Goal: Information Seeking & Learning: Learn about a topic

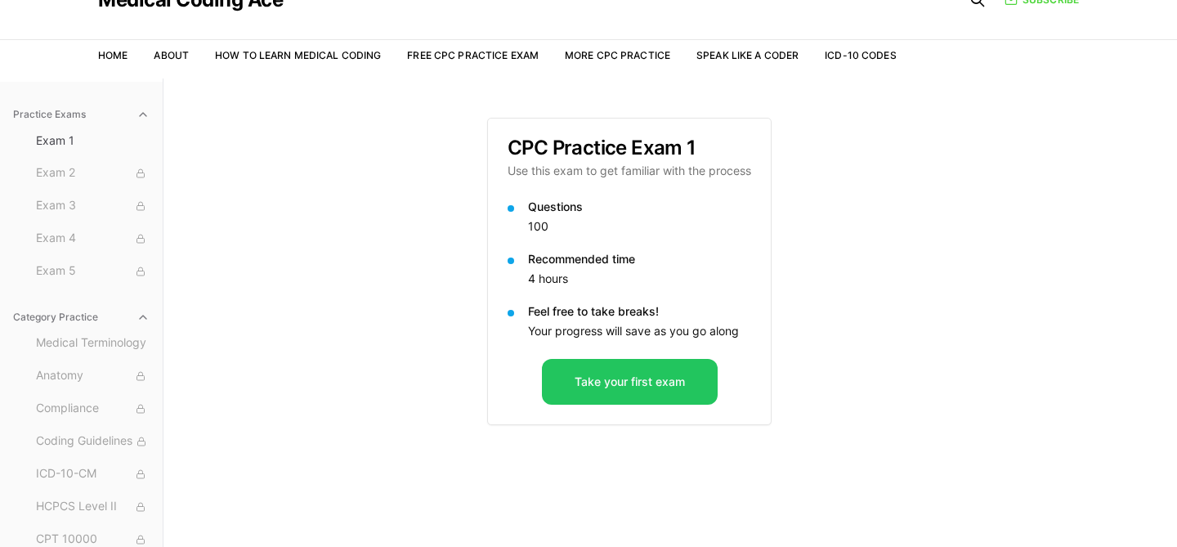
scroll to position [75, 0]
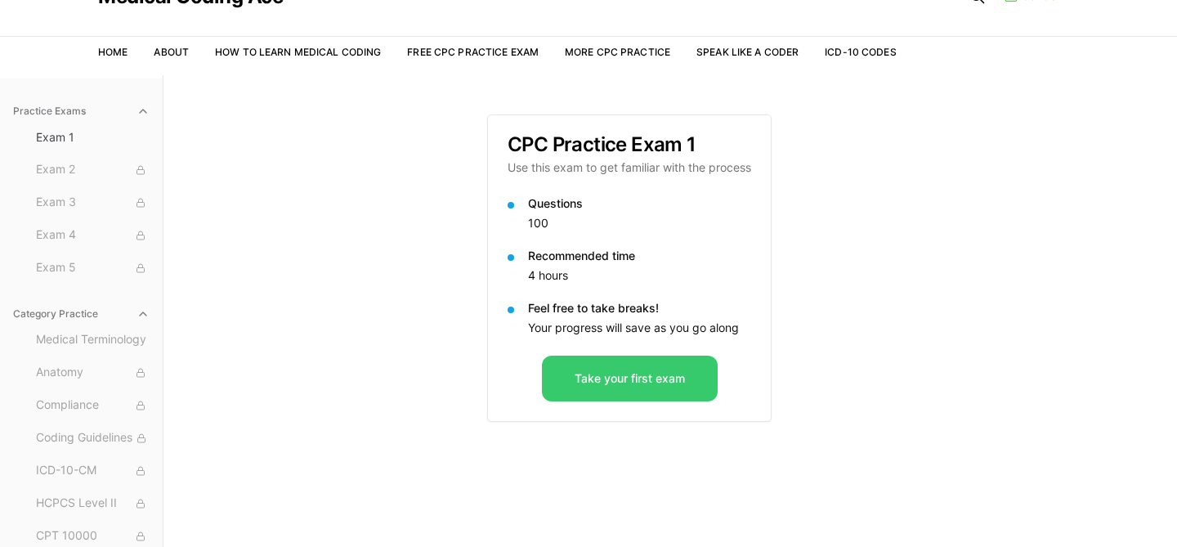
click at [597, 370] on button "Take your first exam" at bounding box center [630, 378] width 176 height 46
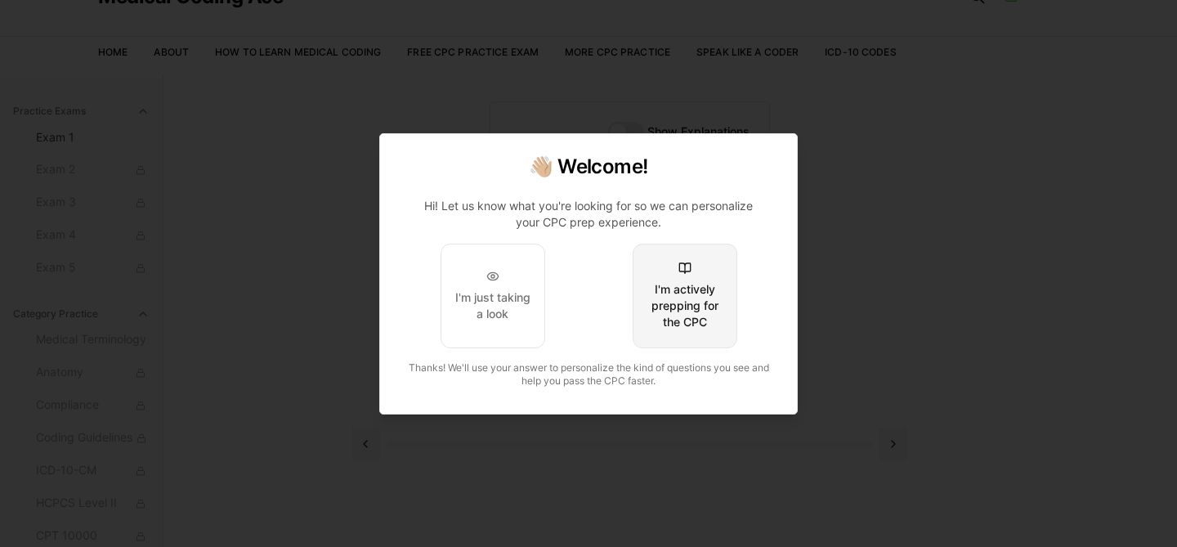
click at [682, 302] on div "I'm actively prepping for the CPC" at bounding box center [684, 305] width 77 height 49
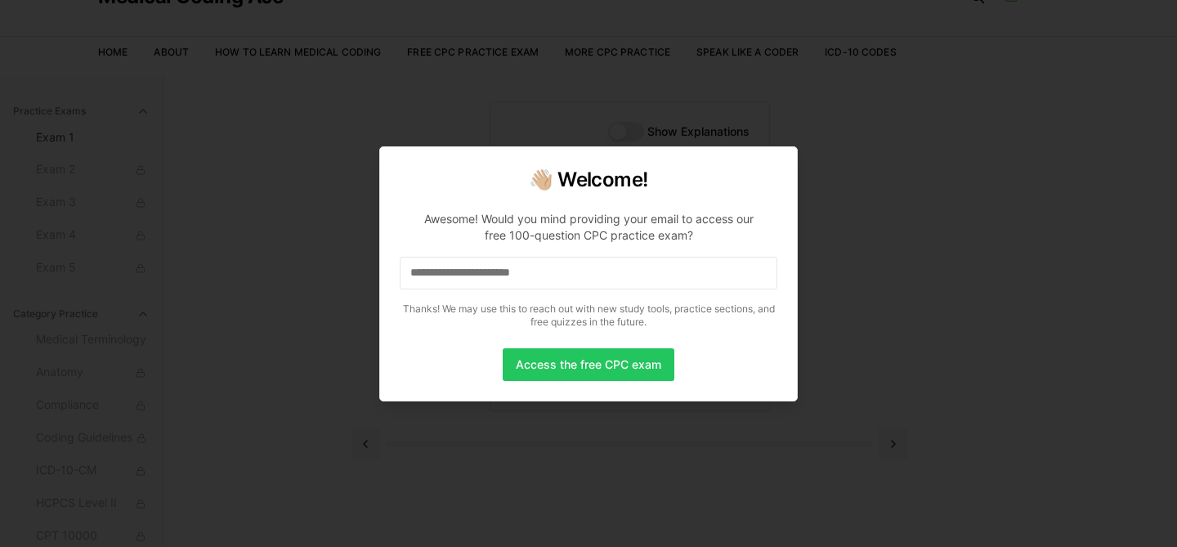
click at [561, 284] on input at bounding box center [589, 273] width 378 height 33
click at [586, 372] on button "Access the free CPC exam" at bounding box center [589, 364] width 172 height 33
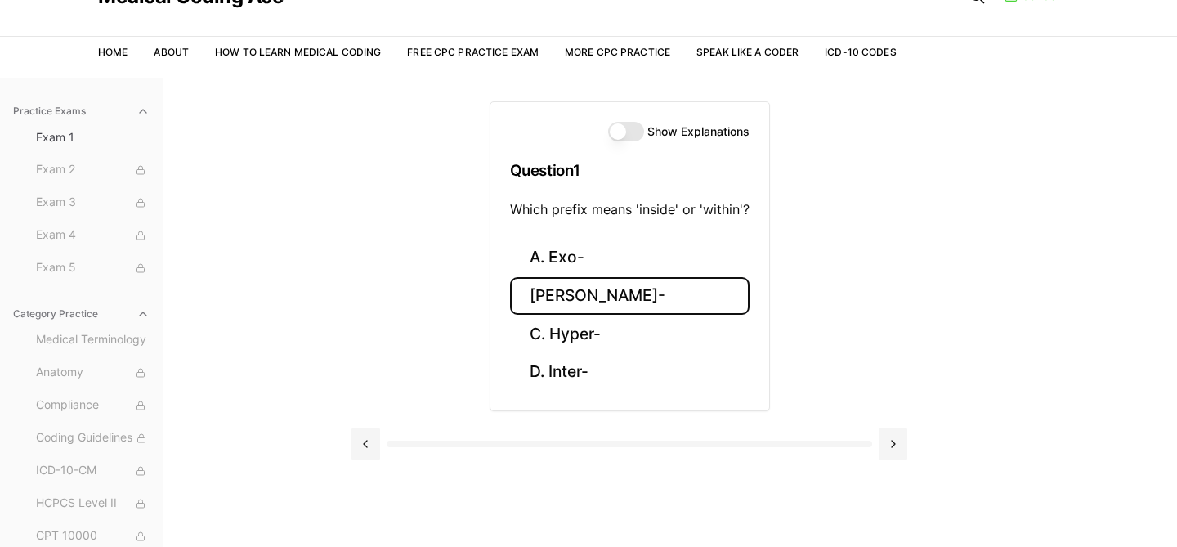
click at [582, 292] on button "[PERSON_NAME]-" at bounding box center [629, 296] width 239 height 38
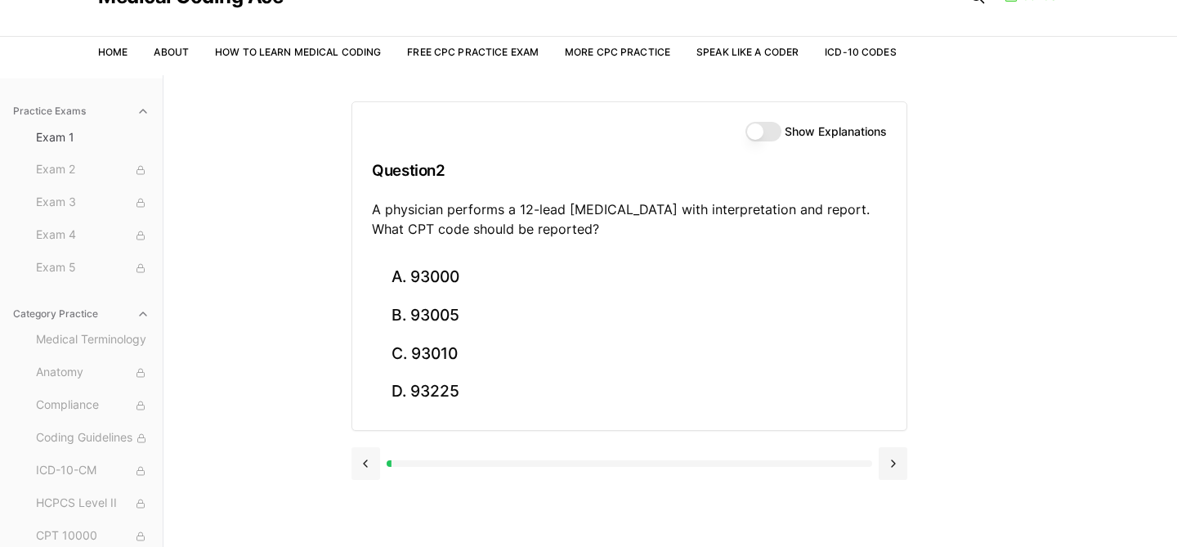
click at [362, 464] on button at bounding box center [365, 463] width 29 height 33
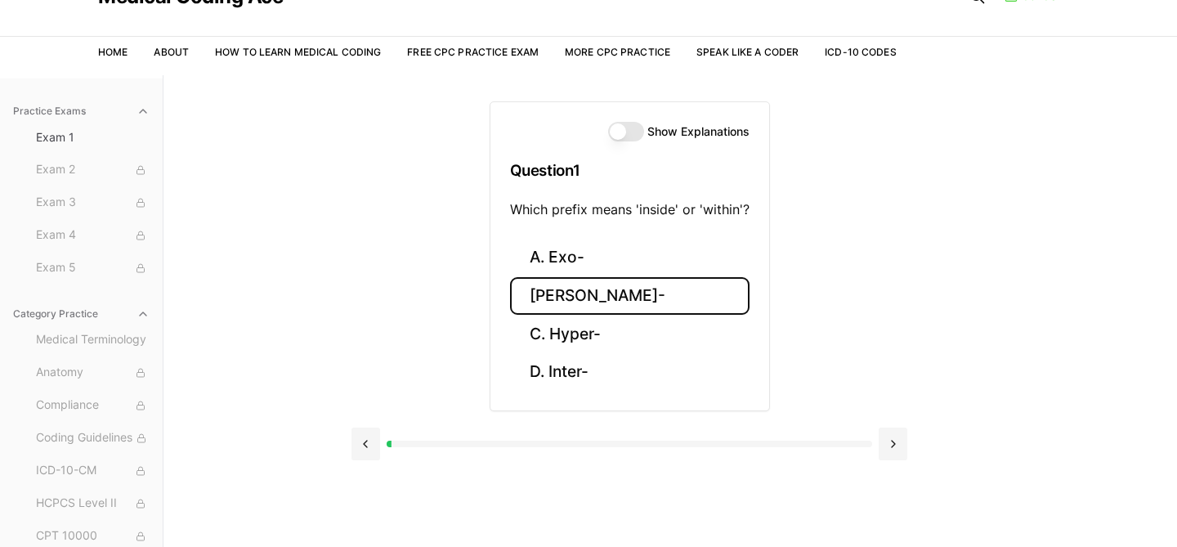
click at [630, 128] on button "Show Explanations" at bounding box center [626, 132] width 36 height 20
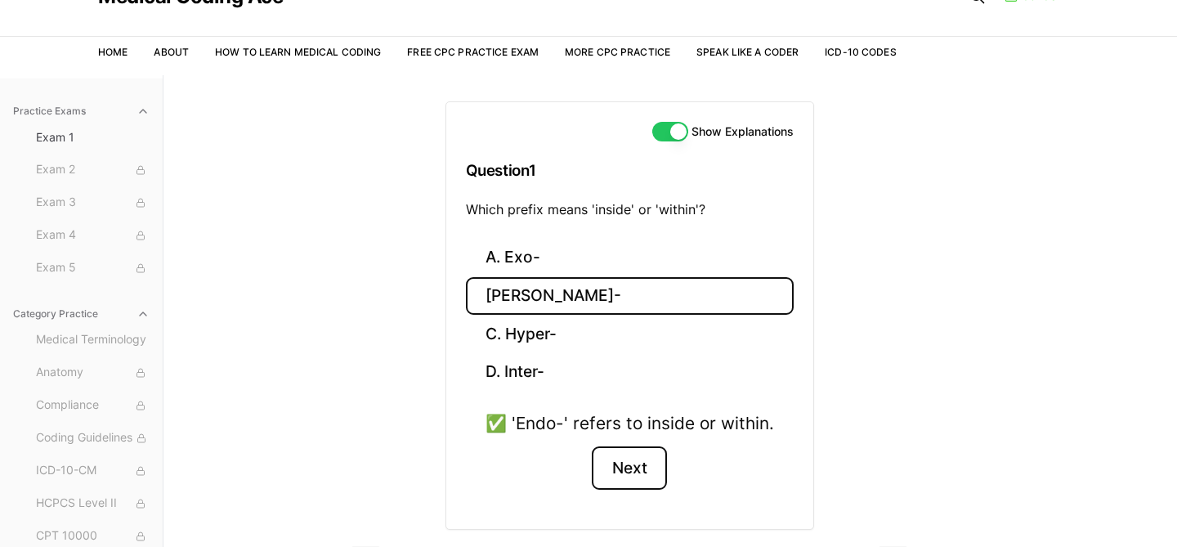
click at [622, 467] on button "Next" at bounding box center [629, 468] width 74 height 44
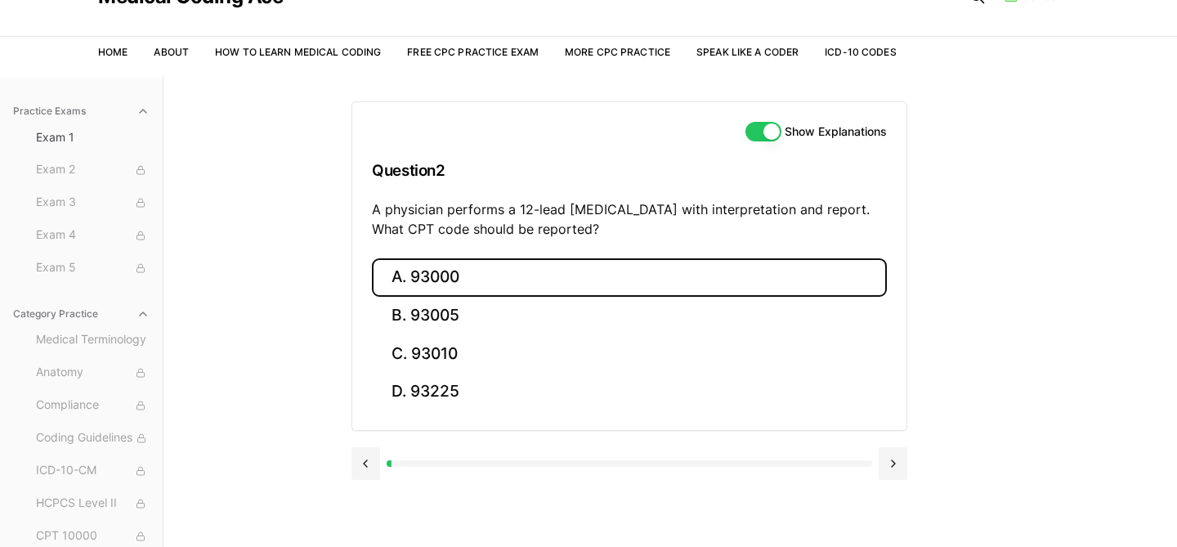
click at [503, 280] on button "A. 93000" at bounding box center [629, 277] width 515 height 38
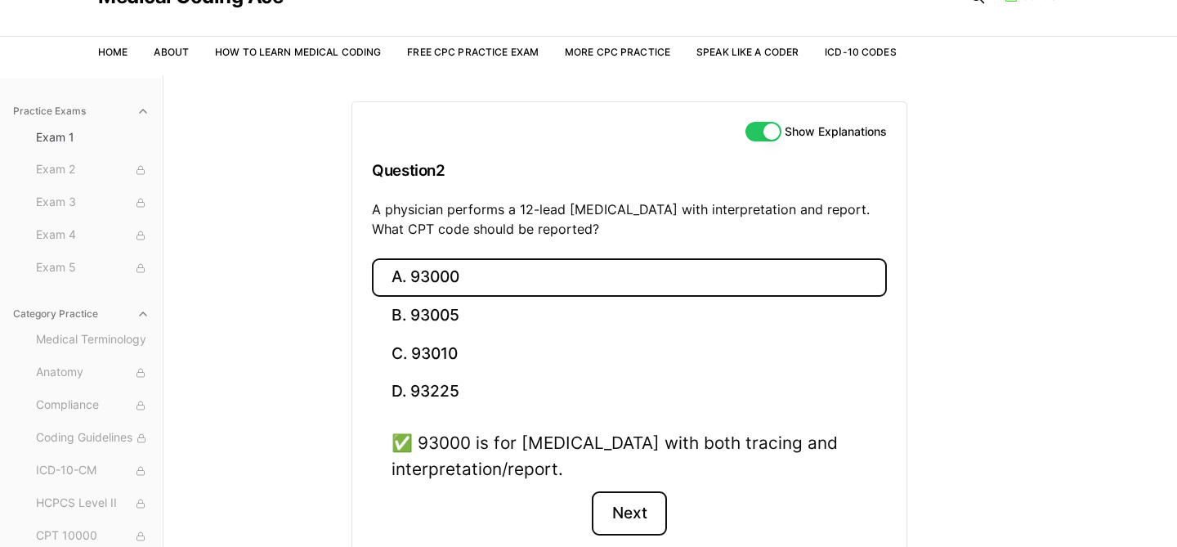
click at [658, 504] on button "Next" at bounding box center [629, 513] width 74 height 44
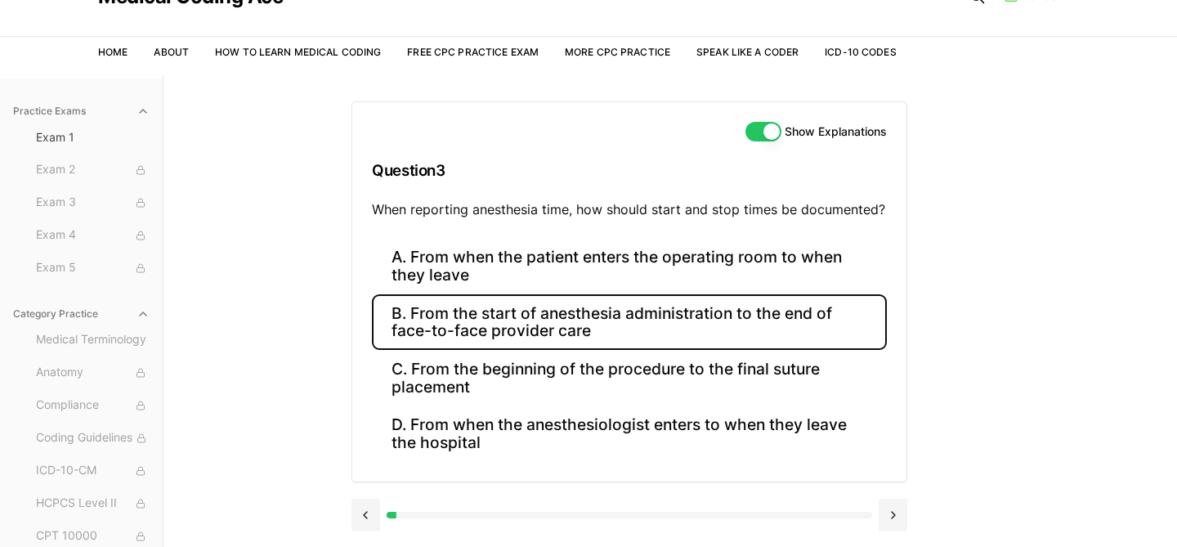
click at [696, 329] on button "B. From the start of anesthesia administration to the end of face-to-face provi…" at bounding box center [629, 322] width 515 height 56
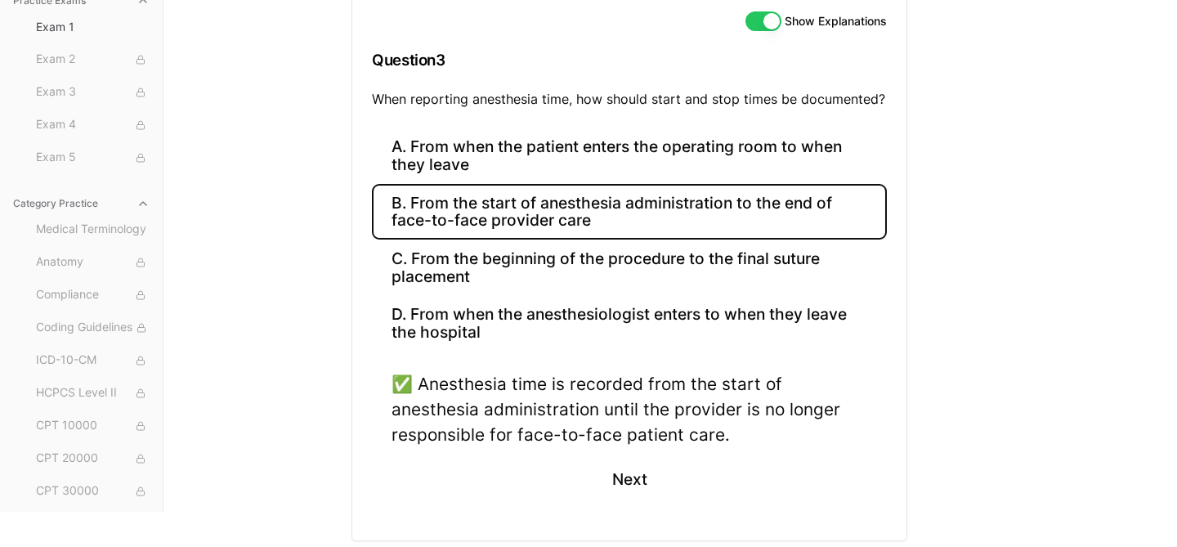
scroll to position [188, 0]
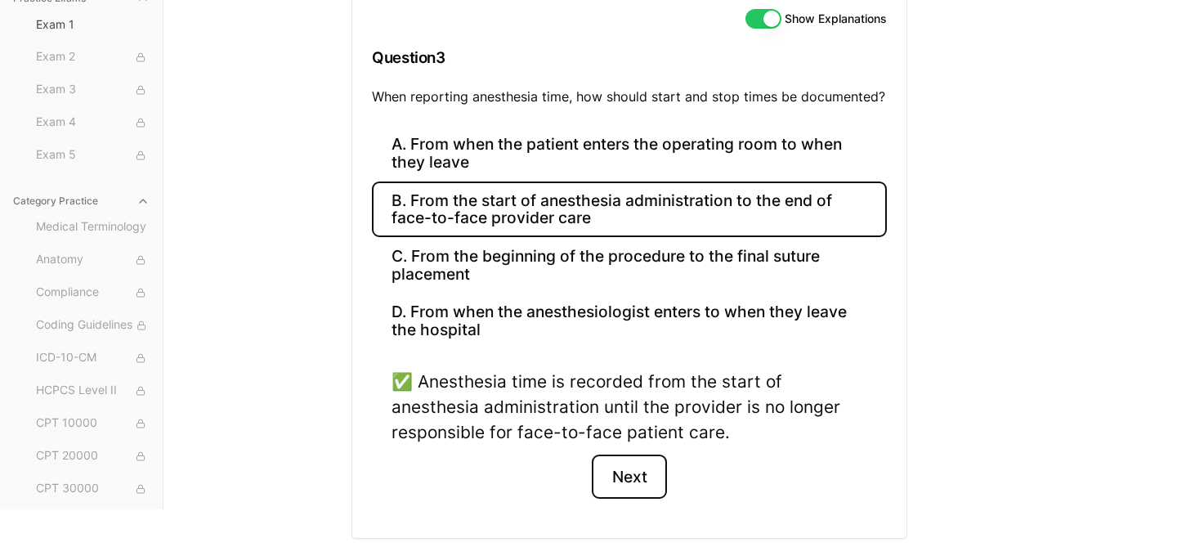
click at [641, 483] on button "Next" at bounding box center [629, 476] width 74 height 44
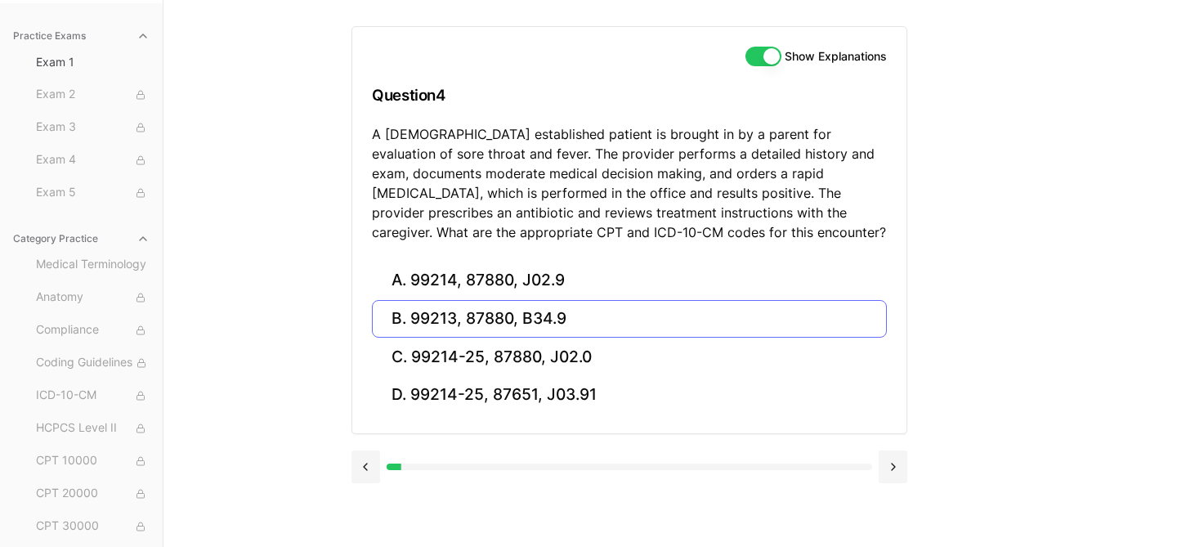
scroll to position [114, 0]
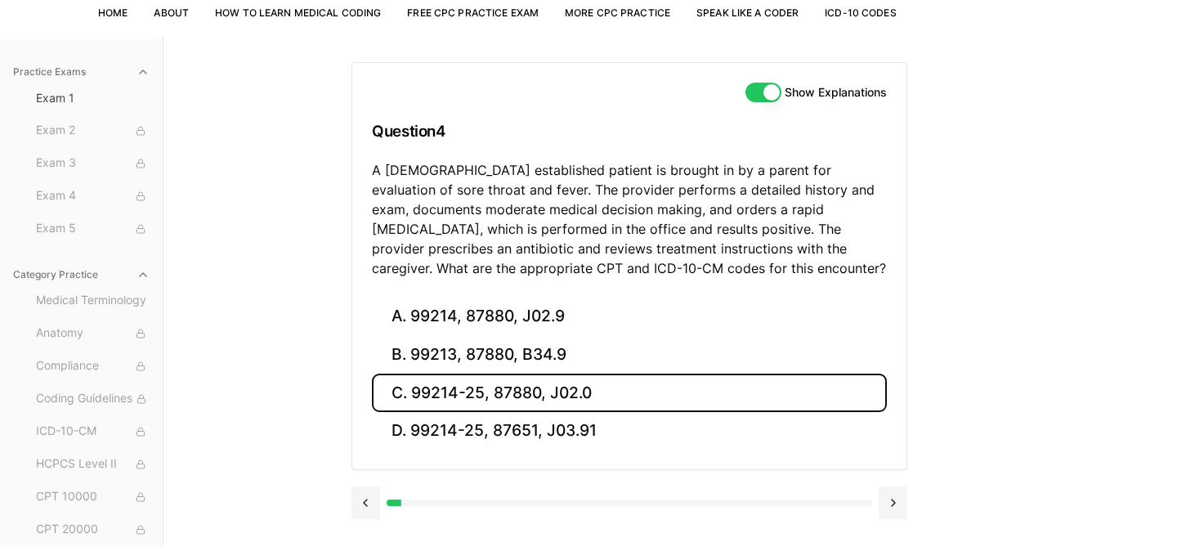
click at [763, 395] on button "C. 99214-25, 87880, J02.0" at bounding box center [629, 392] width 515 height 38
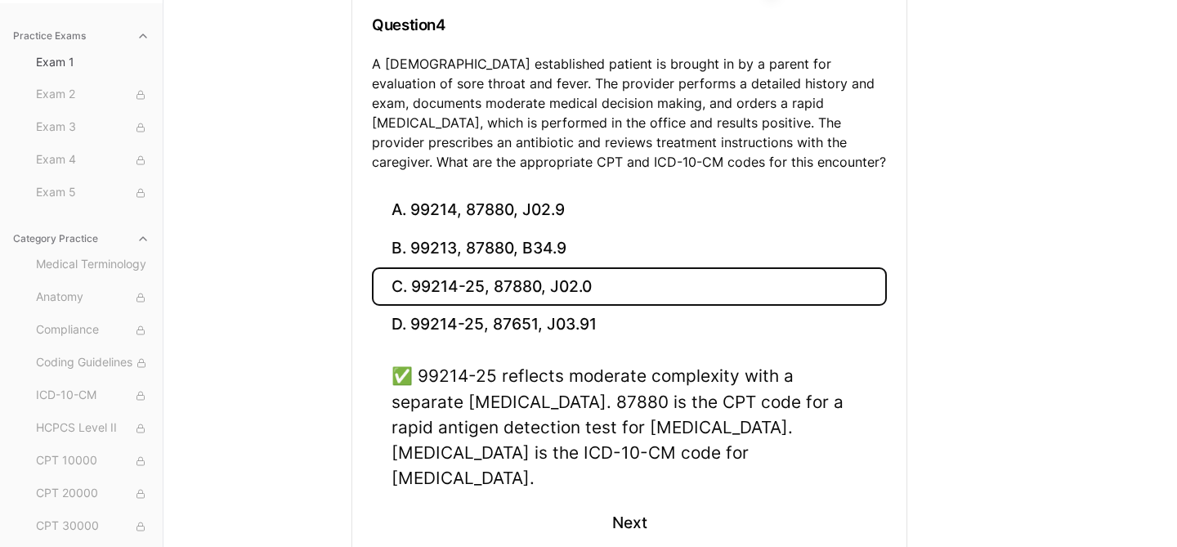
scroll to position [224, 0]
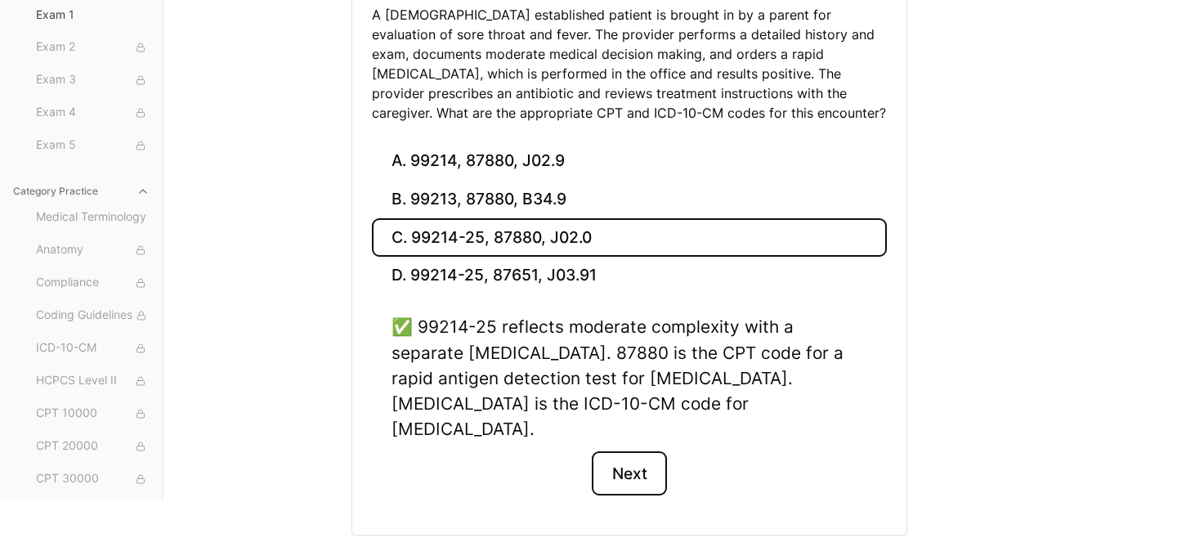
click at [626, 451] on button "Next" at bounding box center [629, 473] width 74 height 44
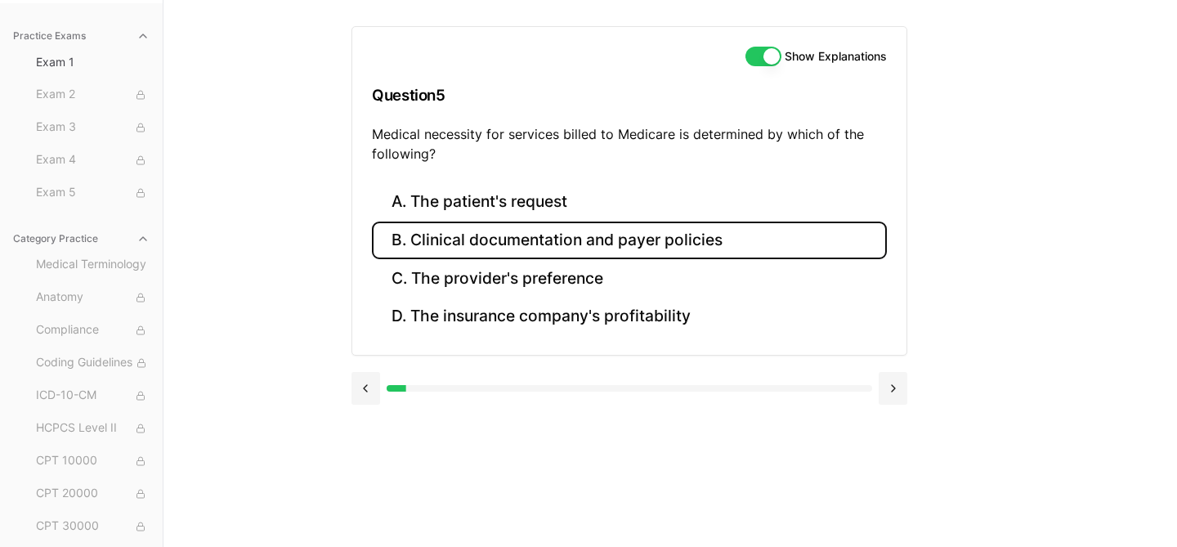
click at [775, 237] on button "B. Clinical documentation and payer policies" at bounding box center [629, 240] width 515 height 38
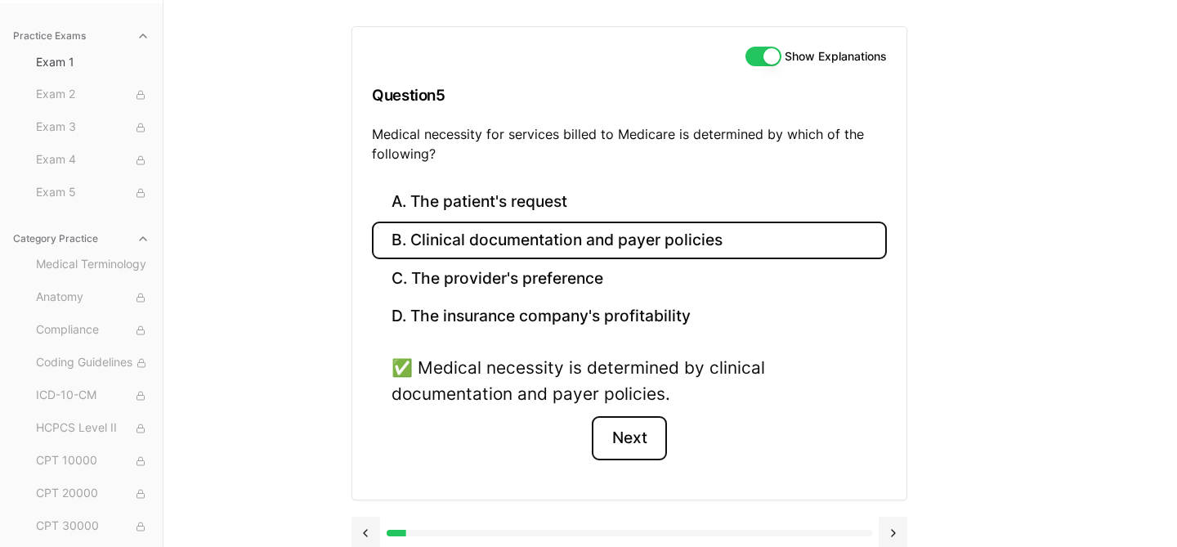
click at [634, 437] on button "Next" at bounding box center [629, 438] width 74 height 44
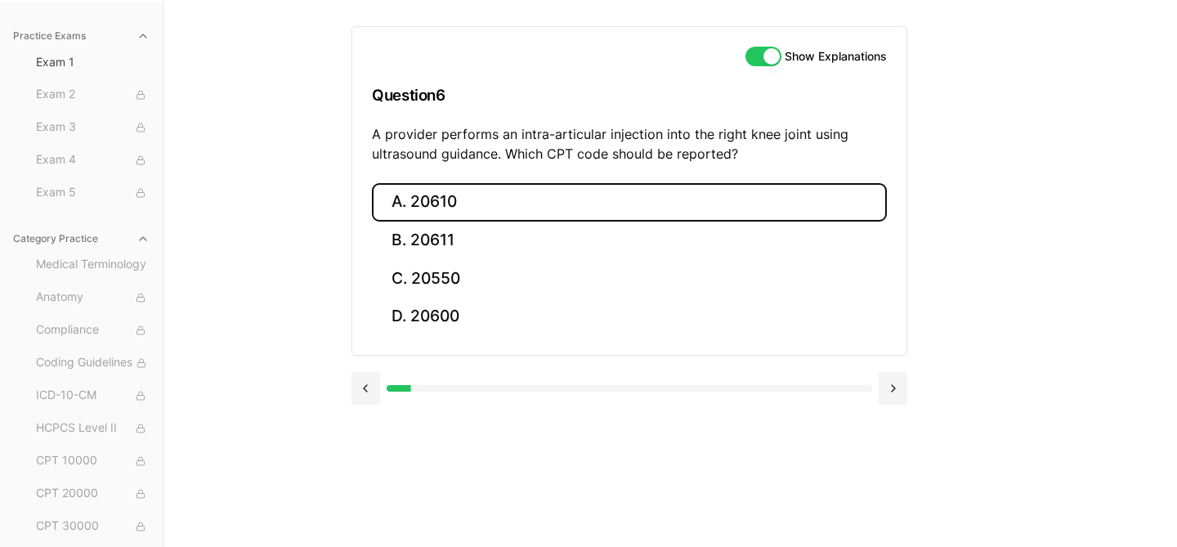
click at [453, 187] on button "A. 20610" at bounding box center [629, 202] width 515 height 38
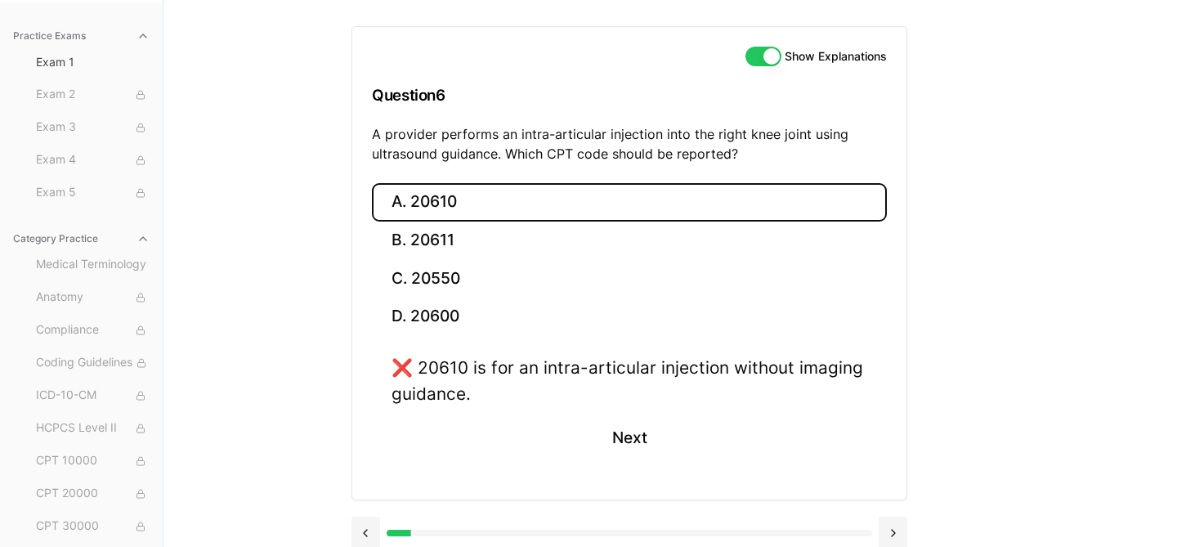
scroll to position [166, 0]
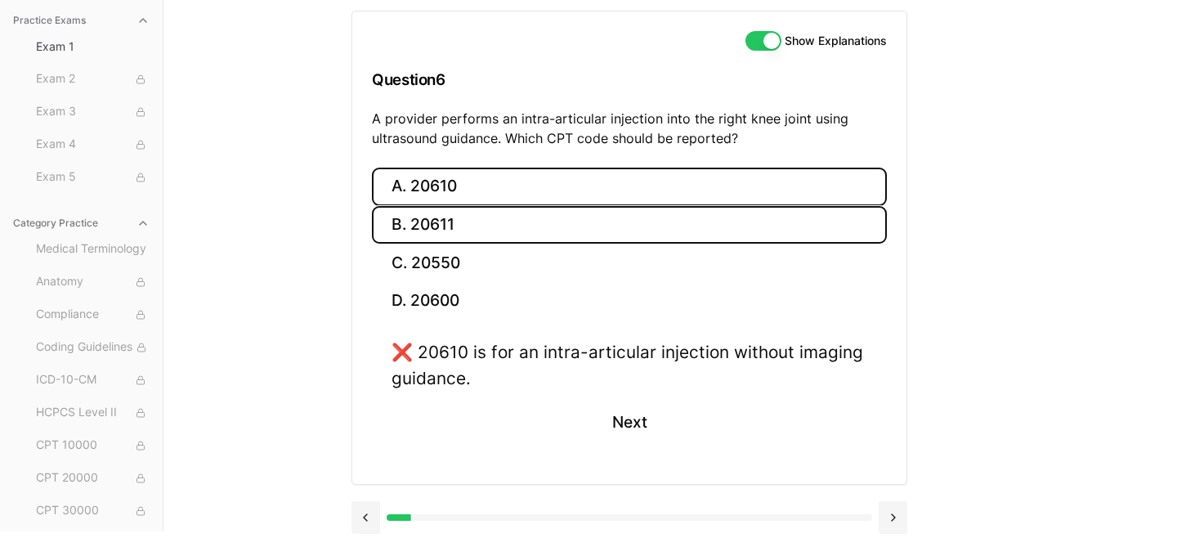
click at [458, 222] on button "B. 20611" at bounding box center [629, 225] width 515 height 38
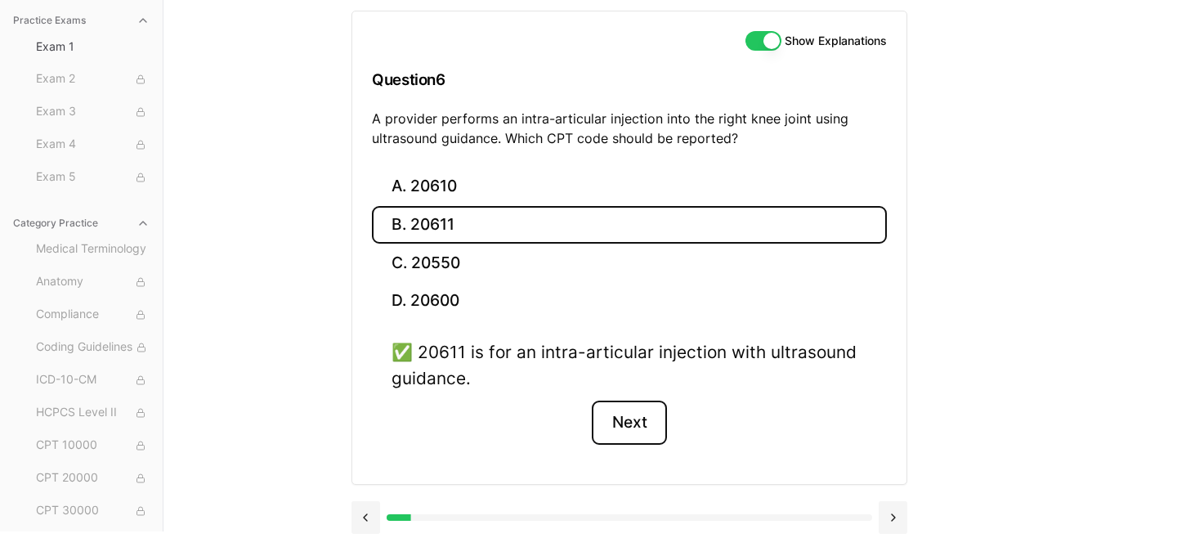
click at [630, 431] on button "Next" at bounding box center [629, 422] width 74 height 44
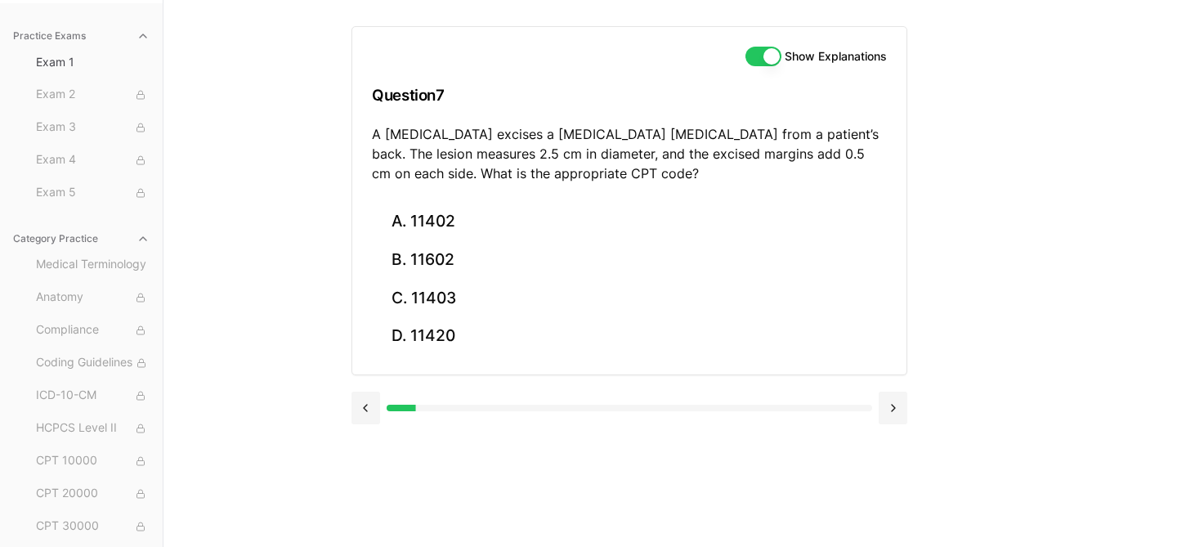
scroll to position [150, 0]
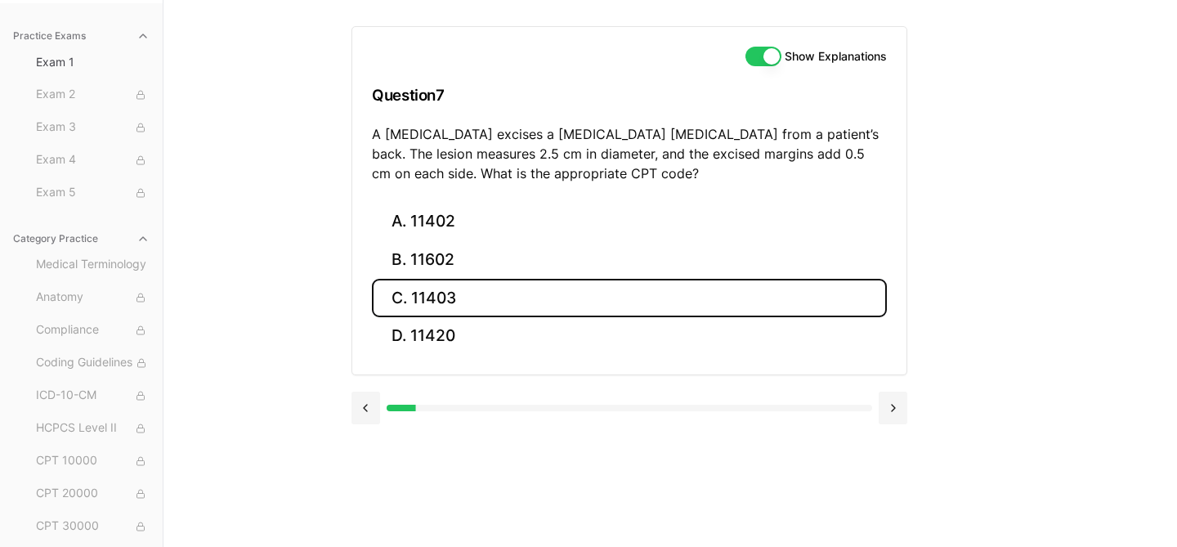
click at [454, 293] on button "C. 11403" at bounding box center [629, 298] width 515 height 38
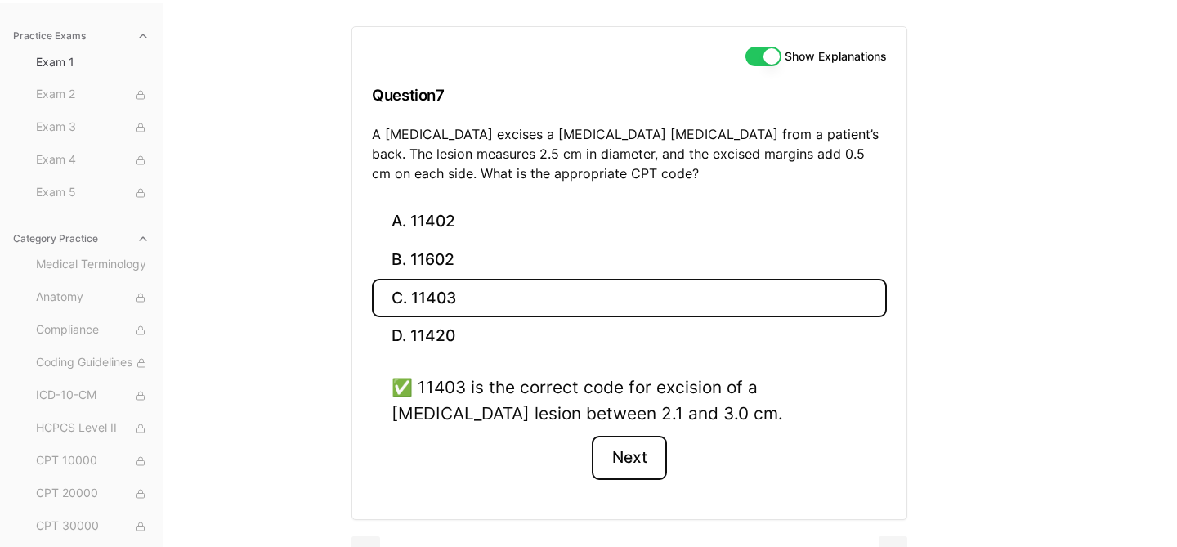
click at [638, 459] on button "Next" at bounding box center [629, 458] width 74 height 44
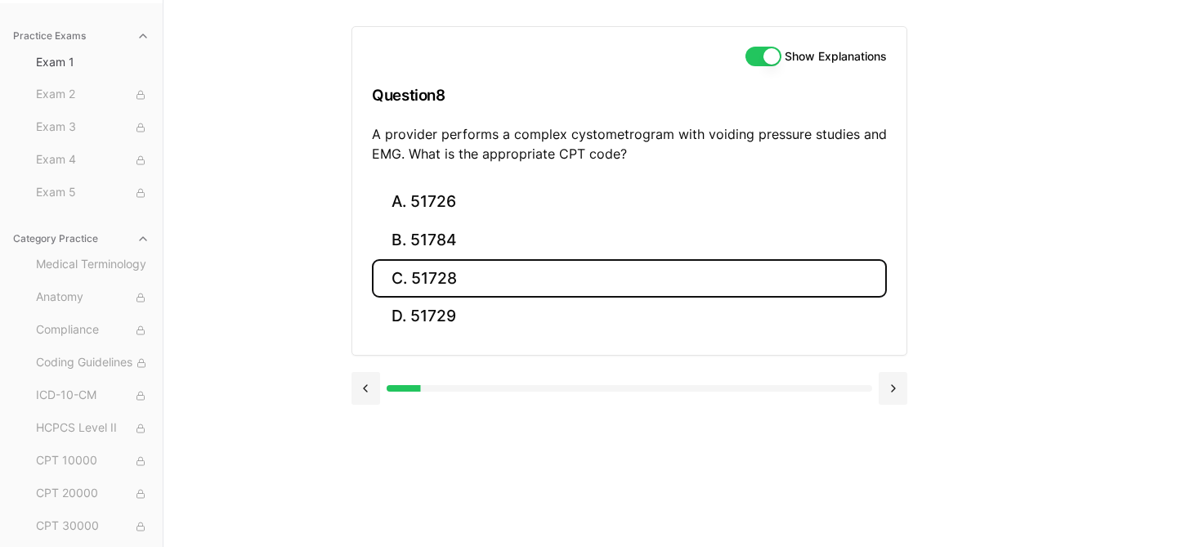
click at [443, 275] on button "C. 51728" at bounding box center [629, 278] width 515 height 38
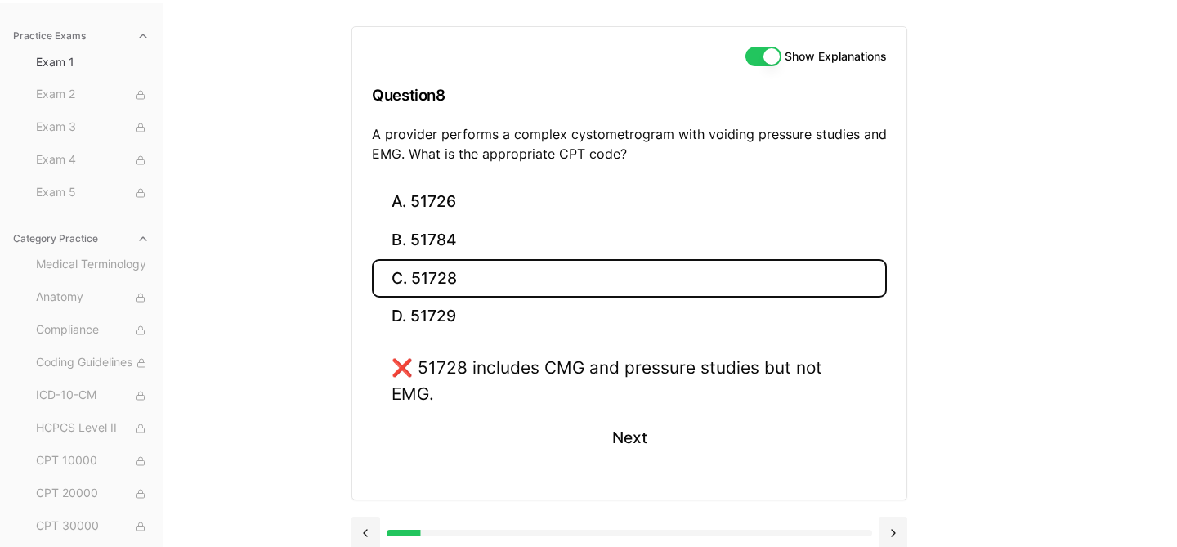
click at [443, 275] on button "C. 51728" at bounding box center [629, 278] width 515 height 38
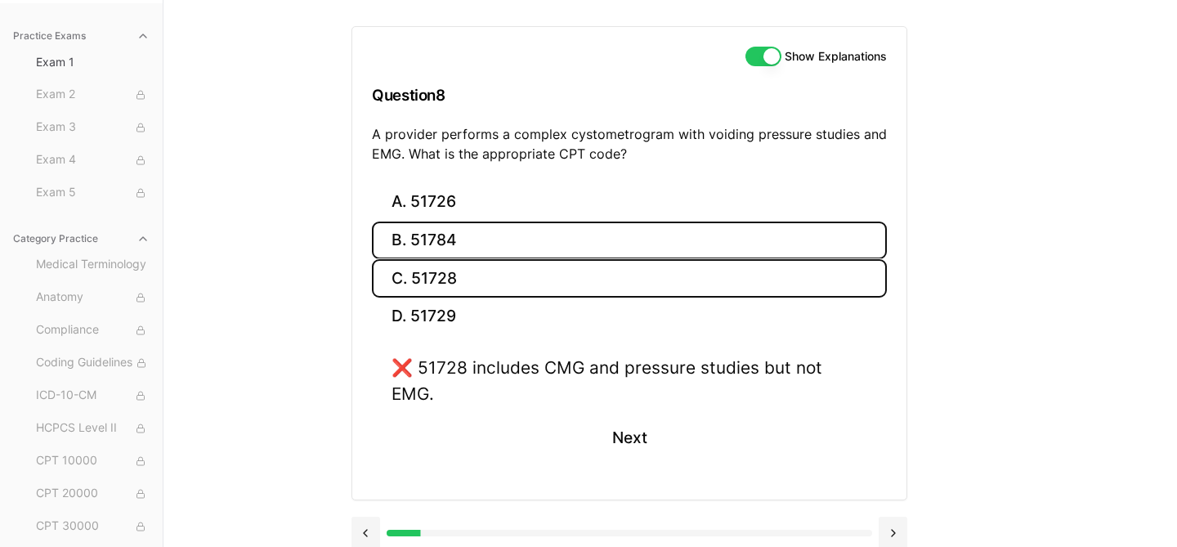
click at [443, 237] on button "B. 51784" at bounding box center [629, 240] width 515 height 38
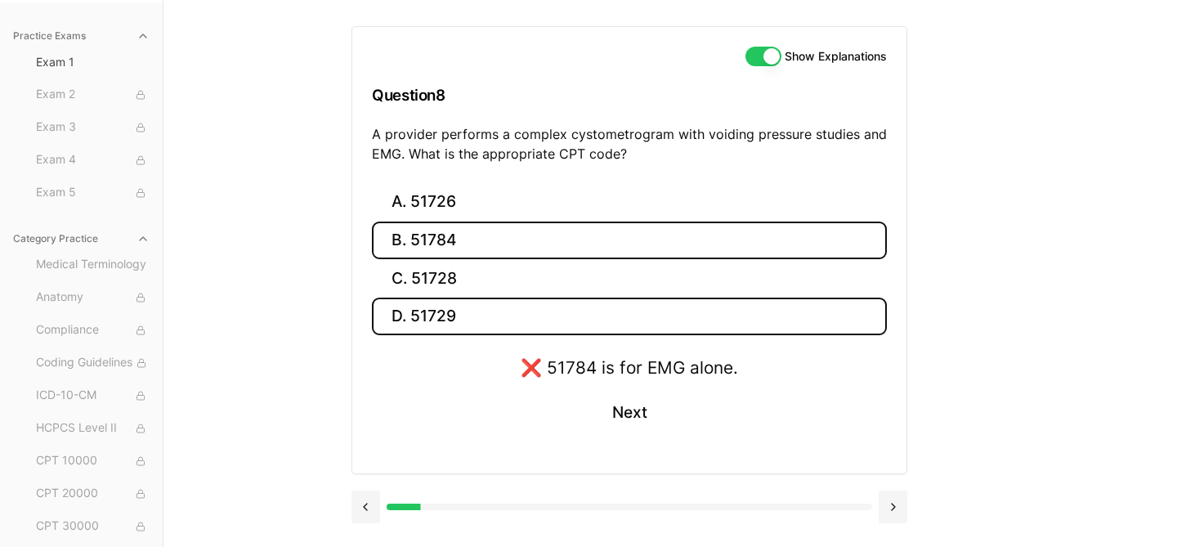
click at [454, 315] on button "D. 51729" at bounding box center [629, 316] width 515 height 38
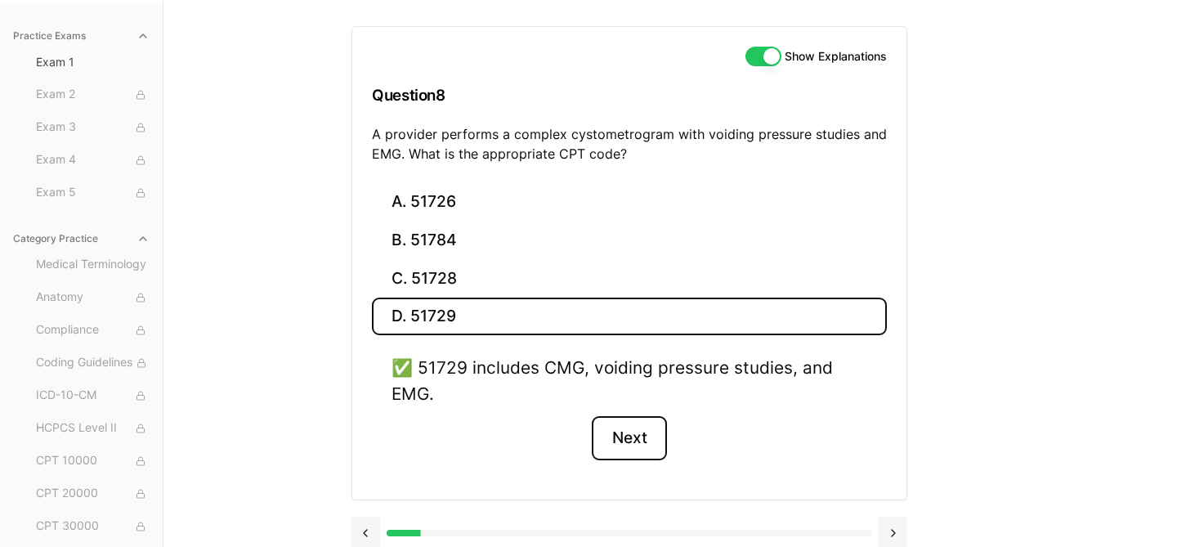
click at [633, 433] on button "Next" at bounding box center [629, 438] width 74 height 44
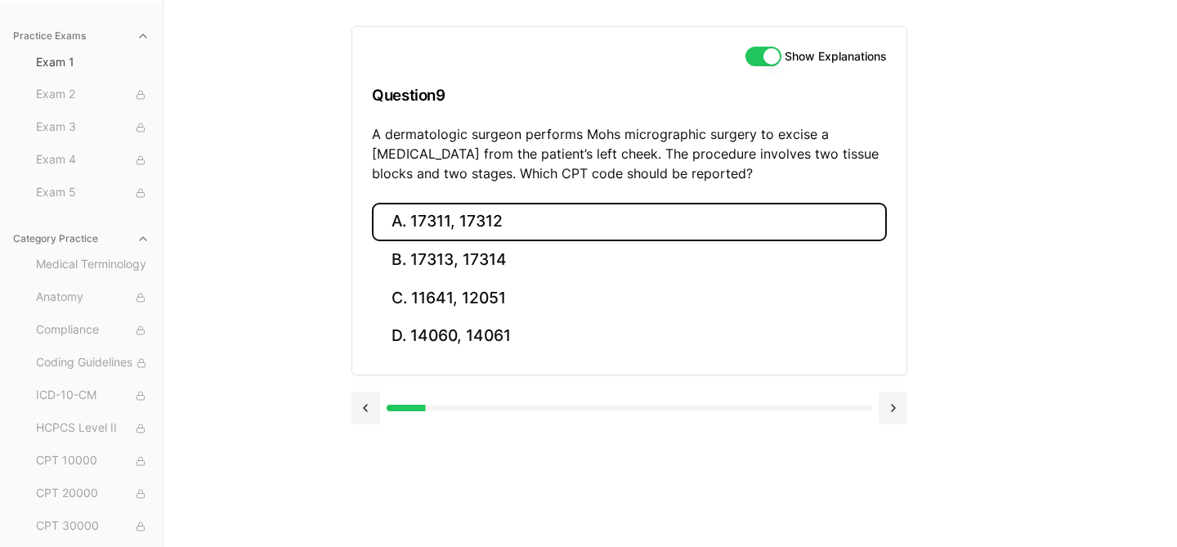
click at [487, 222] on button "A. 17311, 17312" at bounding box center [629, 222] width 515 height 38
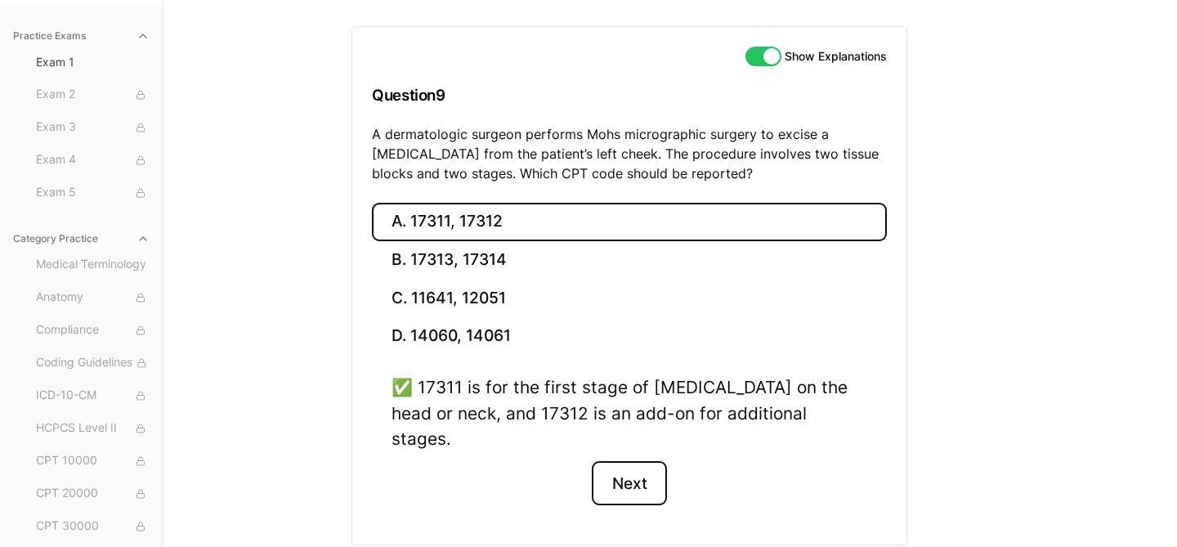
click at [624, 465] on button "Next" at bounding box center [629, 483] width 74 height 44
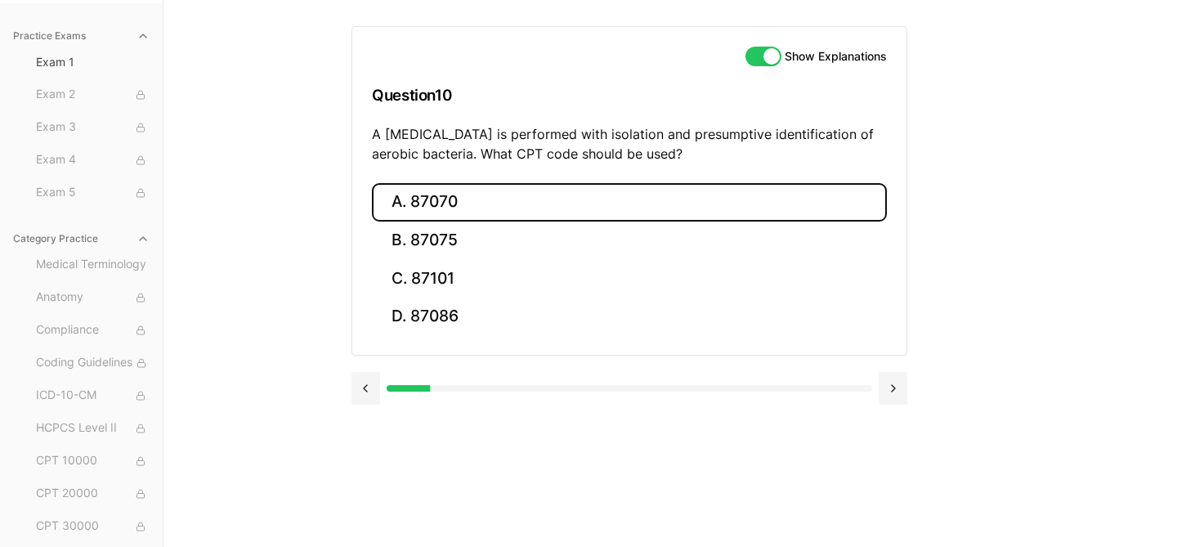
click at [470, 217] on button "A. 87070" at bounding box center [629, 202] width 515 height 38
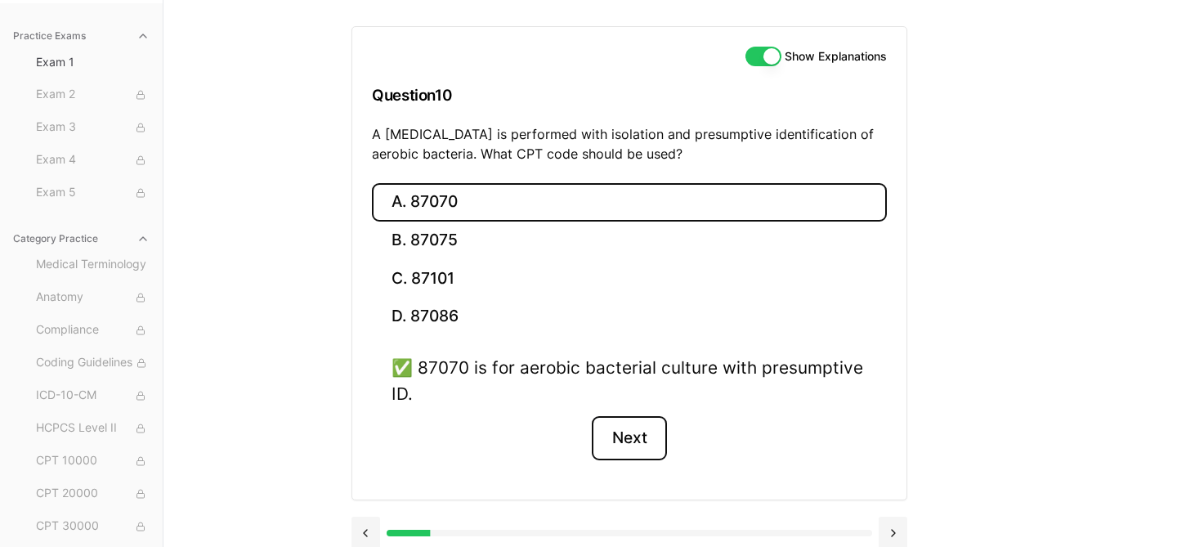
click at [640, 436] on button "Next" at bounding box center [629, 438] width 74 height 44
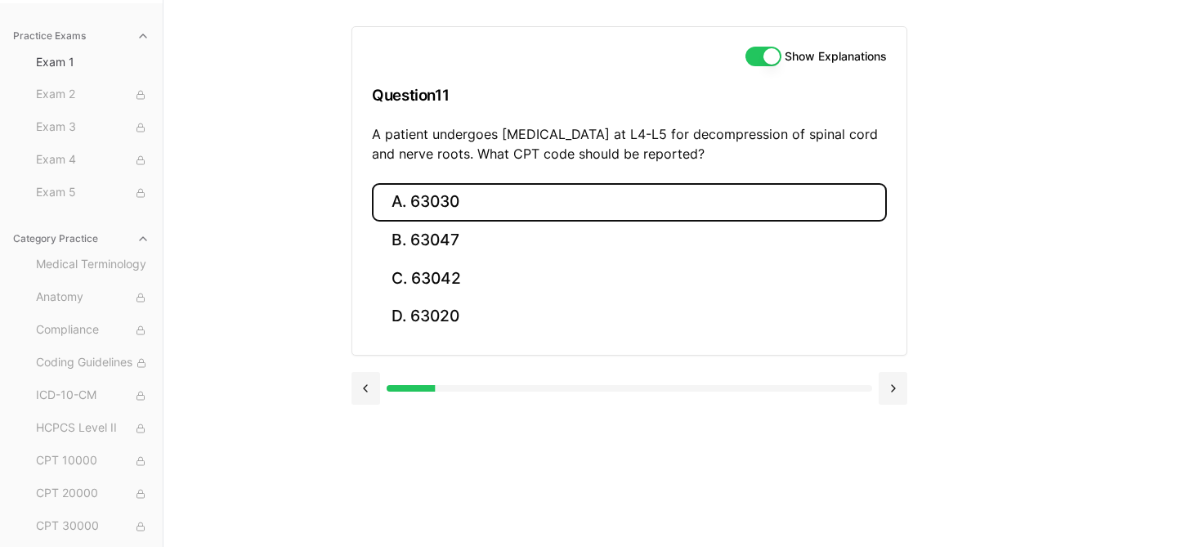
click at [454, 204] on button "A. 63030" at bounding box center [629, 202] width 515 height 38
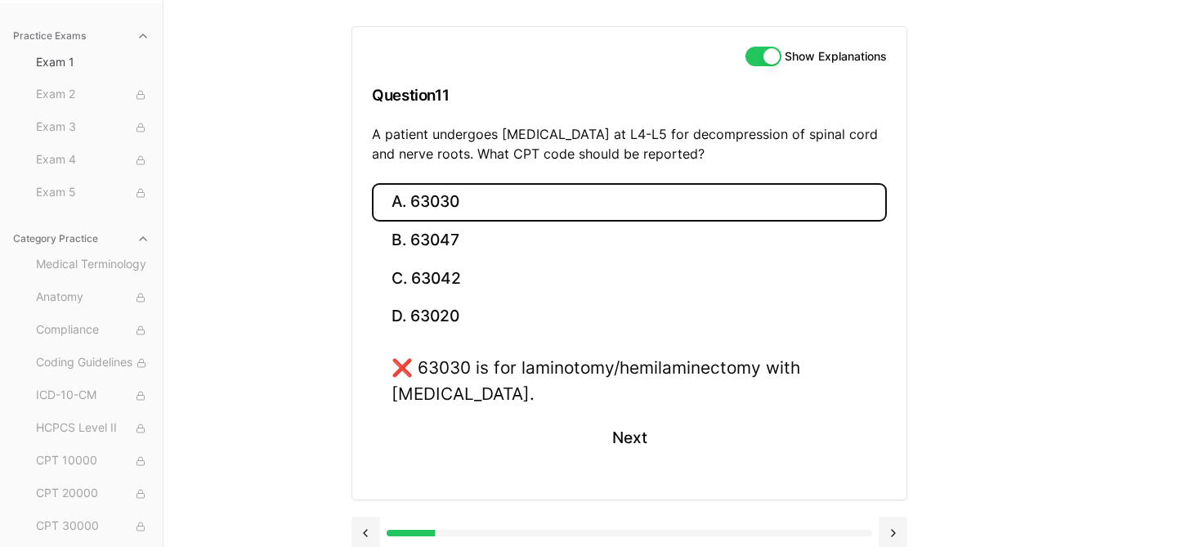
click at [454, 205] on button "A. 63030" at bounding box center [629, 202] width 515 height 38
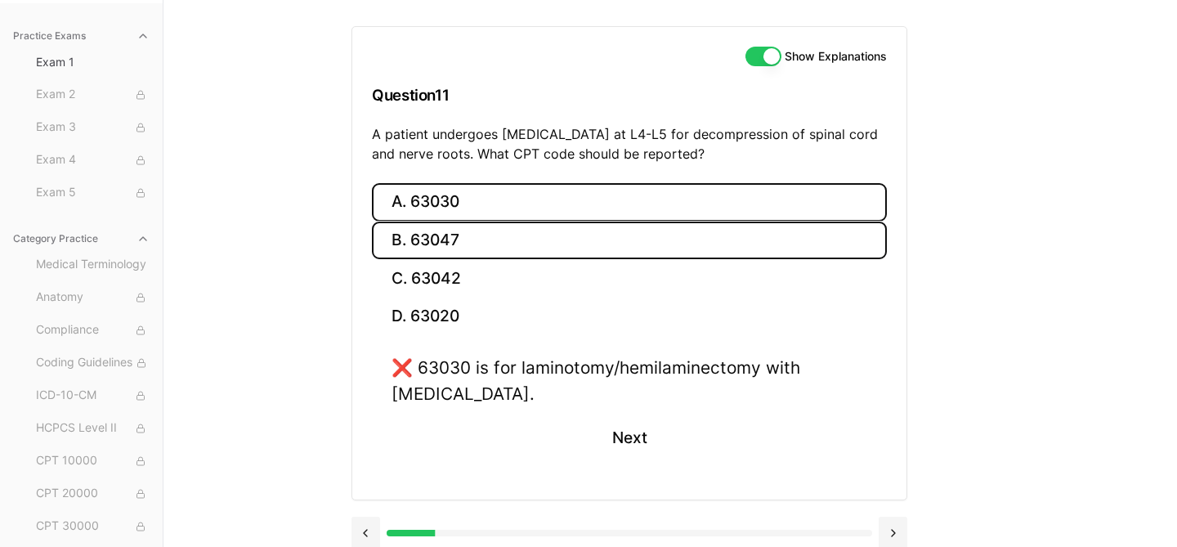
click at [463, 242] on button "B. 63047" at bounding box center [629, 240] width 515 height 38
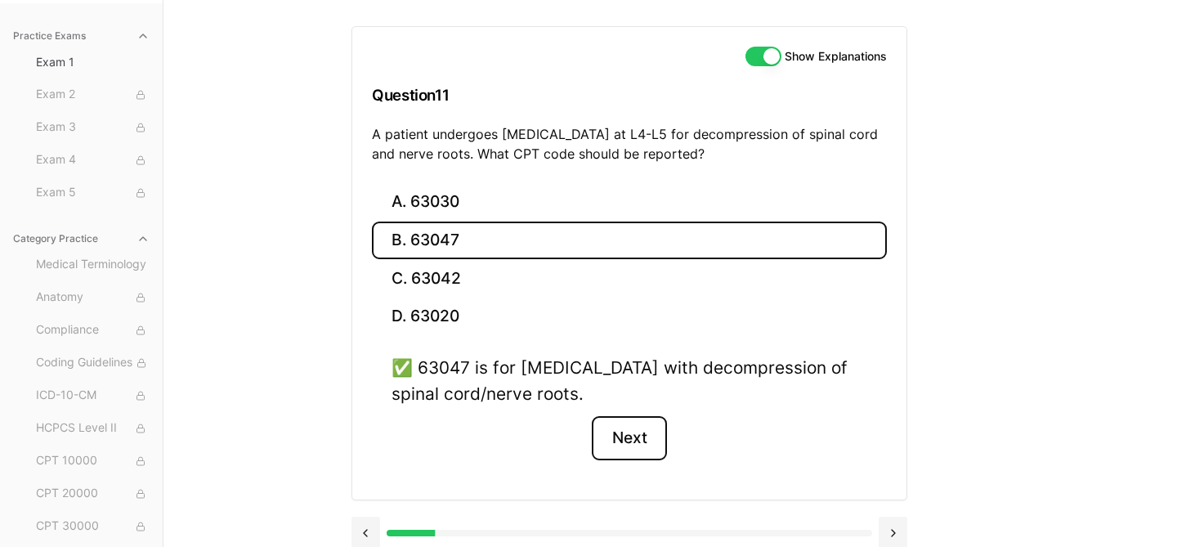
click at [627, 444] on button "Next" at bounding box center [629, 438] width 74 height 44
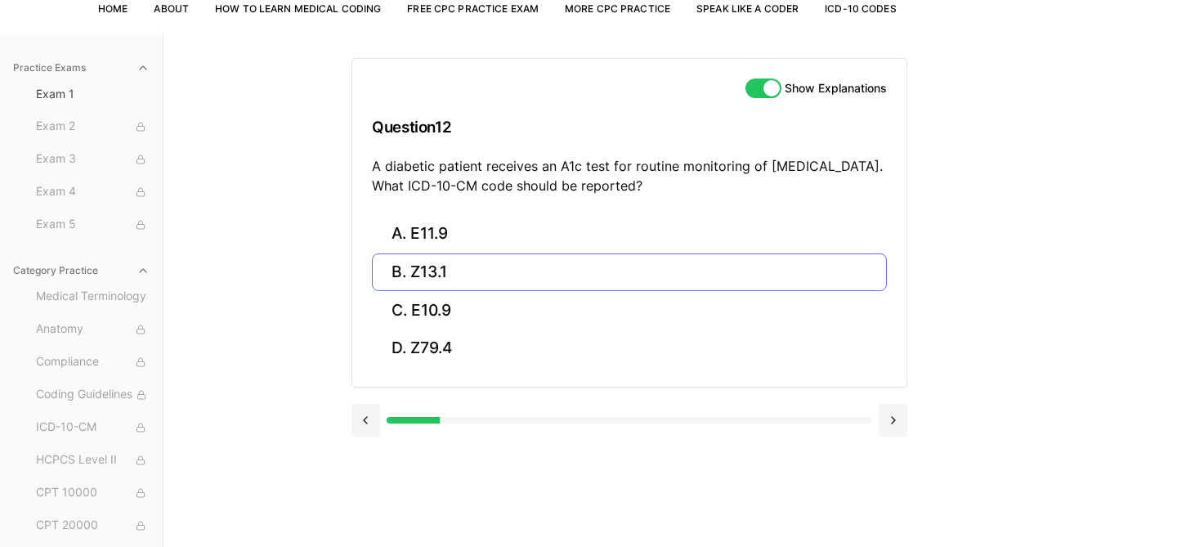
scroll to position [118, 0]
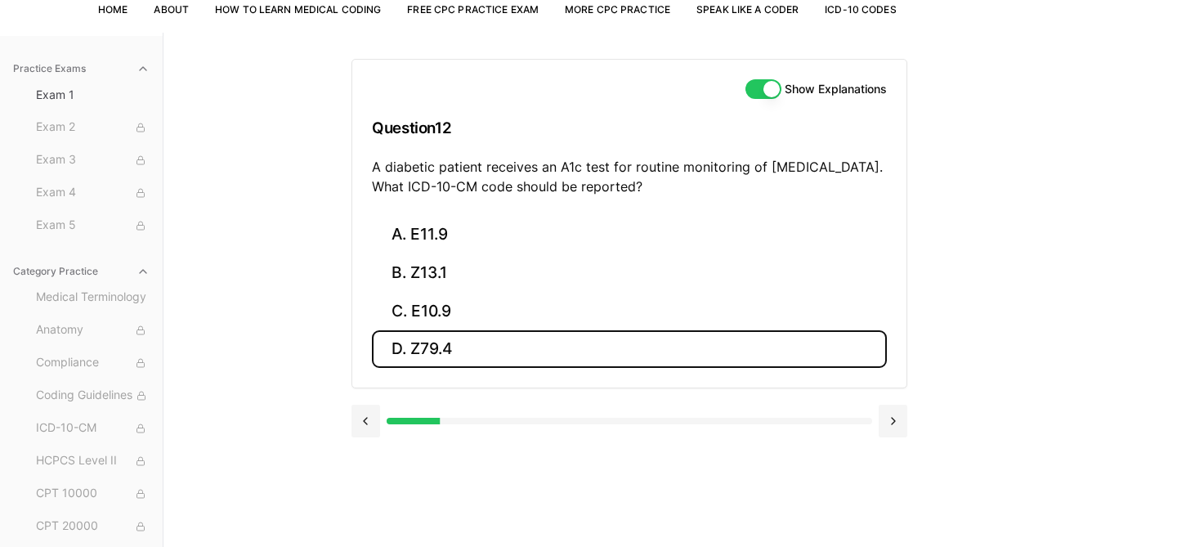
click at [429, 346] on button "D. Z79.4" at bounding box center [629, 349] width 515 height 38
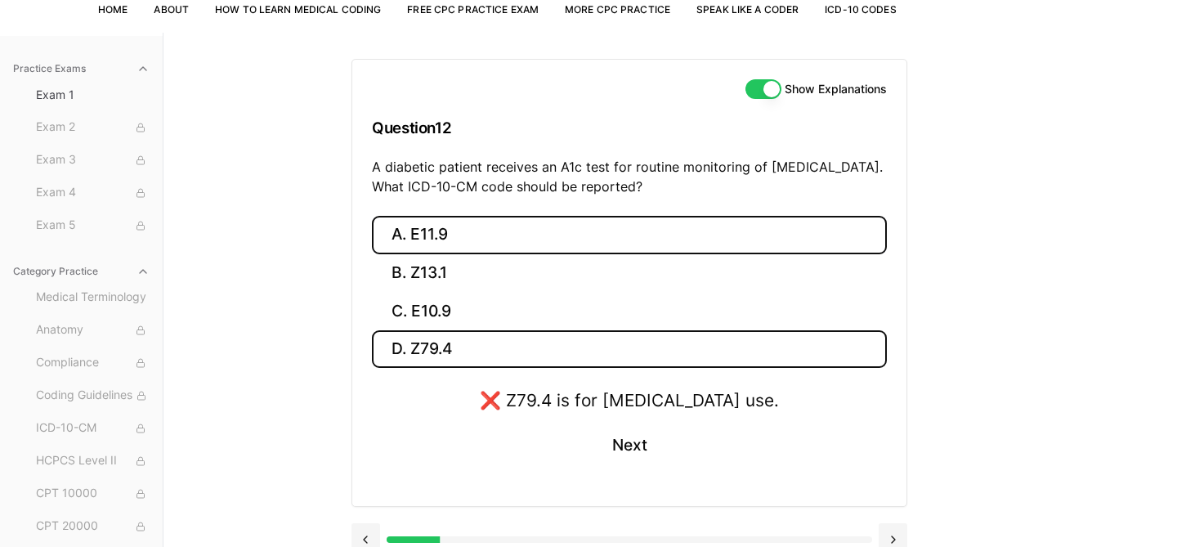
click at [442, 235] on button "A. E11.9" at bounding box center [629, 235] width 515 height 38
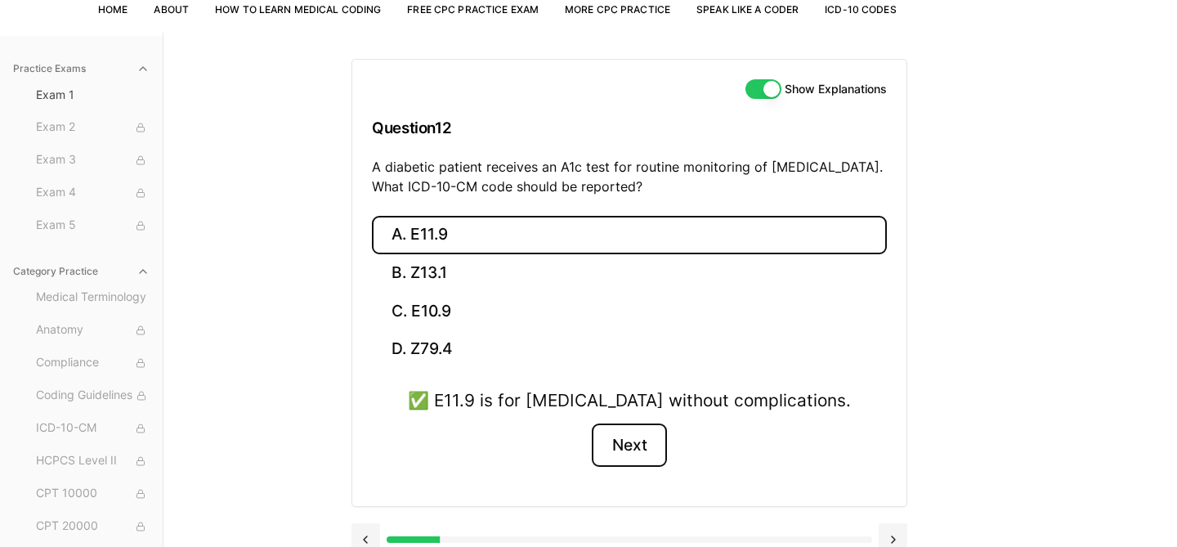
click at [628, 445] on button "Next" at bounding box center [629, 445] width 74 height 44
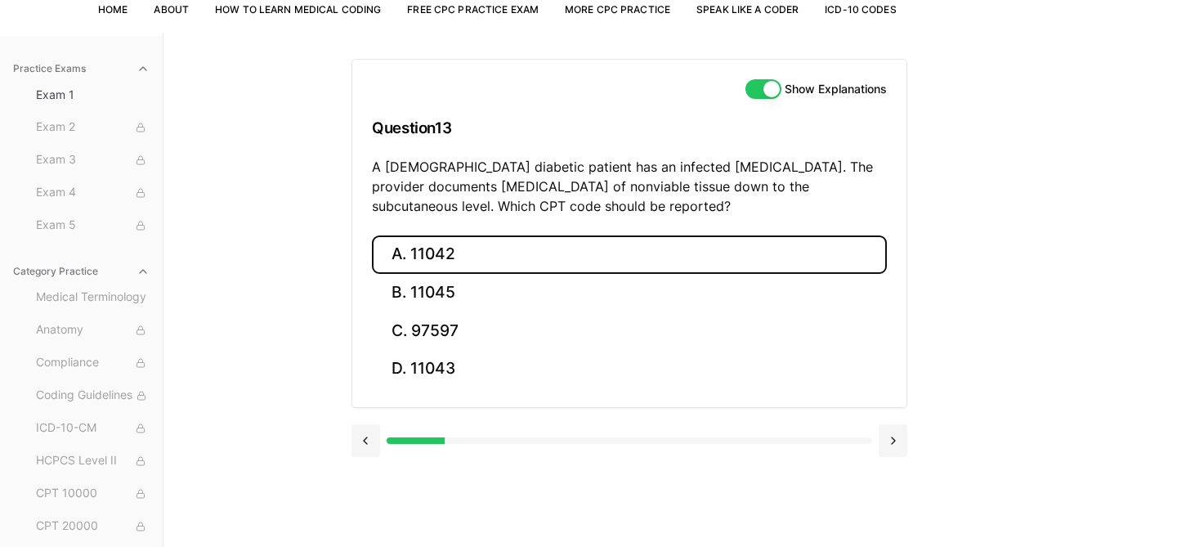
click at [475, 253] on button "A. 11042" at bounding box center [629, 254] width 515 height 38
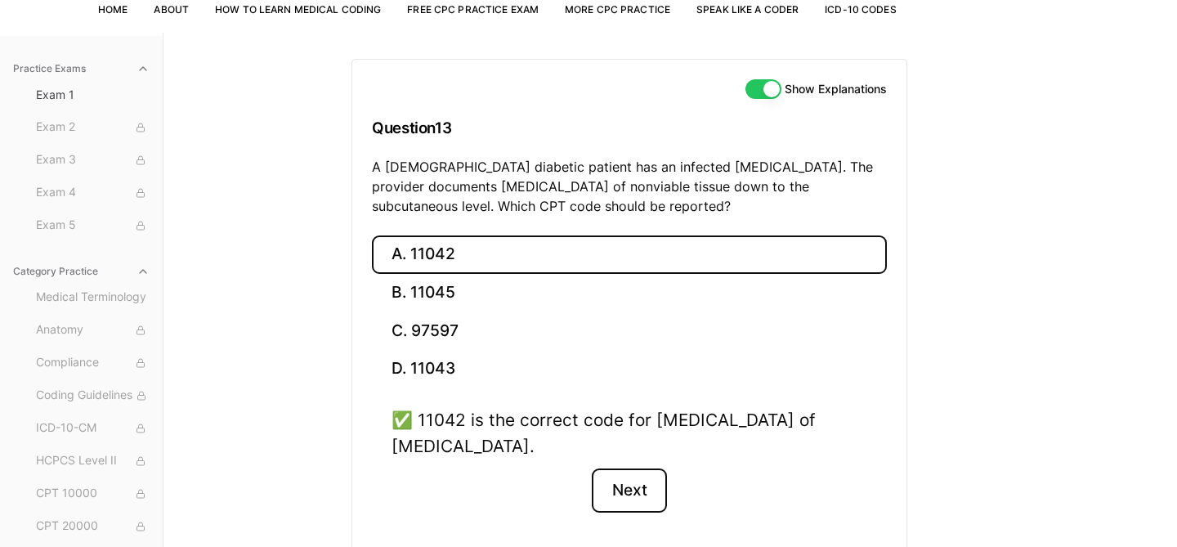
click at [636, 478] on button "Next" at bounding box center [629, 490] width 74 height 44
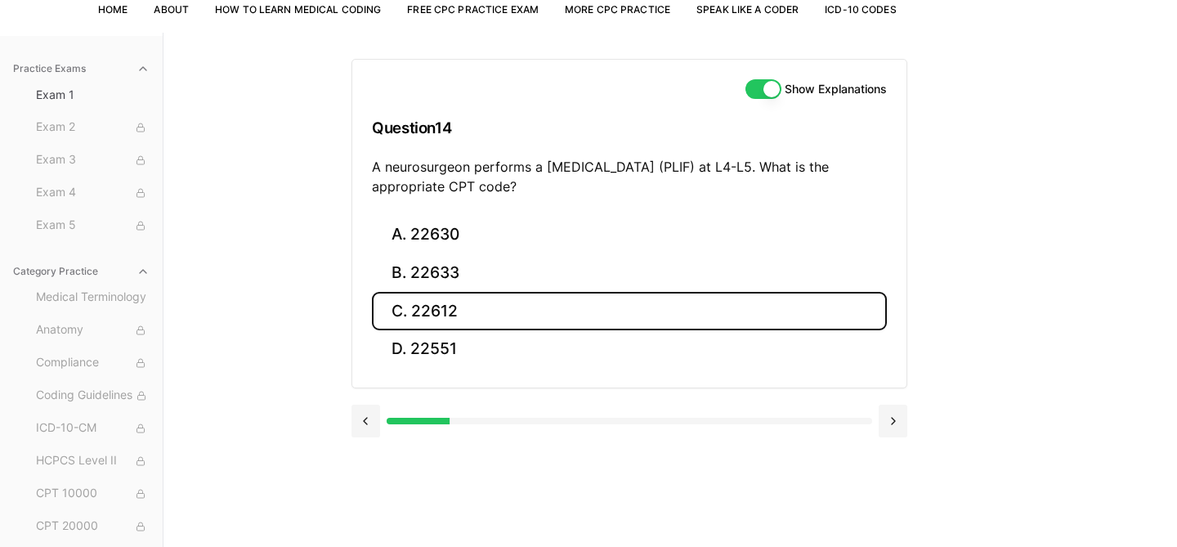
click at [432, 315] on button "C. 22612" at bounding box center [629, 311] width 515 height 38
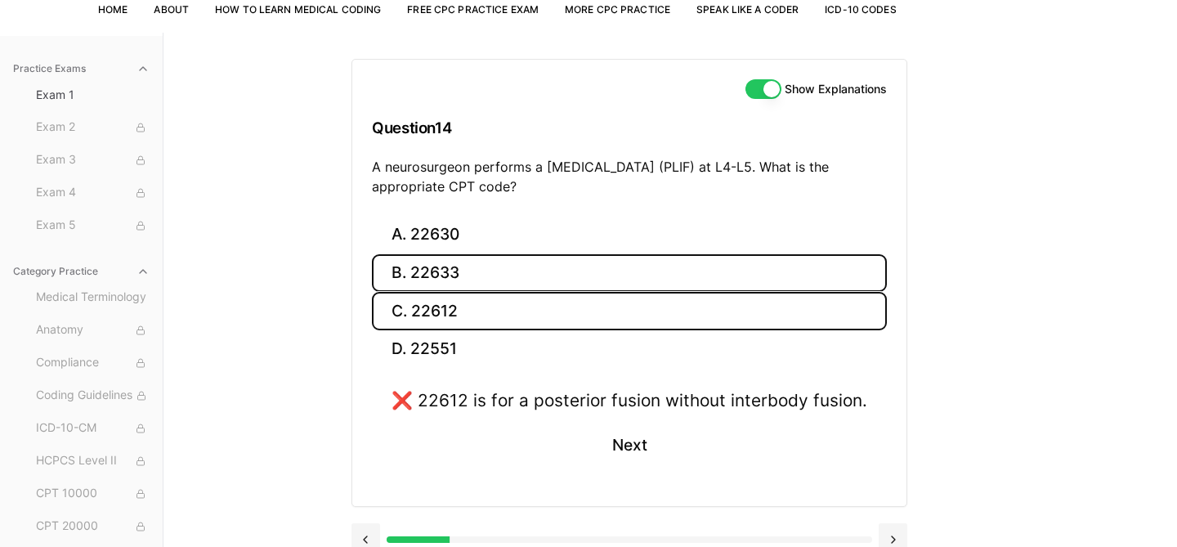
click at [433, 275] on button "B. 22633" at bounding box center [629, 273] width 515 height 38
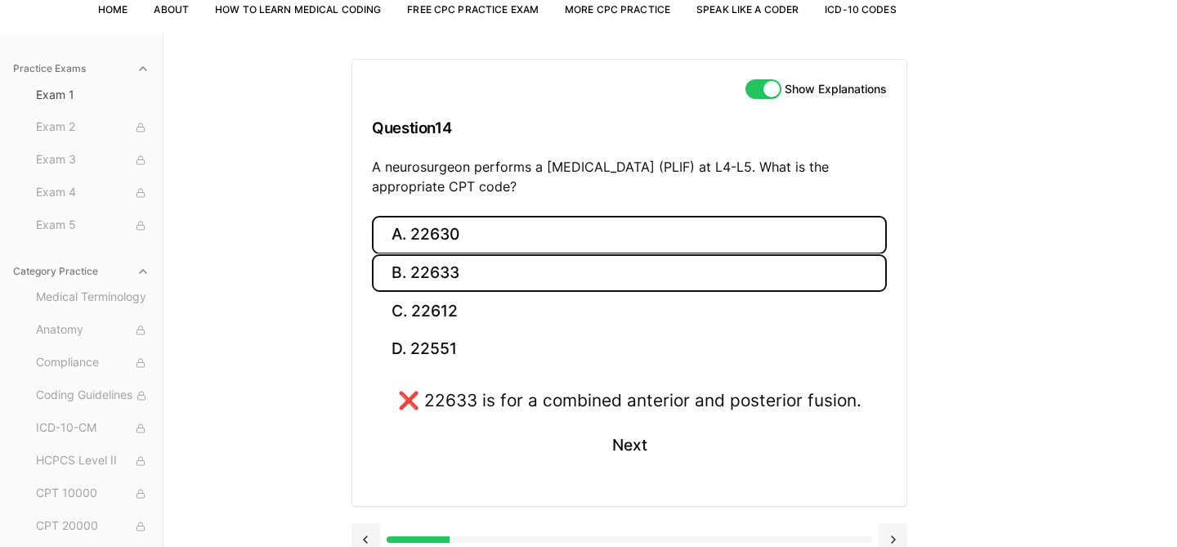
click at [438, 242] on button "A. 22630" at bounding box center [629, 235] width 515 height 38
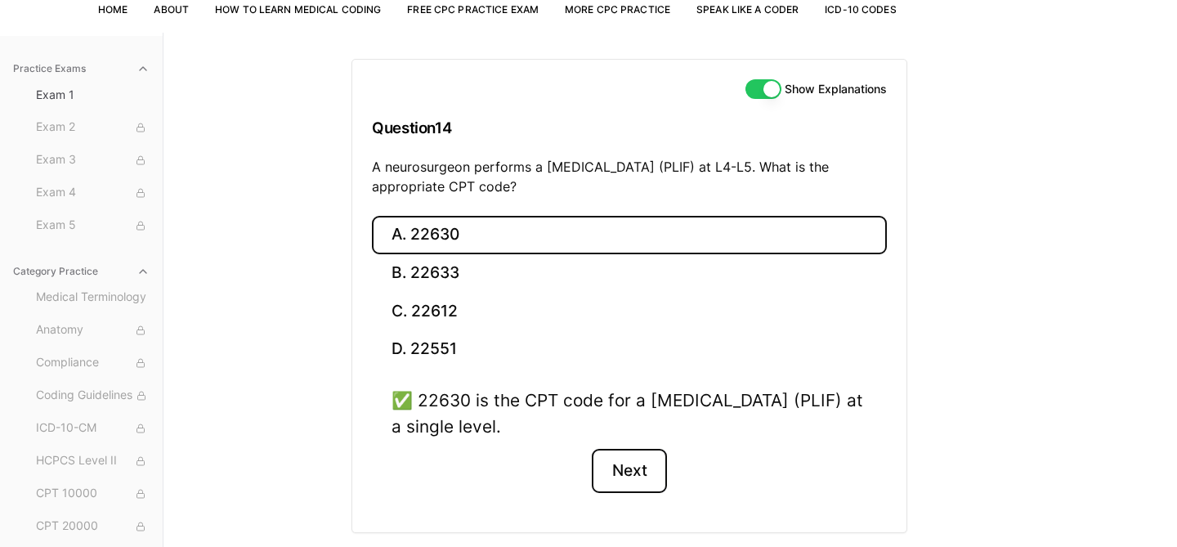
click at [640, 471] on button "Next" at bounding box center [629, 471] width 74 height 44
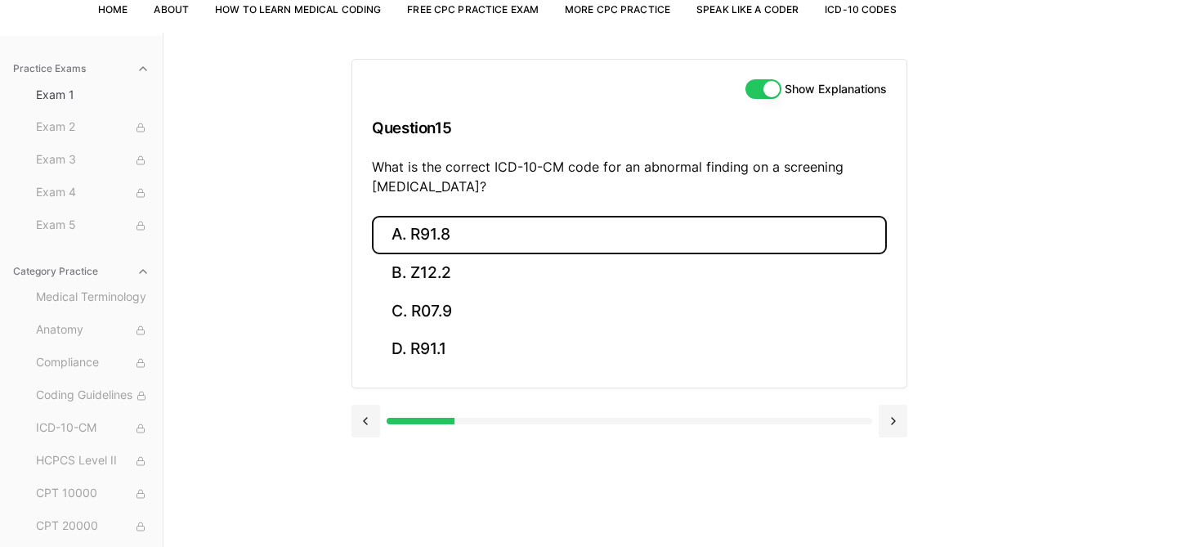
click at [463, 232] on button "A. R91.8" at bounding box center [629, 235] width 515 height 38
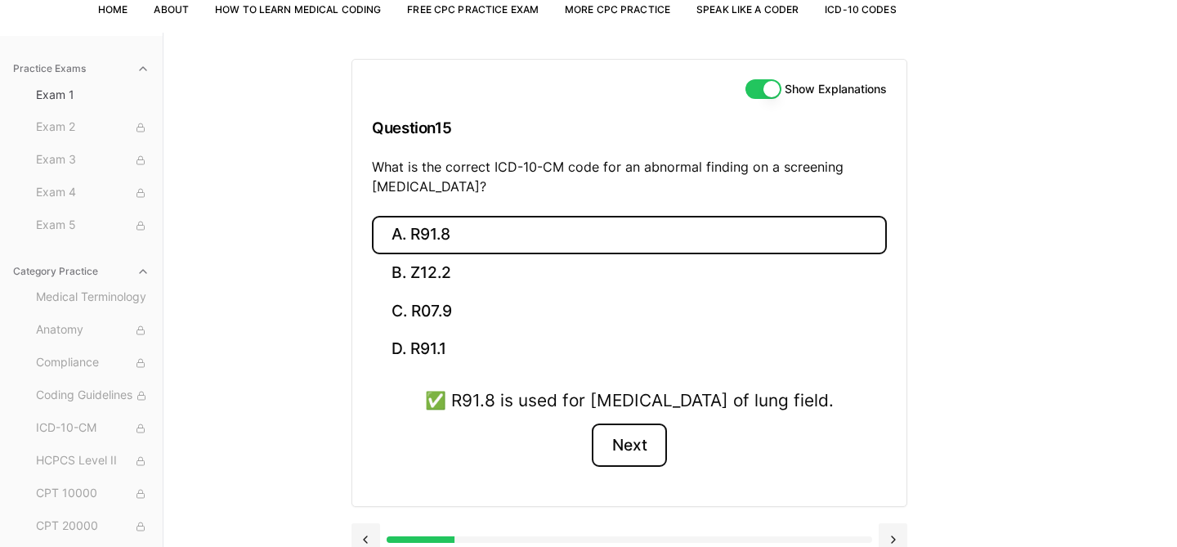
click at [634, 467] on button "Next" at bounding box center [629, 445] width 74 height 44
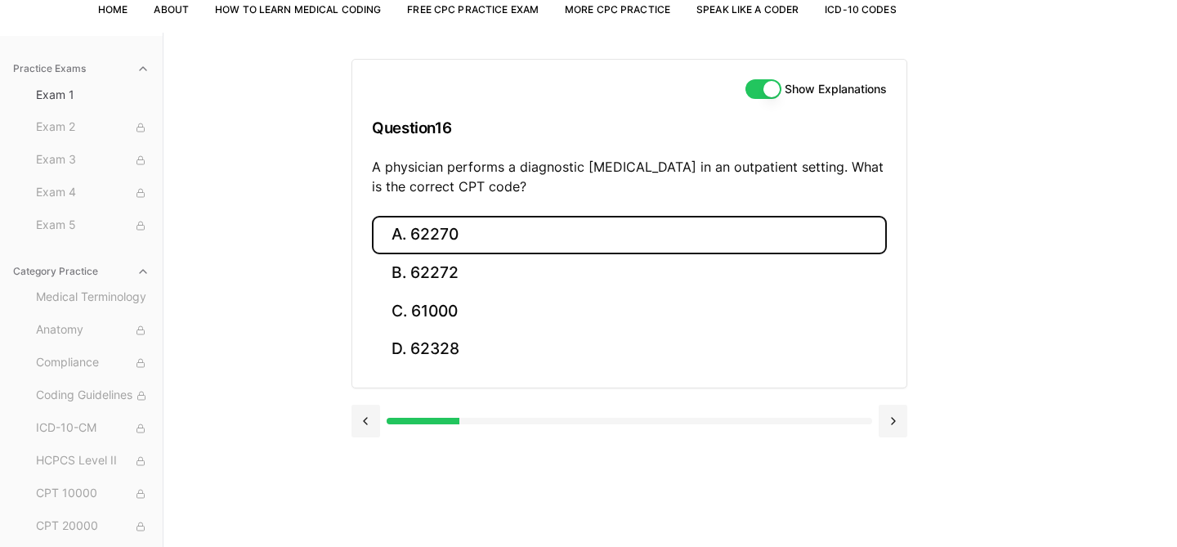
click at [458, 242] on button "A. 62270" at bounding box center [629, 235] width 515 height 38
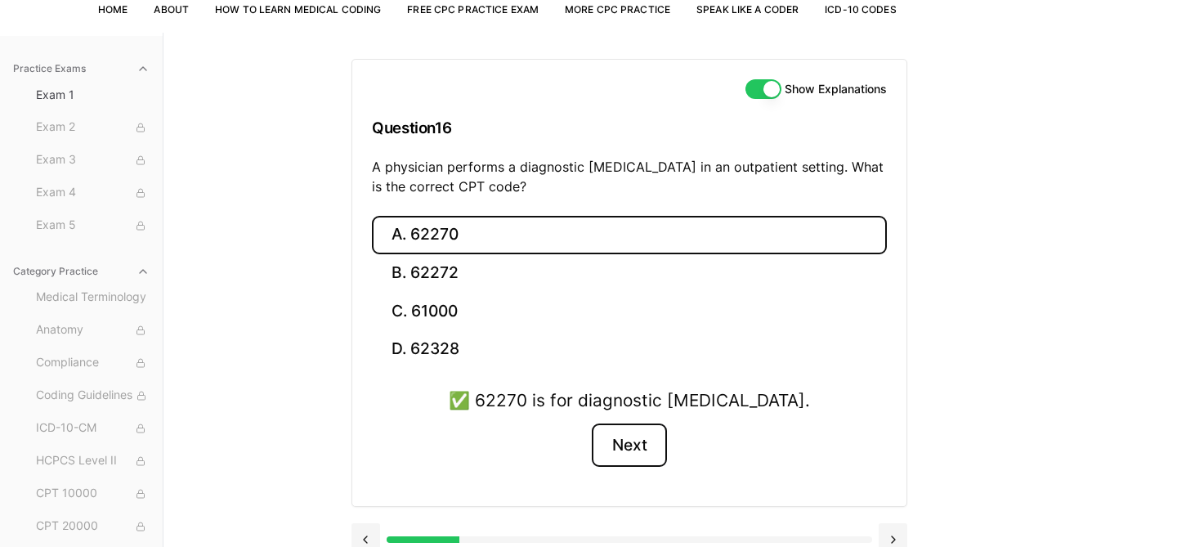
click at [637, 449] on button "Next" at bounding box center [629, 445] width 74 height 44
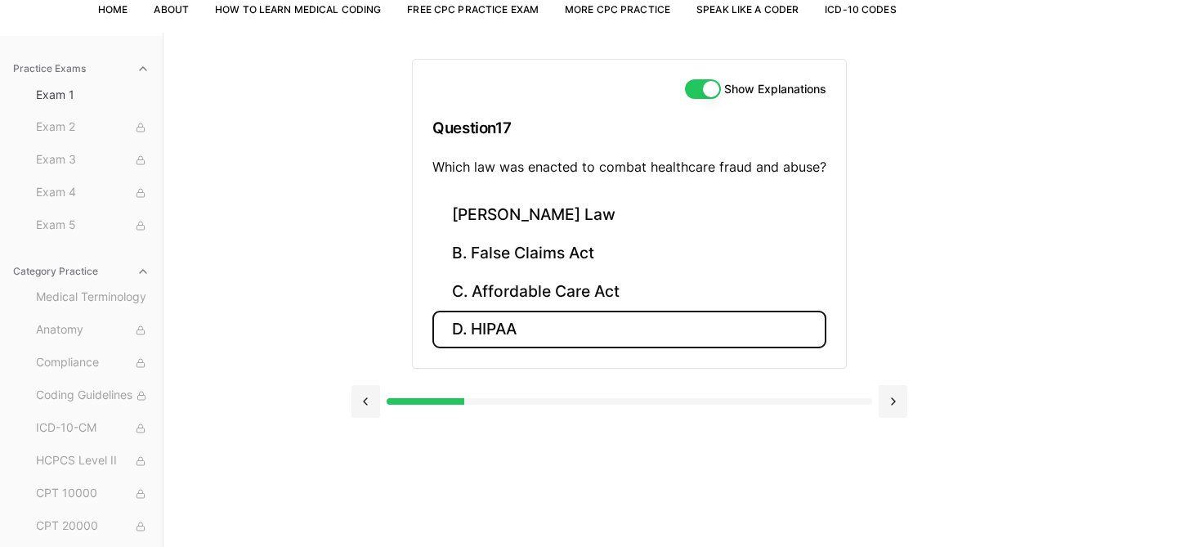
click at [554, 322] on button "D. HIPAA" at bounding box center [629, 330] width 394 height 38
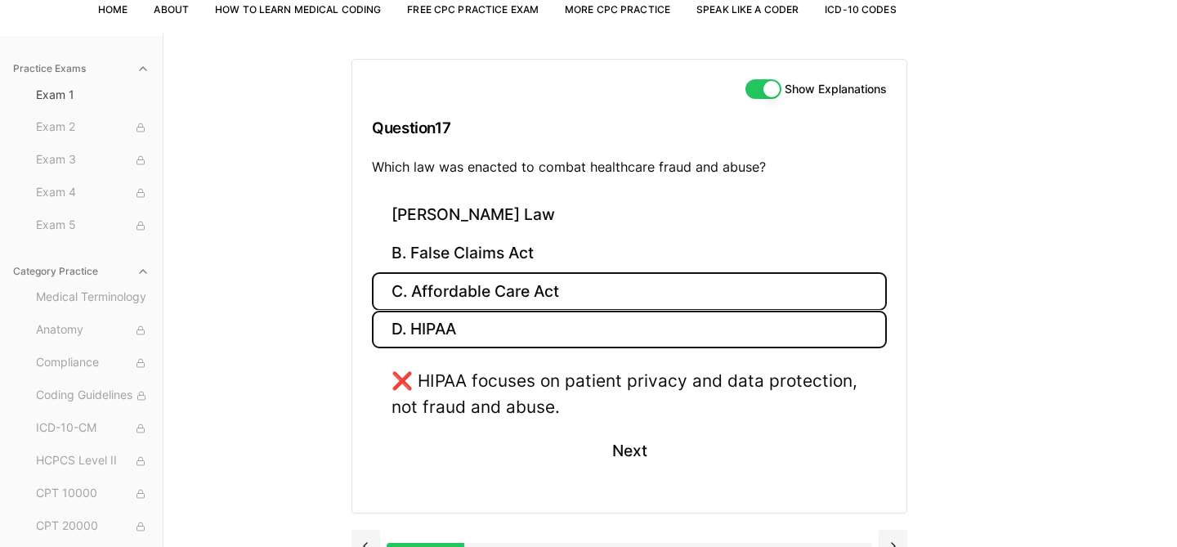
click at [539, 293] on button "C. Affordable Care Act" at bounding box center [629, 291] width 515 height 38
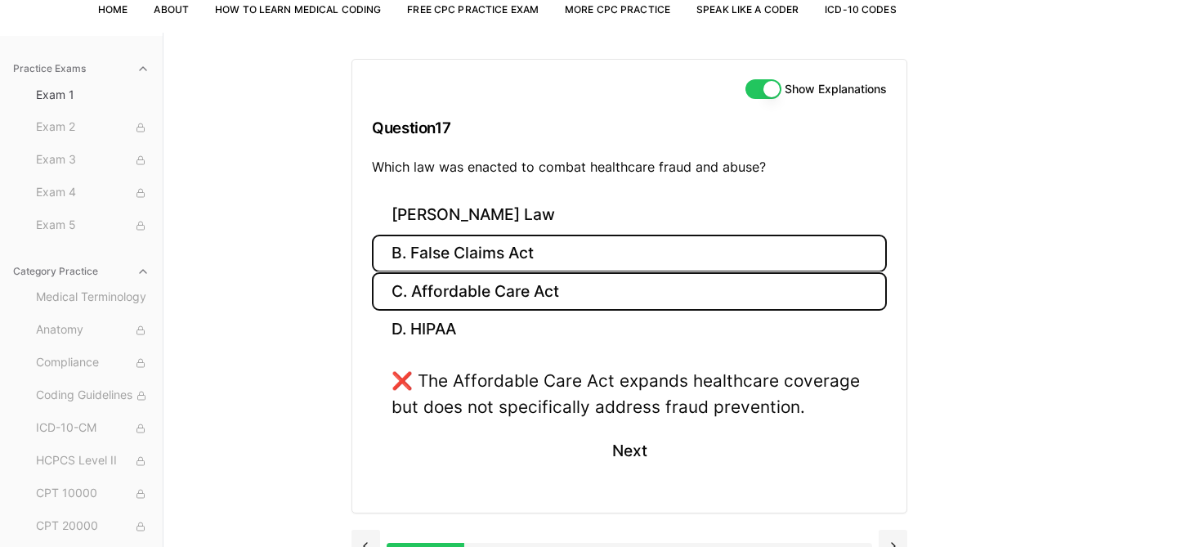
click at [514, 255] on button "B. False Claims Act" at bounding box center [629, 254] width 515 height 38
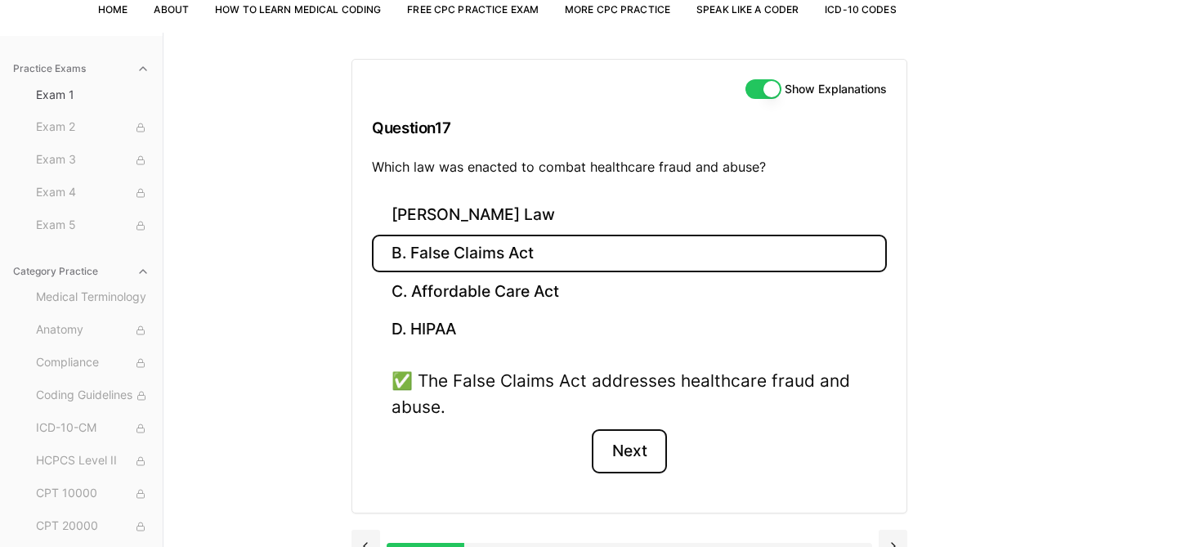
click at [637, 445] on button "Next" at bounding box center [629, 451] width 74 height 44
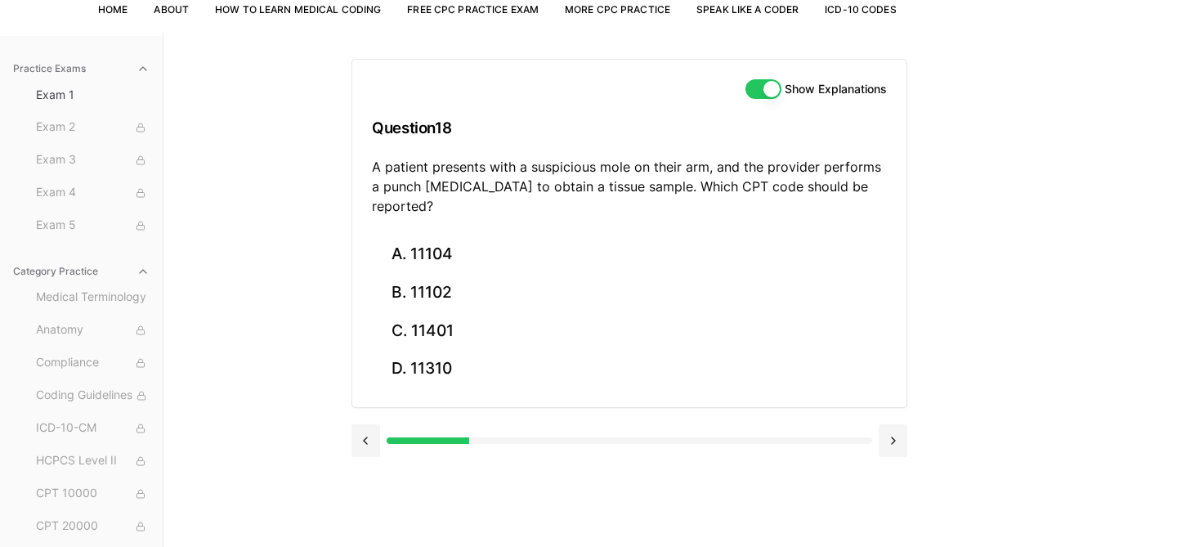
click at [347, 422] on div "Practice Exams Exam 1 Exam 2 Exam 3 Exam 4 Exam 5 Category Practice Medical Ter…" at bounding box center [588, 306] width 1177 height 547
click at [367, 424] on button at bounding box center [365, 440] width 29 height 33
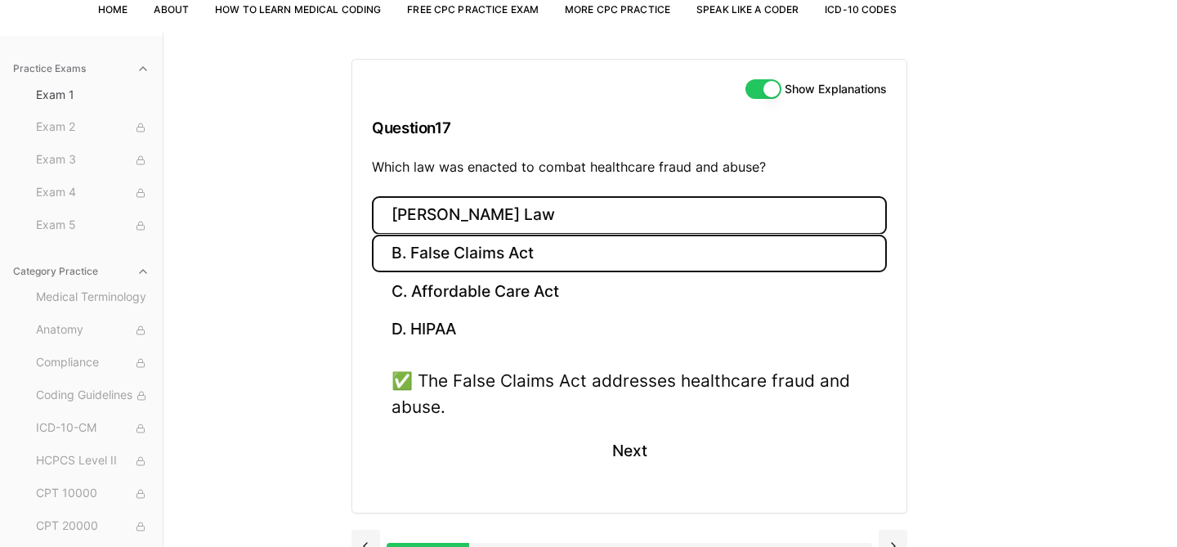
click at [555, 213] on button "[PERSON_NAME] Law" at bounding box center [629, 215] width 515 height 38
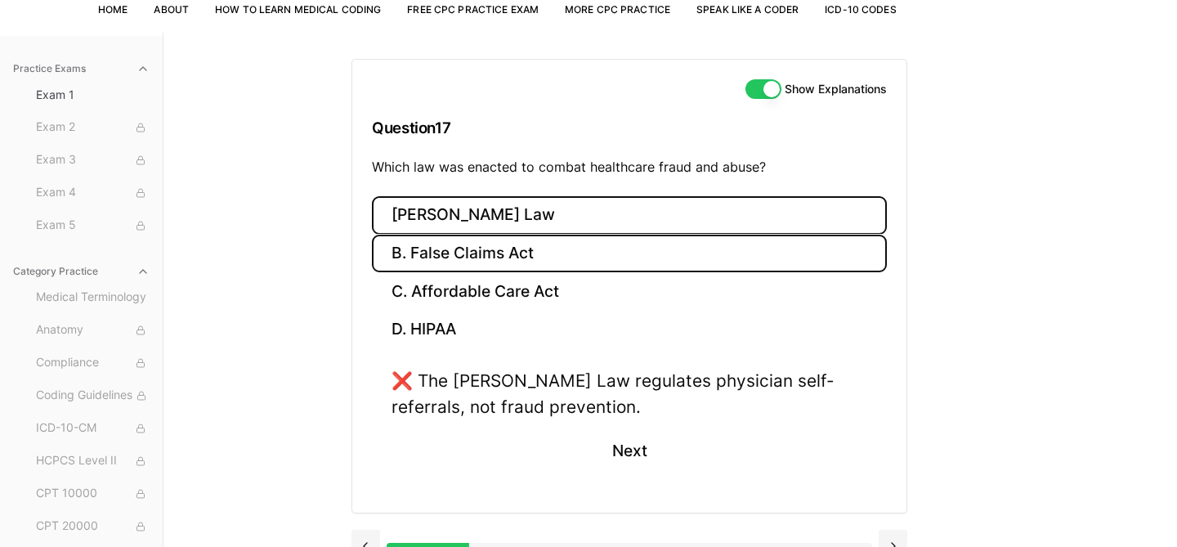
click at [538, 248] on button "B. False Claims Act" at bounding box center [629, 254] width 515 height 38
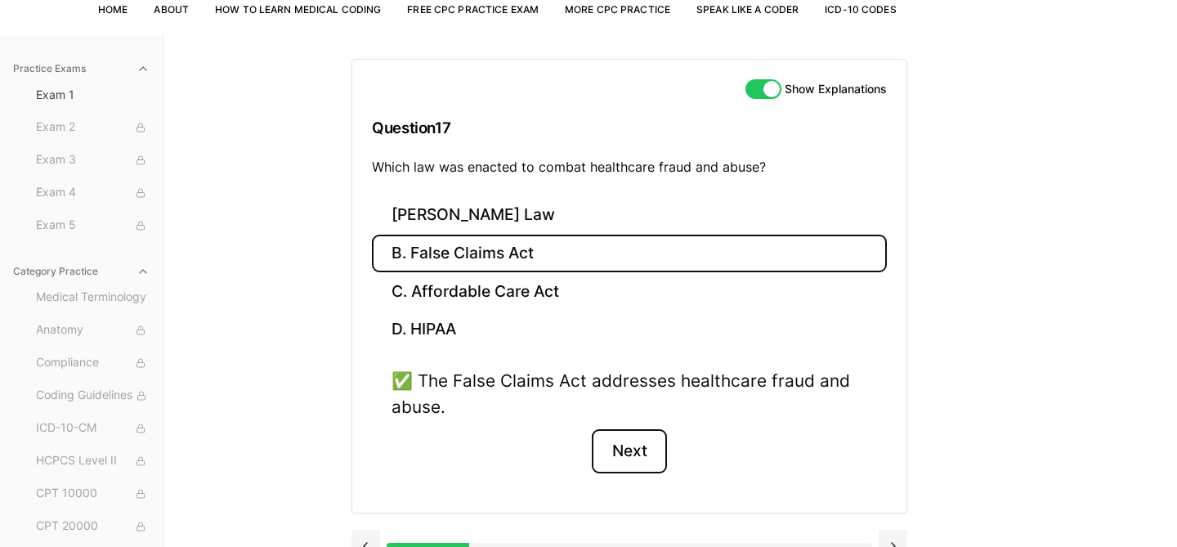
click at [607, 438] on button "Next" at bounding box center [629, 451] width 74 height 44
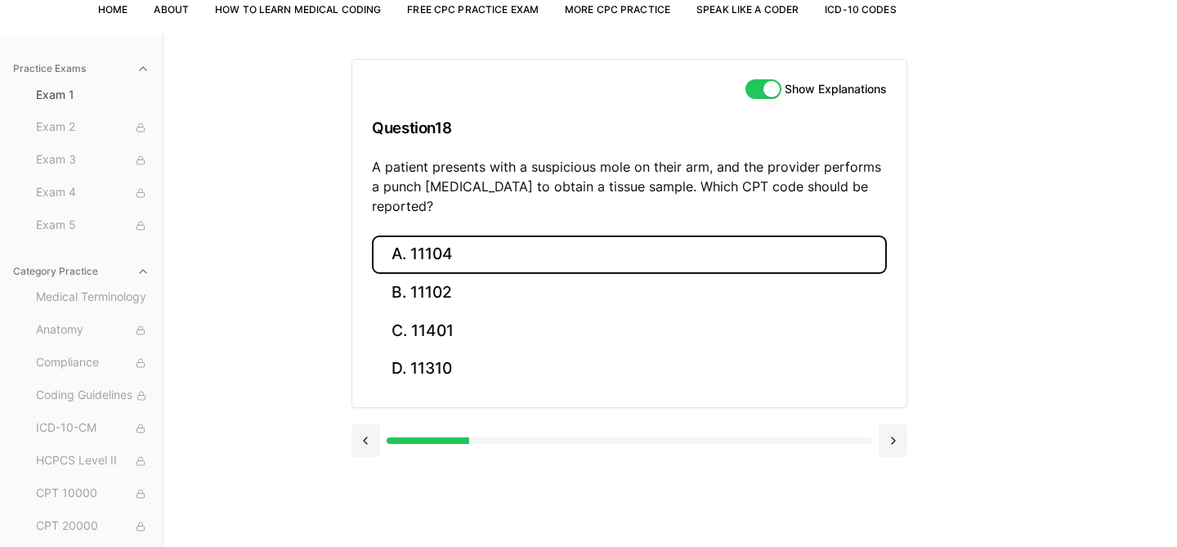
click at [456, 235] on button "A. 11104" at bounding box center [629, 254] width 515 height 38
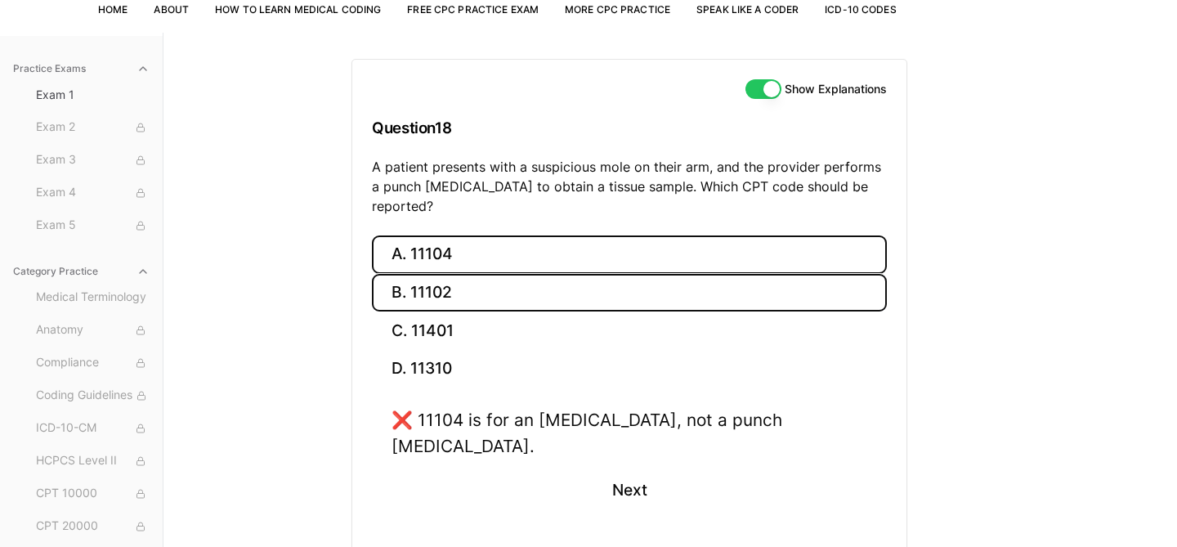
click at [469, 274] on button "B. 11102" at bounding box center [629, 293] width 515 height 38
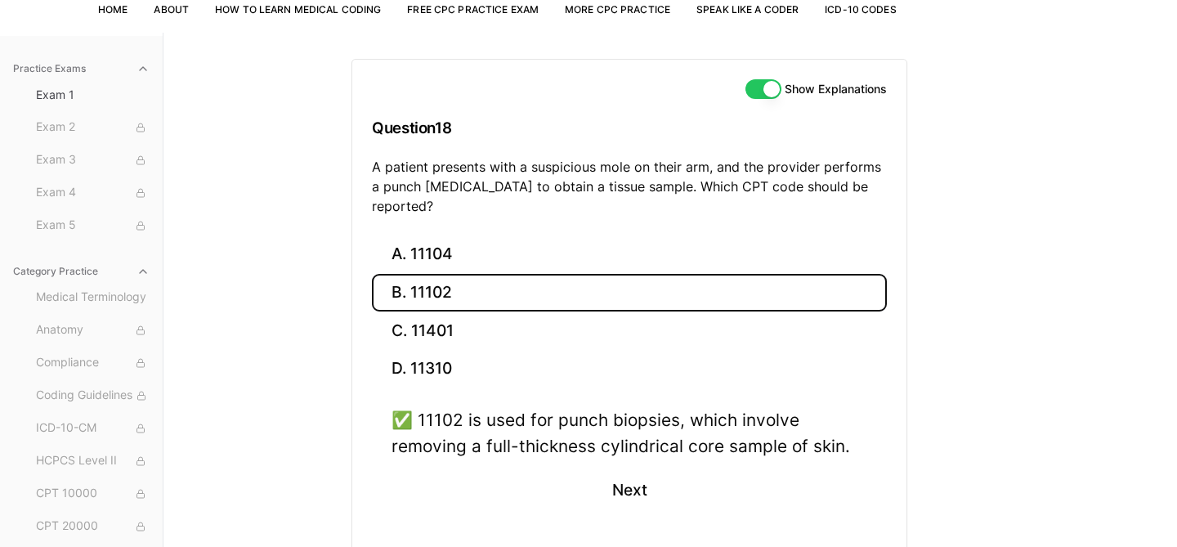
scroll to position [166, 0]
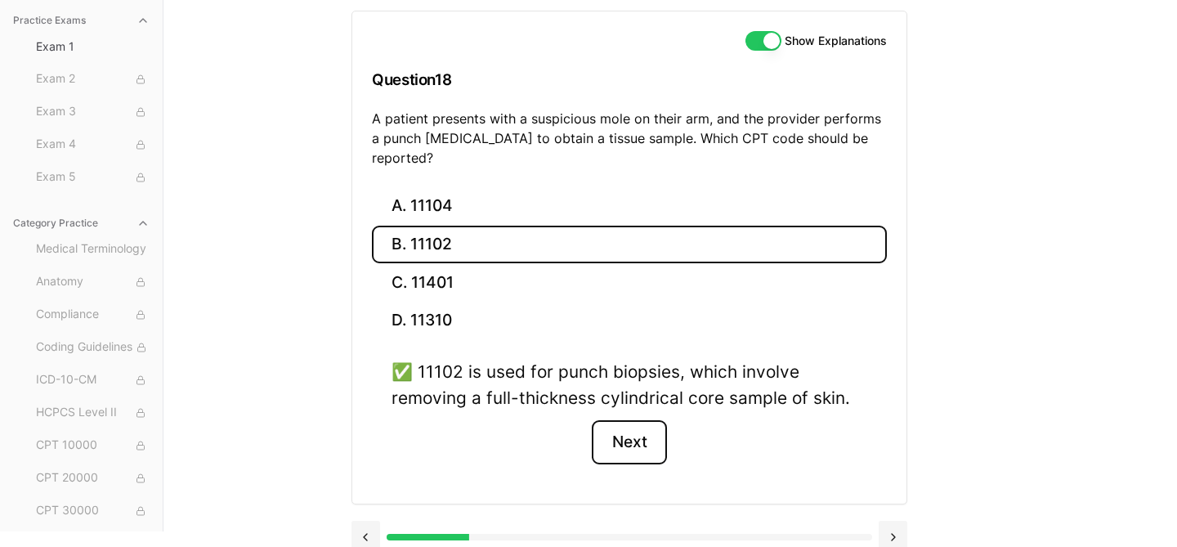
click at [632, 420] on button "Next" at bounding box center [629, 442] width 74 height 44
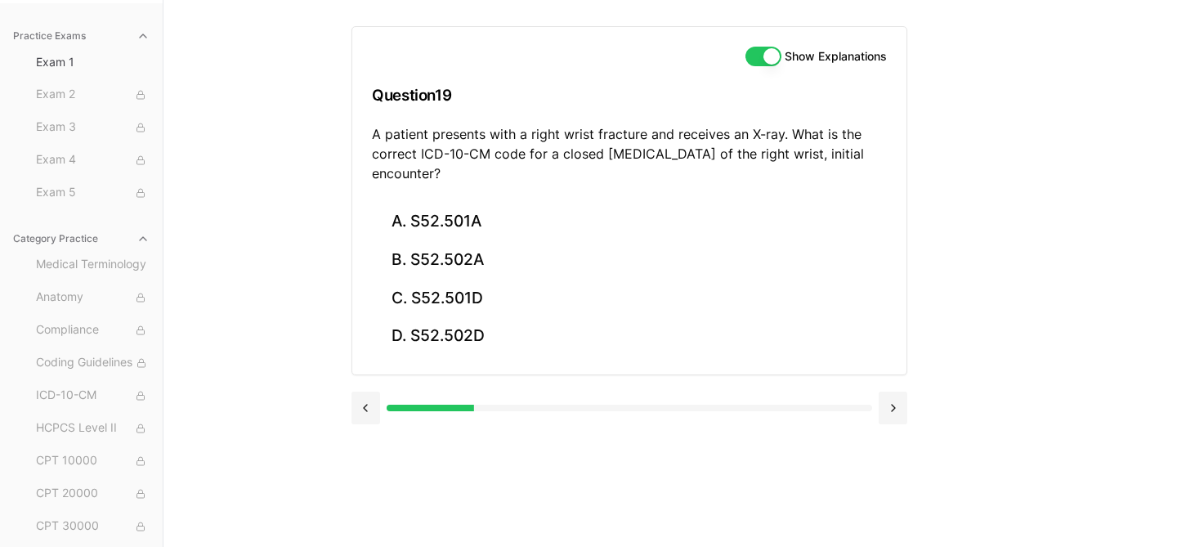
scroll to position [150, 0]
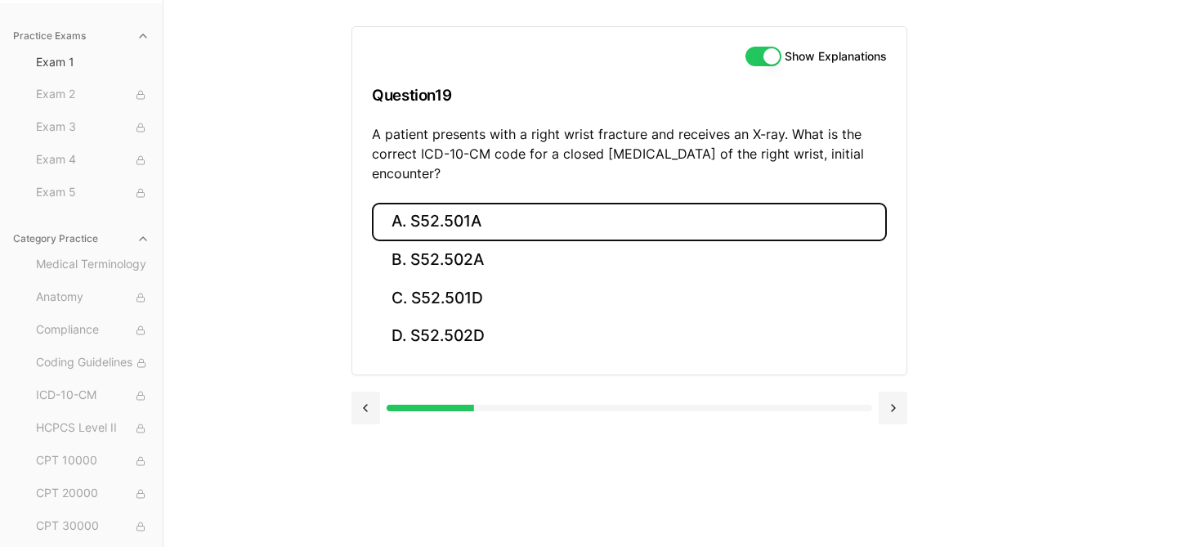
click at [480, 217] on button "A. S52.501A" at bounding box center [629, 222] width 515 height 38
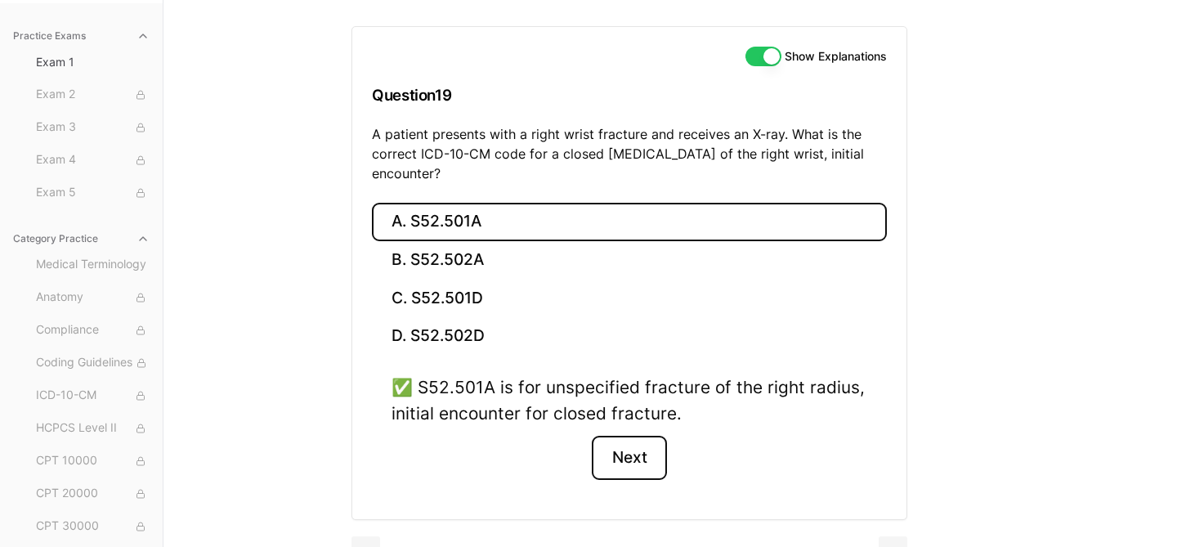
click at [628, 460] on button "Next" at bounding box center [629, 458] width 74 height 44
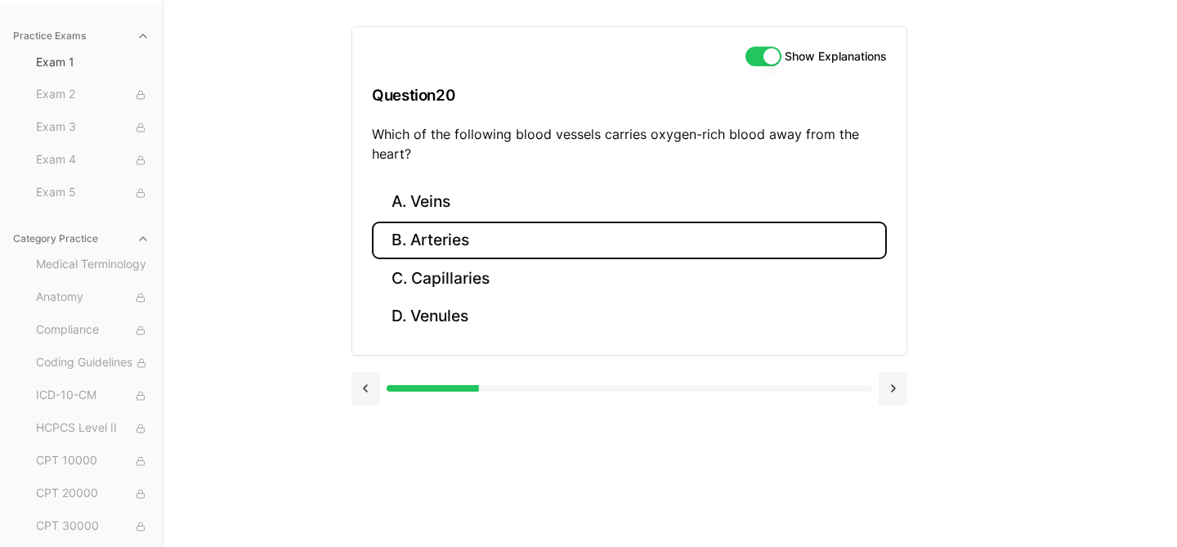
click at [421, 245] on button "B. Arteries" at bounding box center [629, 240] width 515 height 38
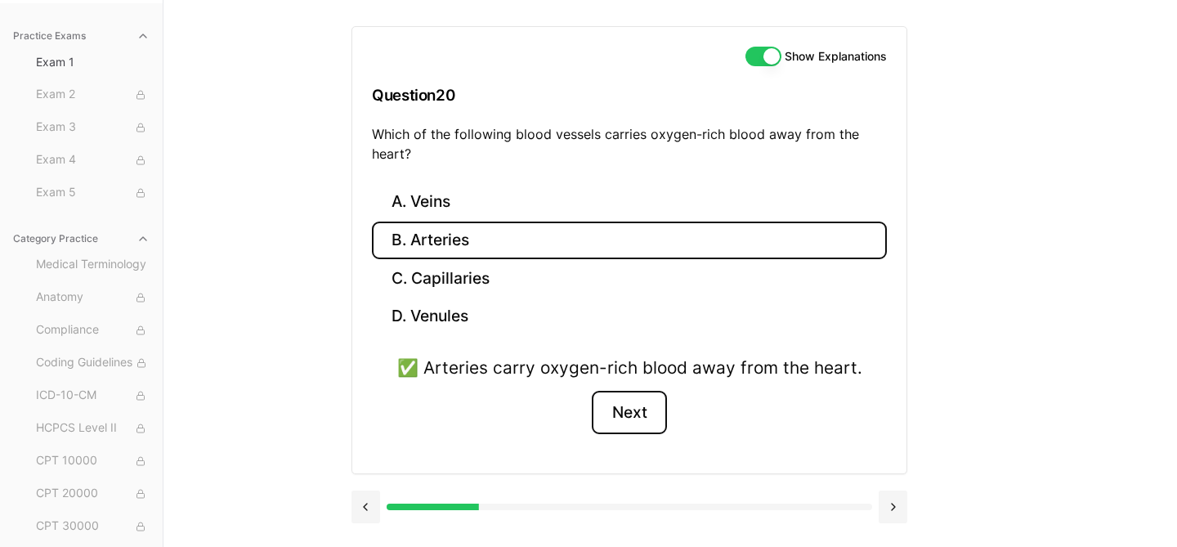
click at [615, 411] on button "Next" at bounding box center [629, 413] width 74 height 44
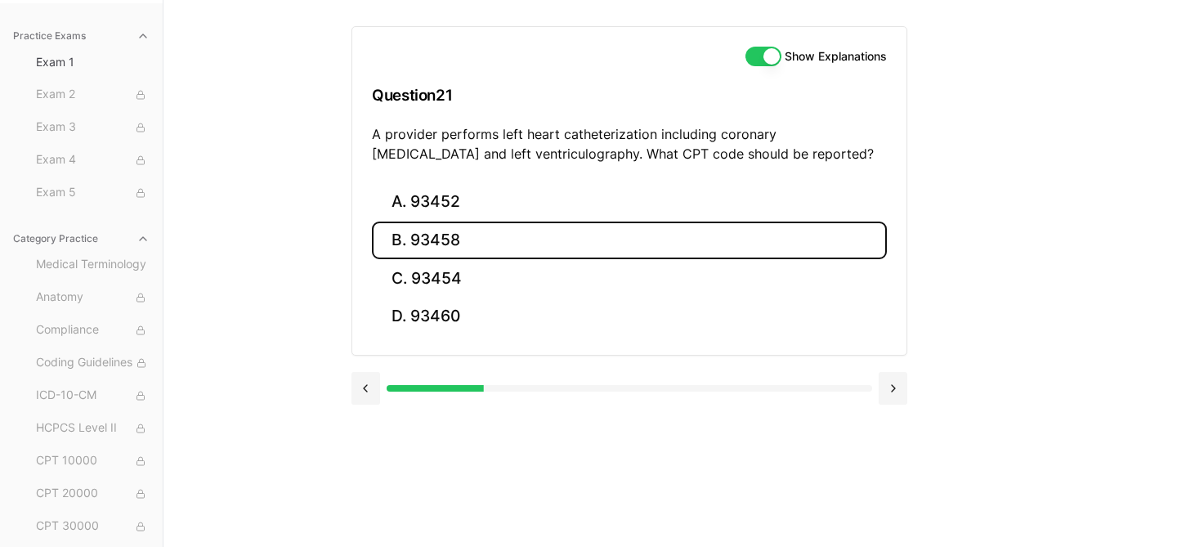
click at [470, 235] on button "B. 93458" at bounding box center [629, 240] width 515 height 38
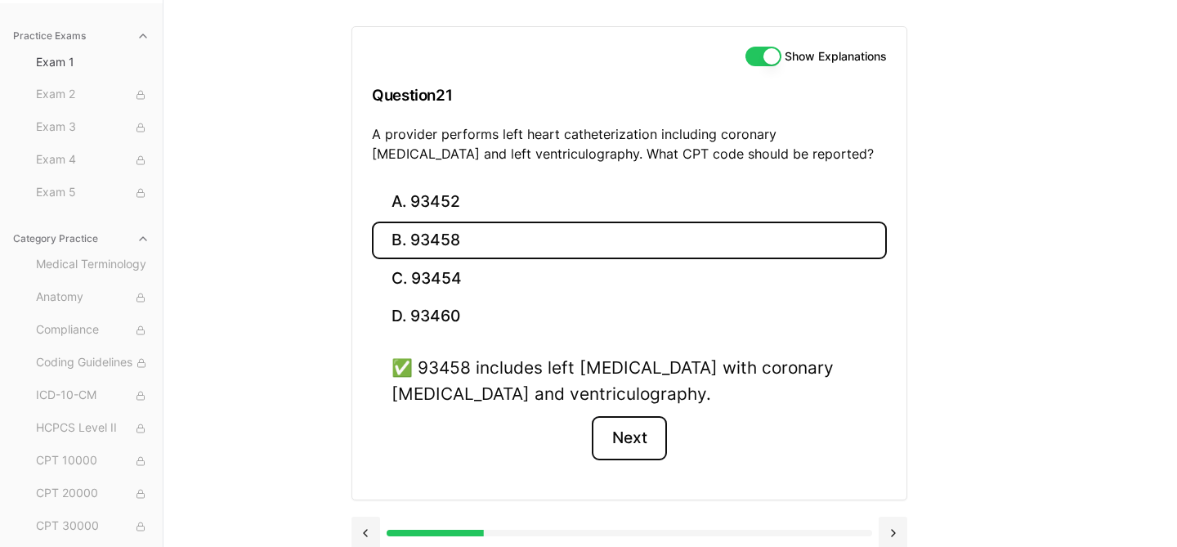
click at [630, 441] on button "Next" at bounding box center [629, 438] width 74 height 44
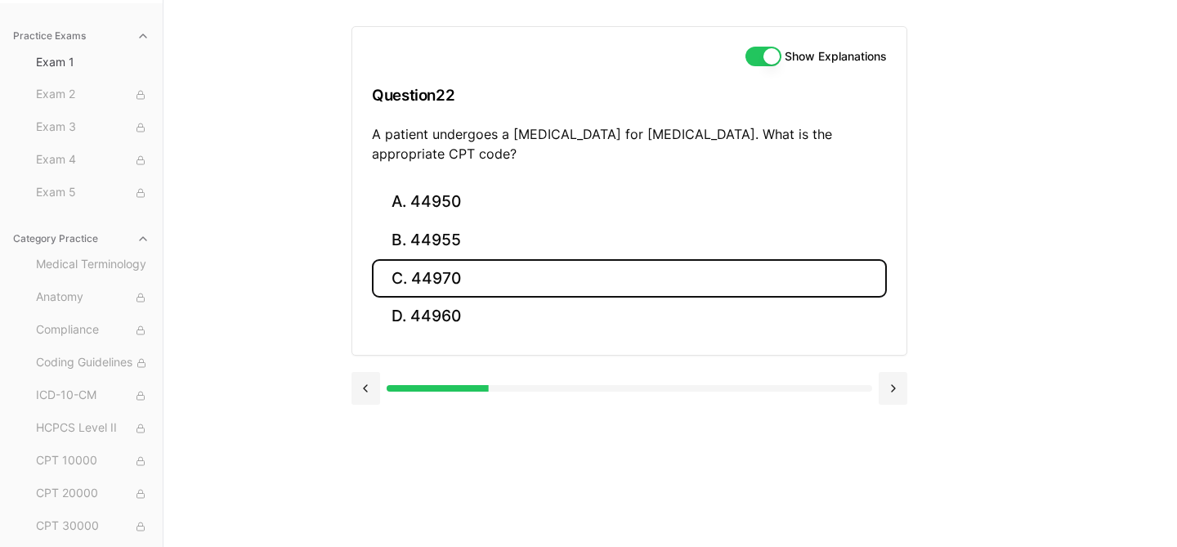
click at [451, 279] on button "C. 44970" at bounding box center [629, 278] width 515 height 38
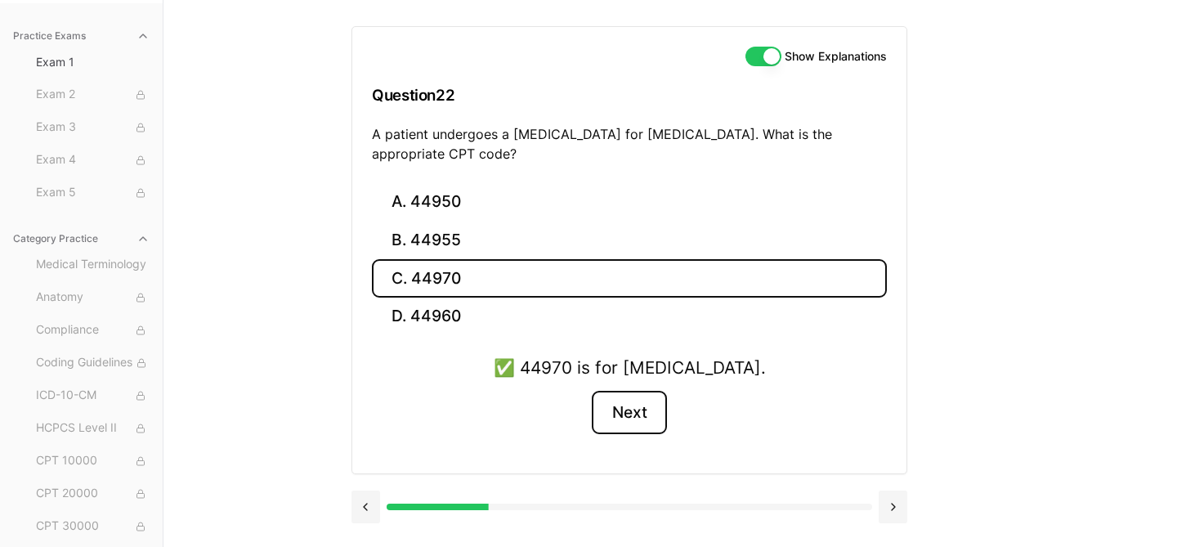
click at [632, 410] on button "Next" at bounding box center [629, 413] width 74 height 44
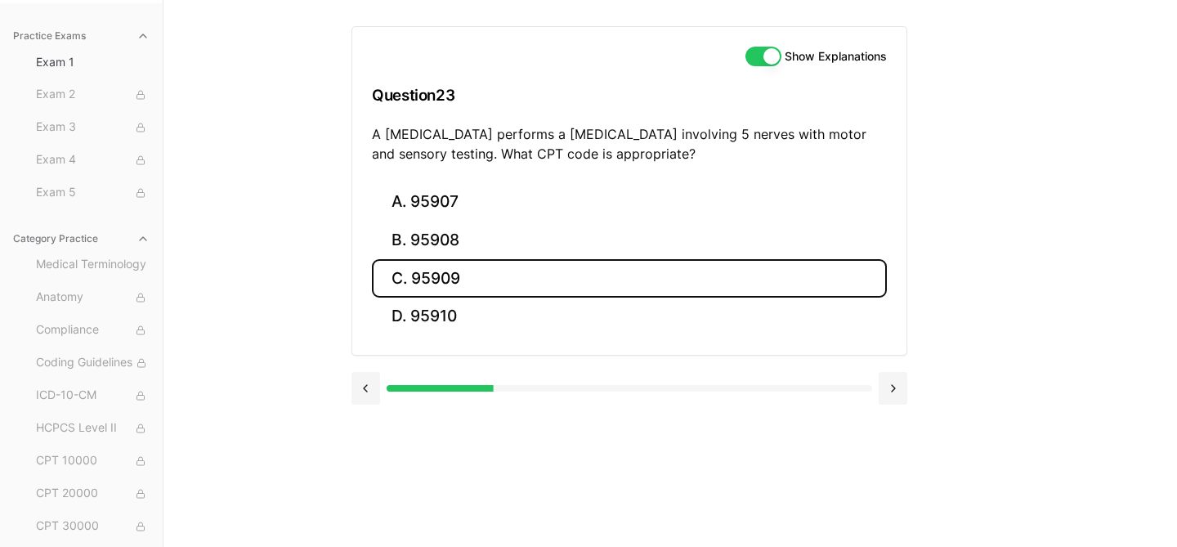
click at [443, 273] on button "C. 95909" at bounding box center [629, 278] width 515 height 38
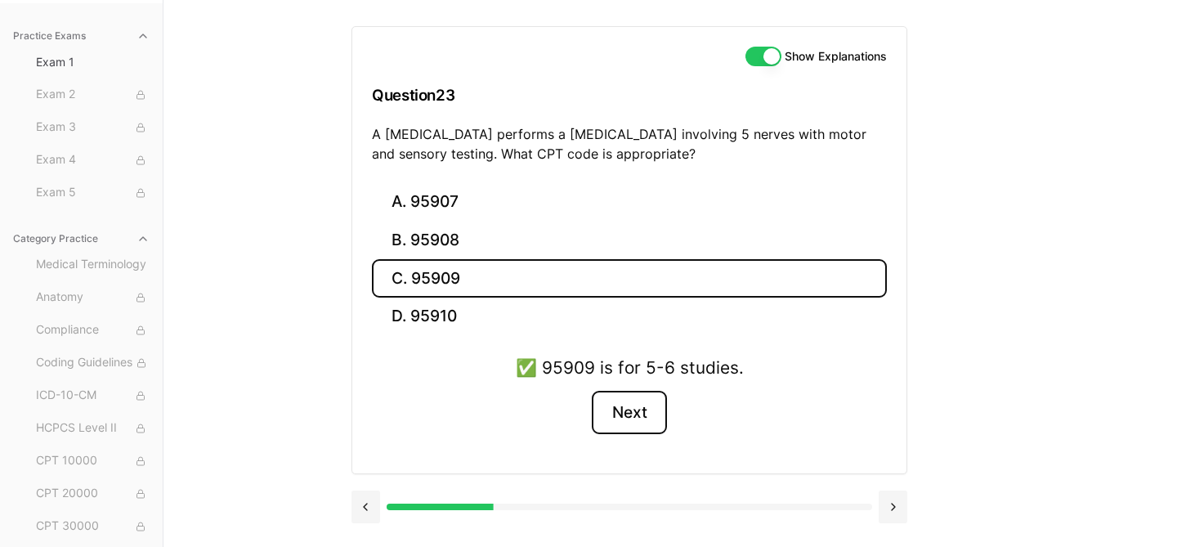
click at [628, 405] on button "Next" at bounding box center [629, 413] width 74 height 44
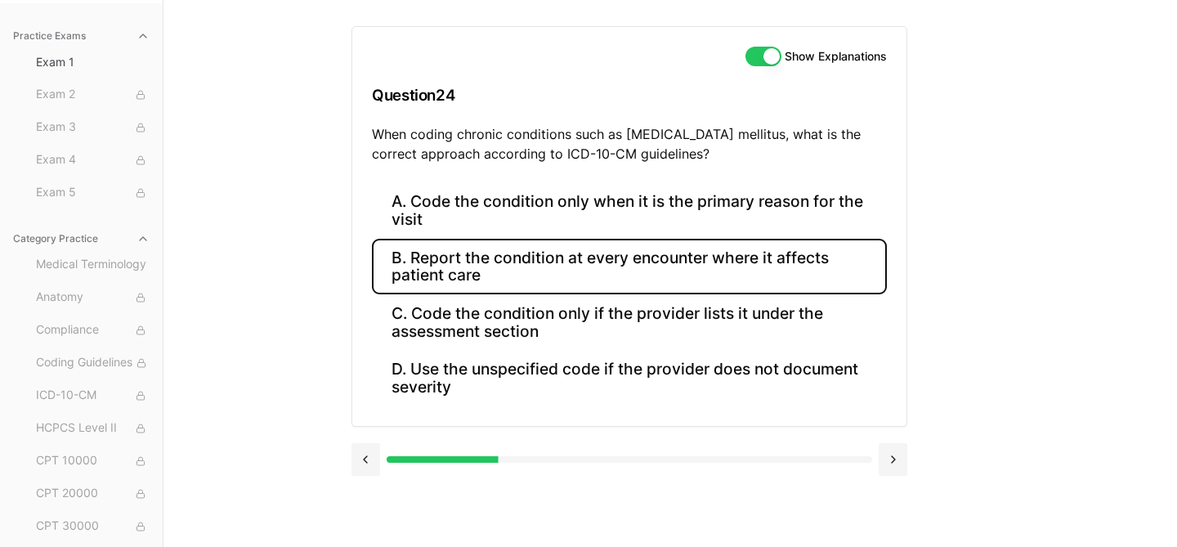
click at [659, 263] on button "B. Report the condition at every encounter where it affects patient care" at bounding box center [629, 267] width 515 height 56
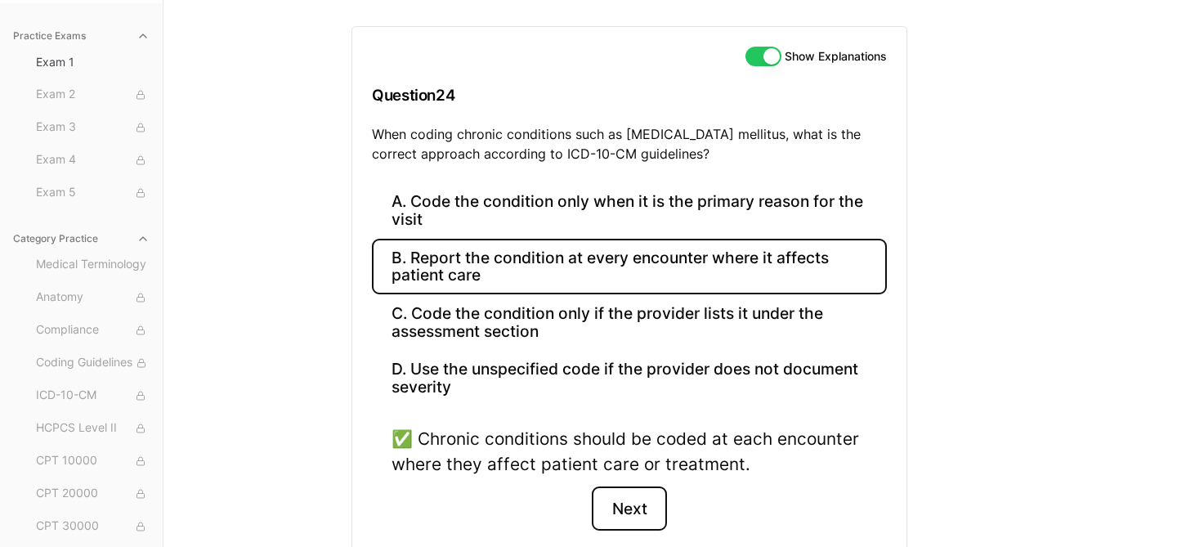
click at [646, 503] on button "Next" at bounding box center [629, 508] width 74 height 44
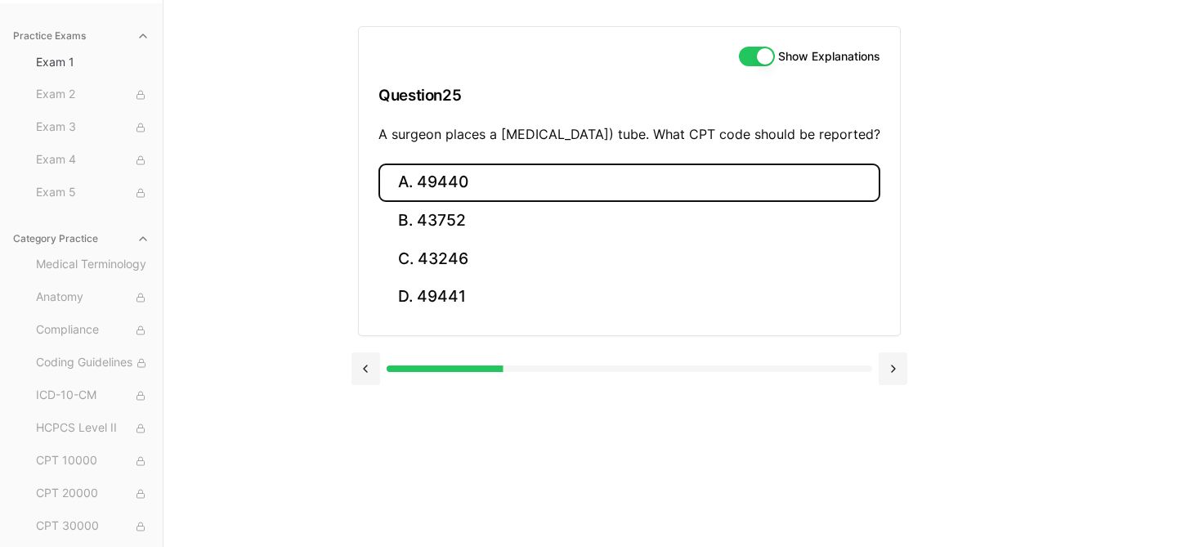
click at [449, 199] on button "A. 49440" at bounding box center [629, 182] width 502 height 38
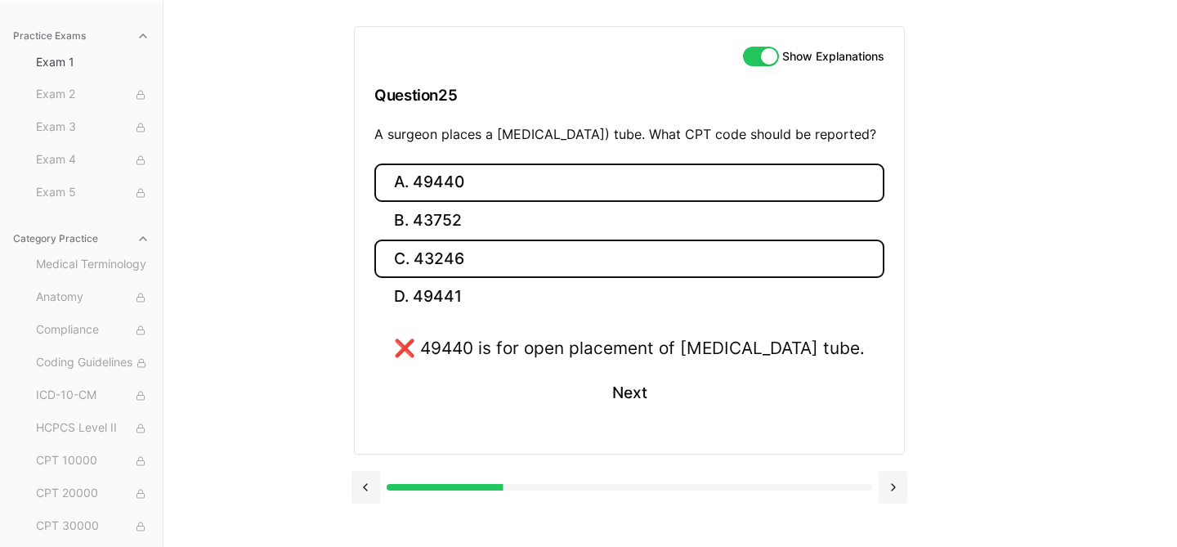
click at [468, 278] on button "C. 43246" at bounding box center [629, 258] width 510 height 38
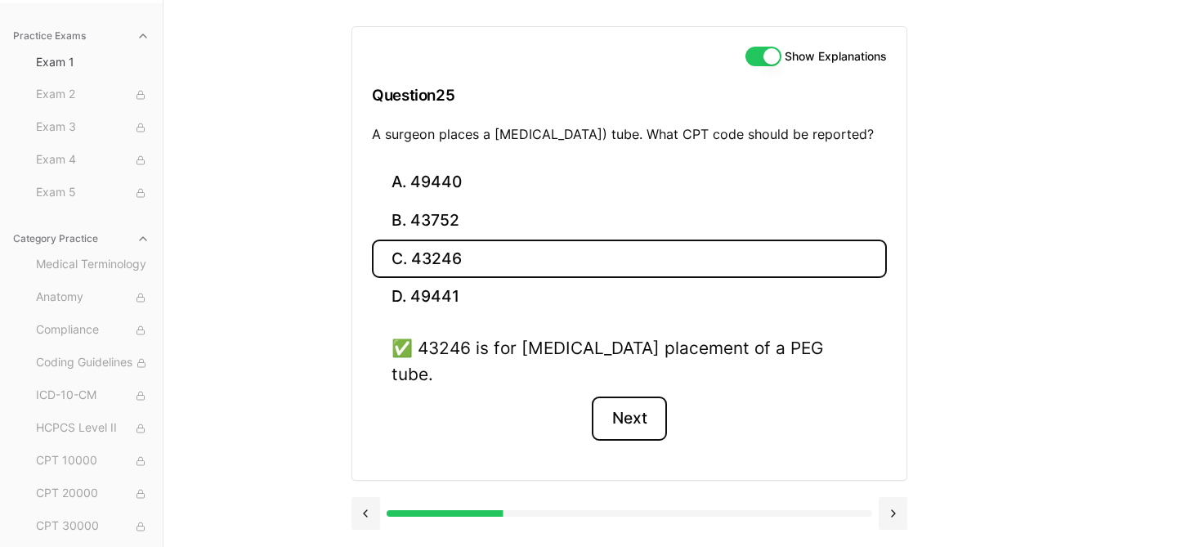
click at [640, 415] on button "Next" at bounding box center [629, 418] width 74 height 44
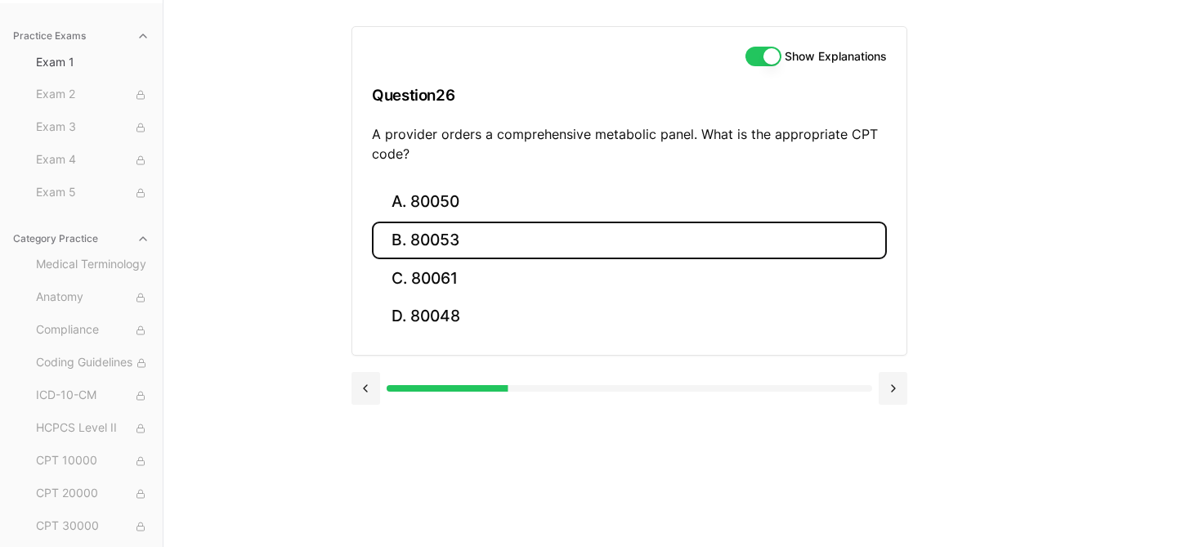
click at [445, 237] on button "B. 80053" at bounding box center [629, 240] width 515 height 38
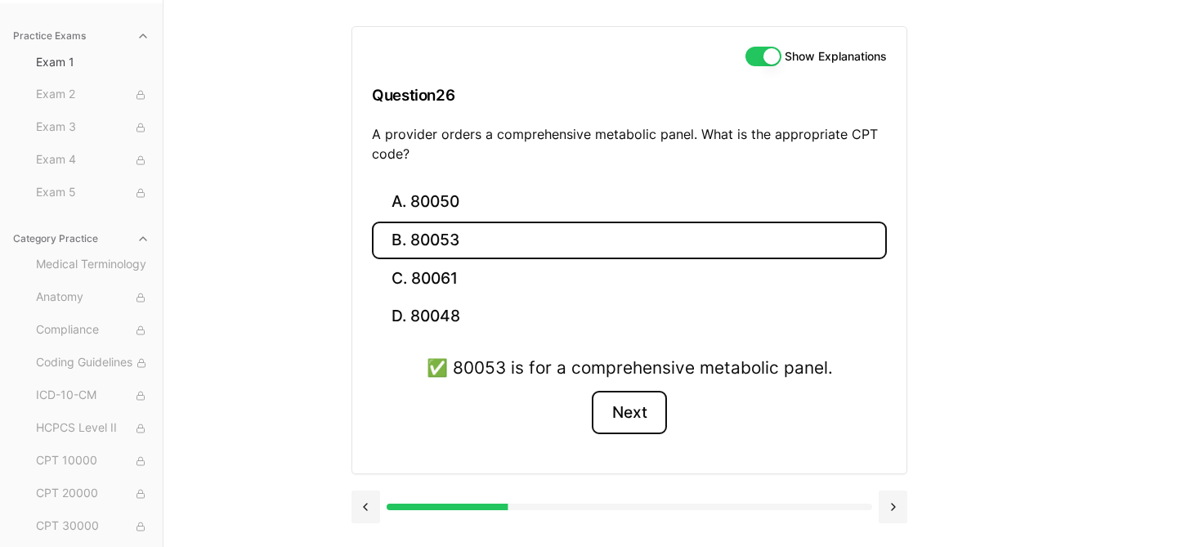
click at [627, 413] on button "Next" at bounding box center [629, 413] width 74 height 44
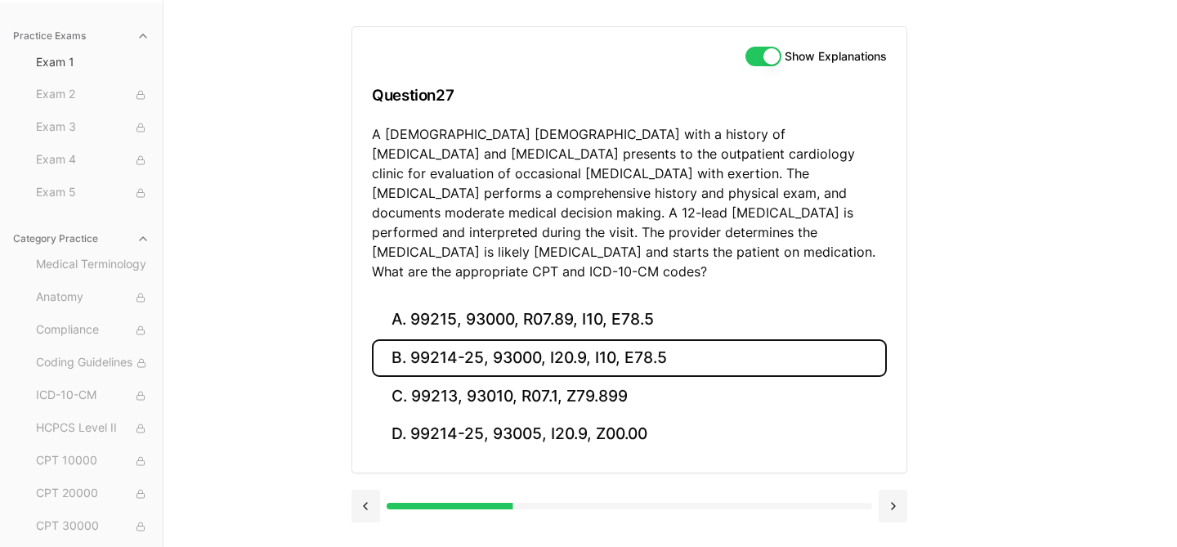
click at [704, 344] on button "B. 99214-25, 93000, I20.9, I10, E78.5" at bounding box center [629, 358] width 515 height 38
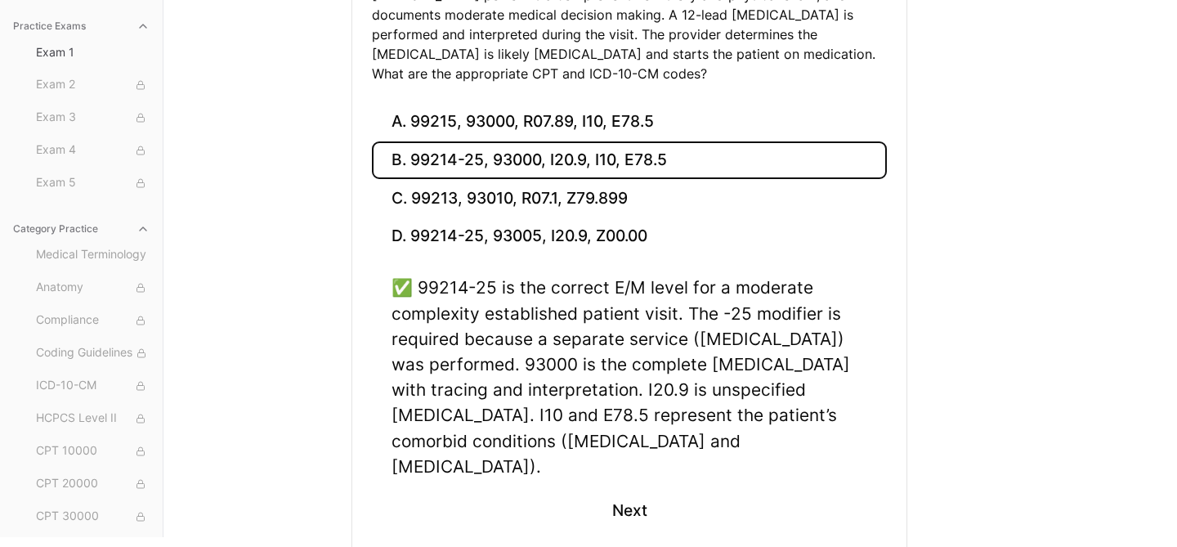
scroll to position [353, 0]
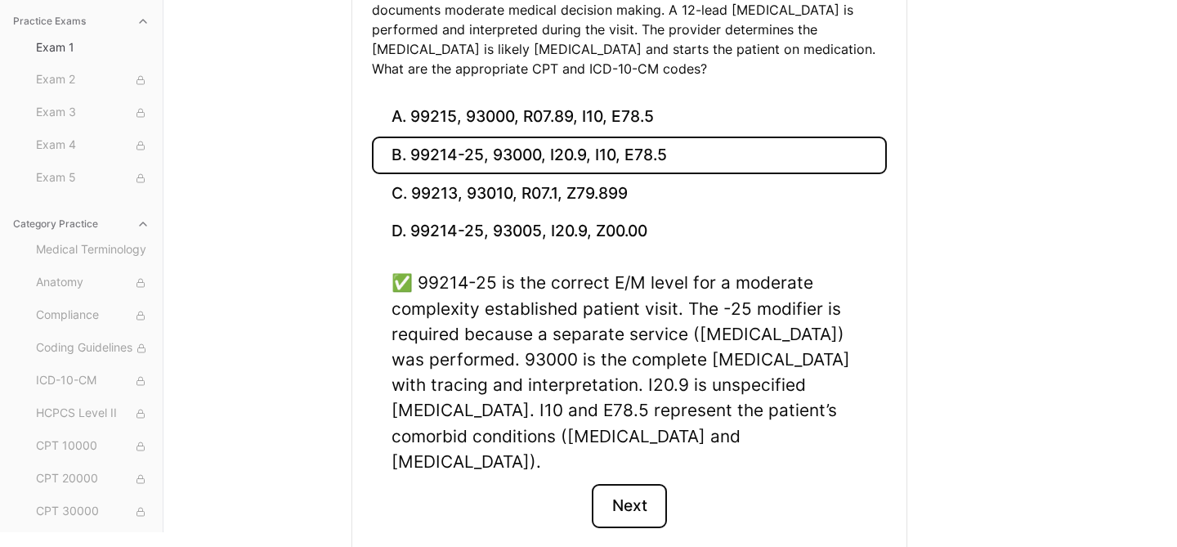
click at [625, 484] on button "Next" at bounding box center [629, 506] width 74 height 44
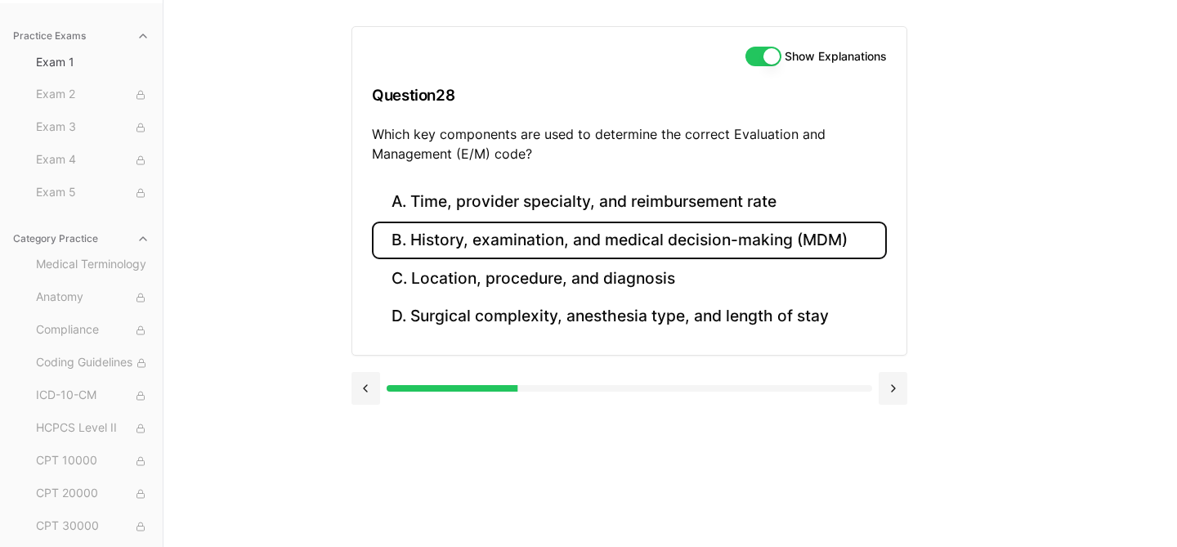
click at [612, 244] on button "B. History, examination, and medical decision-making (MDM)" at bounding box center [629, 240] width 515 height 38
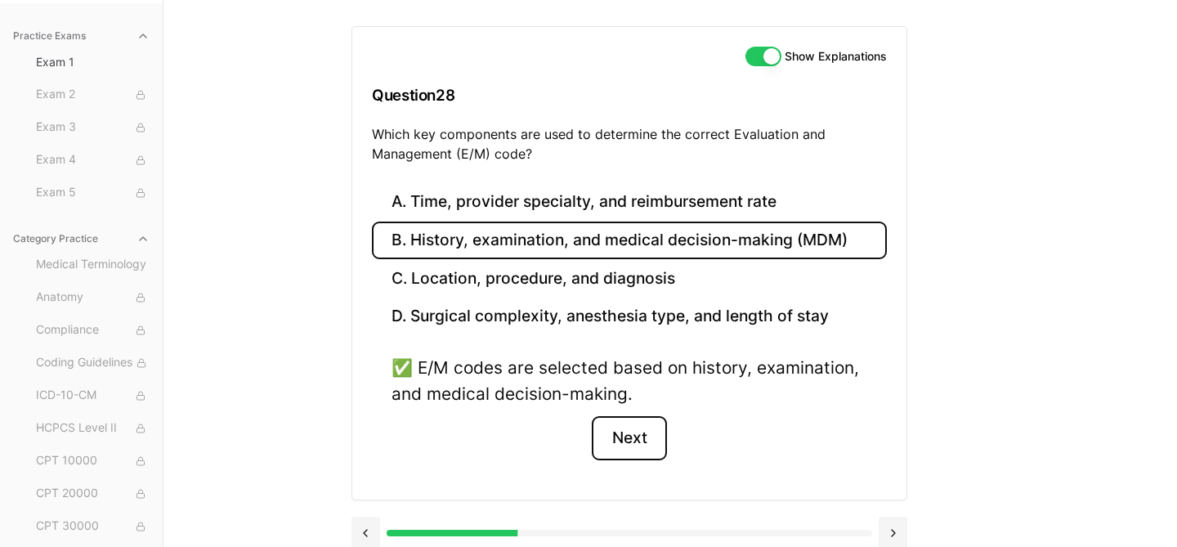
click at [632, 433] on button "Next" at bounding box center [629, 438] width 74 height 44
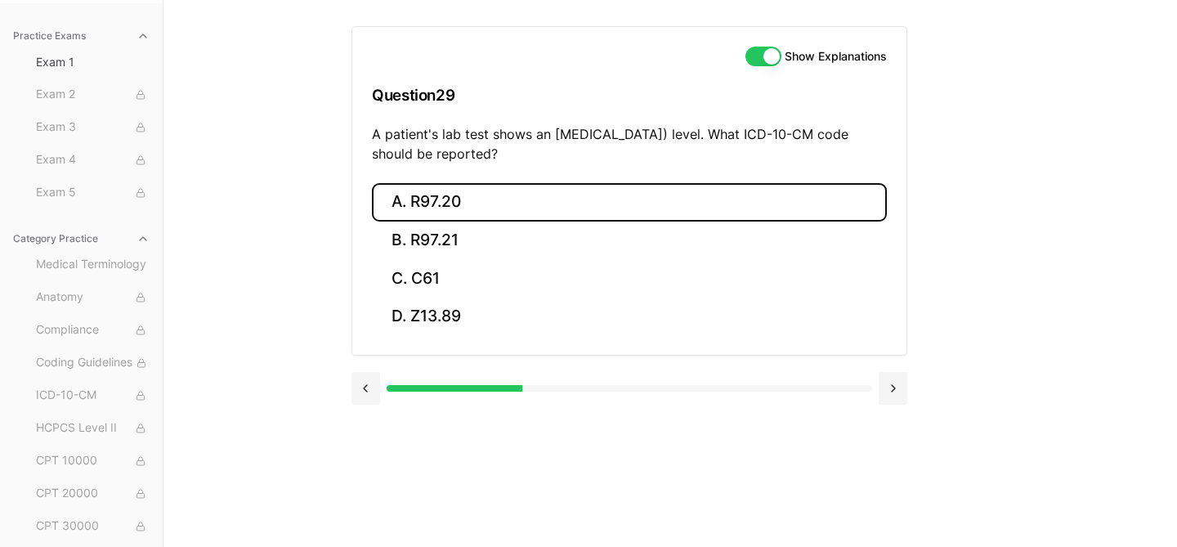
click at [497, 198] on button "A. R97.20" at bounding box center [629, 202] width 515 height 38
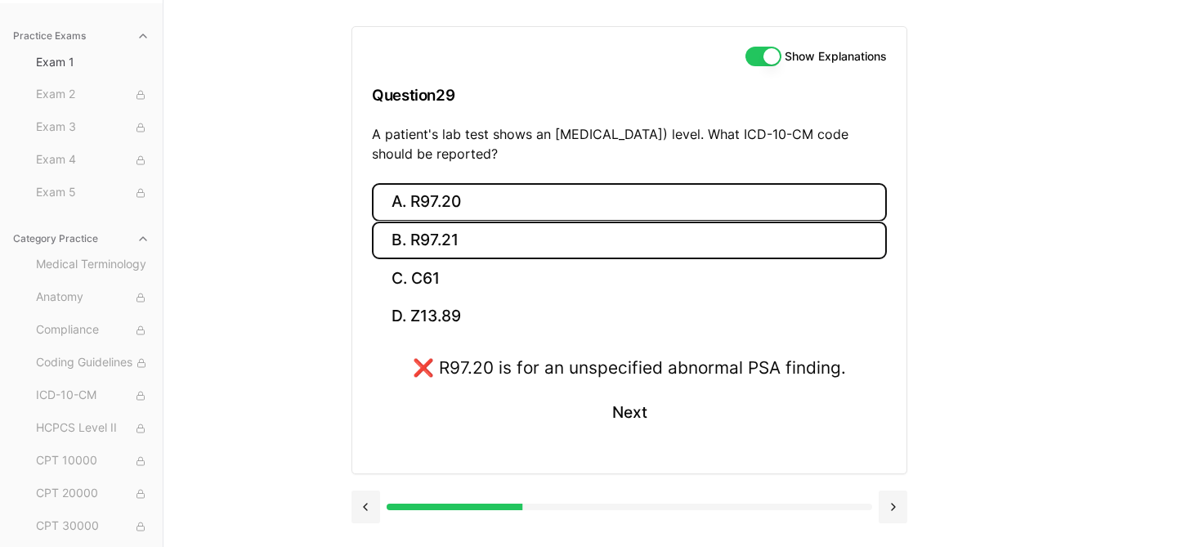
click at [498, 230] on button "B. R97.21" at bounding box center [629, 240] width 515 height 38
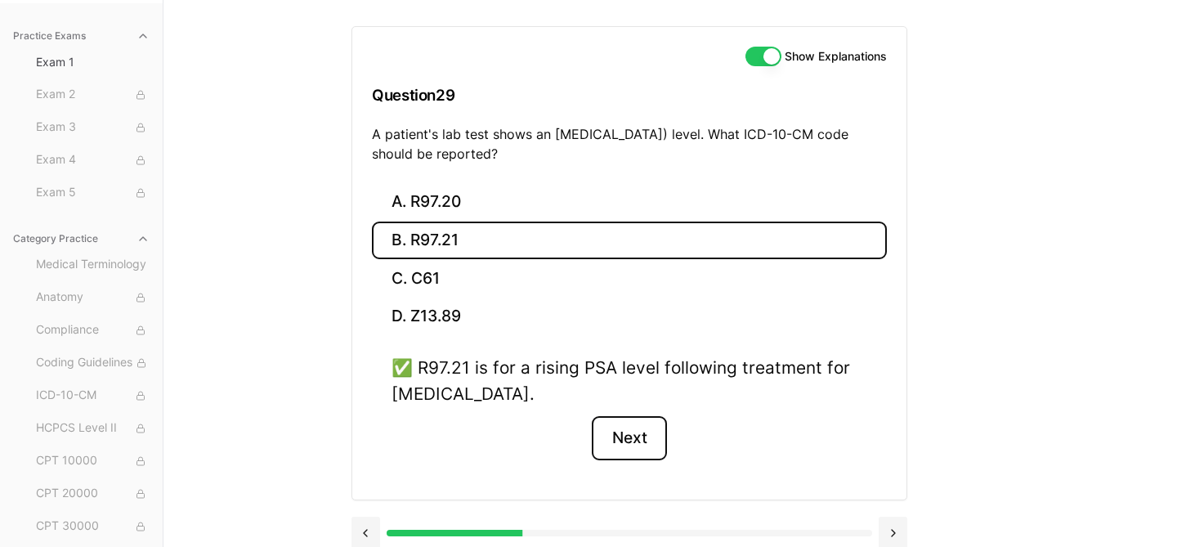
click at [629, 431] on button "Next" at bounding box center [629, 438] width 74 height 44
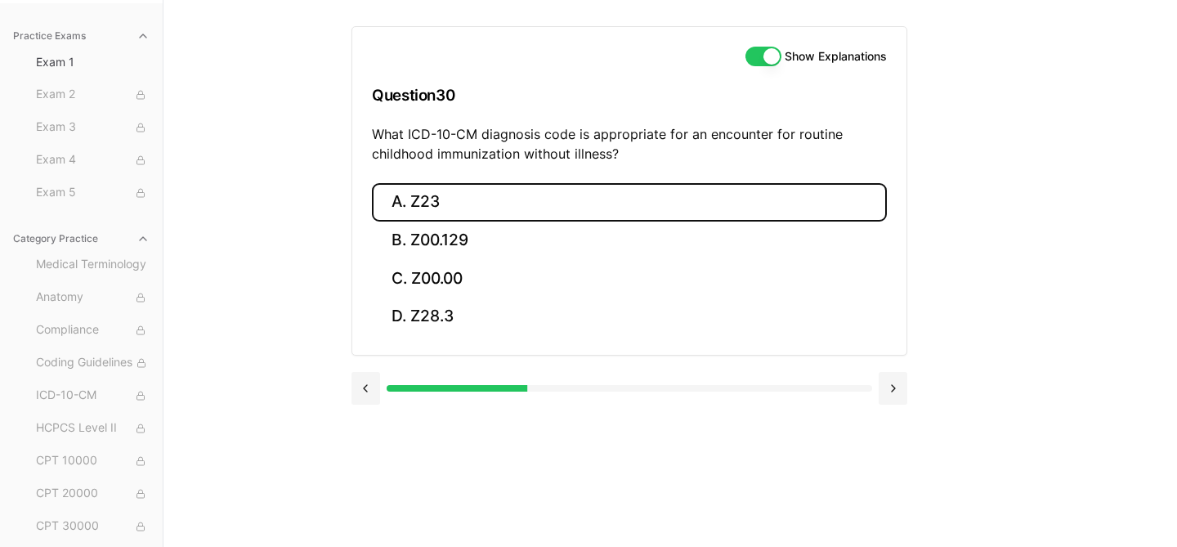
click at [453, 202] on button "A. Z23" at bounding box center [629, 202] width 515 height 38
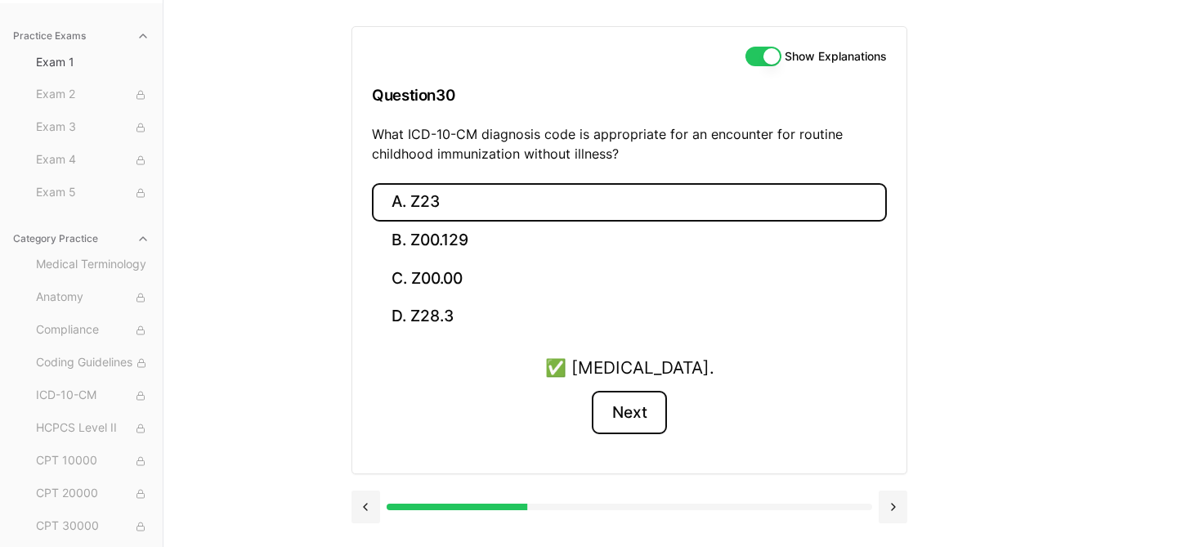
click at [619, 409] on button "Next" at bounding box center [629, 413] width 74 height 44
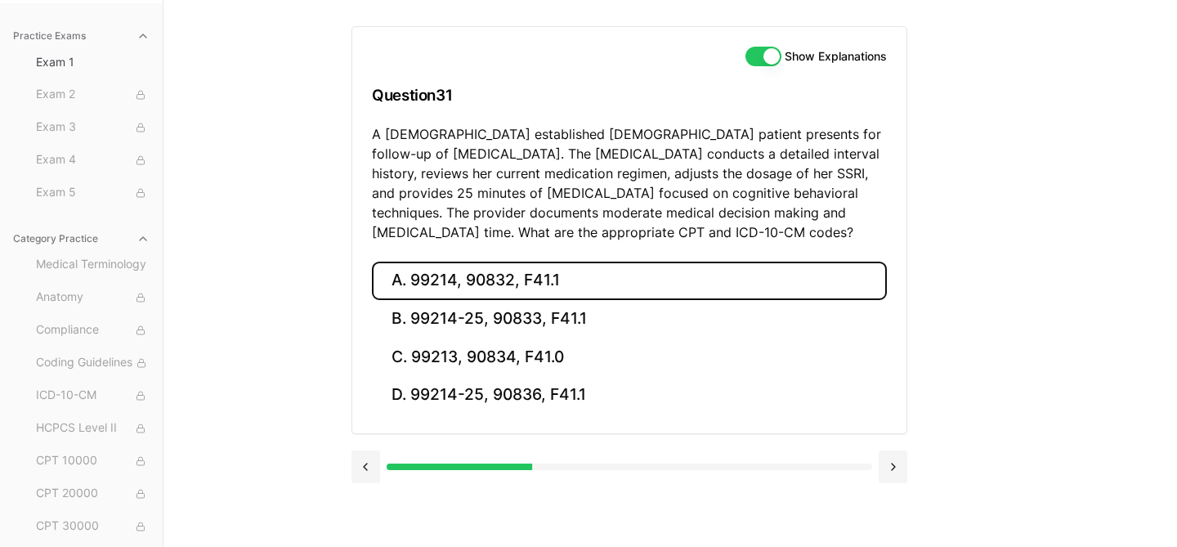
click at [568, 279] on button "A. 99214, 90832, F41.1" at bounding box center [629, 280] width 515 height 38
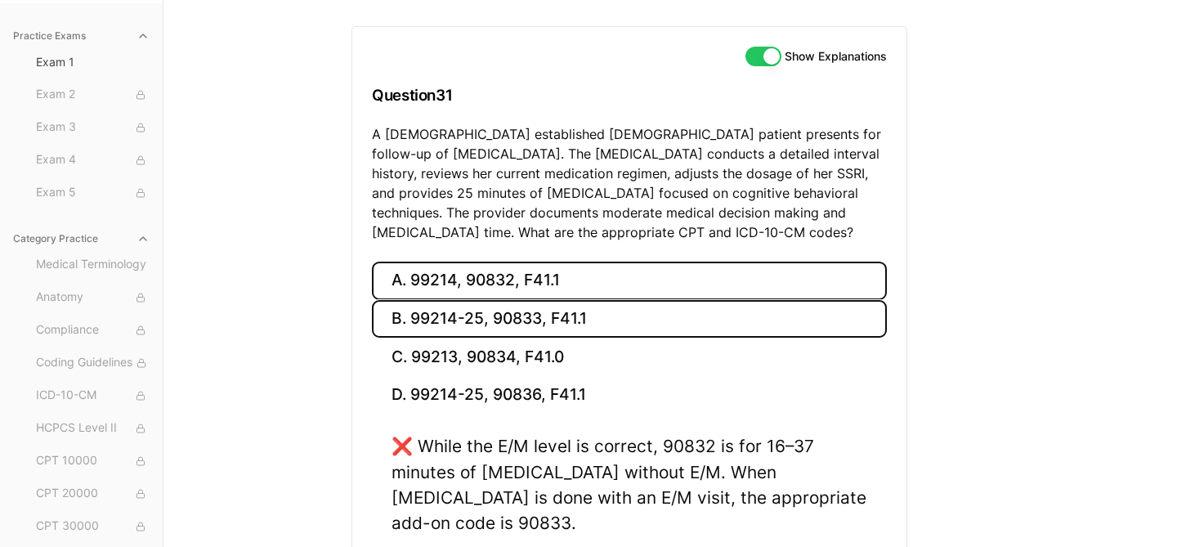
click at [574, 313] on button "B. 99214-25, 90833, F41.1" at bounding box center [629, 319] width 515 height 38
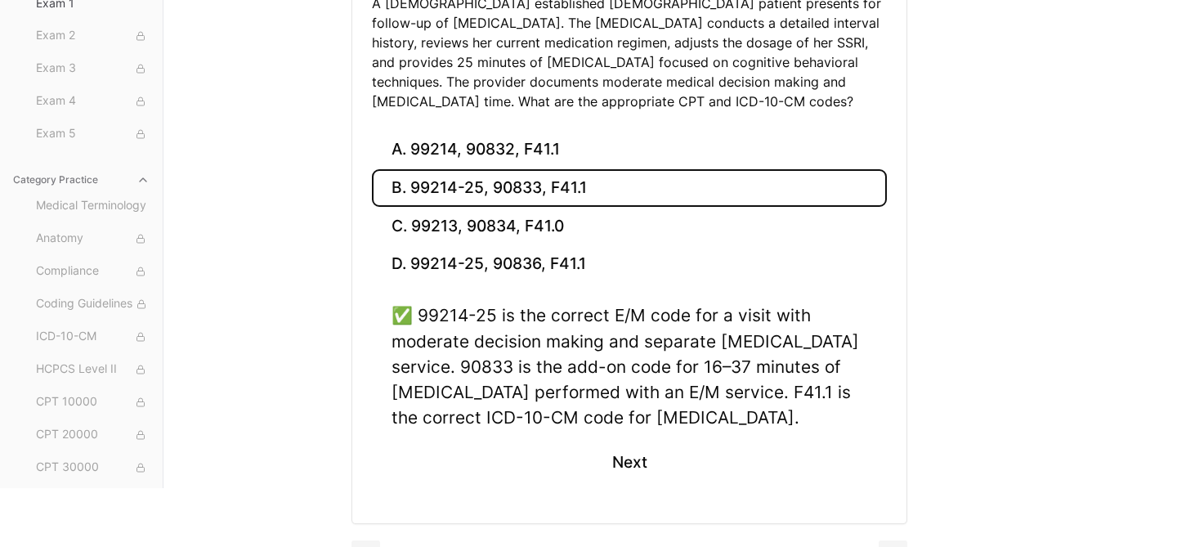
scroll to position [285, 0]
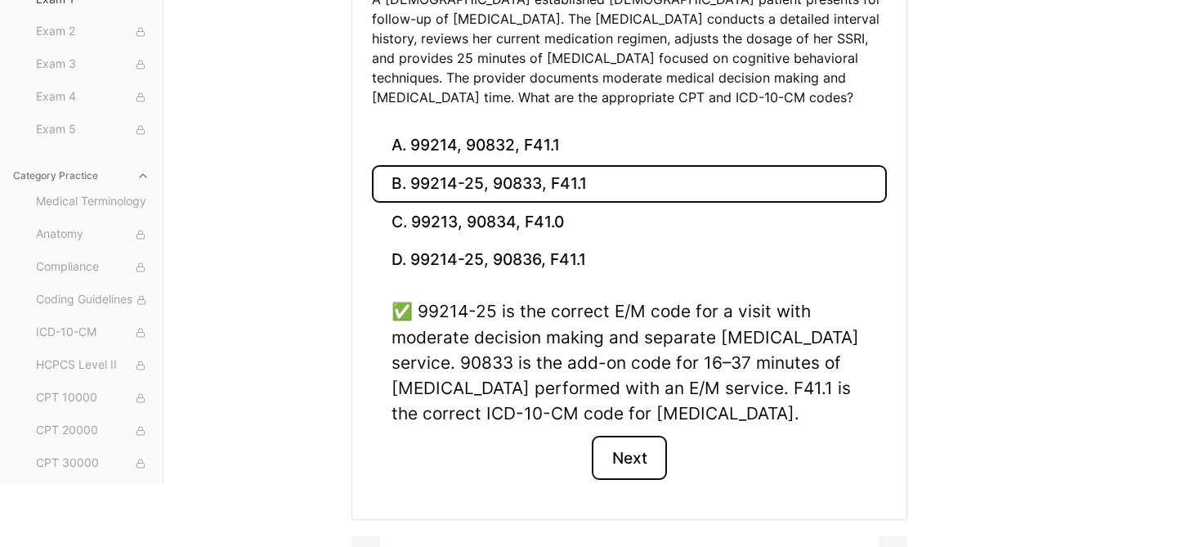
click at [633, 461] on button "Next" at bounding box center [629, 458] width 74 height 44
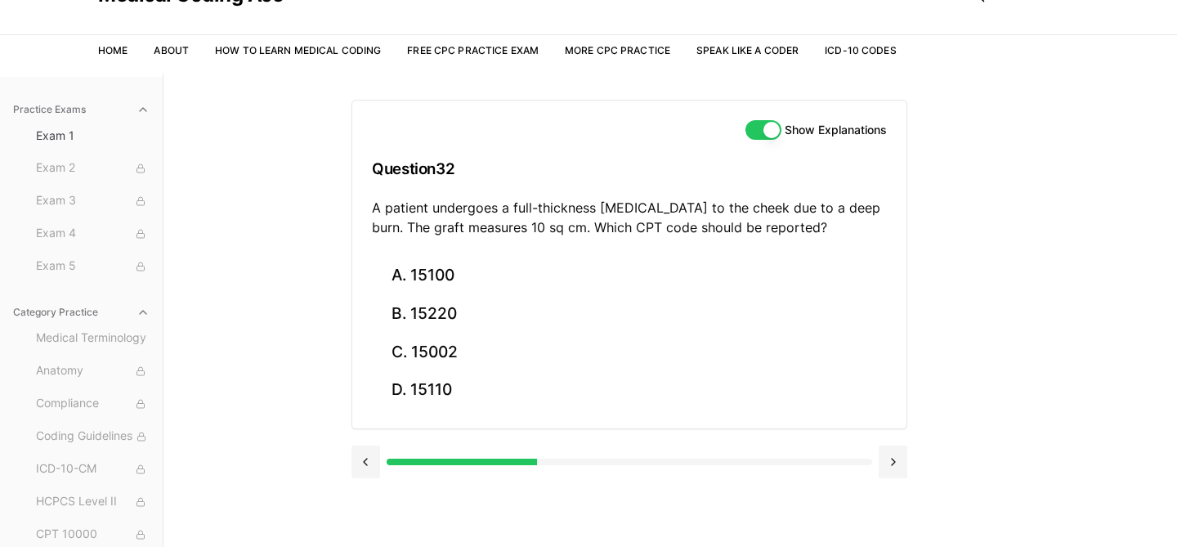
scroll to position [79, 0]
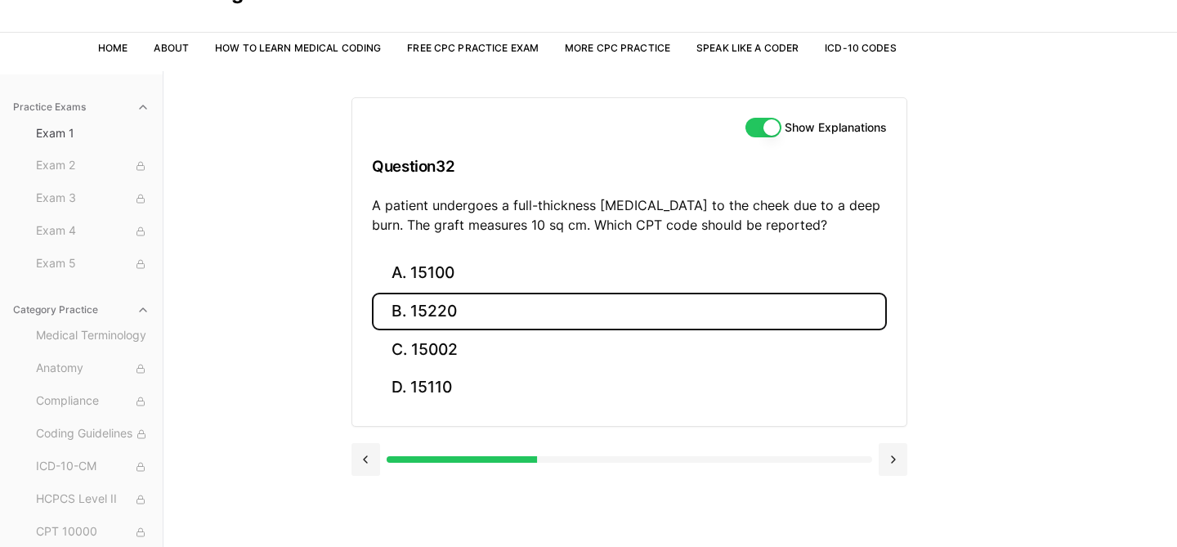
click at [565, 312] on button "B. 15220" at bounding box center [629, 312] width 515 height 38
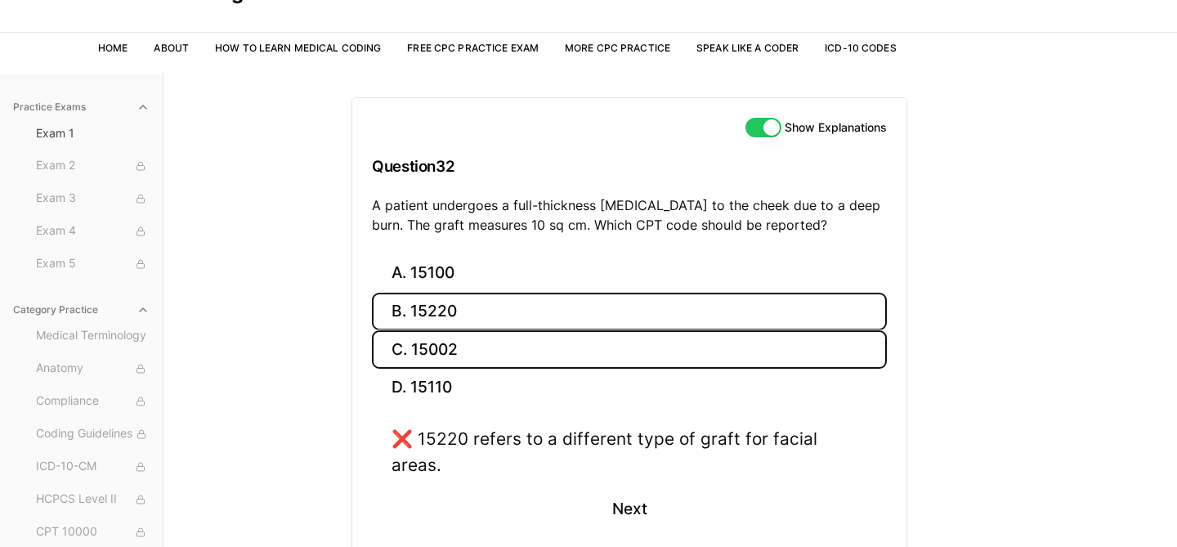
click at [583, 358] on button "C. 15002" at bounding box center [629, 349] width 515 height 38
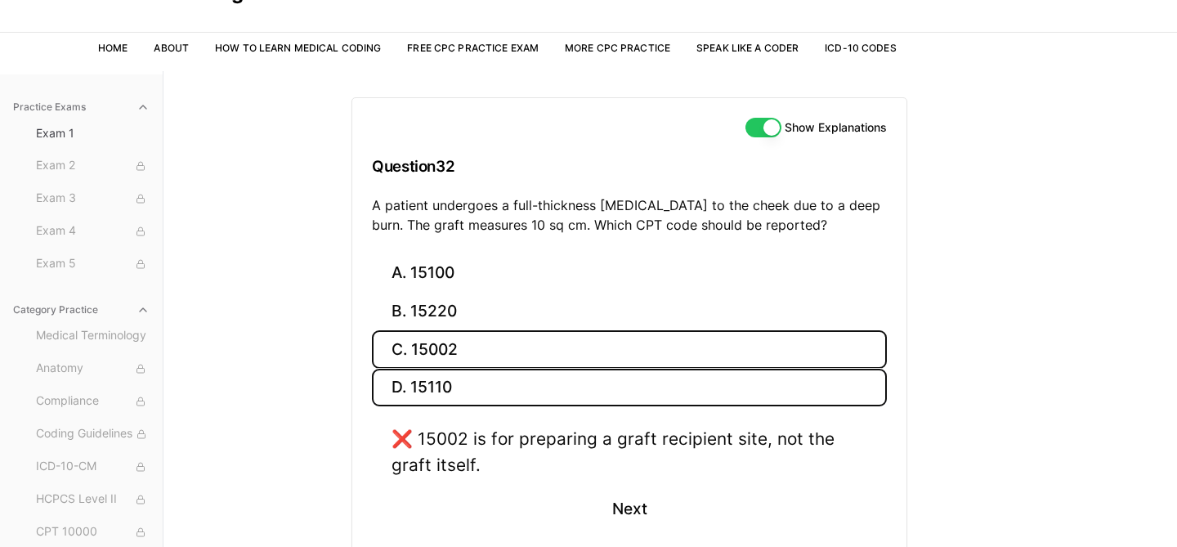
click at [579, 380] on button "D. 15110" at bounding box center [629, 388] width 515 height 38
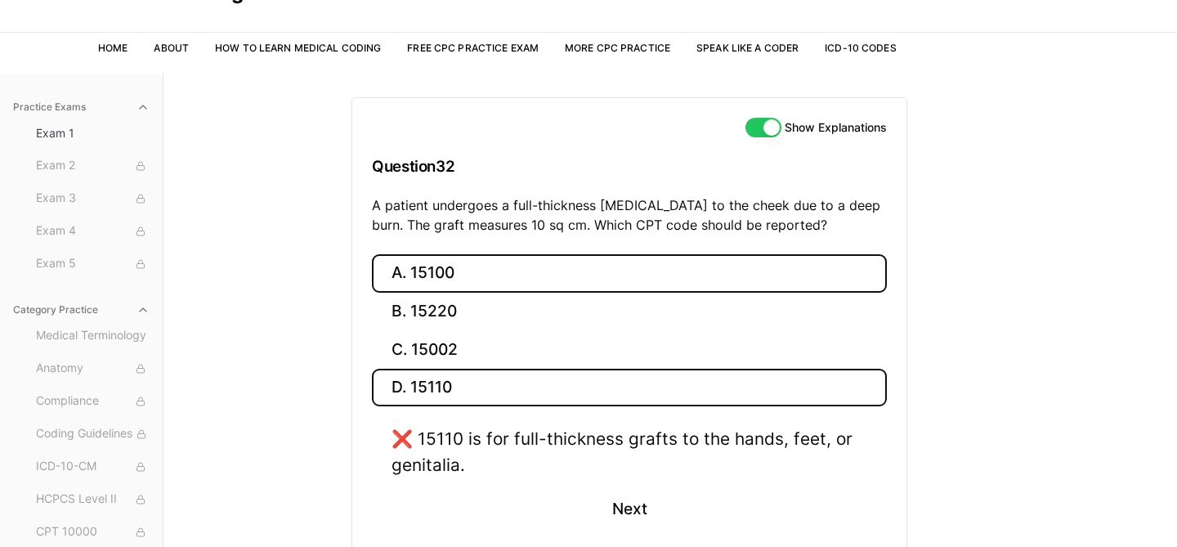
click at [556, 255] on button "A. 15100" at bounding box center [629, 273] width 515 height 38
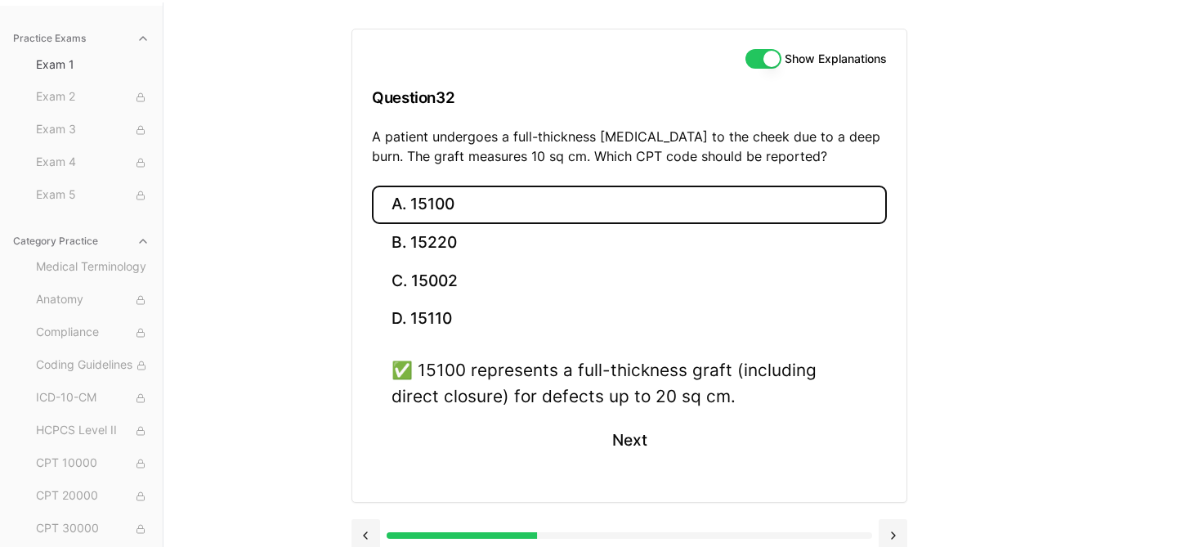
scroll to position [150, 0]
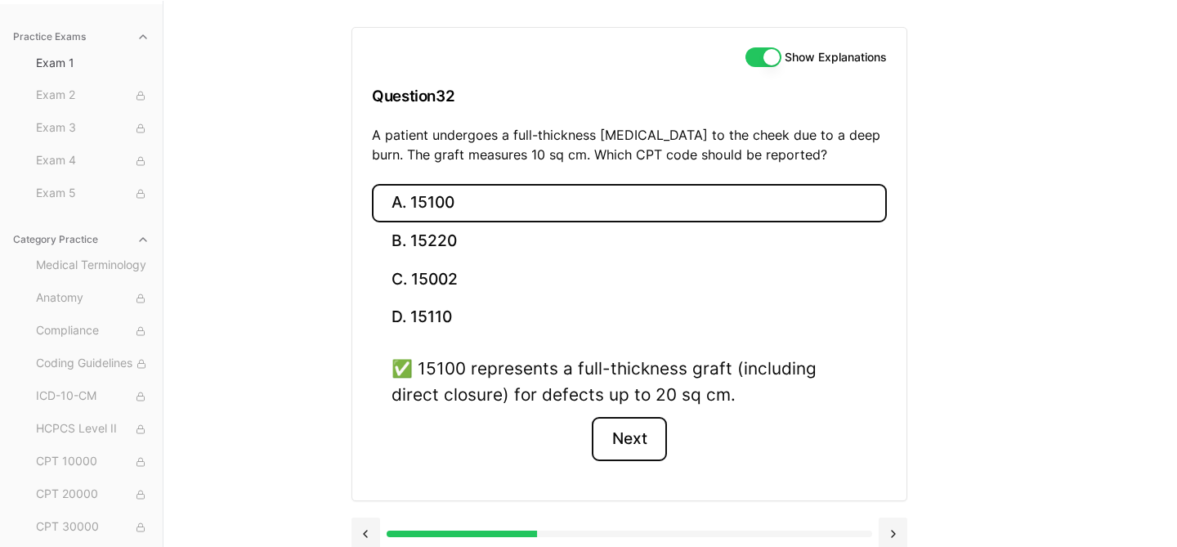
click at [612, 445] on button "Next" at bounding box center [629, 439] width 74 height 44
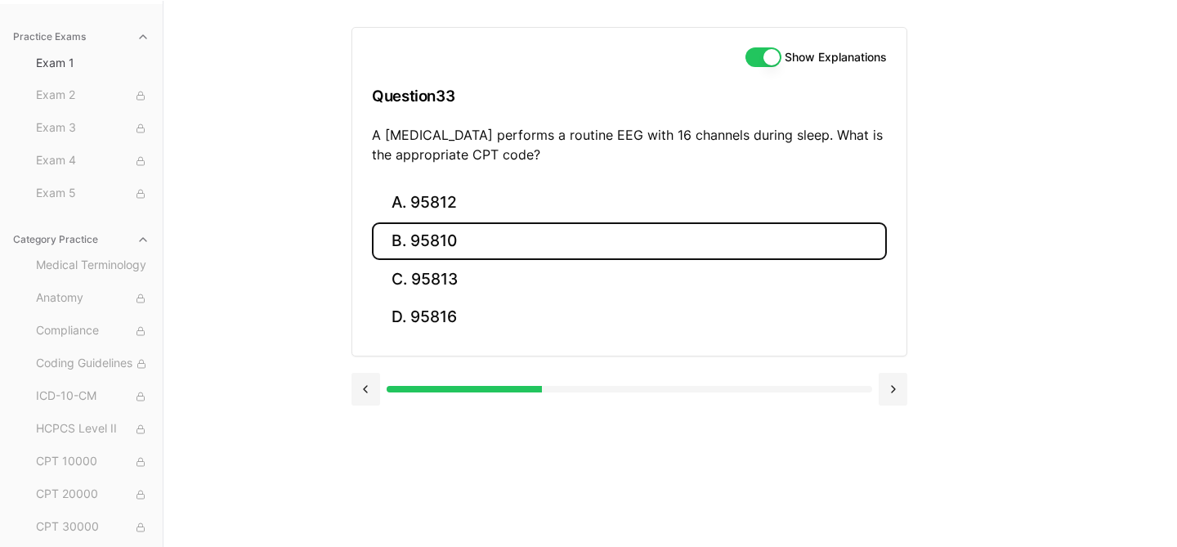
click at [536, 235] on button "B. 95810" at bounding box center [629, 241] width 515 height 38
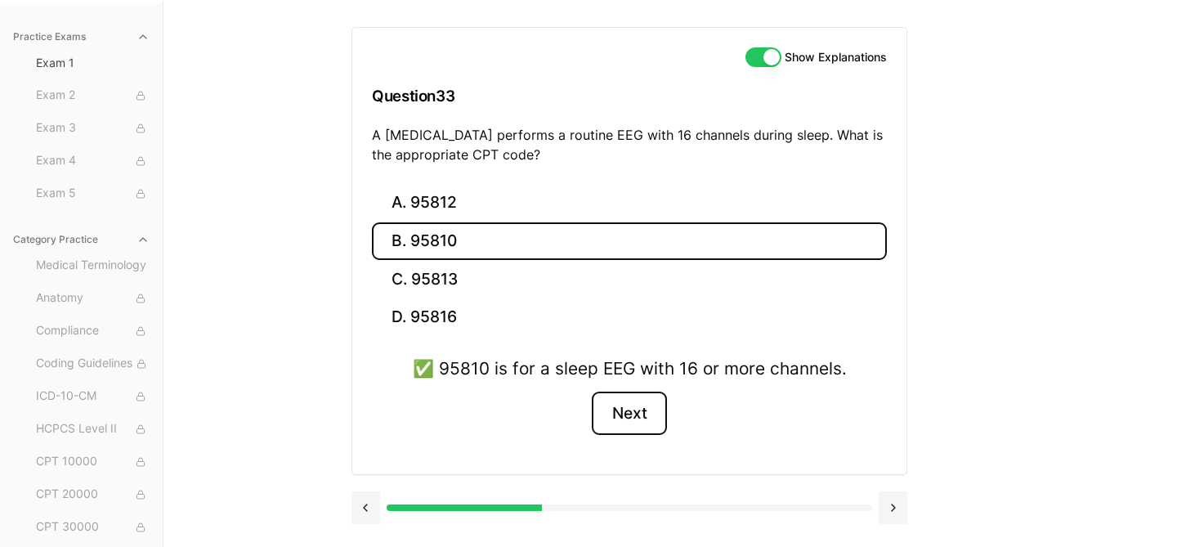
click at [648, 418] on button "Next" at bounding box center [629, 413] width 74 height 44
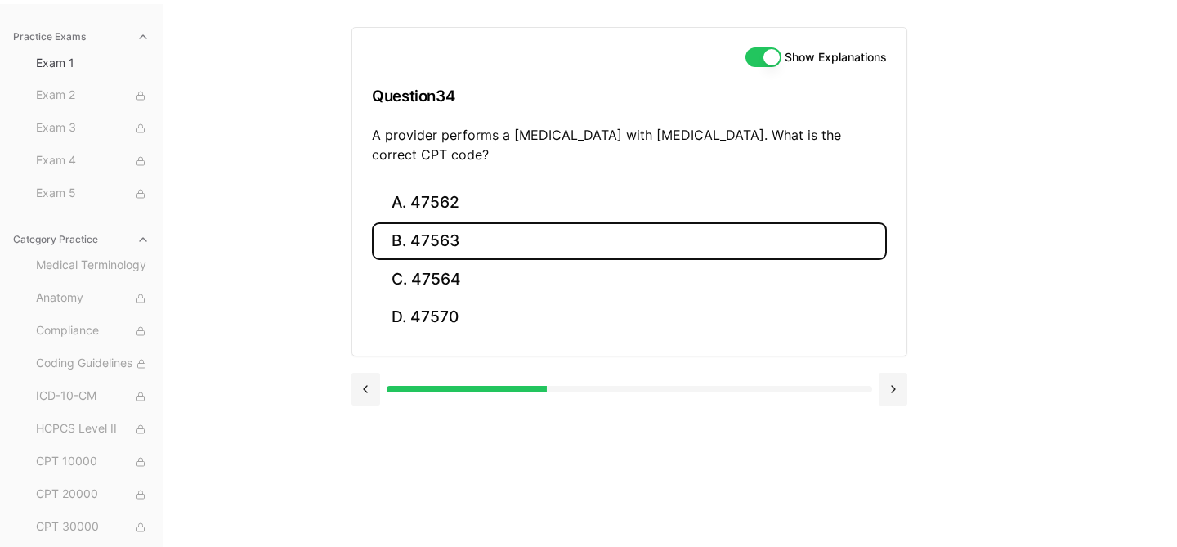
click at [463, 235] on button "B. 47563" at bounding box center [629, 241] width 515 height 38
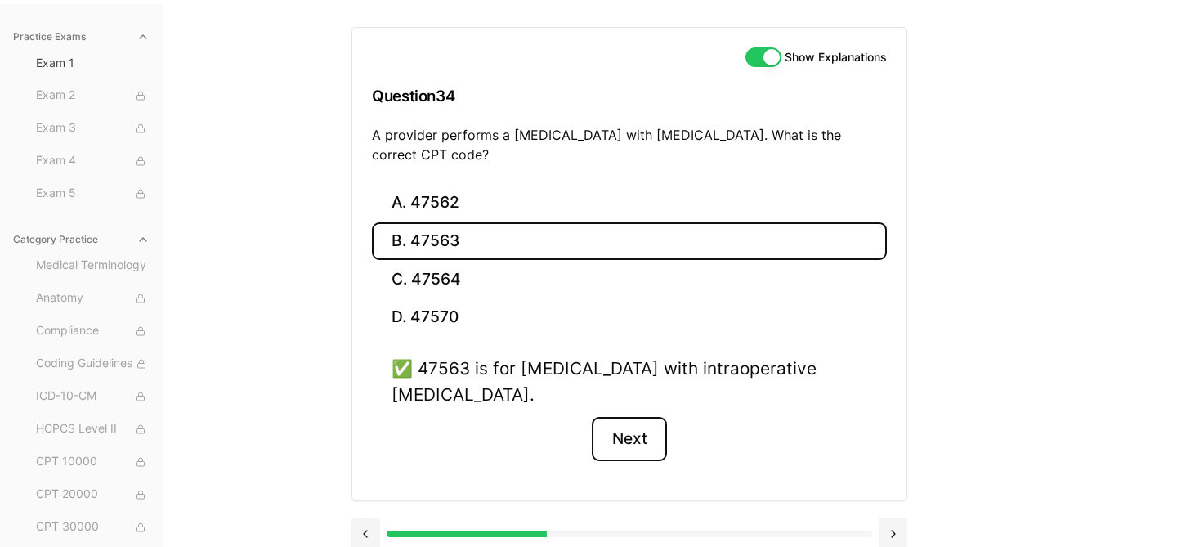
click at [633, 438] on button "Next" at bounding box center [629, 439] width 74 height 44
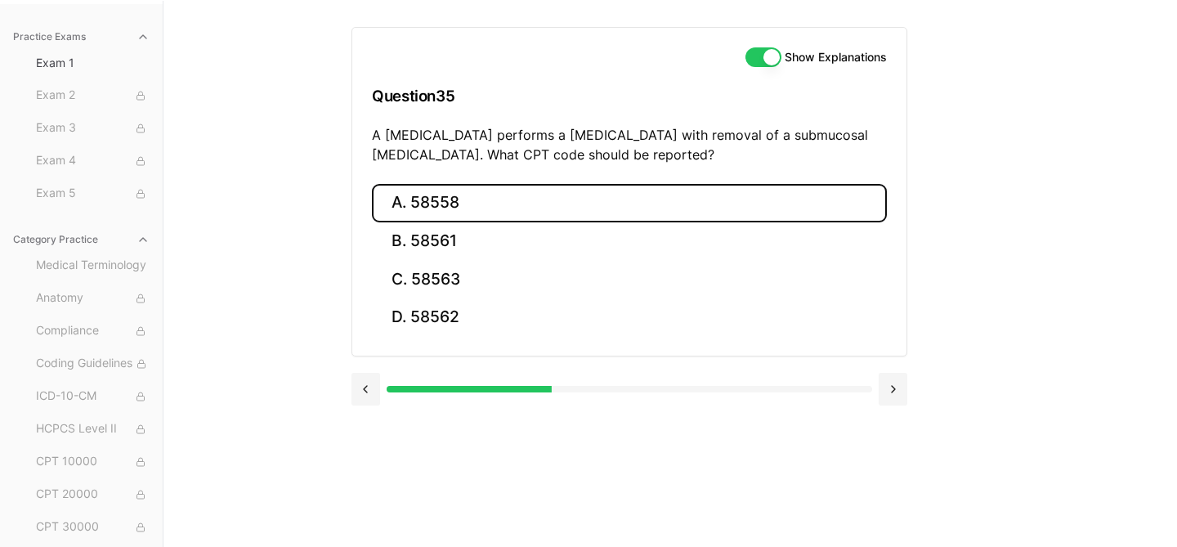
click at [550, 206] on button "A. 58558" at bounding box center [629, 203] width 515 height 38
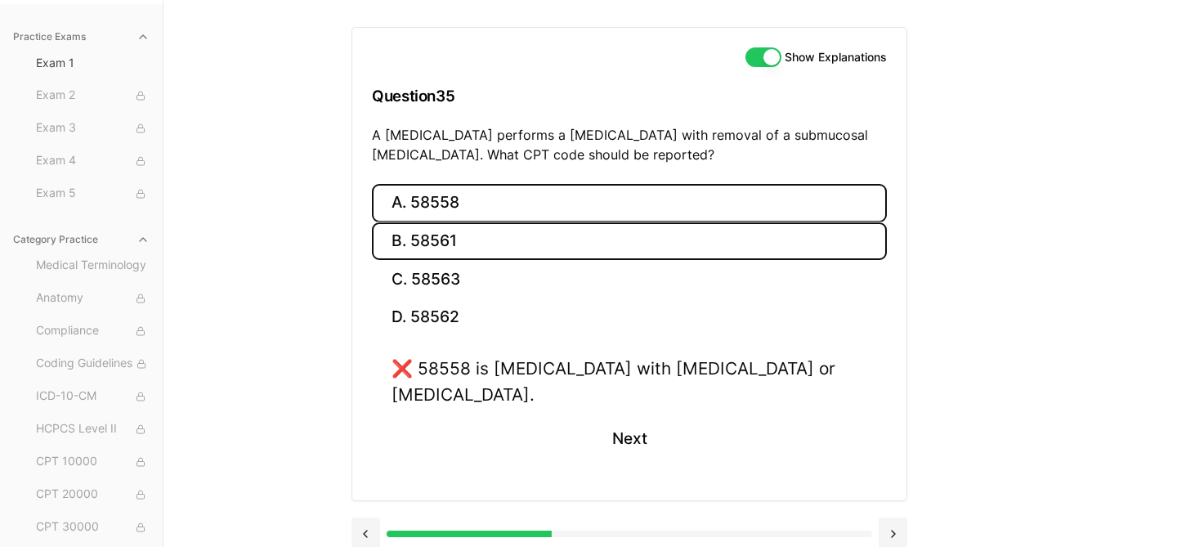
click at [549, 230] on button "B. 58561" at bounding box center [629, 241] width 515 height 38
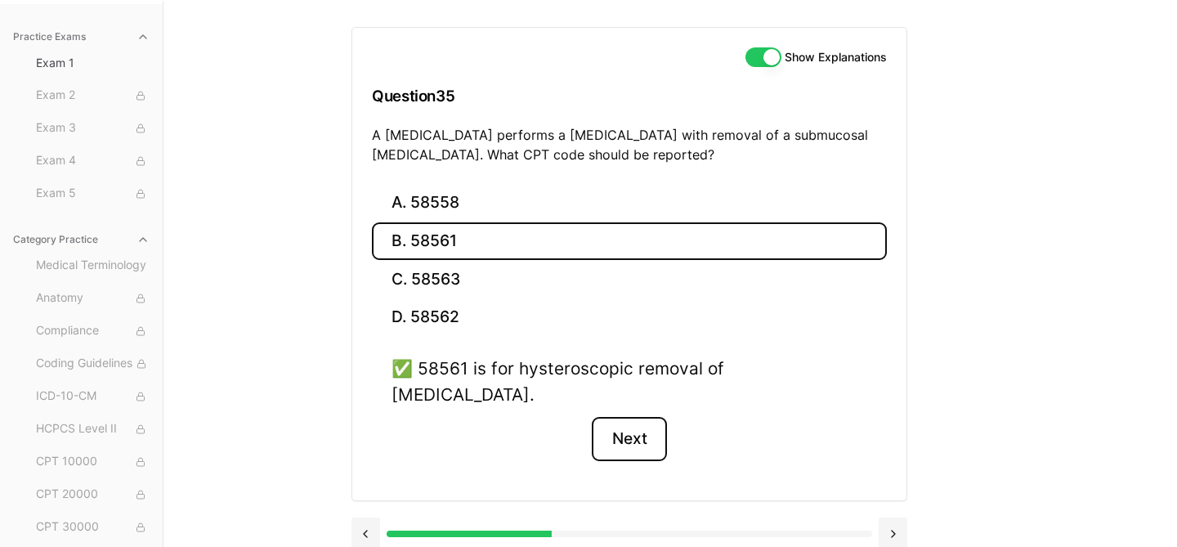
click at [631, 417] on button "Next" at bounding box center [629, 439] width 74 height 44
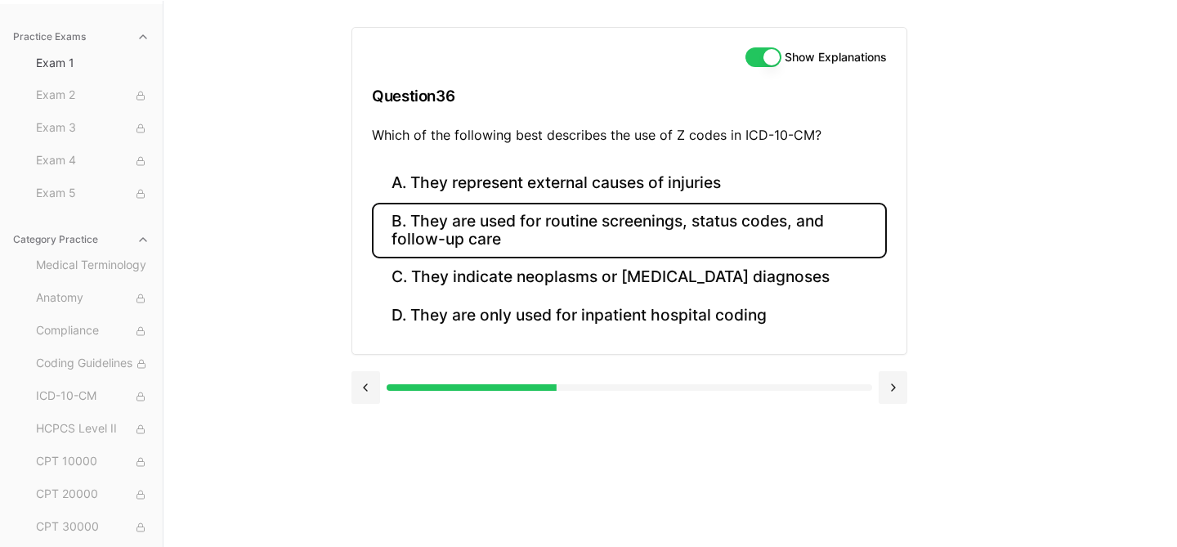
click at [628, 244] on button "B. They are used for routine screenings, status codes, and follow-up care" at bounding box center [629, 231] width 515 height 56
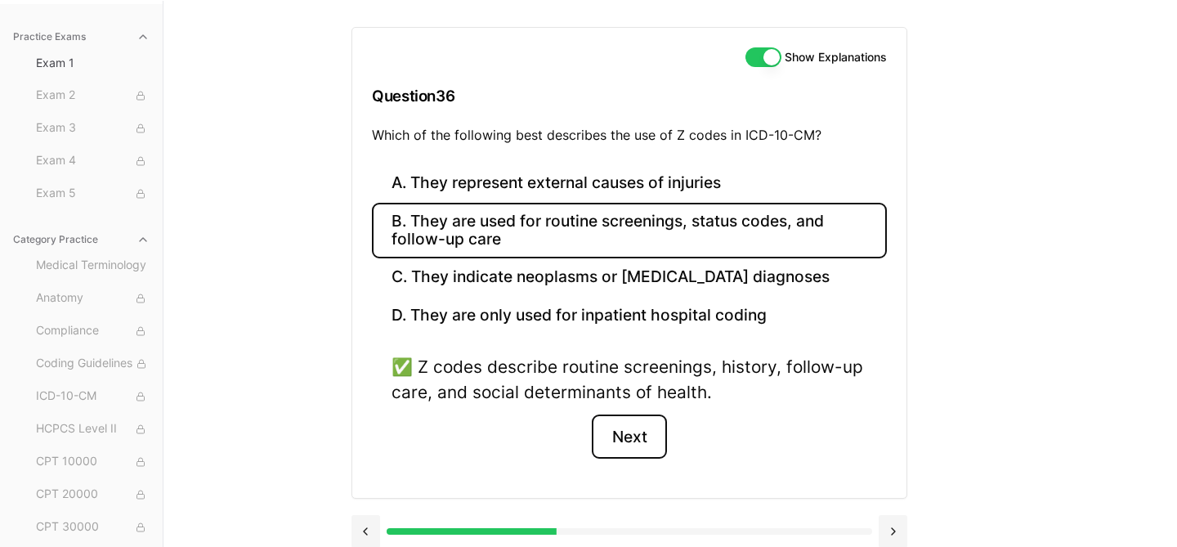
click at [628, 427] on button "Next" at bounding box center [629, 436] width 74 height 44
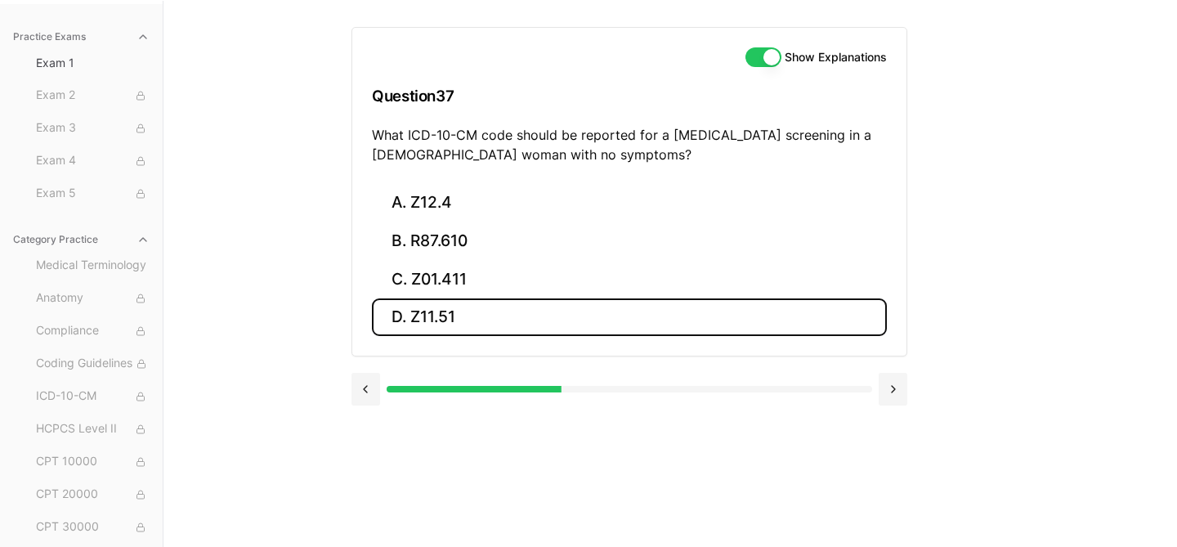
click at [472, 320] on button "D. Z11.51" at bounding box center [629, 317] width 515 height 38
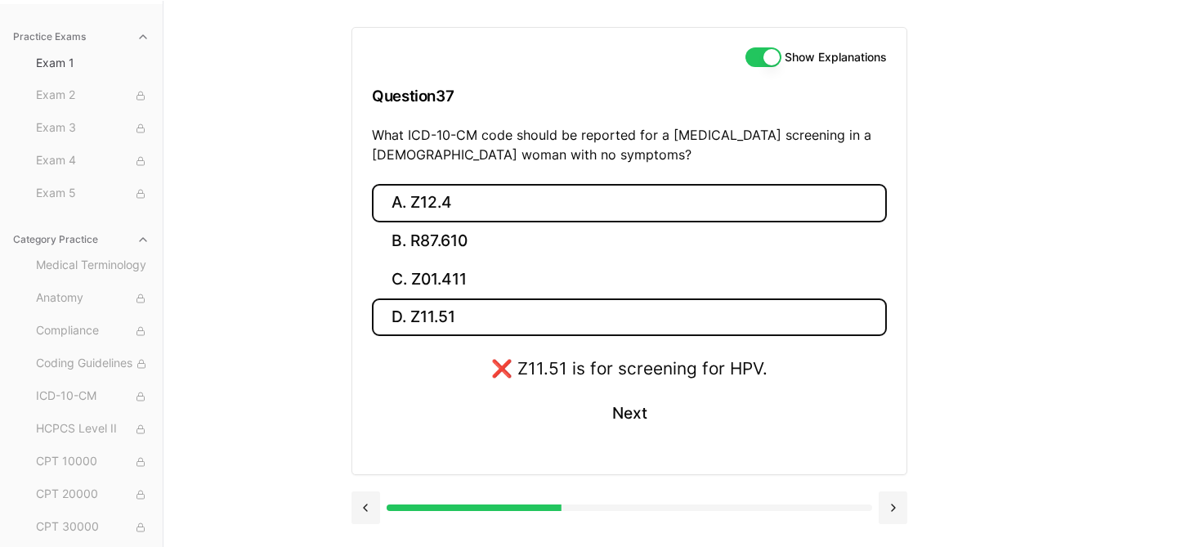
click at [494, 203] on button "A. Z12.4" at bounding box center [629, 203] width 515 height 38
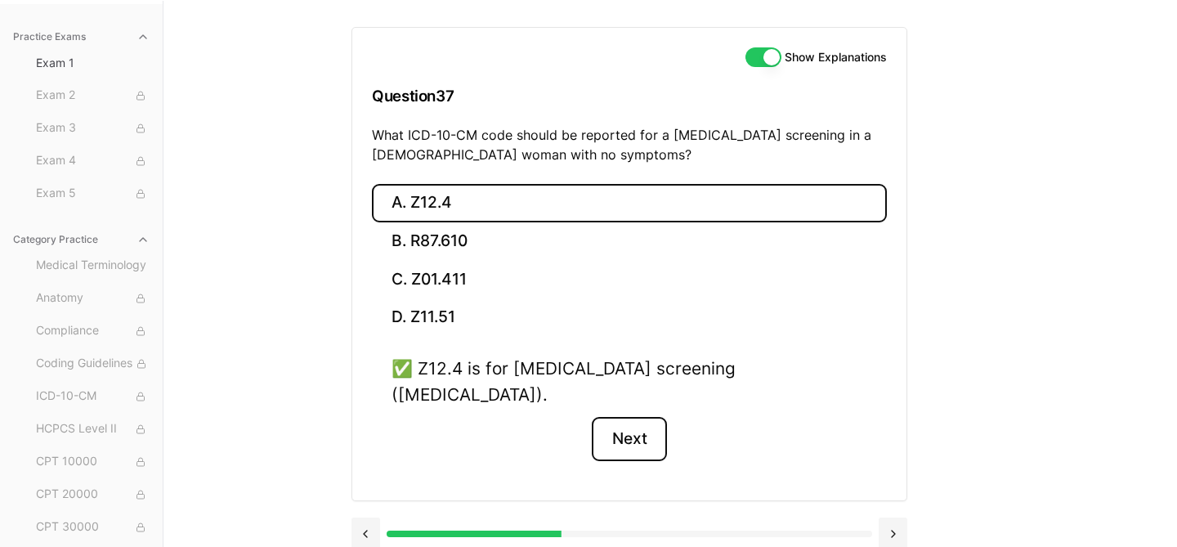
click at [633, 420] on button "Next" at bounding box center [629, 439] width 74 height 44
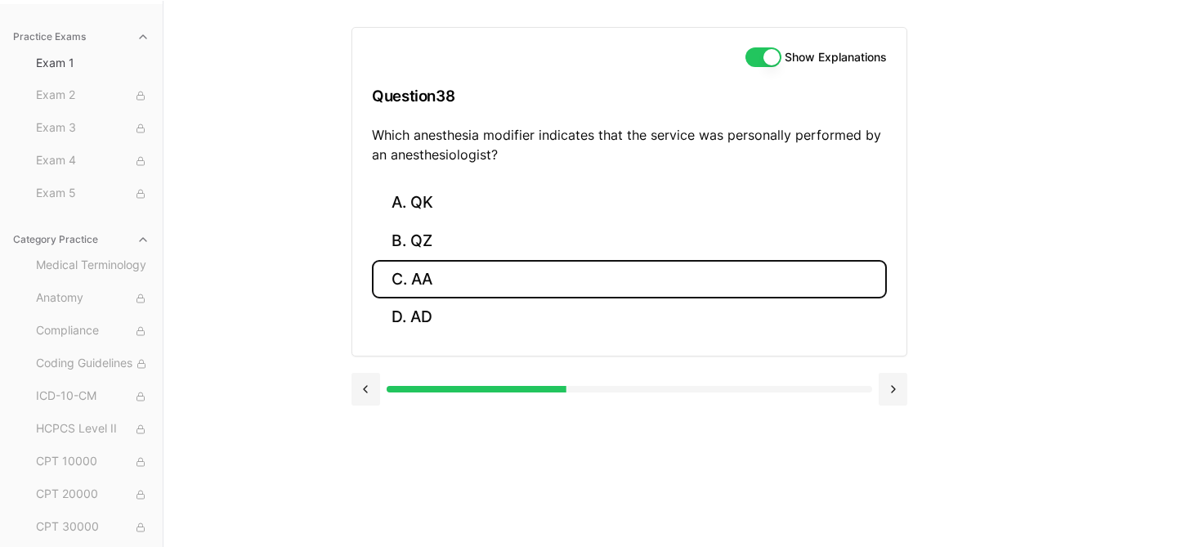
click at [441, 287] on button "C. AA" at bounding box center [629, 279] width 515 height 38
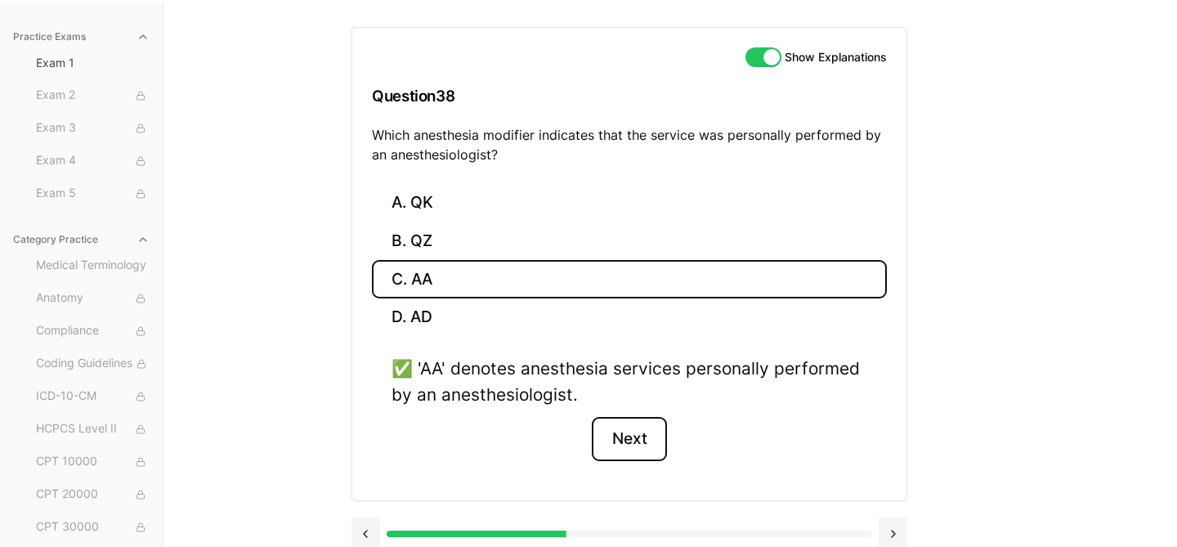
click at [632, 445] on button "Next" at bounding box center [629, 439] width 74 height 44
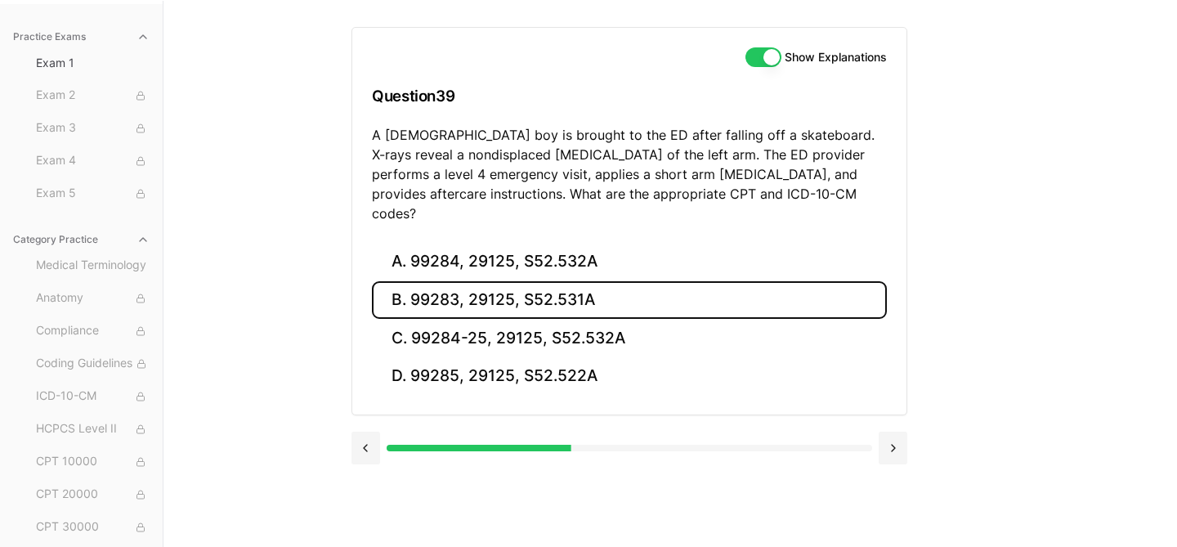
click at [634, 281] on button "B. 99283, 29125, S52.531A" at bounding box center [629, 300] width 515 height 38
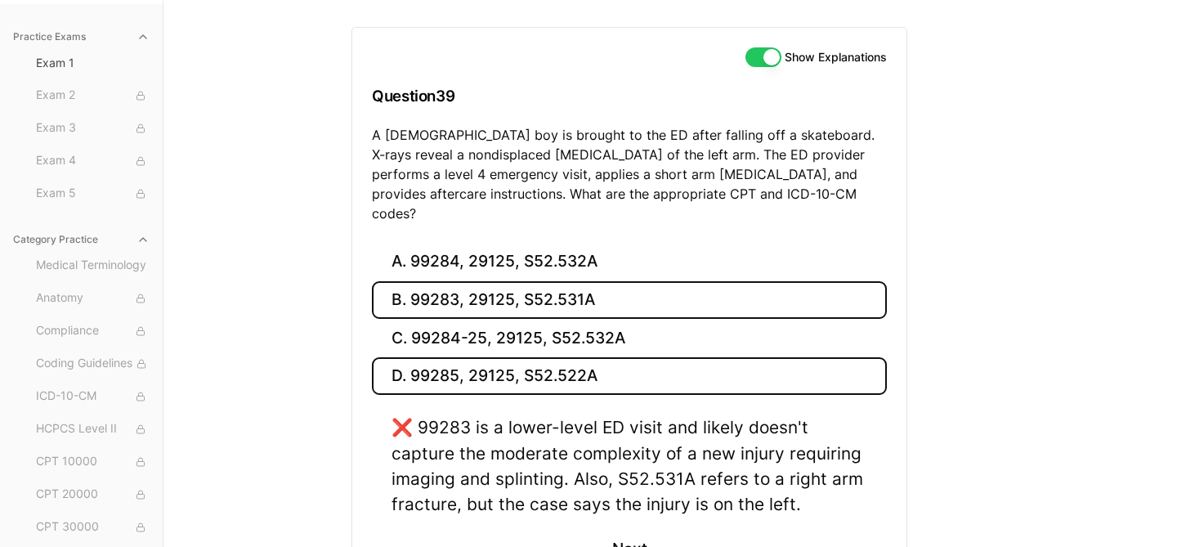
click at [606, 357] on button "D. 99285, 29125, S52.522A" at bounding box center [629, 376] width 515 height 38
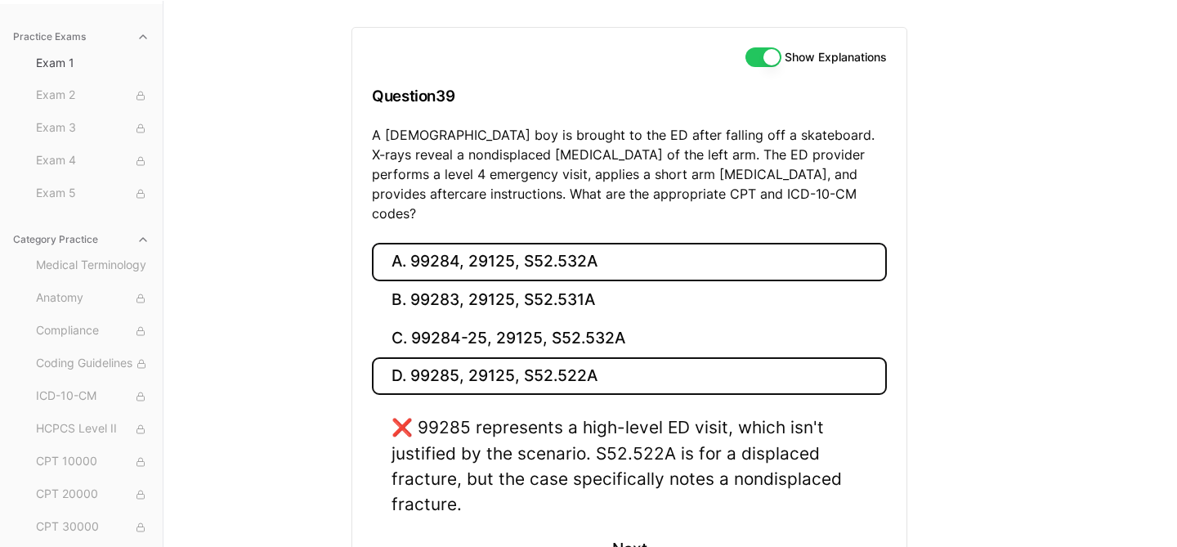
click at [617, 243] on button "A. 99284, 29125, S52.532A" at bounding box center [629, 262] width 515 height 38
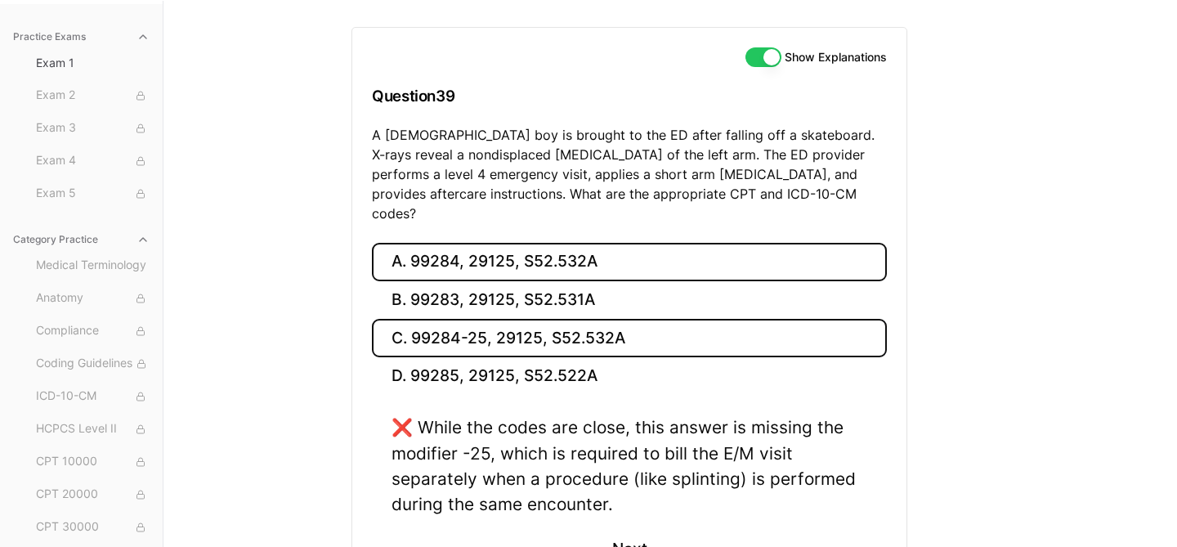
click at [626, 319] on button "C. 99284-25, 29125, S52.532A" at bounding box center [629, 338] width 515 height 38
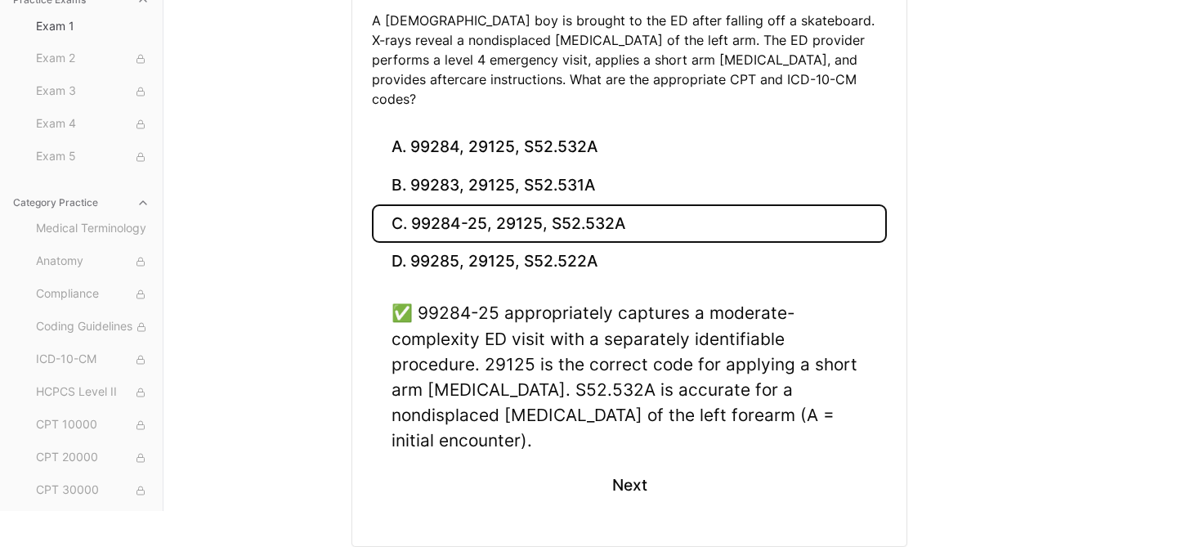
scroll to position [281, 0]
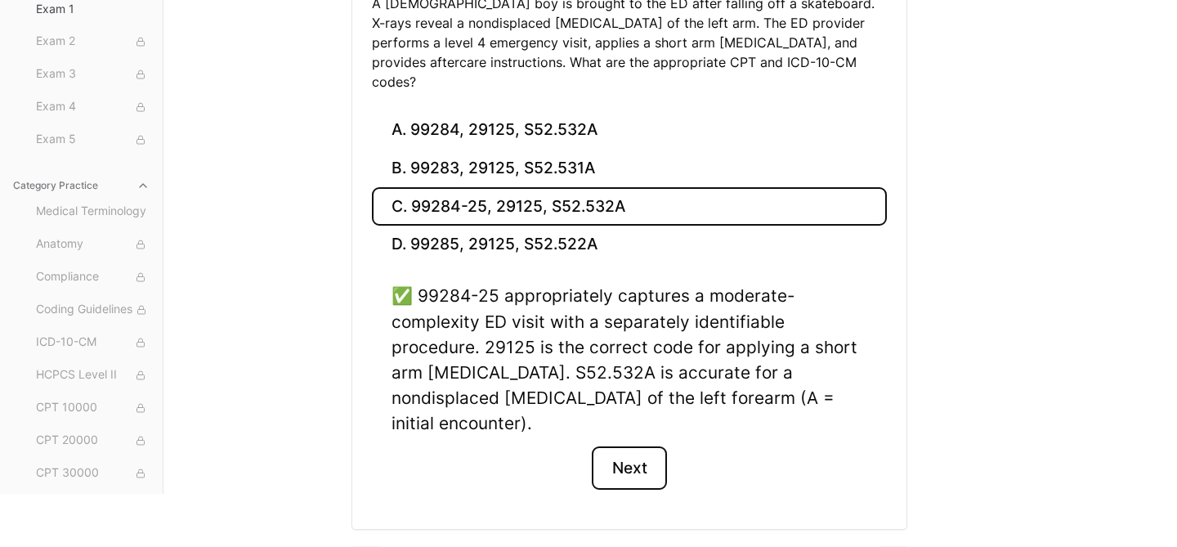
click at [637, 446] on button "Next" at bounding box center [629, 468] width 74 height 44
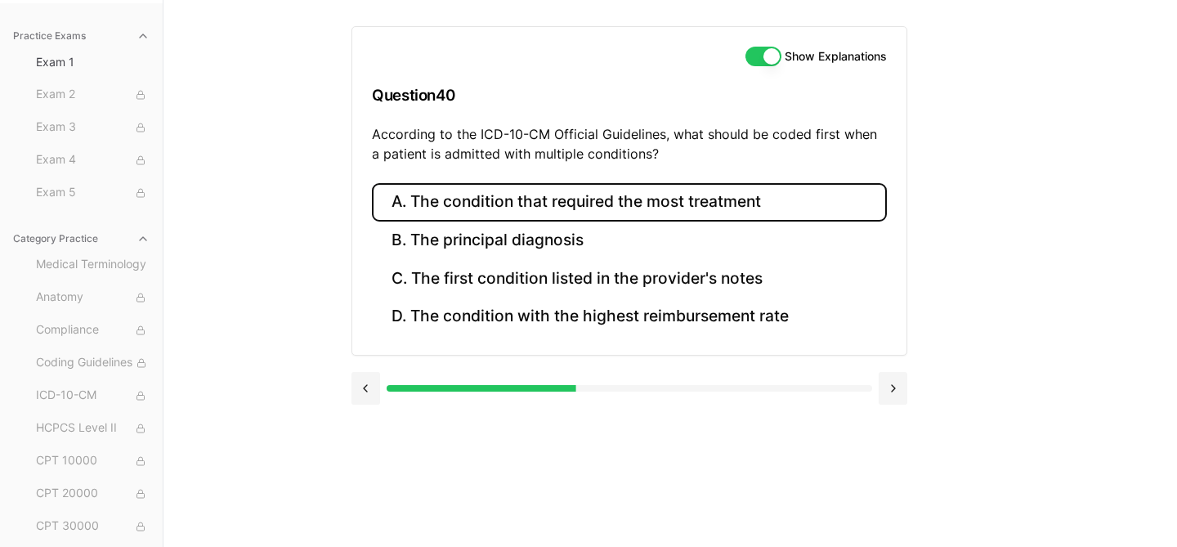
click at [713, 202] on button "A. The condition that required the most treatment" at bounding box center [629, 202] width 515 height 38
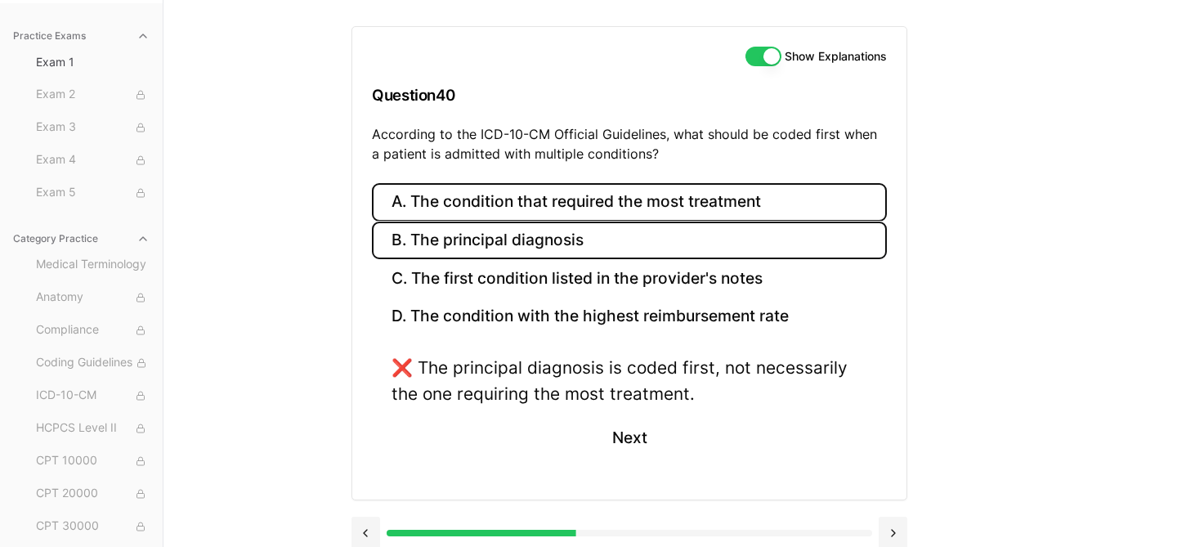
click at [693, 235] on button "B. The principal diagnosis" at bounding box center [629, 240] width 515 height 38
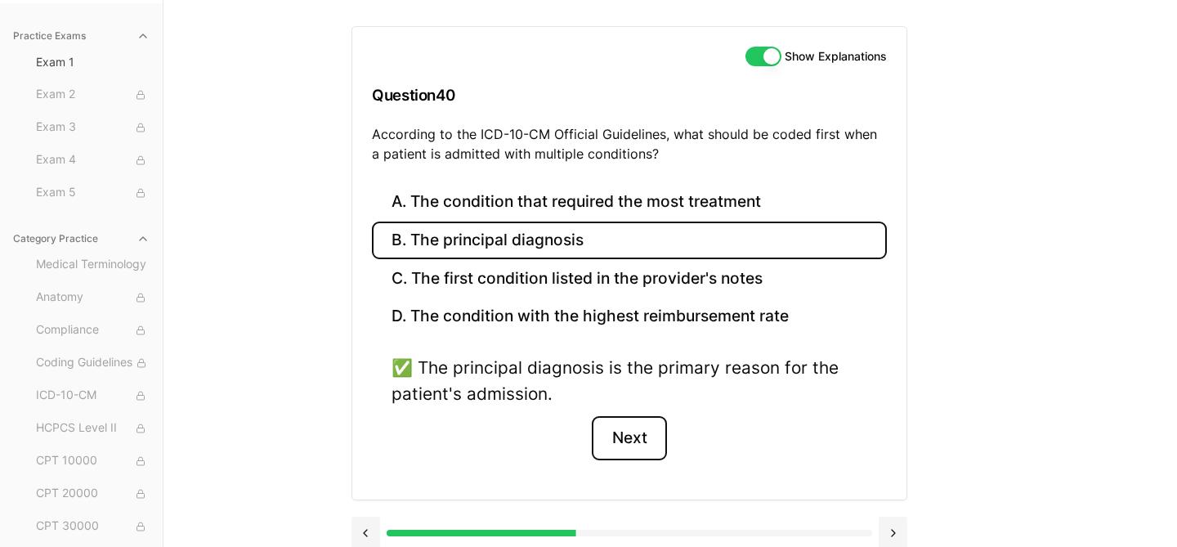
click at [638, 449] on button "Next" at bounding box center [629, 438] width 74 height 44
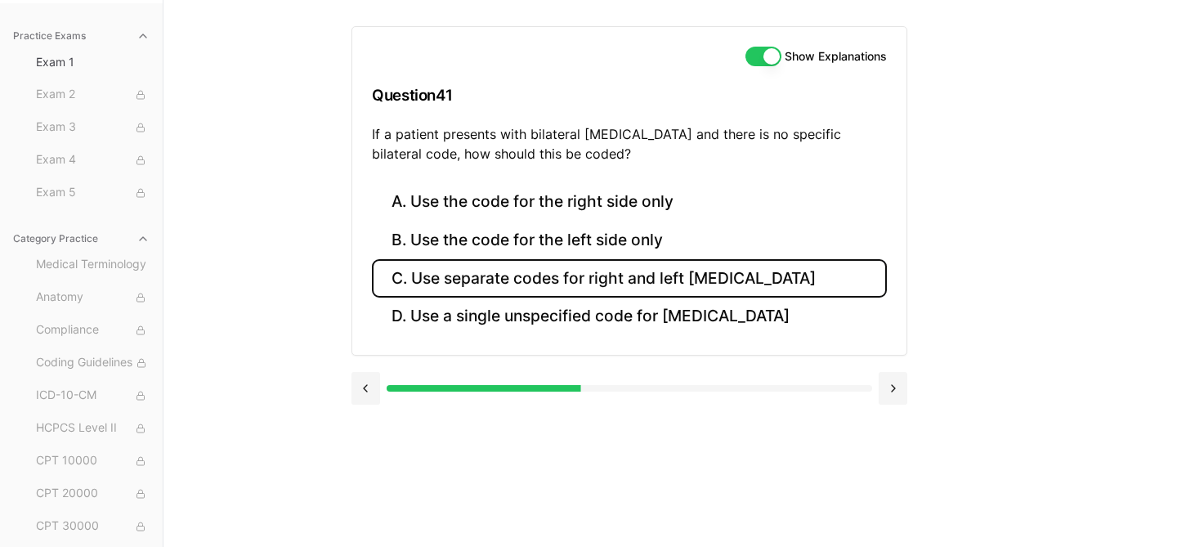
click at [602, 281] on button "C. Use separate codes for right and left [MEDICAL_DATA]" at bounding box center [629, 278] width 515 height 38
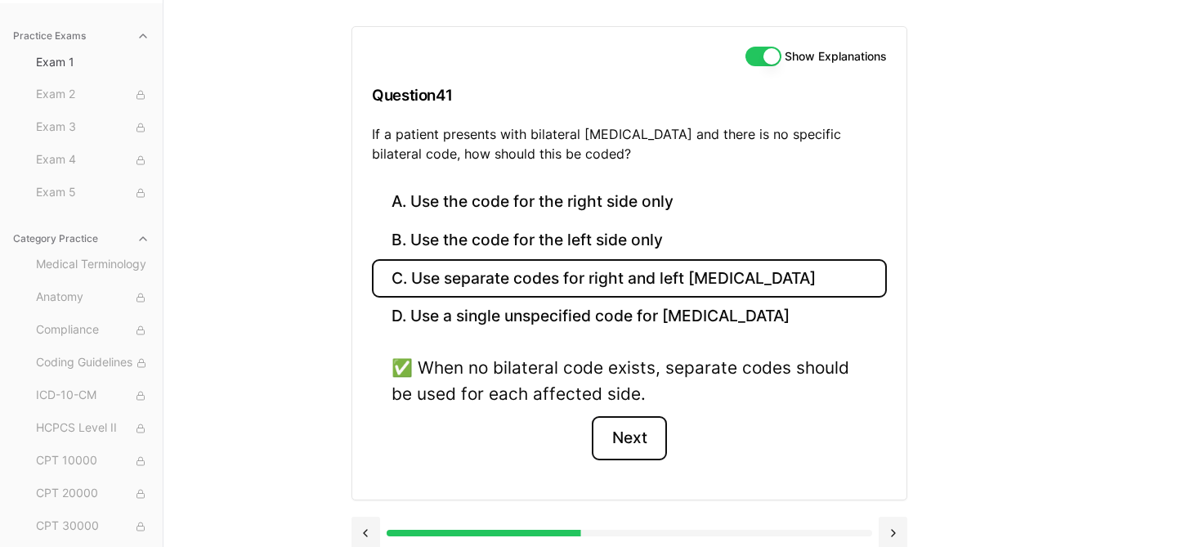
click at [620, 439] on button "Next" at bounding box center [629, 438] width 74 height 44
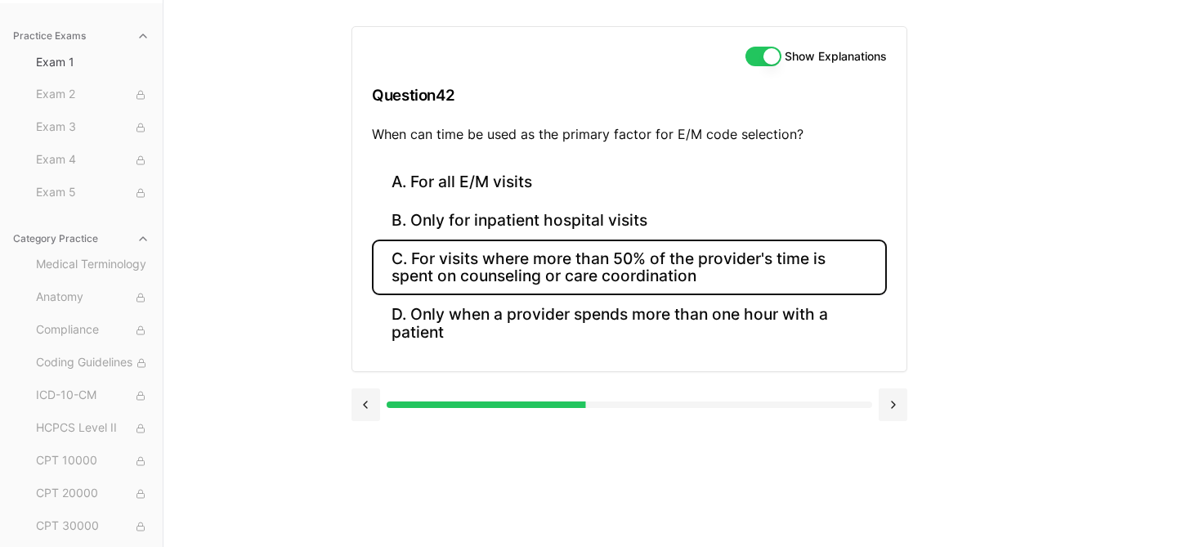
click at [648, 265] on button "C. For visits where more than 50% of the provider's time is spent on counseling…" at bounding box center [629, 267] width 515 height 56
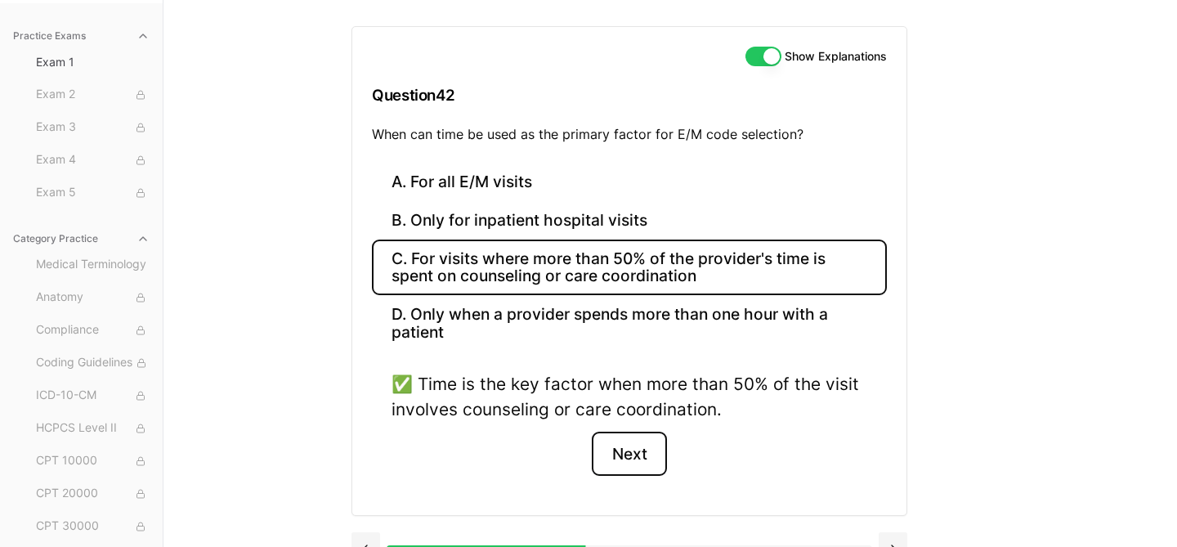
click at [647, 463] on button "Next" at bounding box center [629, 453] width 74 height 44
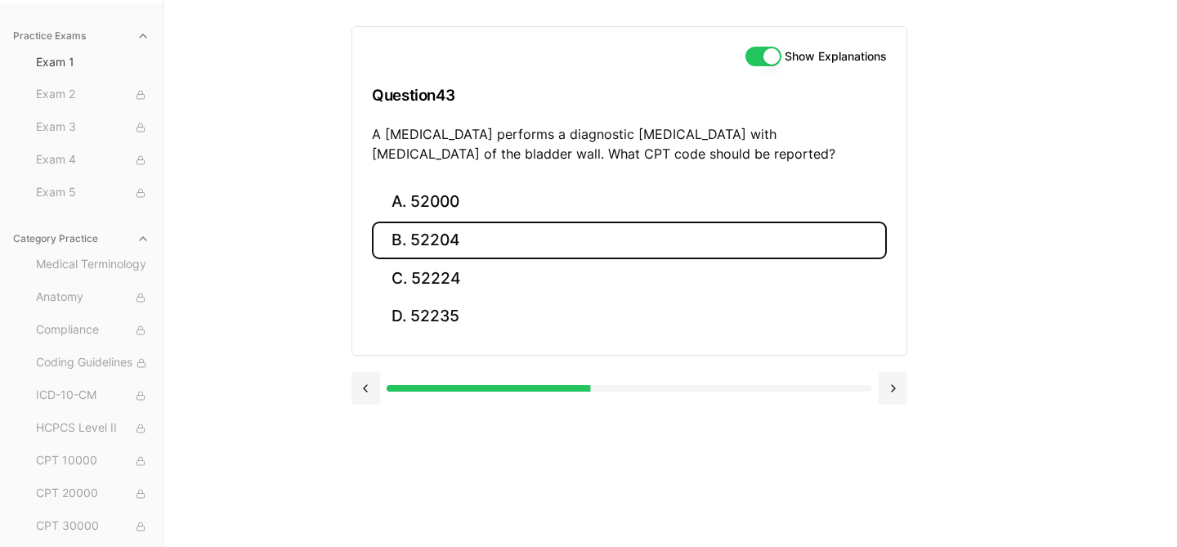
click at [512, 245] on button "B. 52204" at bounding box center [629, 240] width 515 height 38
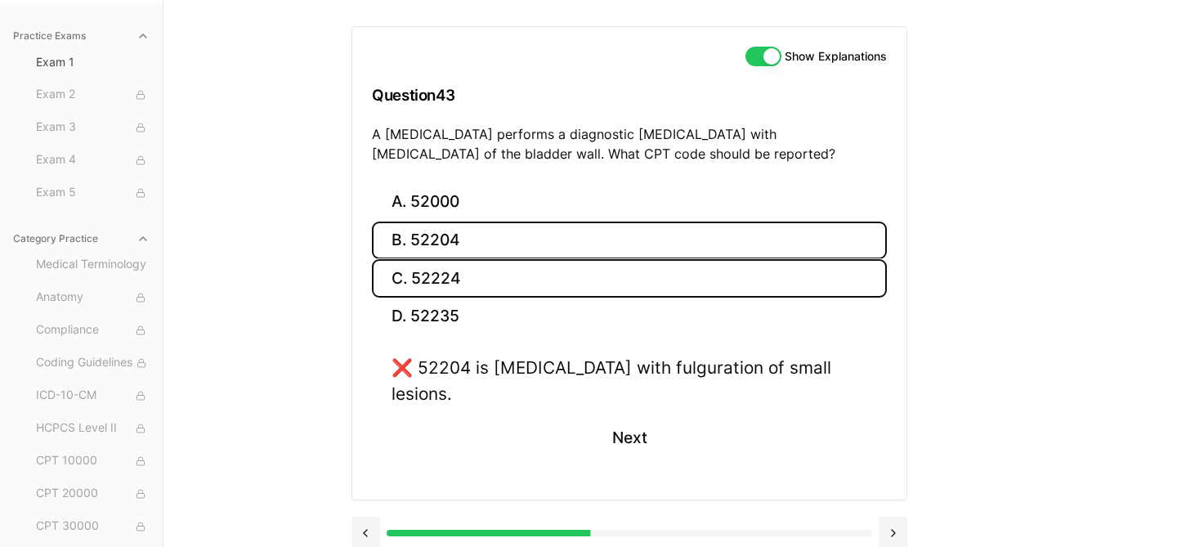
click at [505, 282] on button "C. 52224" at bounding box center [629, 278] width 515 height 38
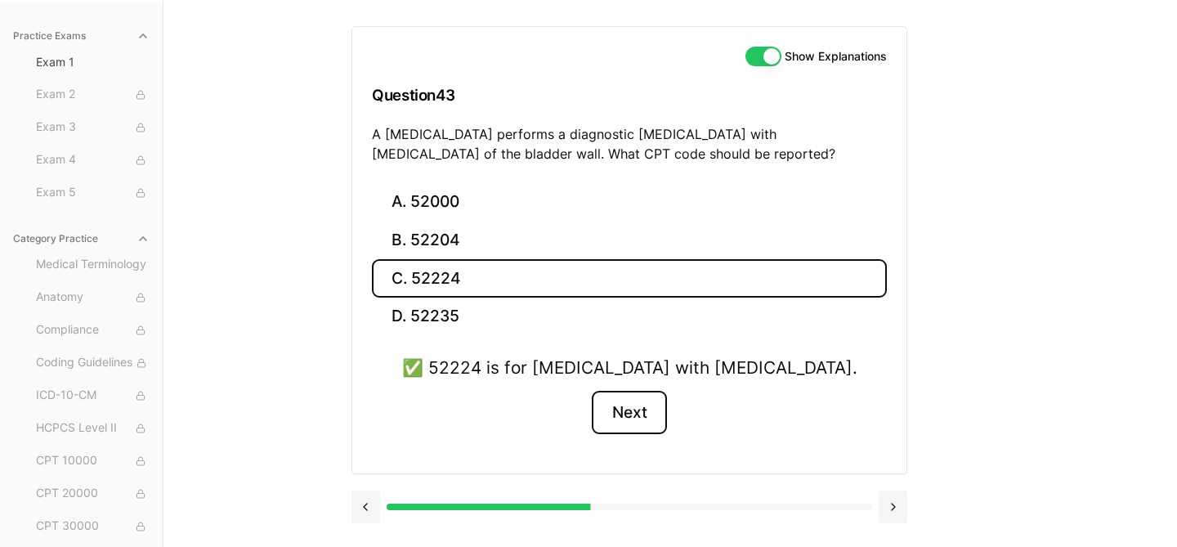
click at [605, 409] on button "Next" at bounding box center [629, 413] width 74 height 44
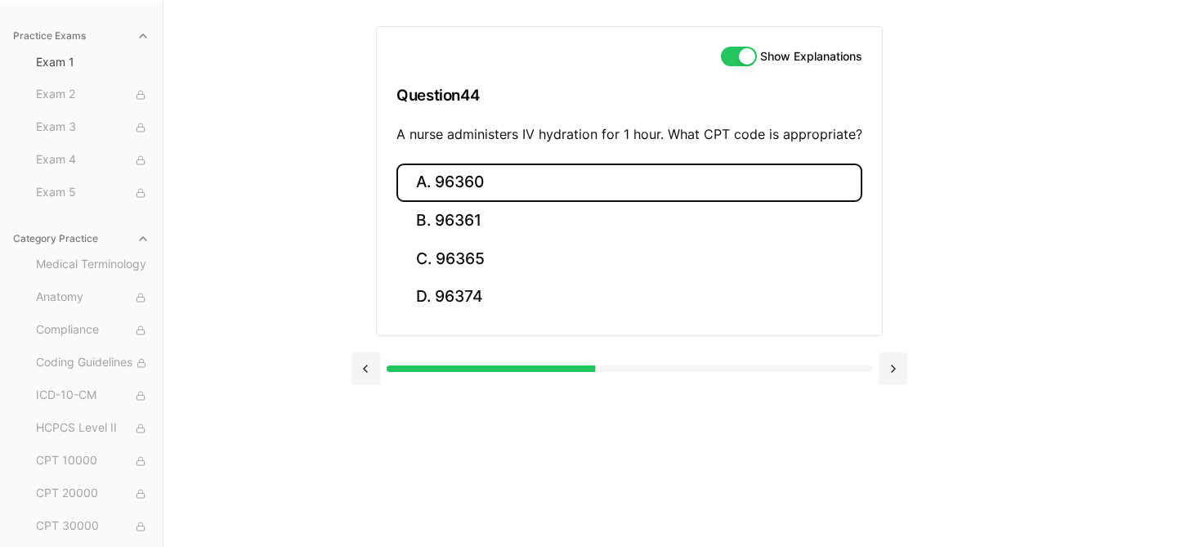
click at [464, 177] on button "A. 96360" at bounding box center [629, 182] width 466 height 38
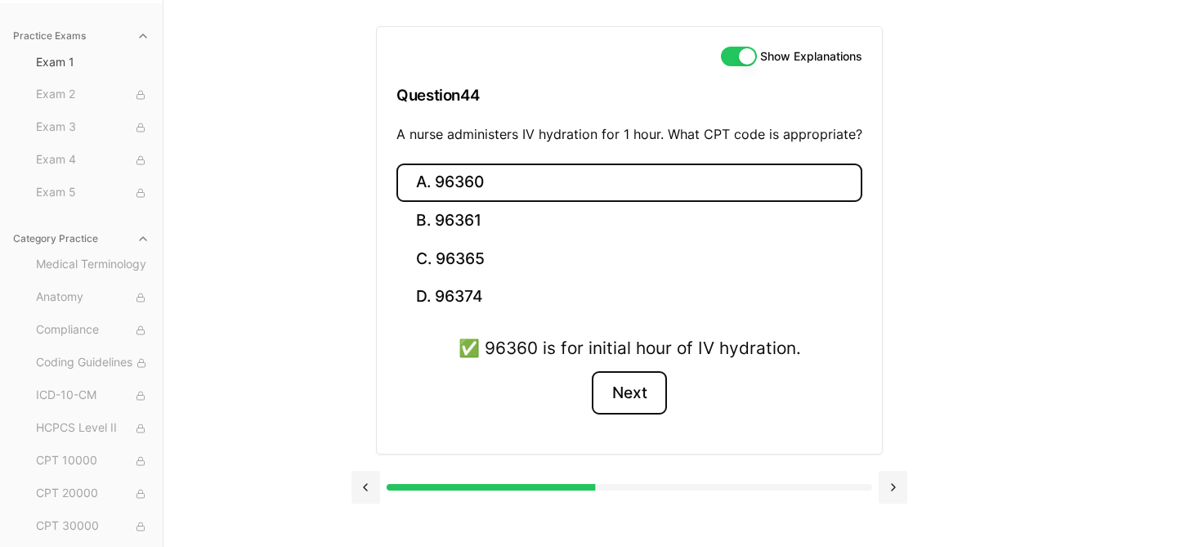
click at [637, 396] on button "Next" at bounding box center [629, 393] width 74 height 44
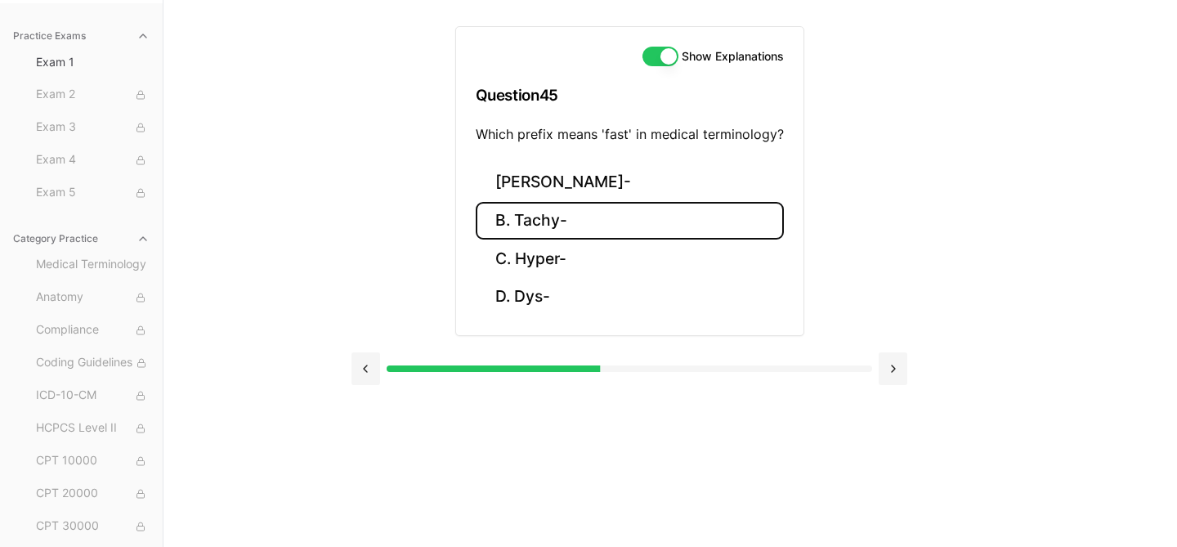
click at [560, 221] on button "B. Tachy-" at bounding box center [630, 221] width 308 height 38
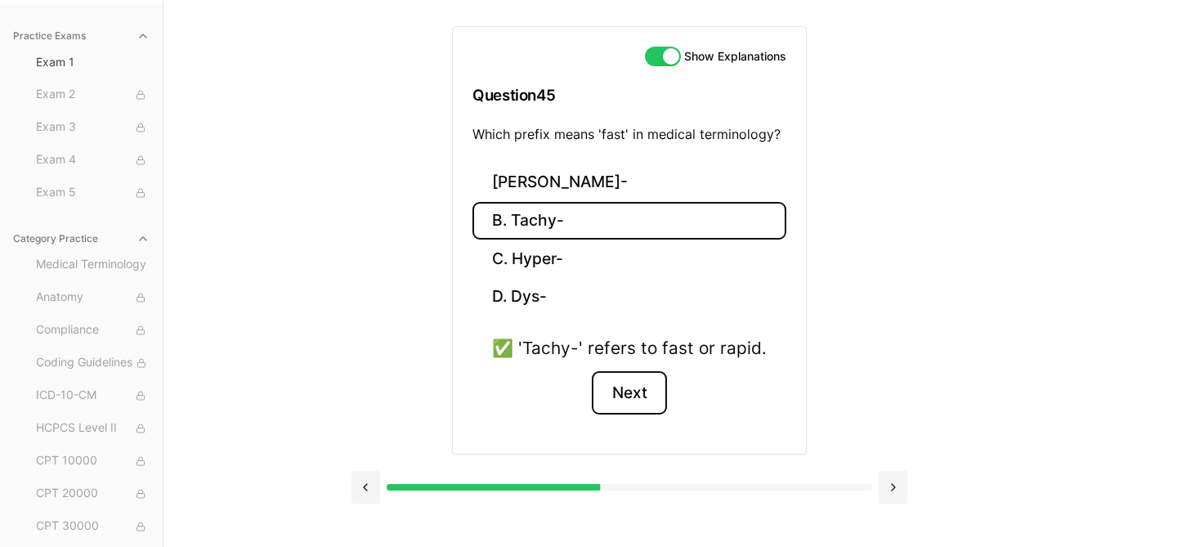
click at [629, 389] on button "Next" at bounding box center [629, 393] width 74 height 44
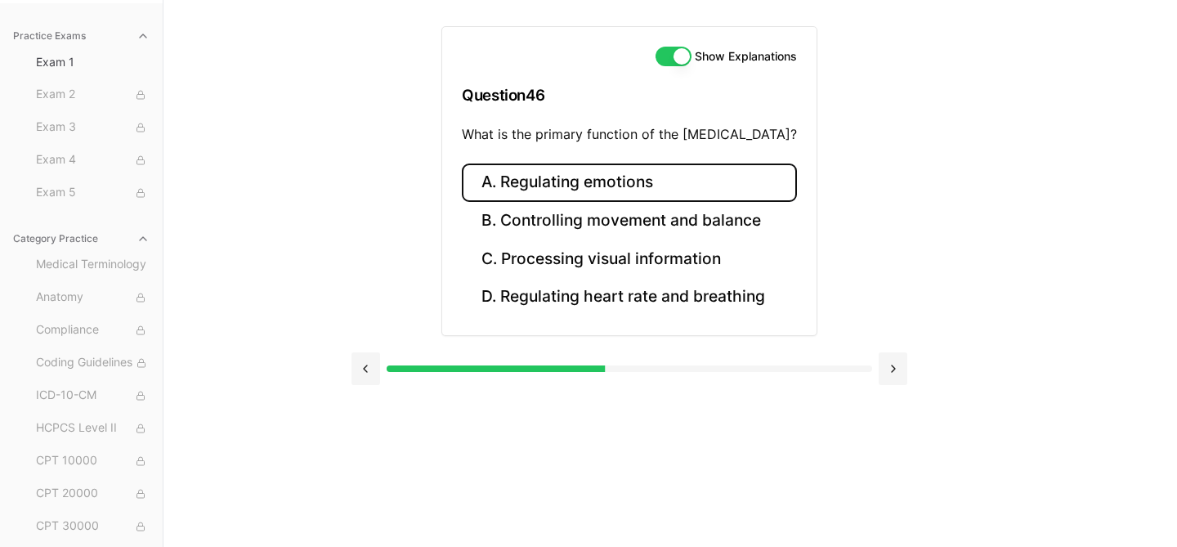
click at [665, 172] on button "A. Regulating emotions" at bounding box center [629, 182] width 335 height 38
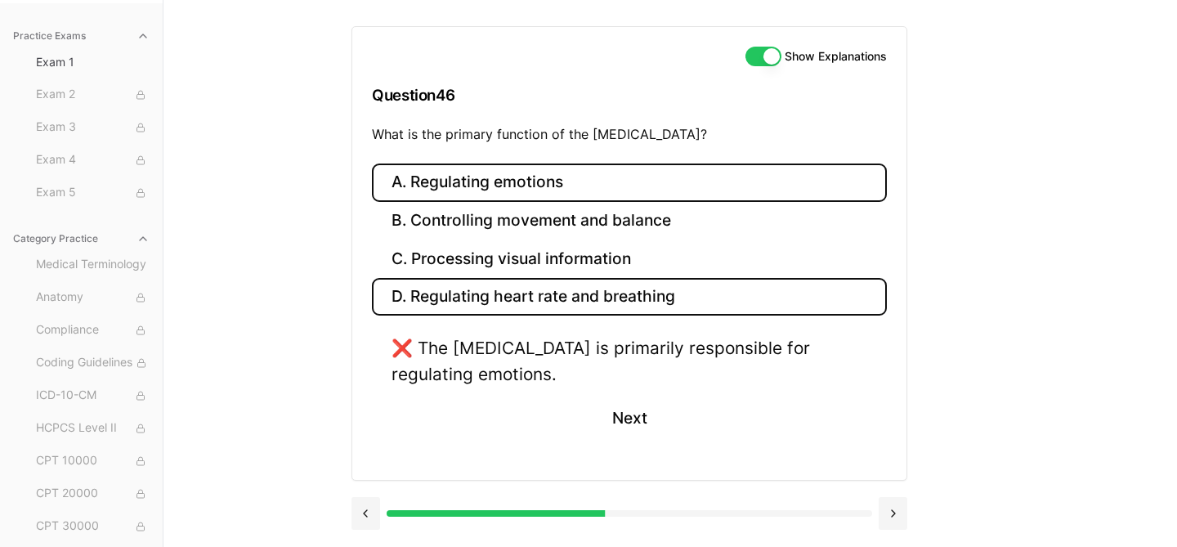
click at [652, 294] on button "D. Regulating heart rate and breathing" at bounding box center [629, 297] width 515 height 38
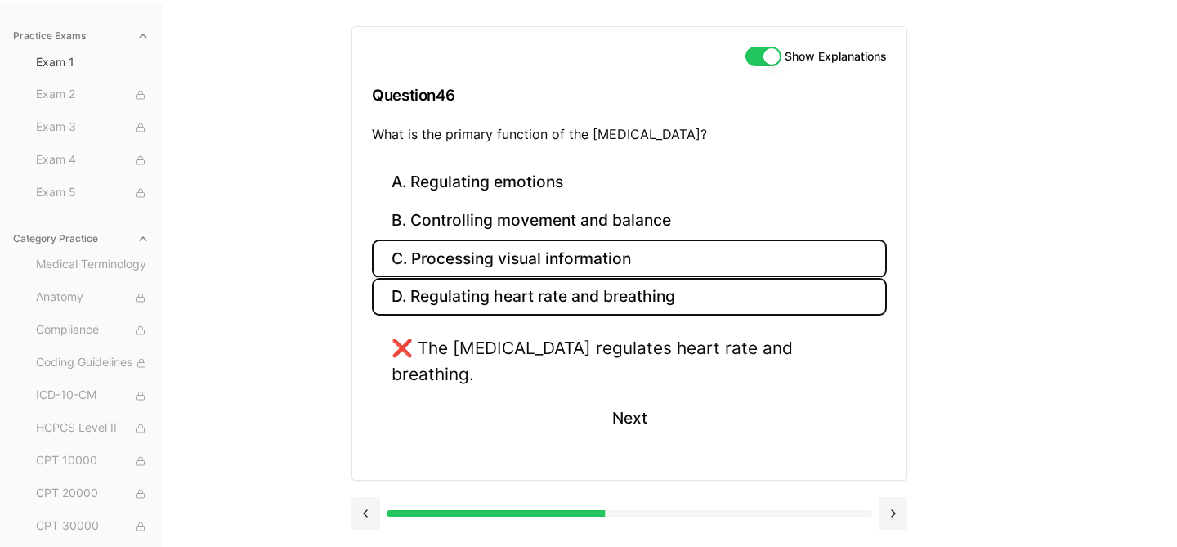
click at [651, 256] on button "C. Processing visual information" at bounding box center [629, 258] width 515 height 38
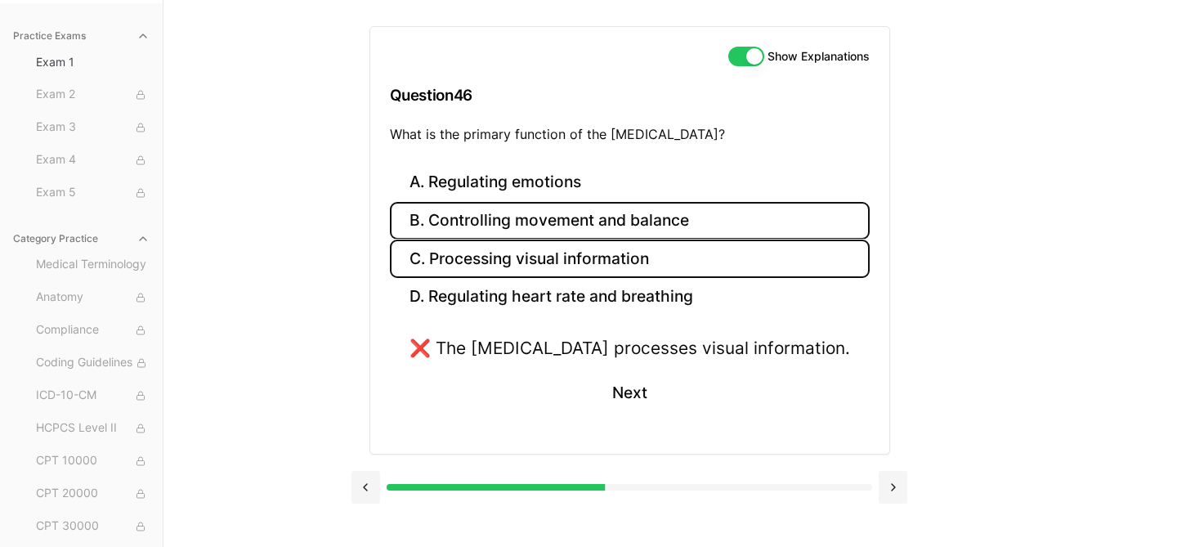
click at [654, 222] on button "B. Controlling movement and balance" at bounding box center [630, 221] width 480 height 38
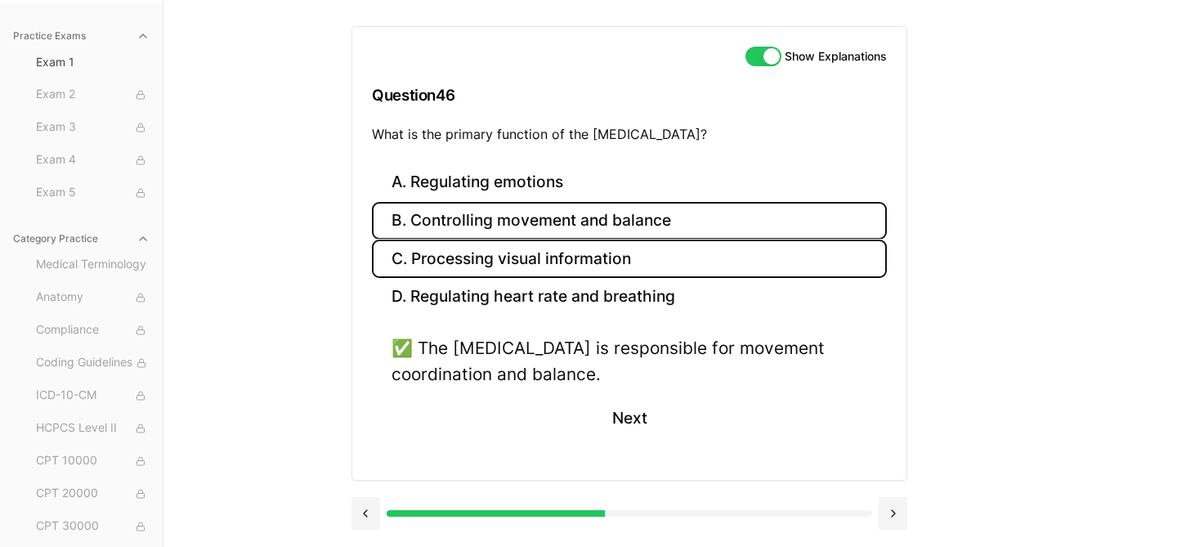
click at [644, 266] on button "C. Processing visual information" at bounding box center [629, 258] width 515 height 38
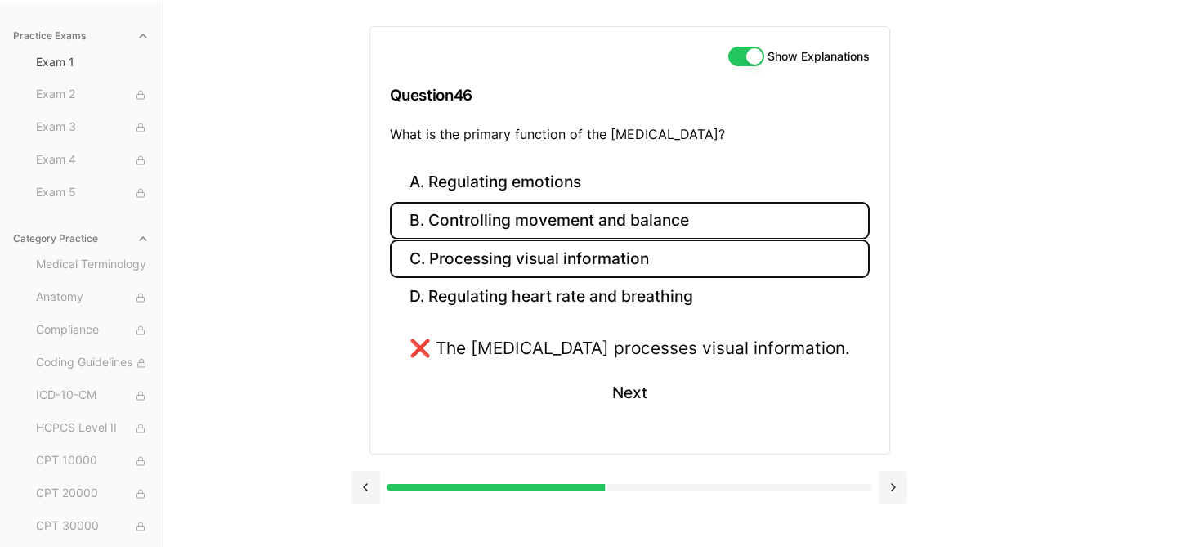
click at [626, 228] on button "B. Controlling movement and balance" at bounding box center [630, 221] width 480 height 38
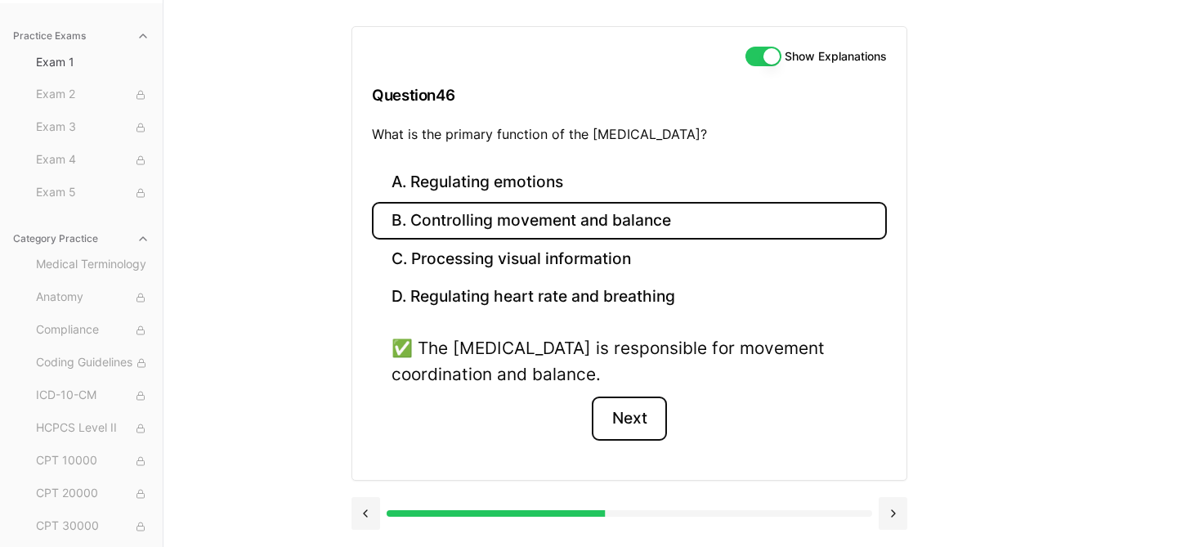
click at [625, 427] on button "Next" at bounding box center [629, 418] width 74 height 44
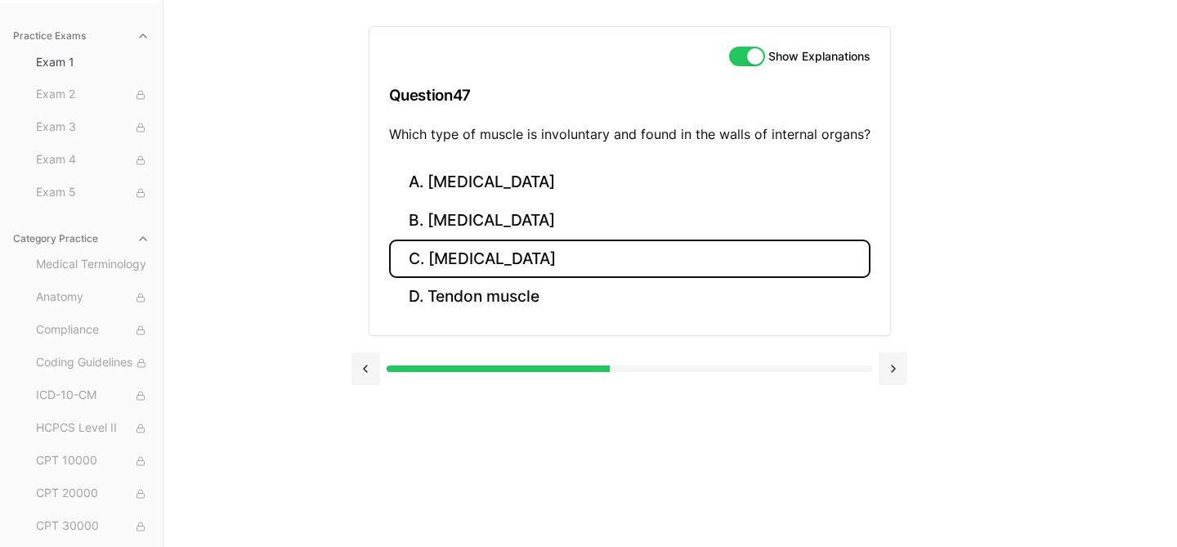
click at [512, 264] on button "C. [MEDICAL_DATA]" at bounding box center [629, 258] width 481 height 38
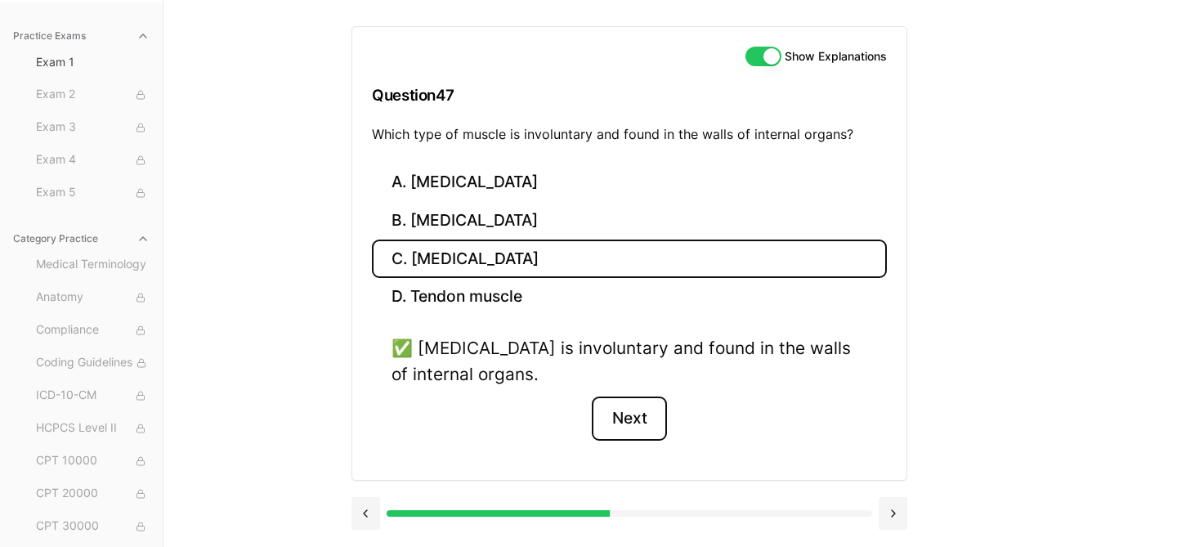
click at [636, 411] on button "Next" at bounding box center [629, 418] width 74 height 44
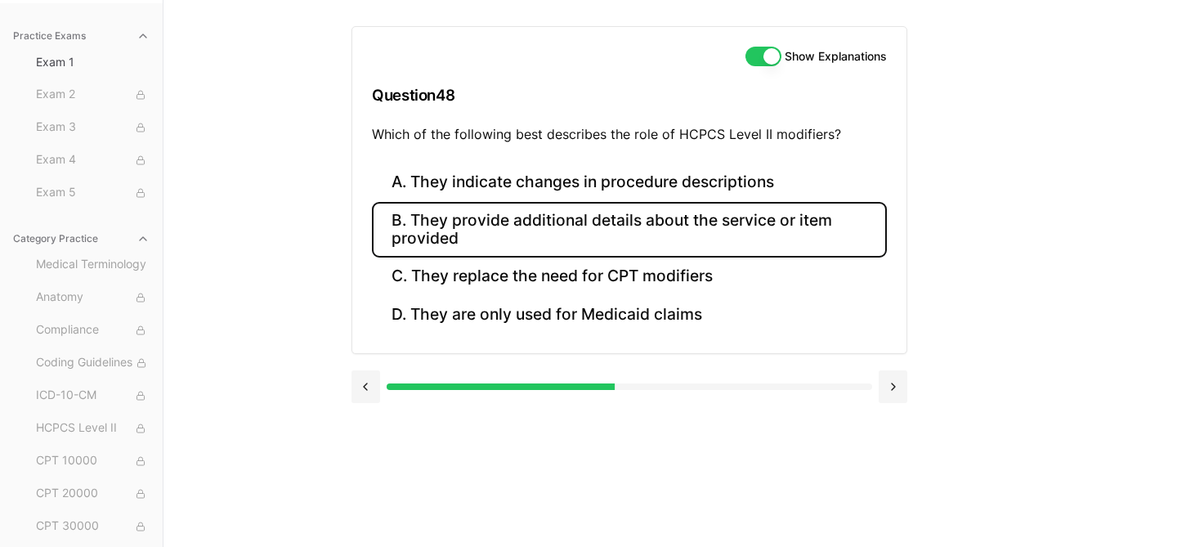
click at [684, 232] on button "B. They provide additional details about the service or item provided" at bounding box center [629, 230] width 515 height 56
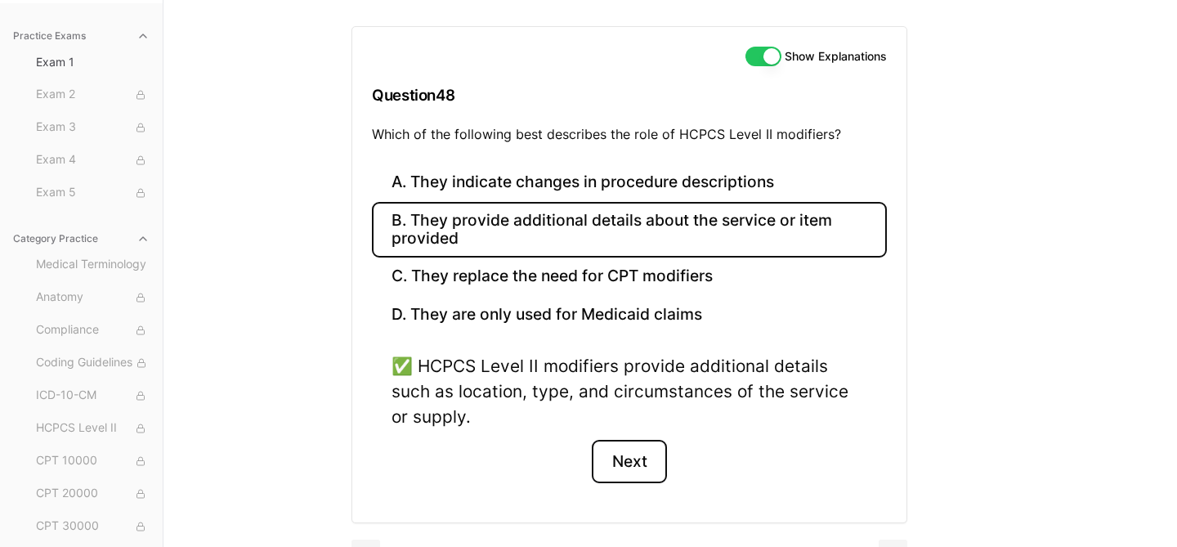
click at [622, 460] on button "Next" at bounding box center [629, 462] width 74 height 44
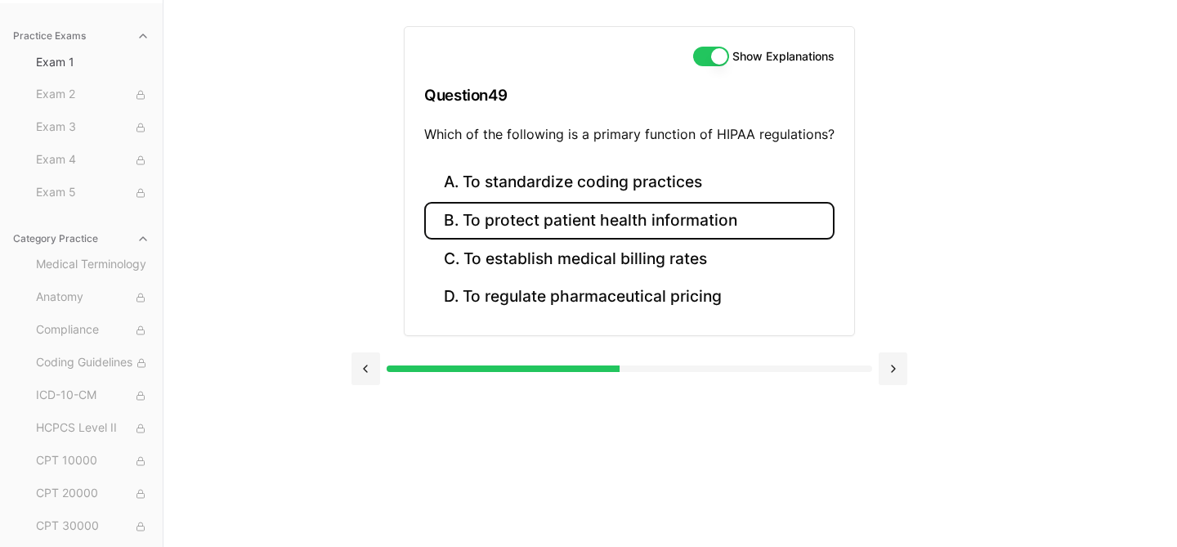
click at [657, 228] on button "B. To protect patient health information" at bounding box center [629, 221] width 410 height 38
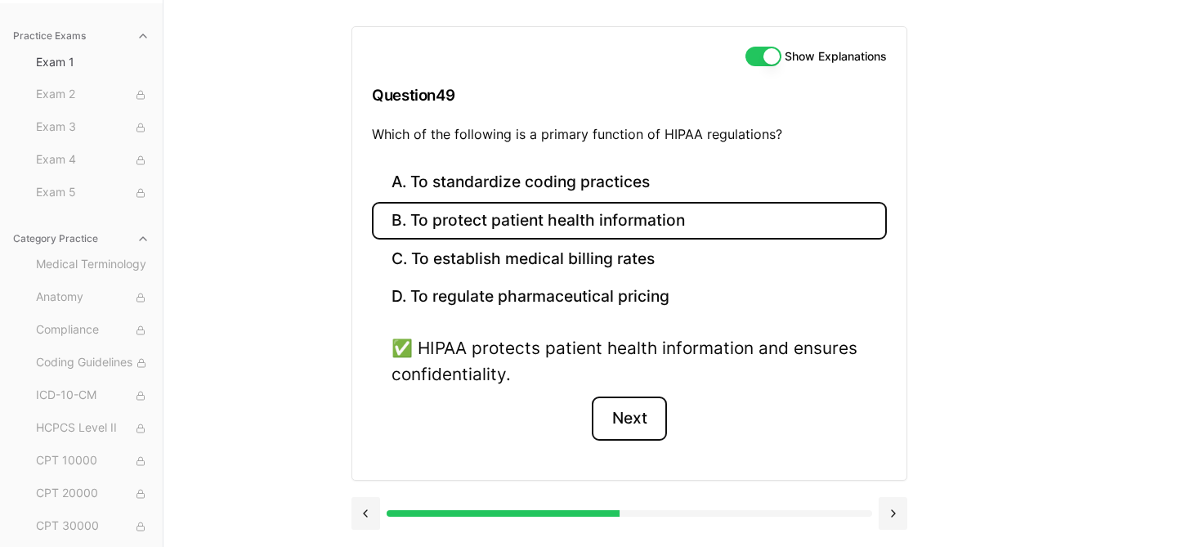
click at [644, 414] on button "Next" at bounding box center [629, 418] width 74 height 44
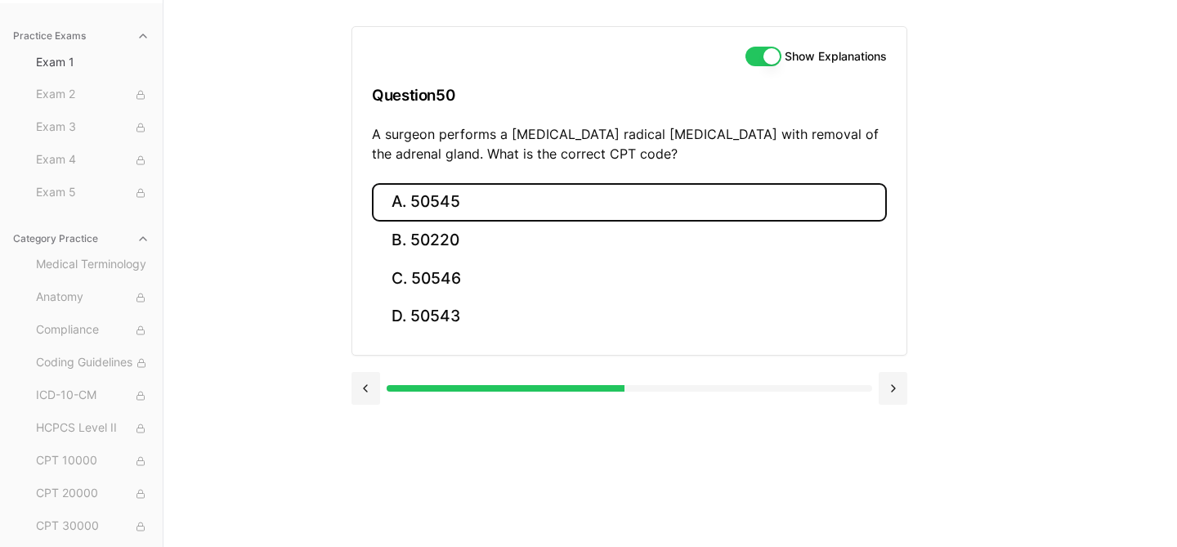
click at [511, 202] on button "A. 50545" at bounding box center [629, 202] width 515 height 38
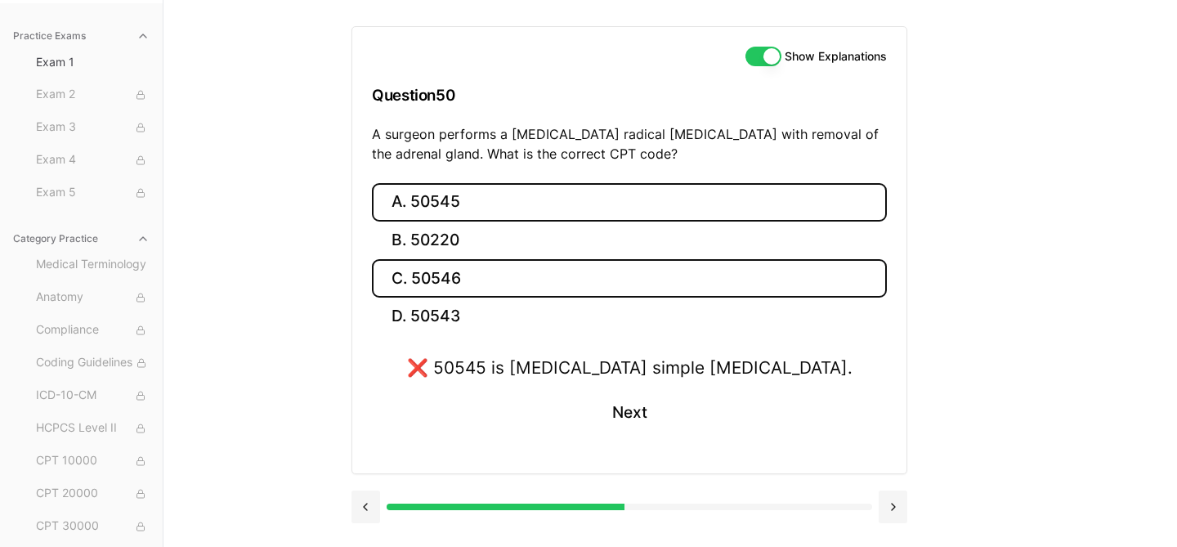
click at [488, 284] on button "C. 50546" at bounding box center [629, 278] width 515 height 38
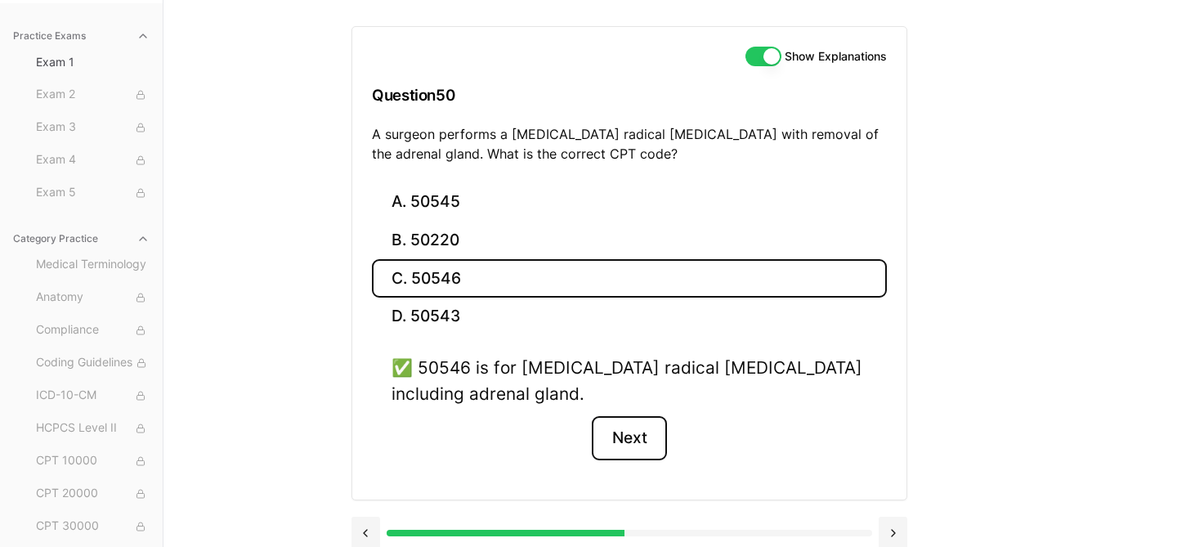
click at [635, 434] on button "Next" at bounding box center [629, 438] width 74 height 44
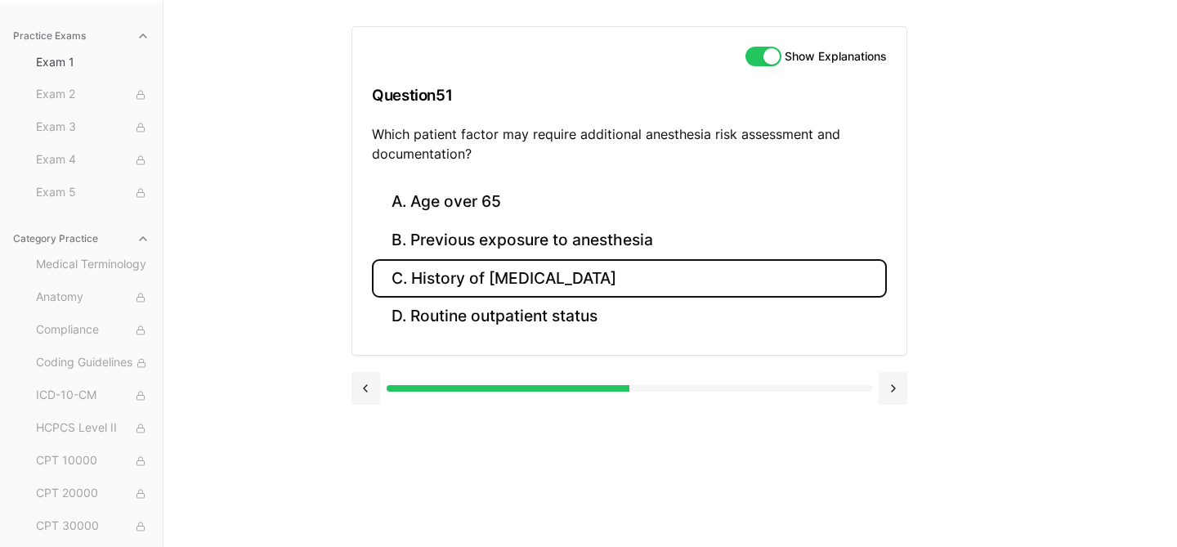
click at [650, 284] on button "C. History of [MEDICAL_DATA]" at bounding box center [629, 278] width 515 height 38
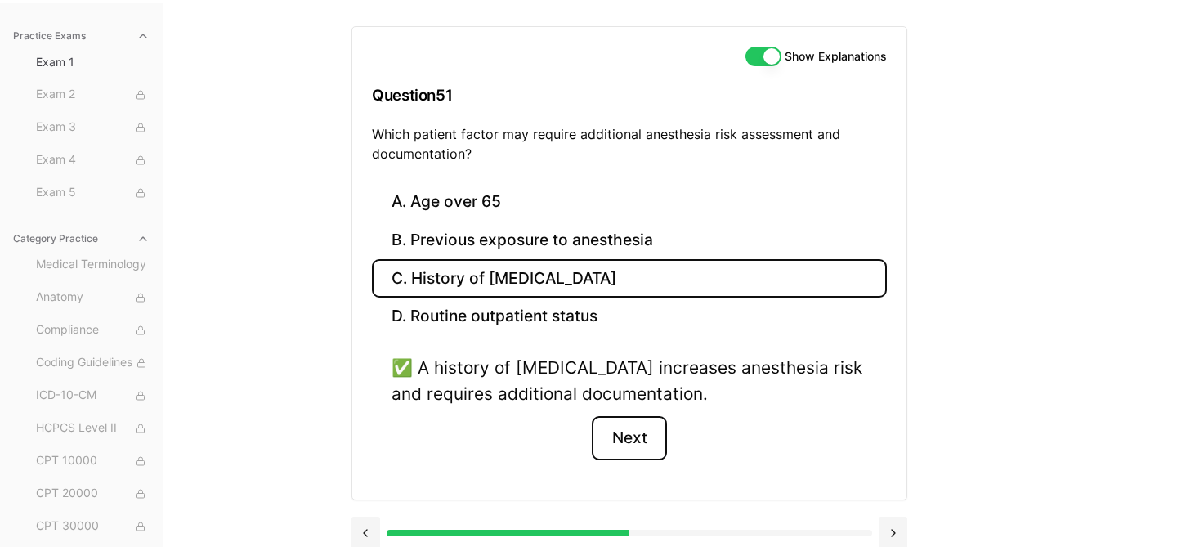
click at [633, 454] on button "Next" at bounding box center [629, 438] width 74 height 44
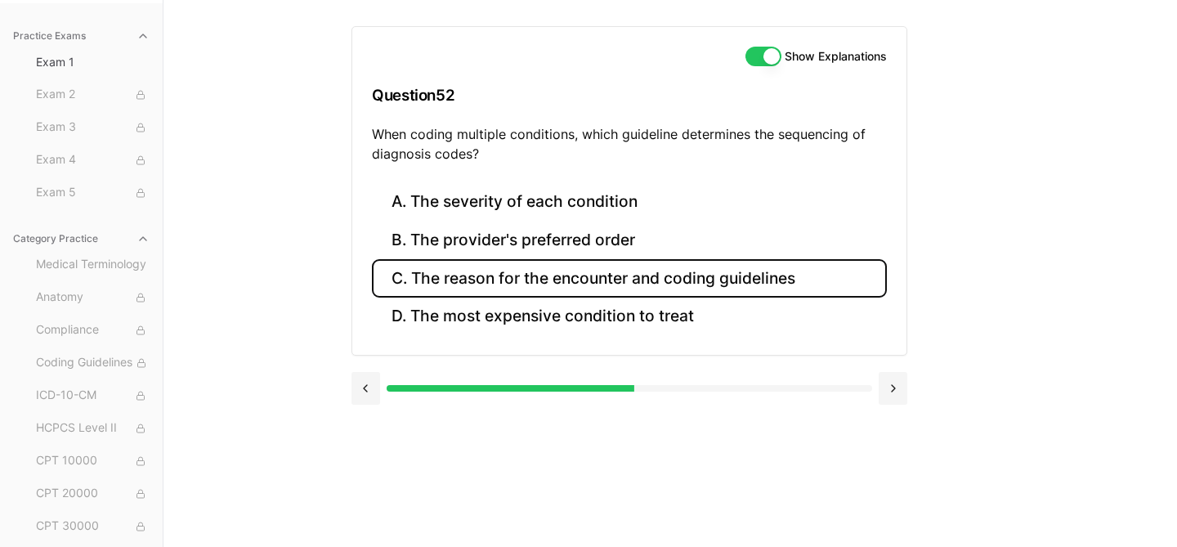
click at [650, 279] on button "C. The reason for the encounter and coding guidelines" at bounding box center [629, 278] width 515 height 38
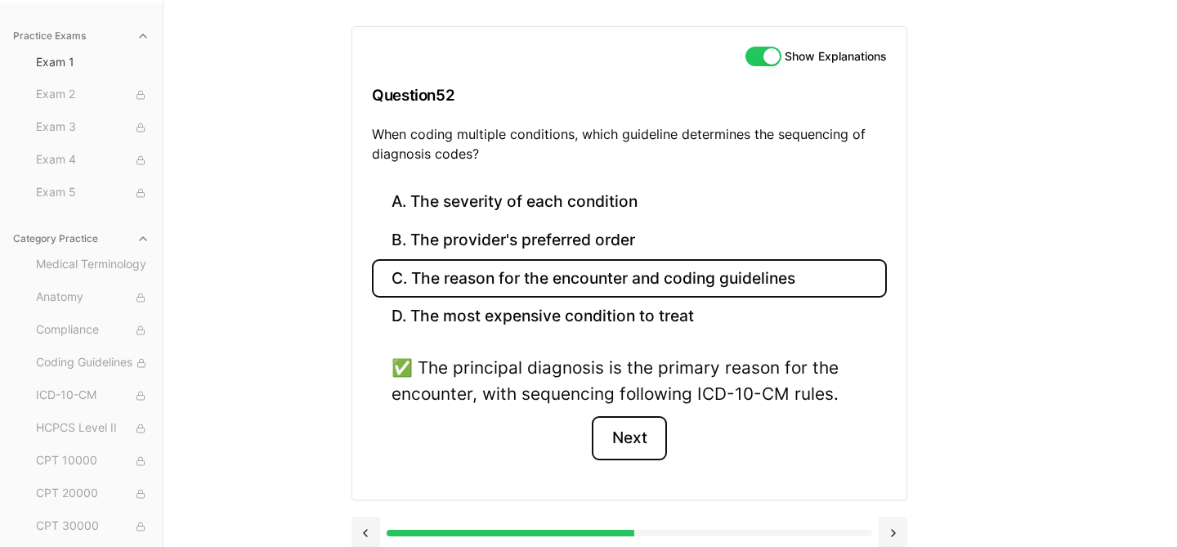
click at [627, 442] on button "Next" at bounding box center [629, 438] width 74 height 44
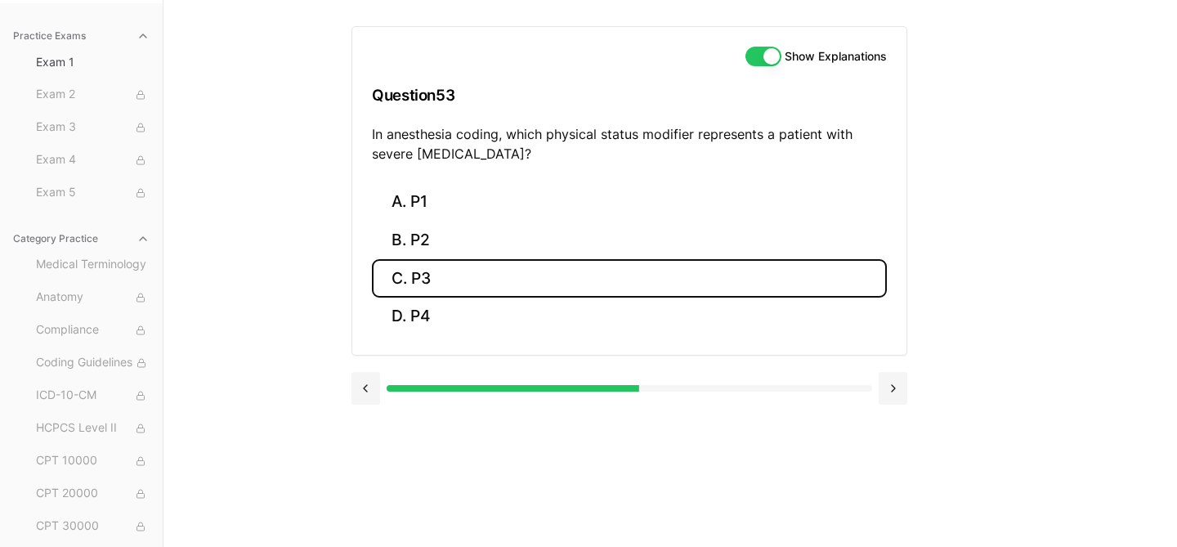
click at [425, 283] on button "C. P3" at bounding box center [629, 278] width 515 height 38
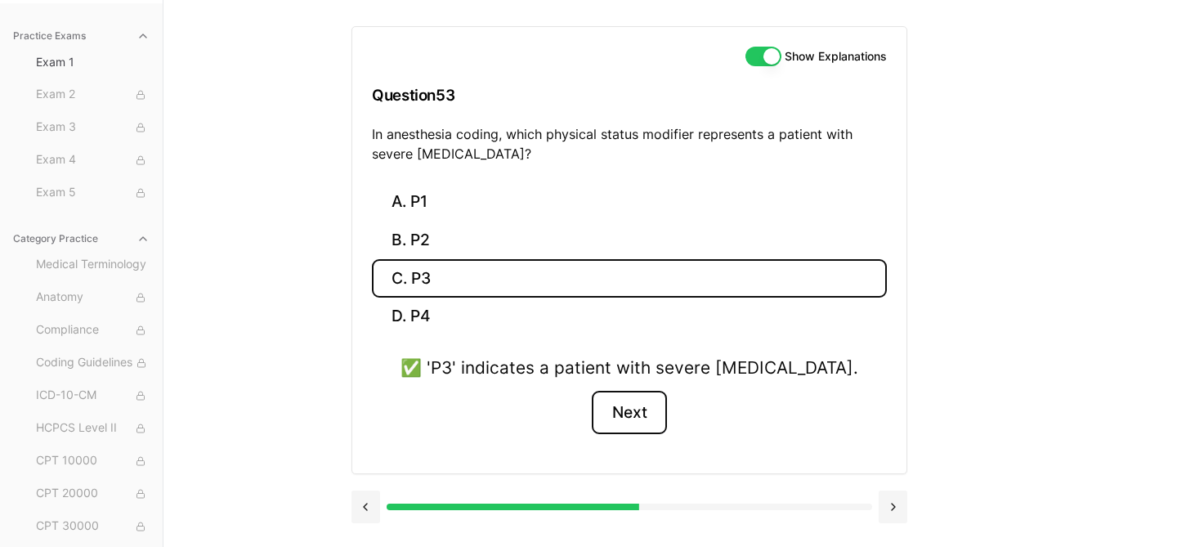
click at [627, 413] on button "Next" at bounding box center [629, 413] width 74 height 44
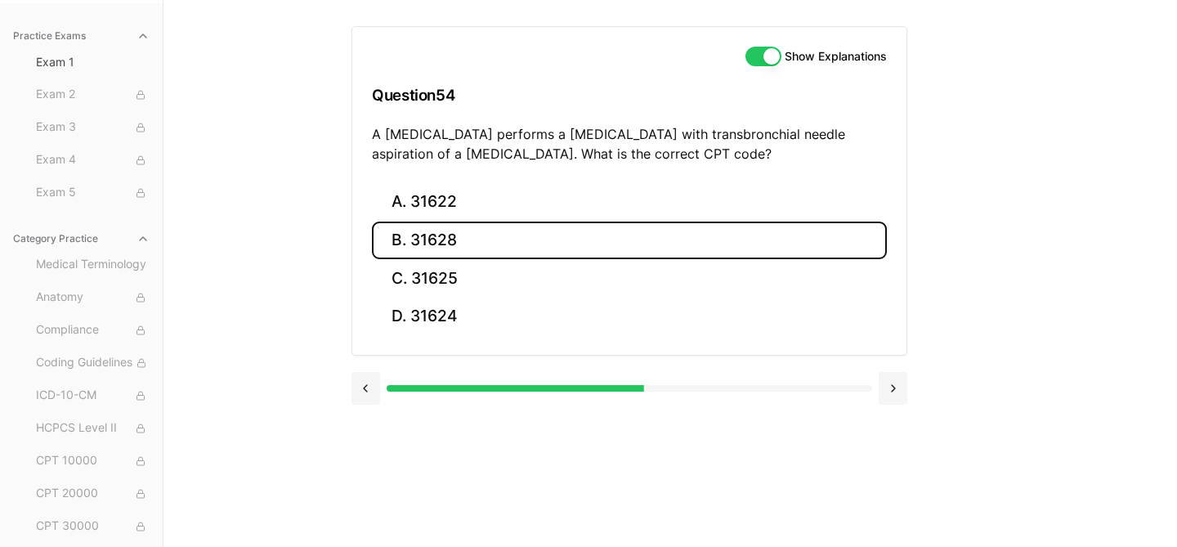
click at [511, 230] on button "B. 31628" at bounding box center [629, 240] width 515 height 38
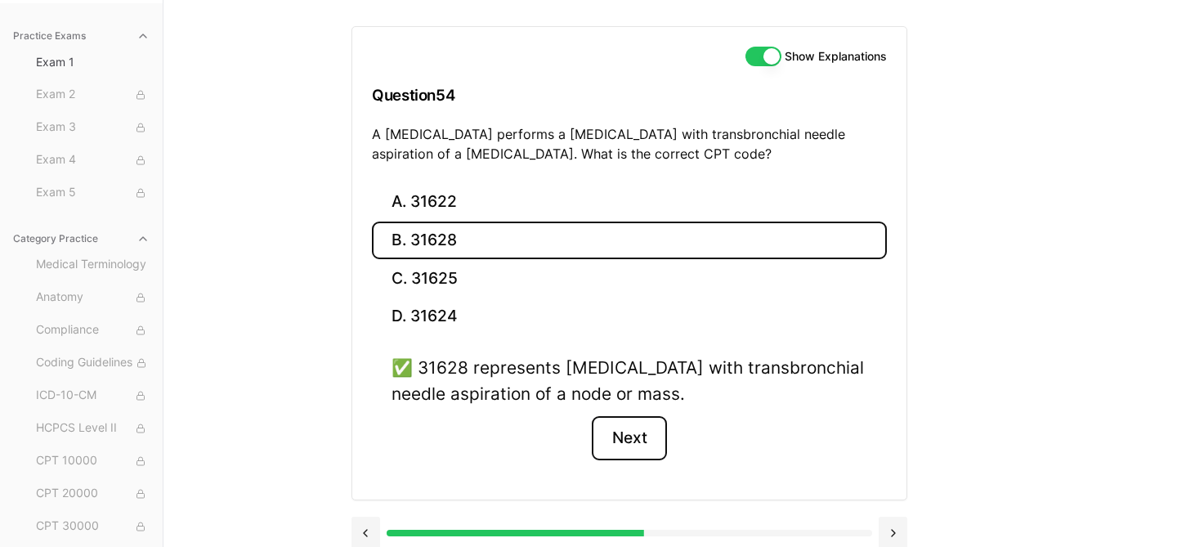
click at [632, 443] on button "Next" at bounding box center [629, 438] width 74 height 44
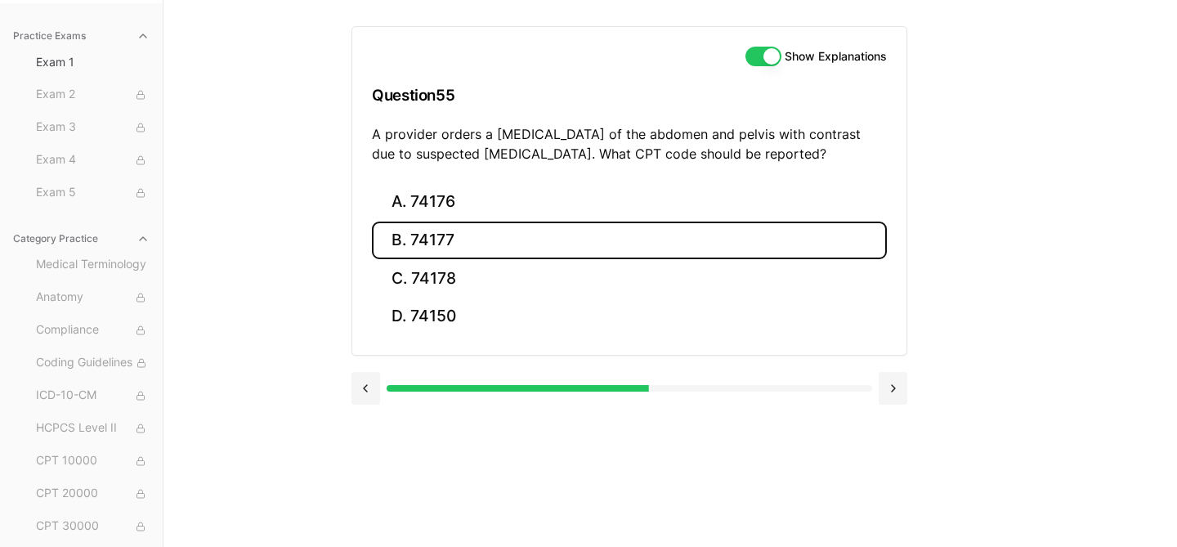
click at [494, 240] on button "B. 74177" at bounding box center [629, 240] width 515 height 38
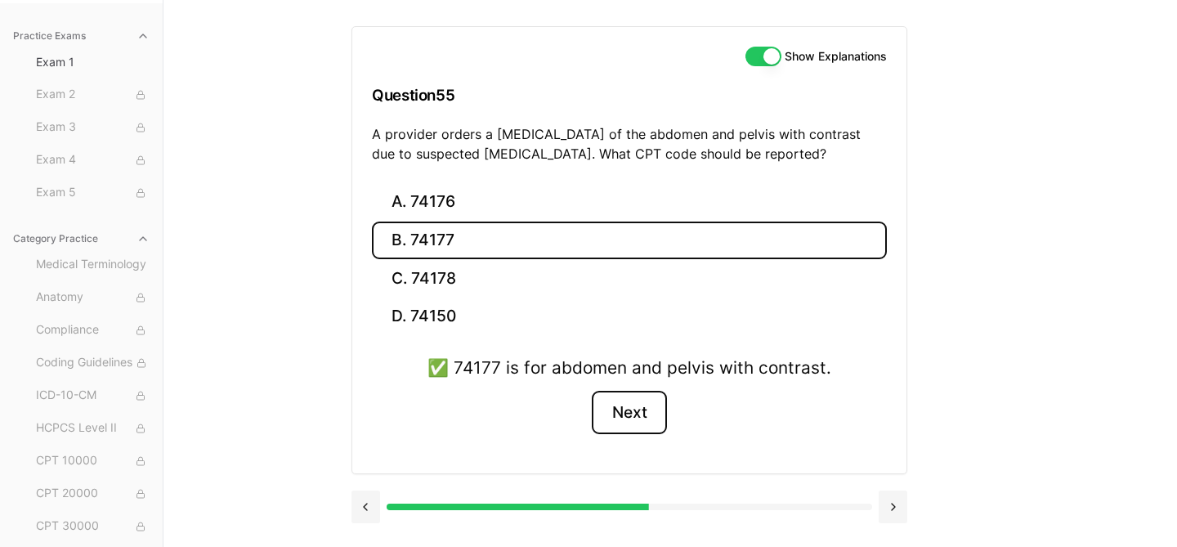
click at [614, 412] on button "Next" at bounding box center [629, 413] width 74 height 44
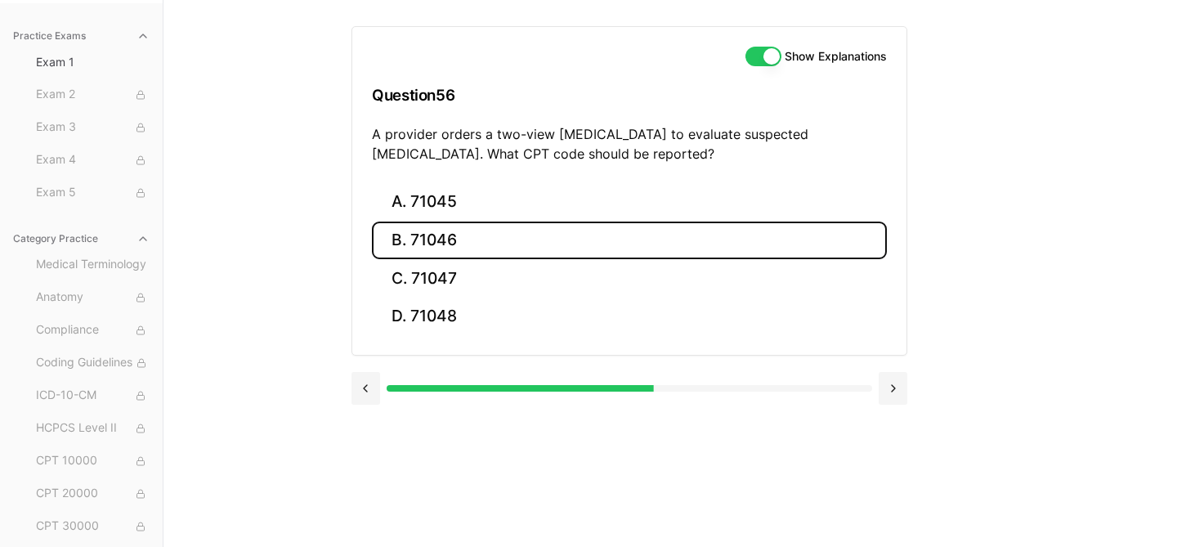
click at [474, 252] on button "B. 71046" at bounding box center [629, 240] width 515 height 38
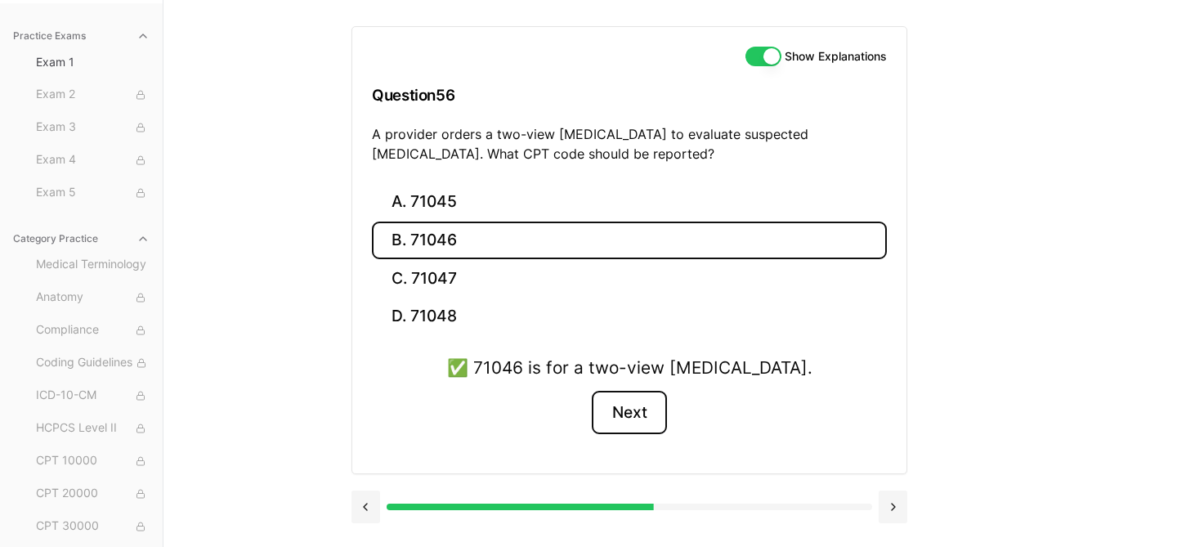
click at [641, 412] on button "Next" at bounding box center [629, 413] width 74 height 44
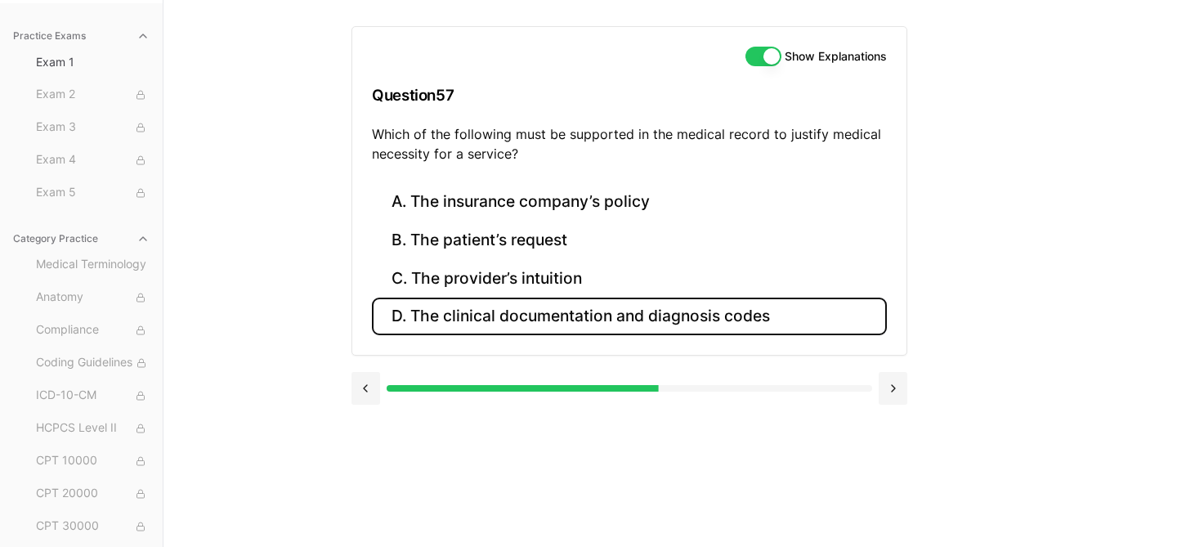
click at [639, 321] on button "D. The clinical documentation and diagnosis codes" at bounding box center [629, 316] width 515 height 38
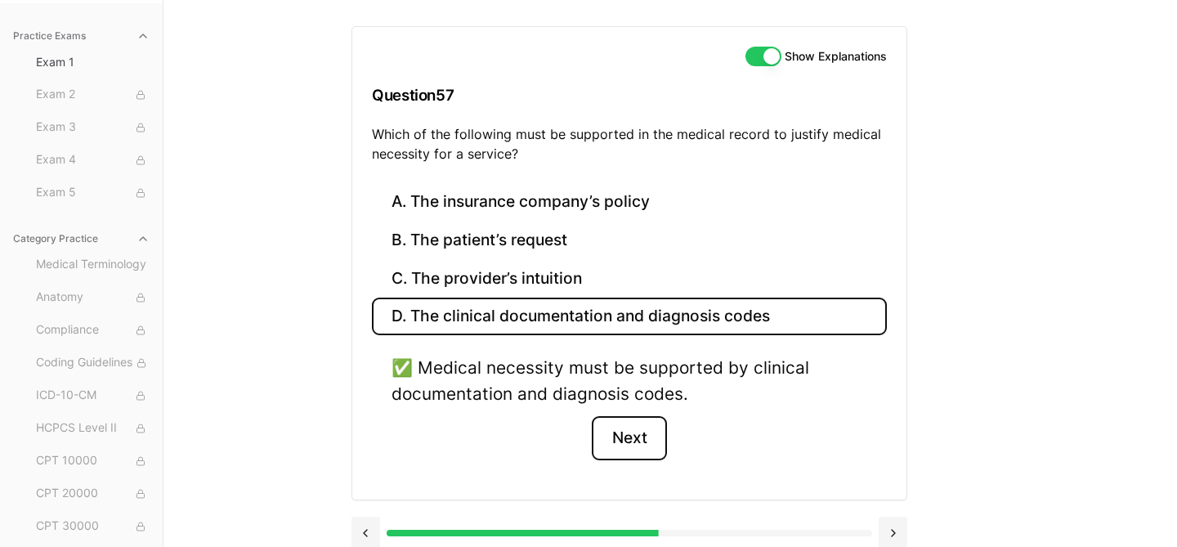
click at [637, 441] on button "Next" at bounding box center [629, 438] width 74 height 44
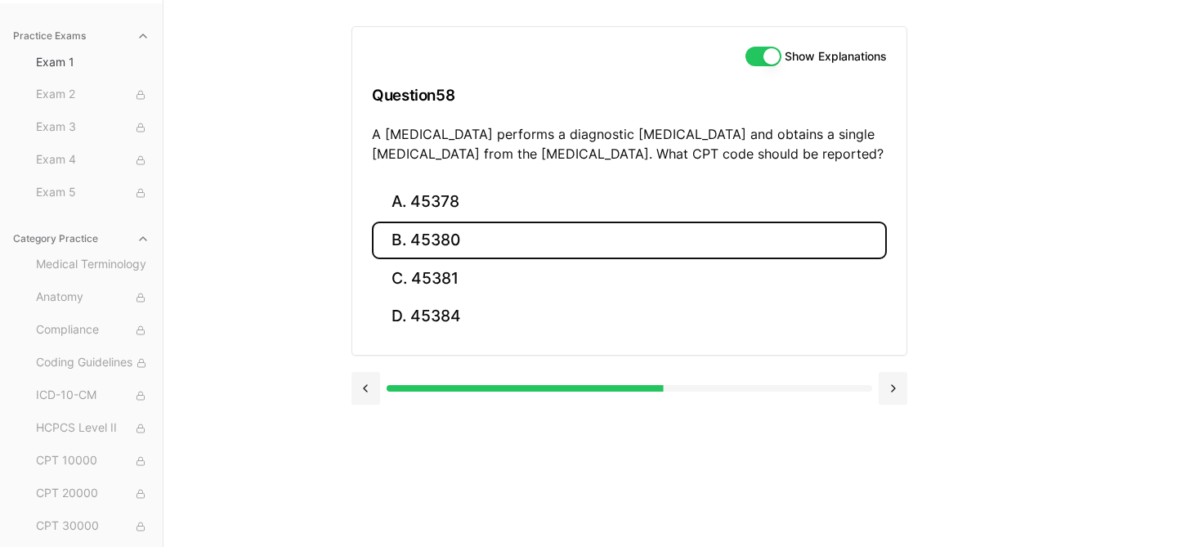
click at [463, 242] on button "B. 45380" at bounding box center [629, 240] width 515 height 38
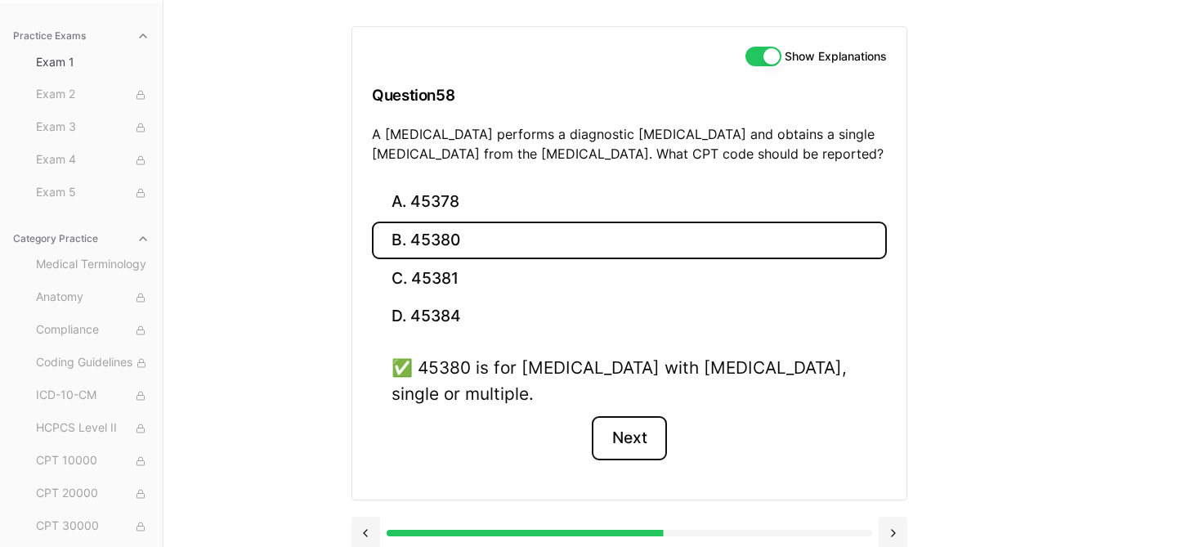
click at [621, 431] on button "Next" at bounding box center [629, 438] width 74 height 44
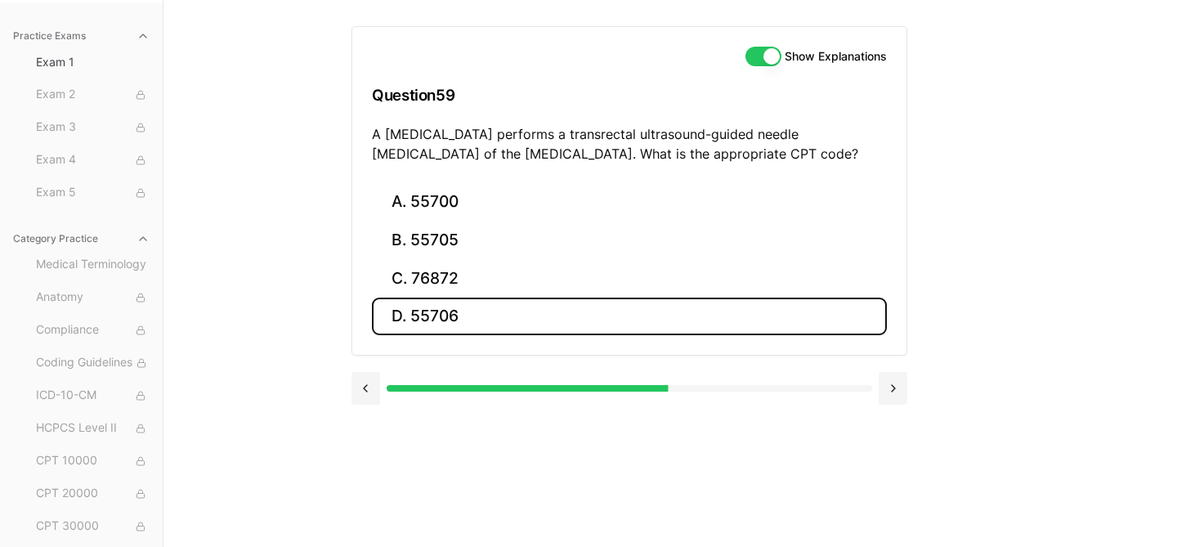
click at [445, 315] on button "D. 55706" at bounding box center [629, 316] width 515 height 38
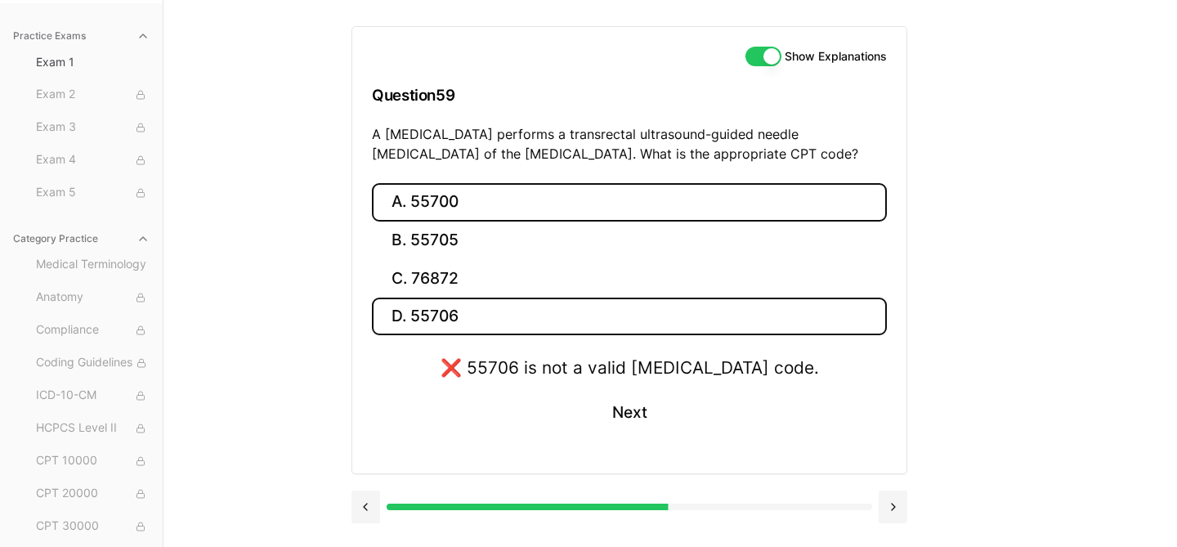
click at [460, 203] on button "A. 55700" at bounding box center [629, 202] width 515 height 38
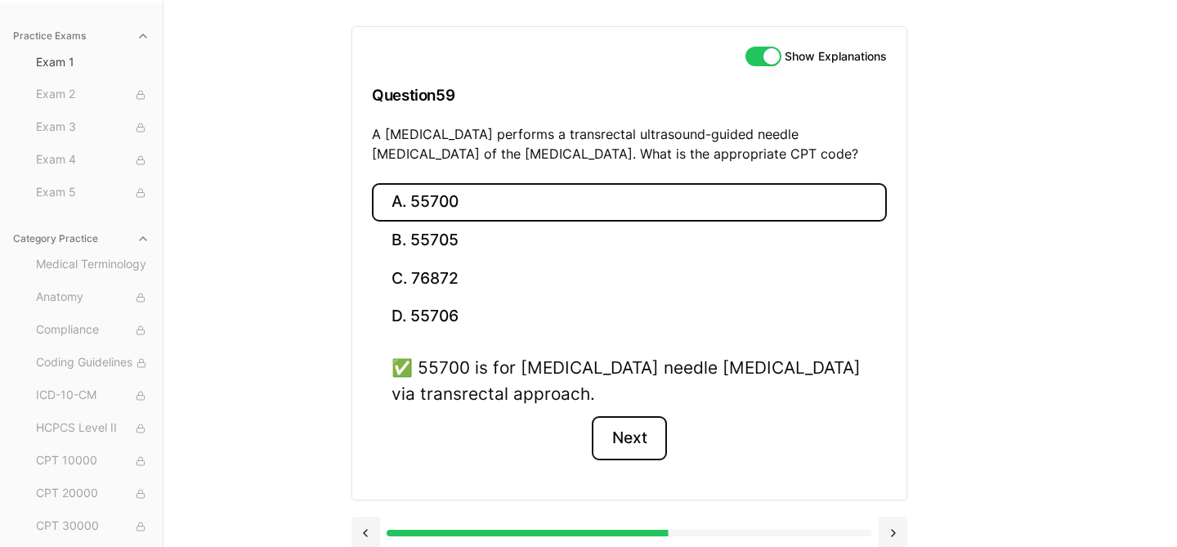
click at [624, 433] on button "Next" at bounding box center [629, 438] width 74 height 44
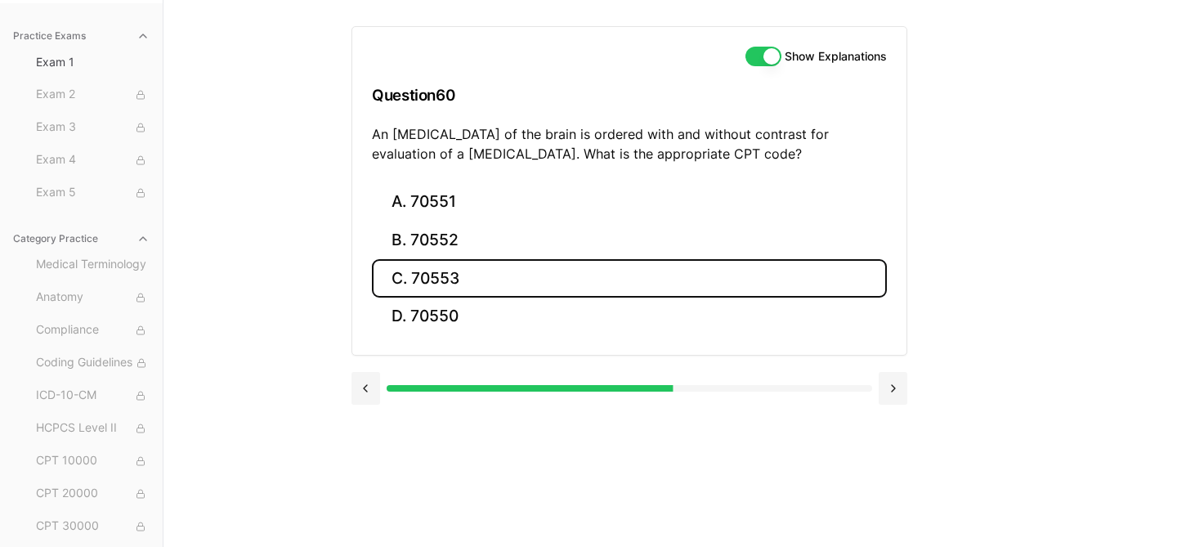
click at [541, 282] on button "C. 70553" at bounding box center [629, 278] width 515 height 38
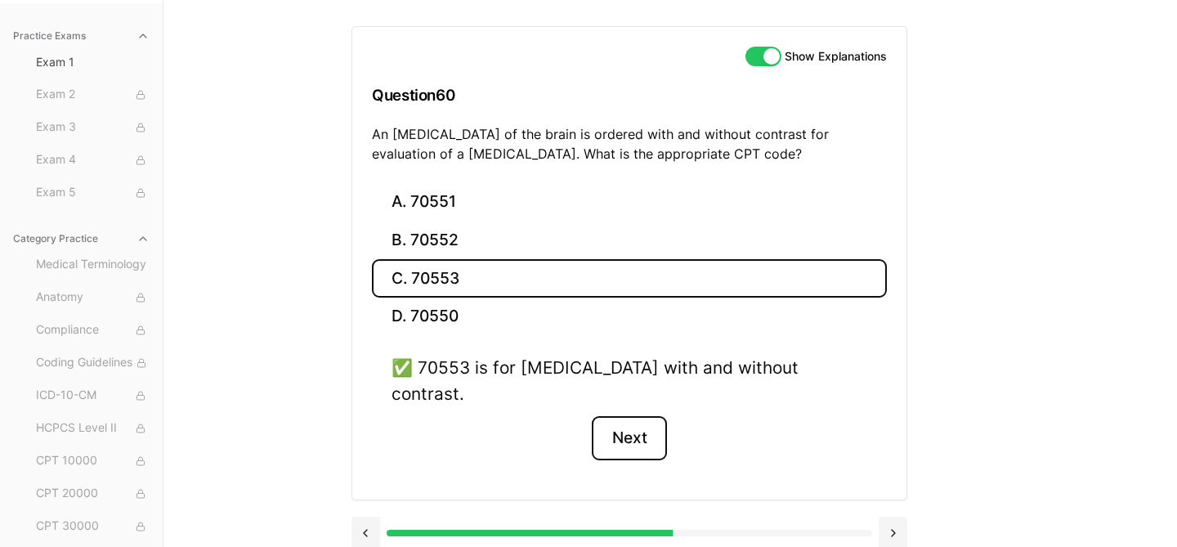
click at [628, 416] on button "Next" at bounding box center [629, 438] width 74 height 44
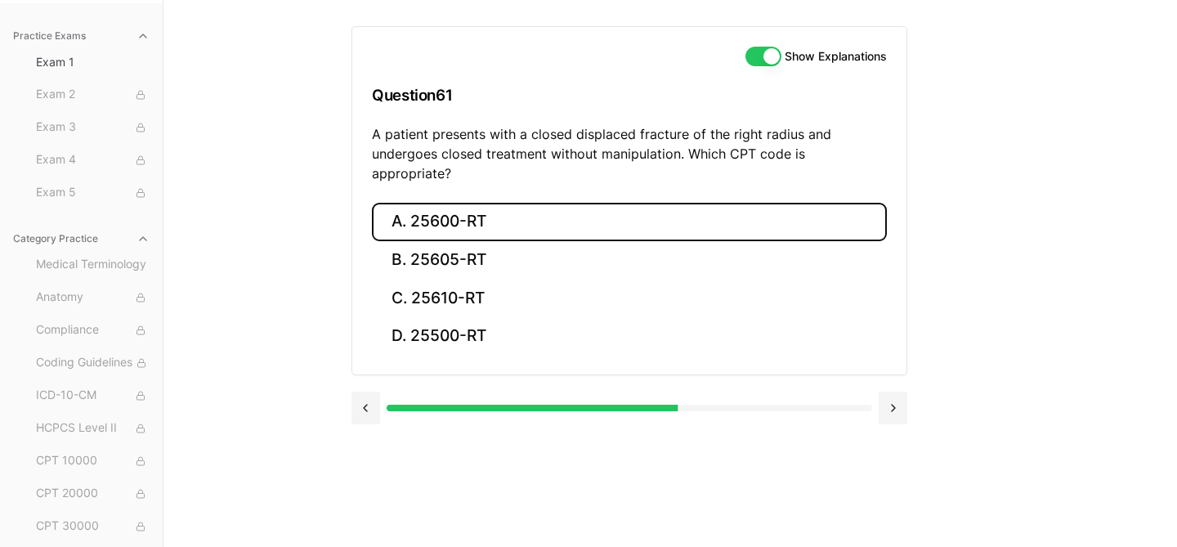
click at [450, 207] on button "A. 25600-RT" at bounding box center [629, 222] width 515 height 38
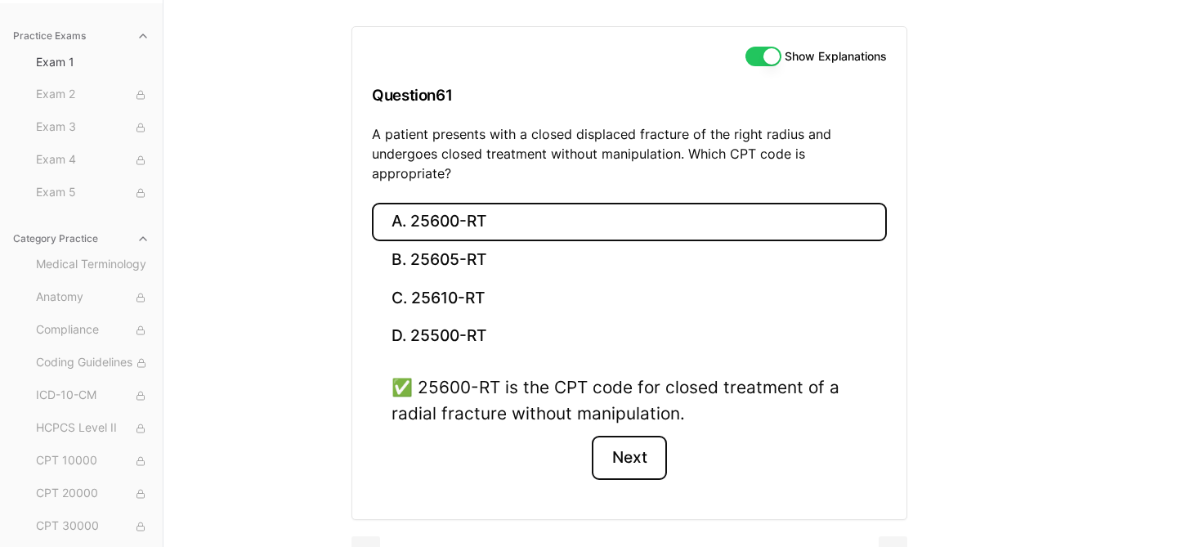
click at [644, 436] on button "Next" at bounding box center [629, 458] width 74 height 44
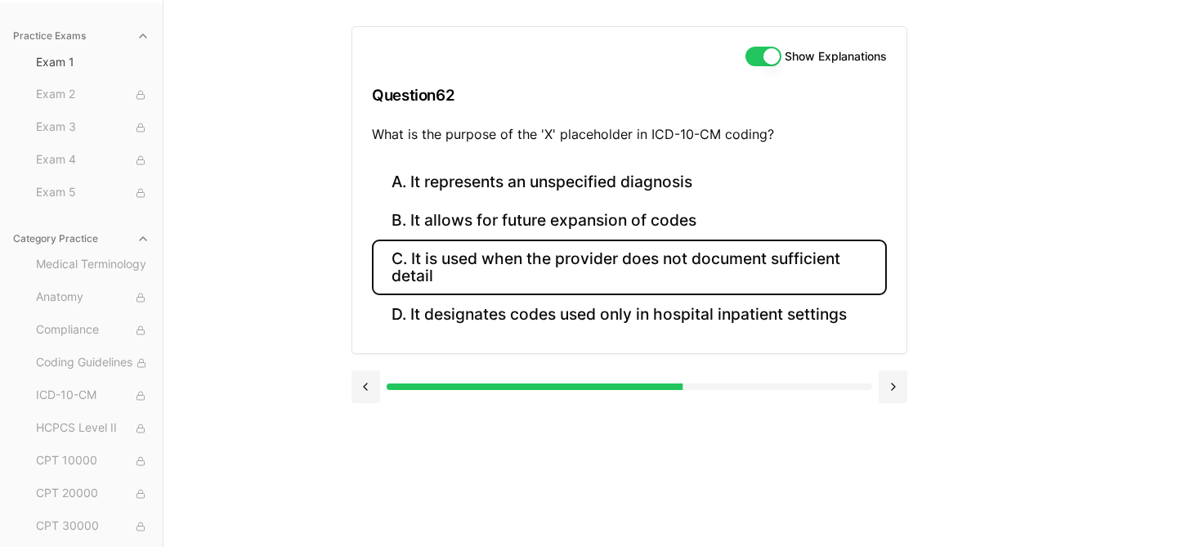
click at [685, 267] on button "C. It is used when the provider does not document sufficient detail" at bounding box center [629, 267] width 515 height 56
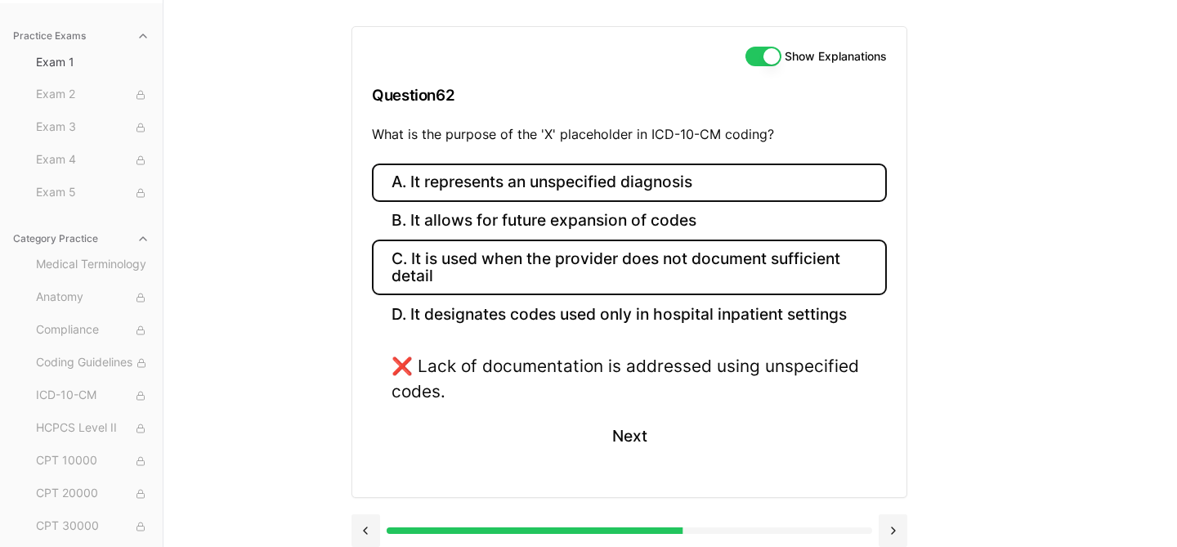
click at [694, 189] on button "A. It represents an unspecified diagnosis" at bounding box center [629, 182] width 515 height 38
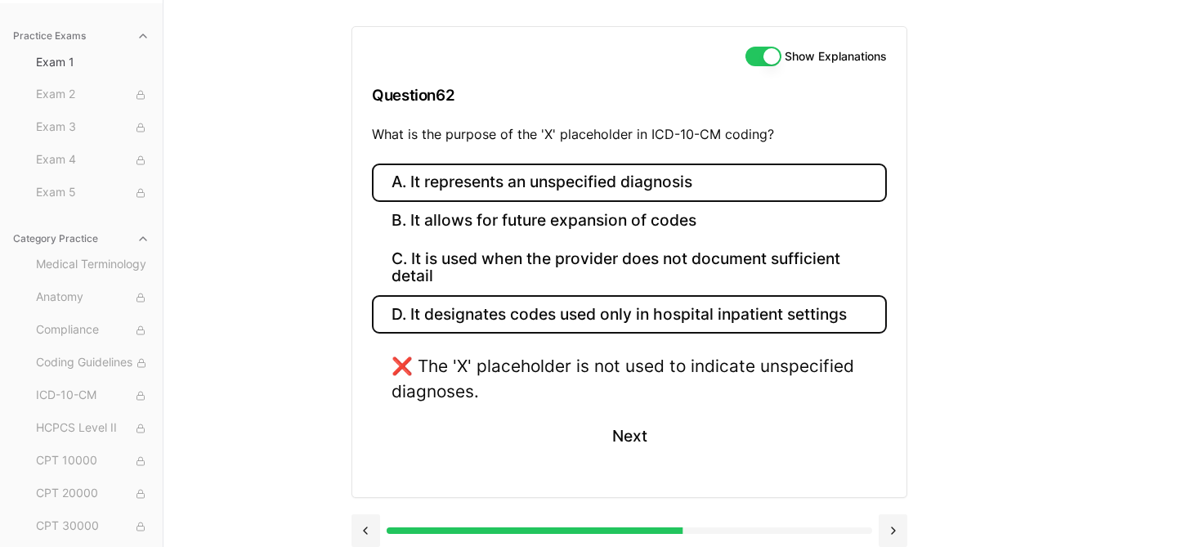
click at [649, 318] on button "D. It designates codes used only in hospital inpatient settings" at bounding box center [629, 314] width 515 height 38
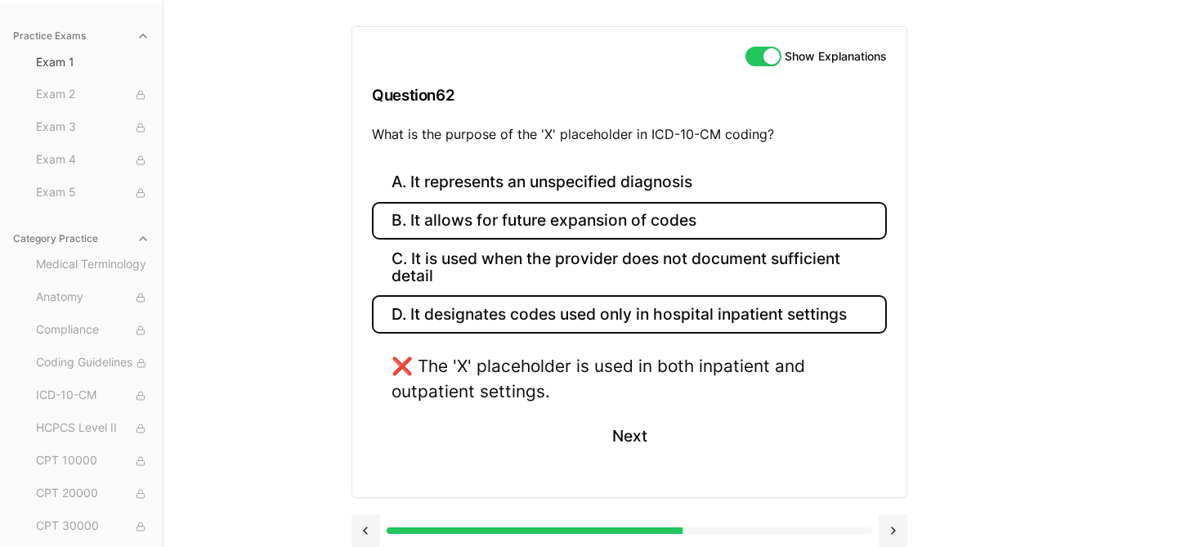
click at [669, 226] on button "B. It allows for future expansion of codes" at bounding box center [629, 221] width 515 height 38
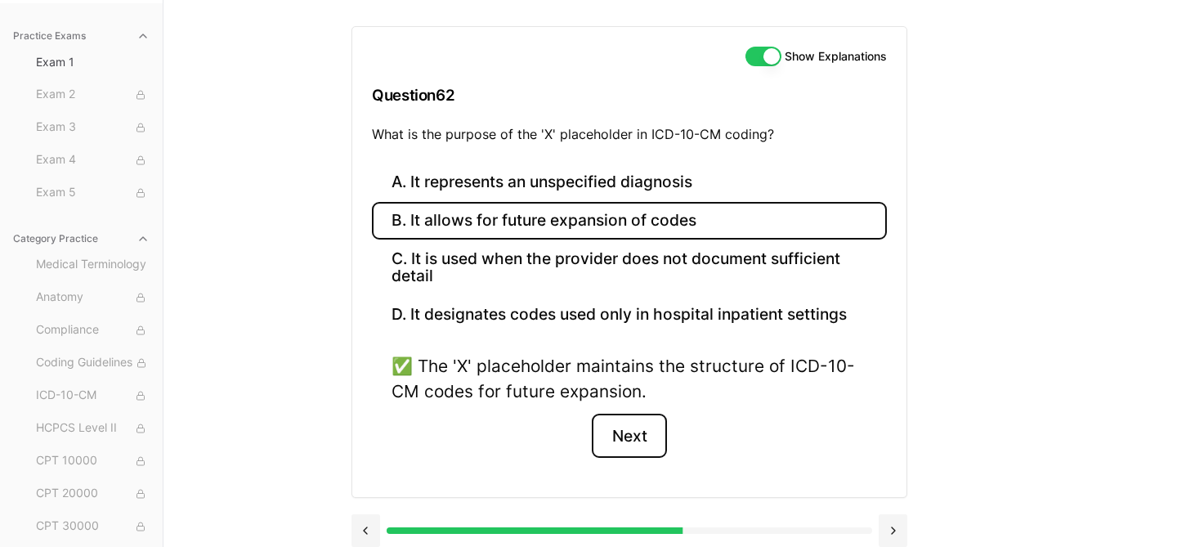
click at [632, 435] on button "Next" at bounding box center [629, 435] width 74 height 44
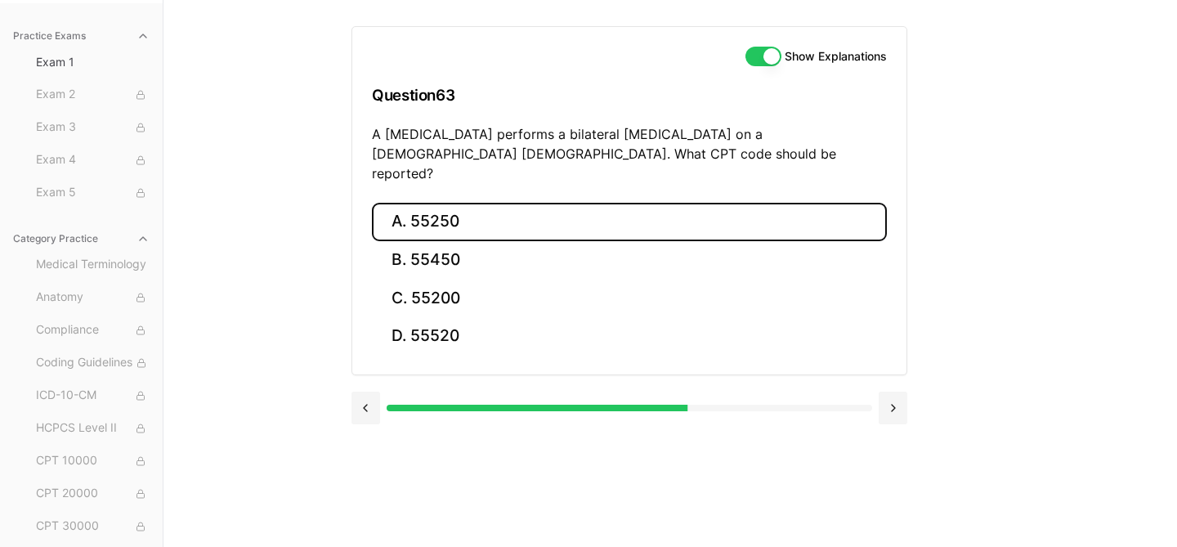
click at [469, 203] on button "A. 55250" at bounding box center [629, 222] width 515 height 38
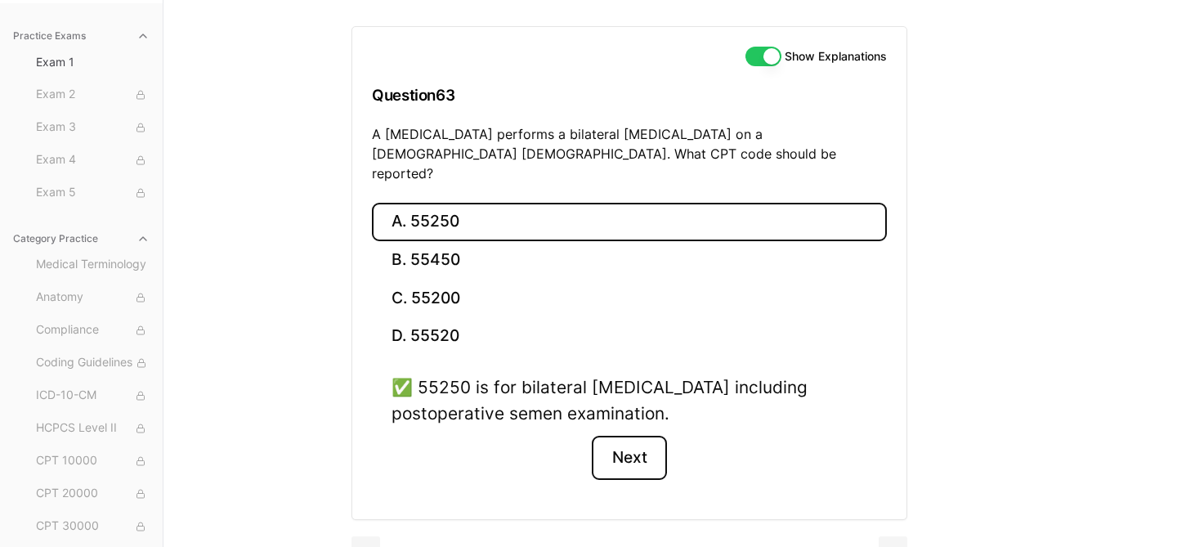
click at [620, 439] on button "Next" at bounding box center [629, 458] width 74 height 44
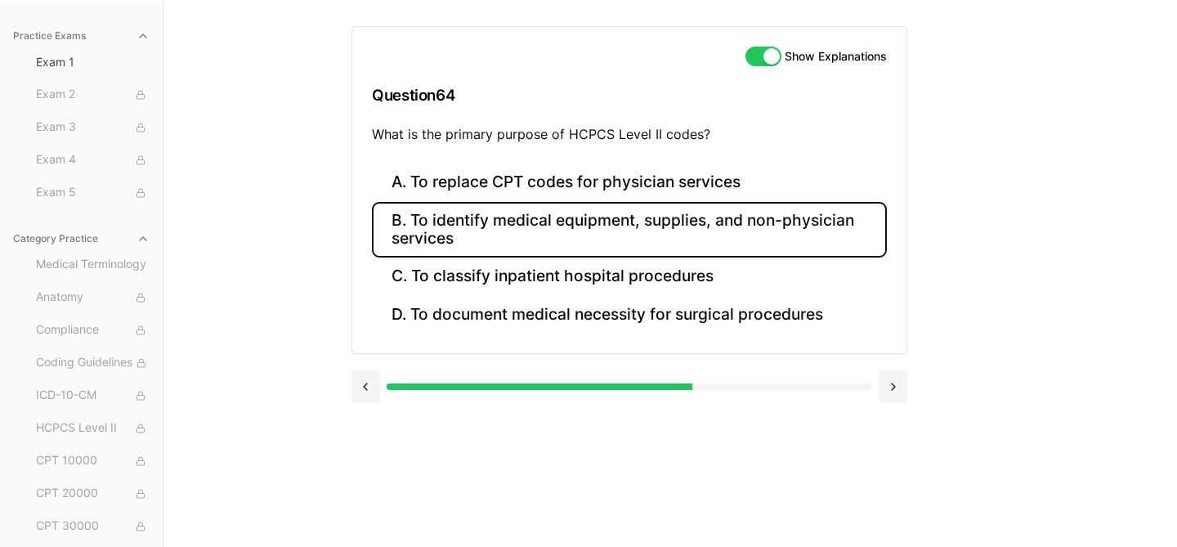
click at [579, 236] on button "B. To identify medical equipment, supplies, and non-physician services" at bounding box center [629, 230] width 515 height 56
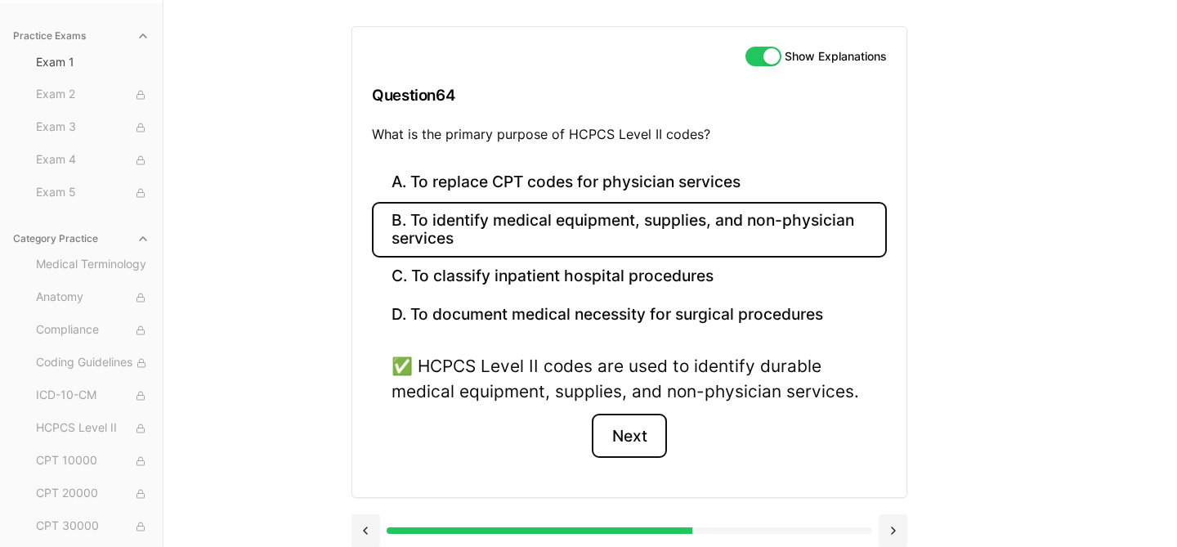
click at [630, 437] on button "Next" at bounding box center [629, 435] width 74 height 44
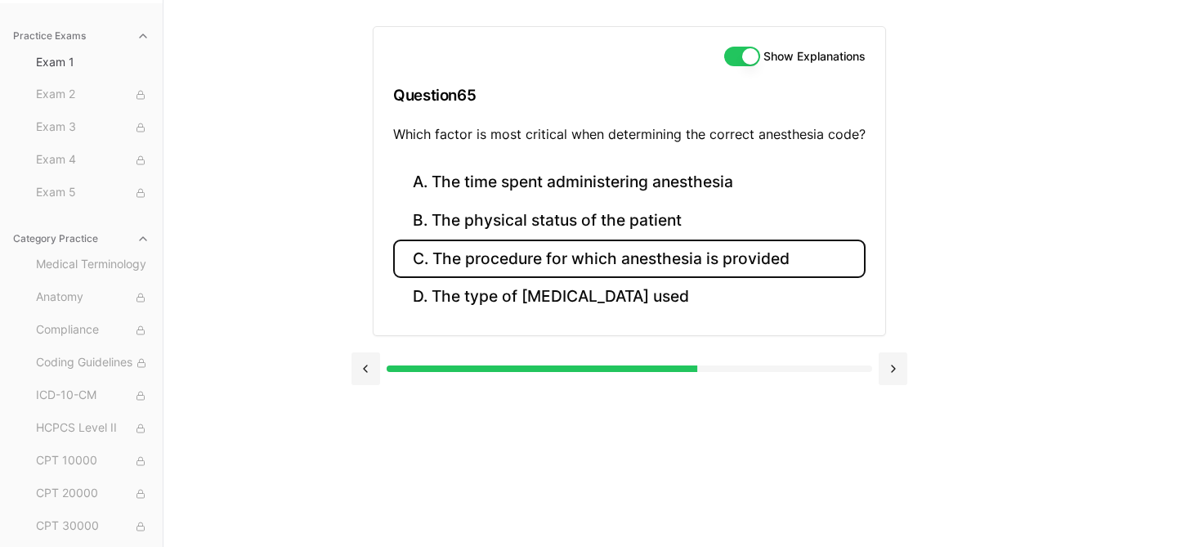
click at [655, 254] on button "C. The procedure for which anesthesia is provided" at bounding box center [629, 258] width 472 height 38
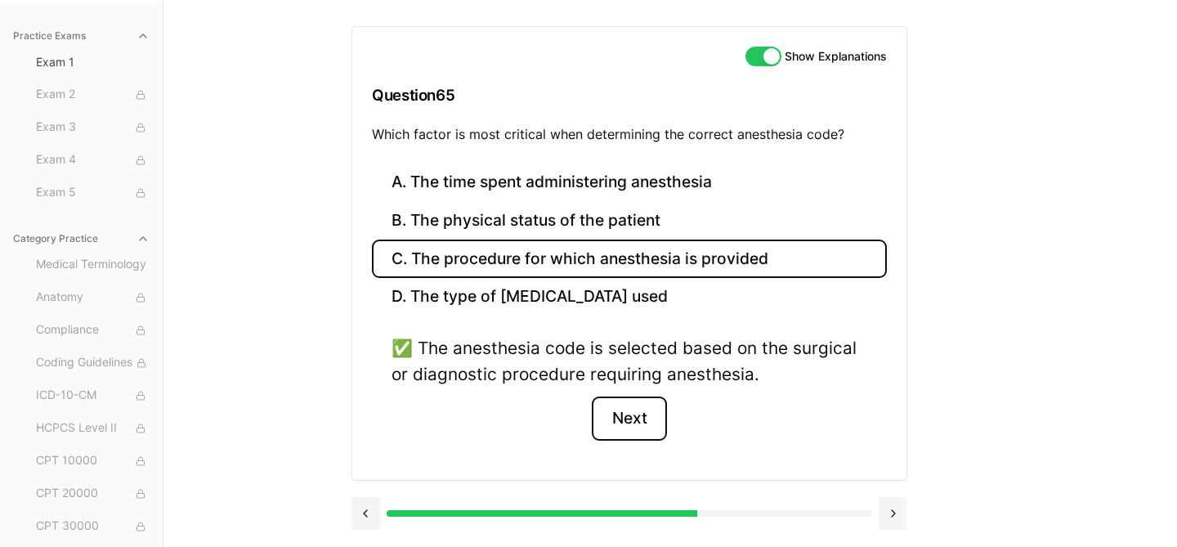
click at [634, 419] on button "Next" at bounding box center [629, 418] width 74 height 44
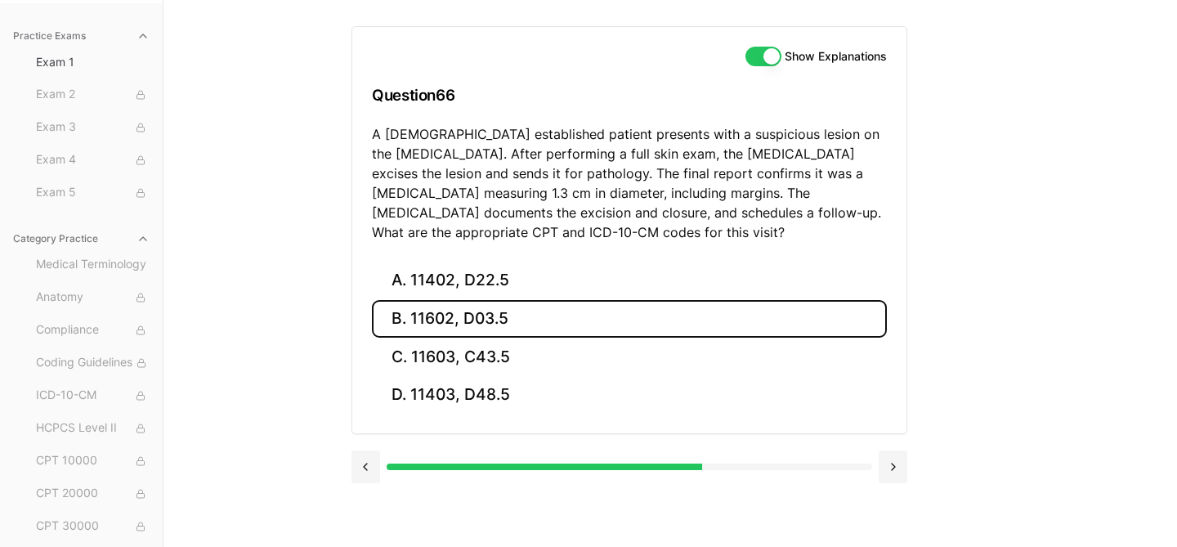
click at [536, 320] on button "B. 11602, D03.5" at bounding box center [629, 319] width 515 height 38
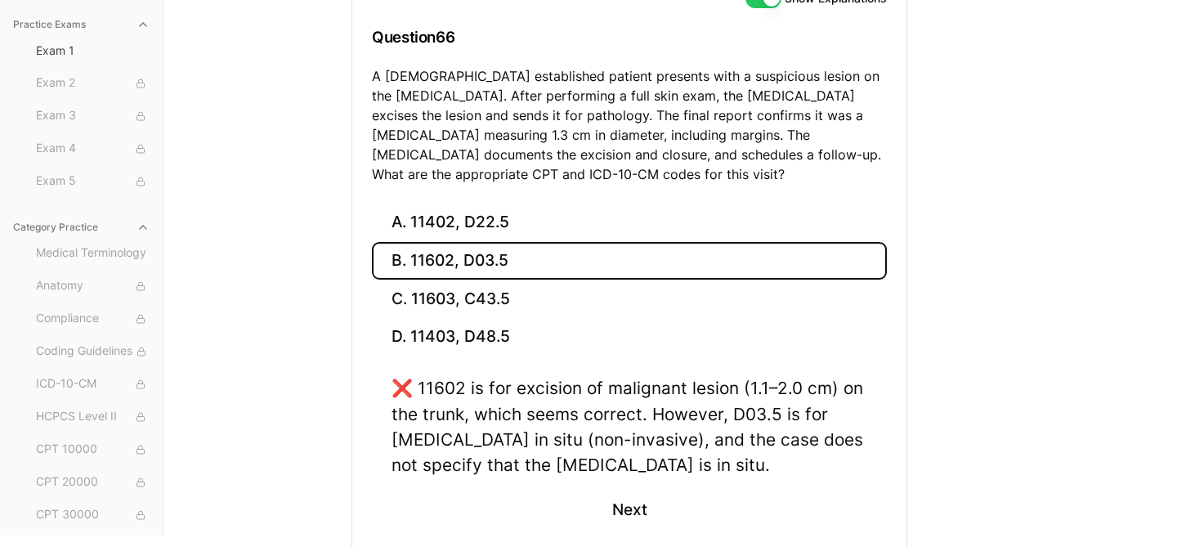
scroll to position [210, 0]
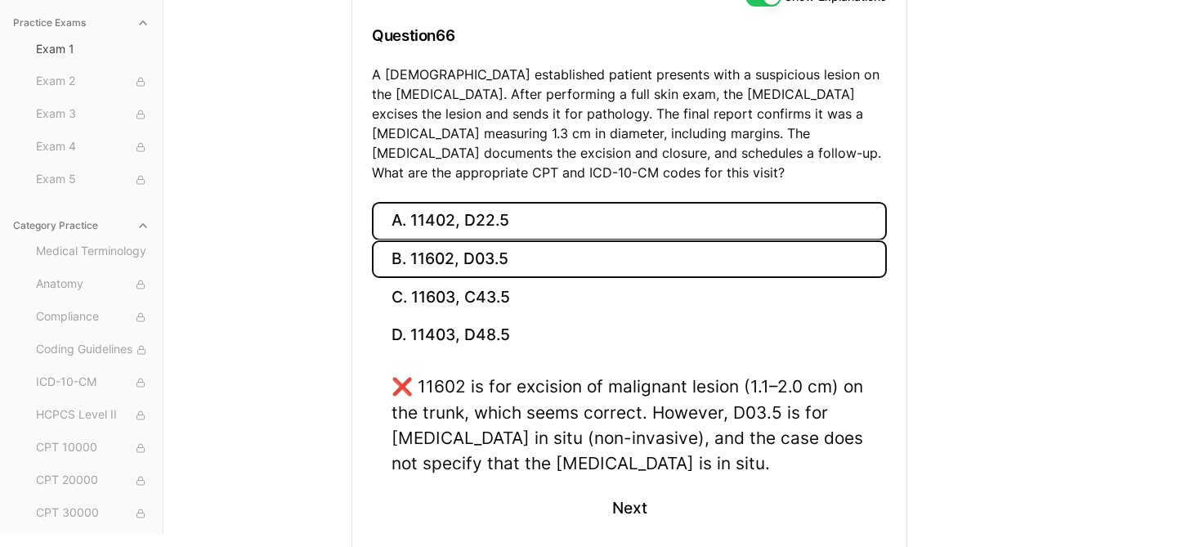
click at [504, 222] on button "A. 11402, D22.5" at bounding box center [629, 221] width 515 height 38
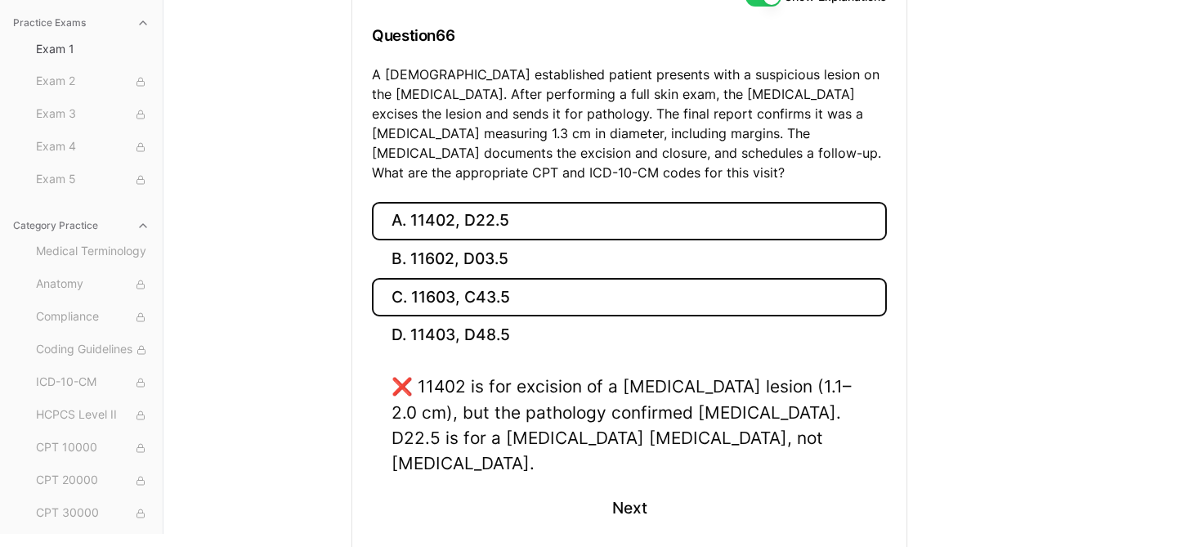
click at [511, 299] on button "C. 11603, C43.5" at bounding box center [629, 297] width 515 height 38
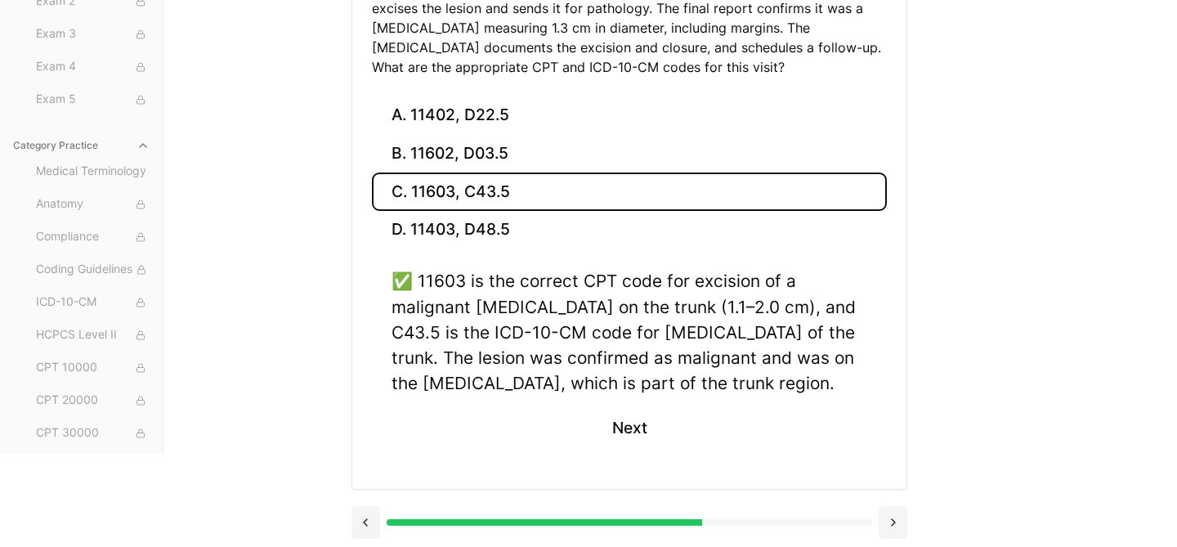
scroll to position [319, 0]
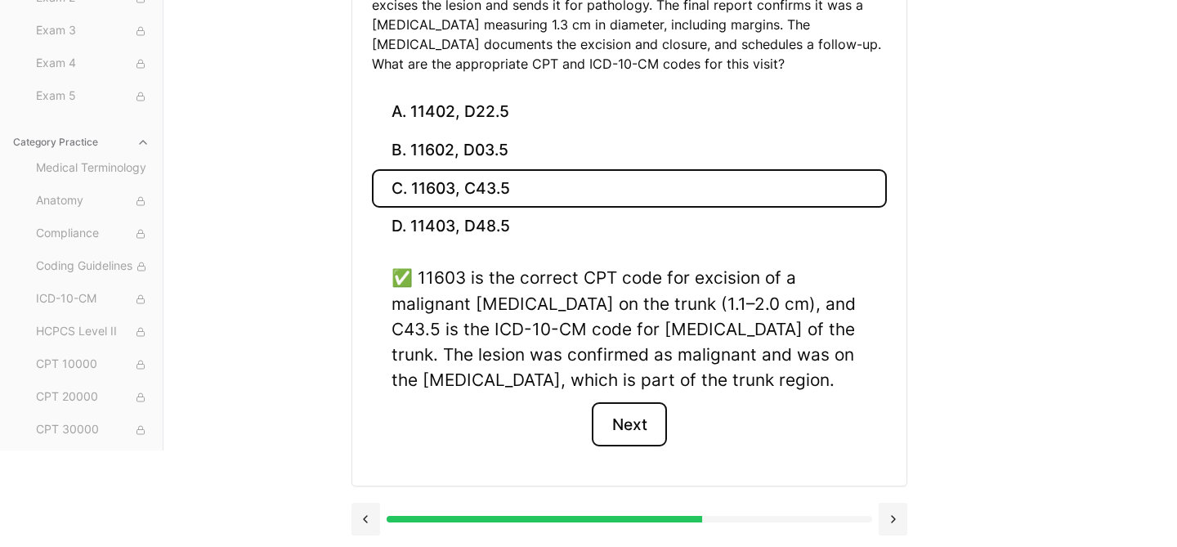
click at [645, 418] on button "Next" at bounding box center [629, 424] width 74 height 44
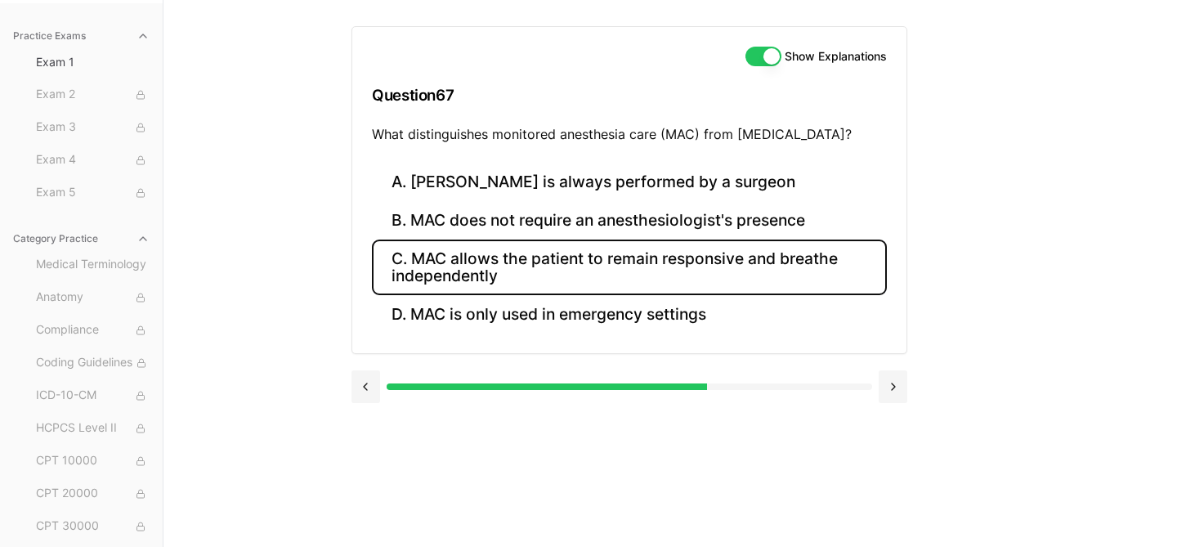
click at [586, 272] on button "C. MAC allows the patient to remain responsive and breathe independently" at bounding box center [629, 267] width 515 height 56
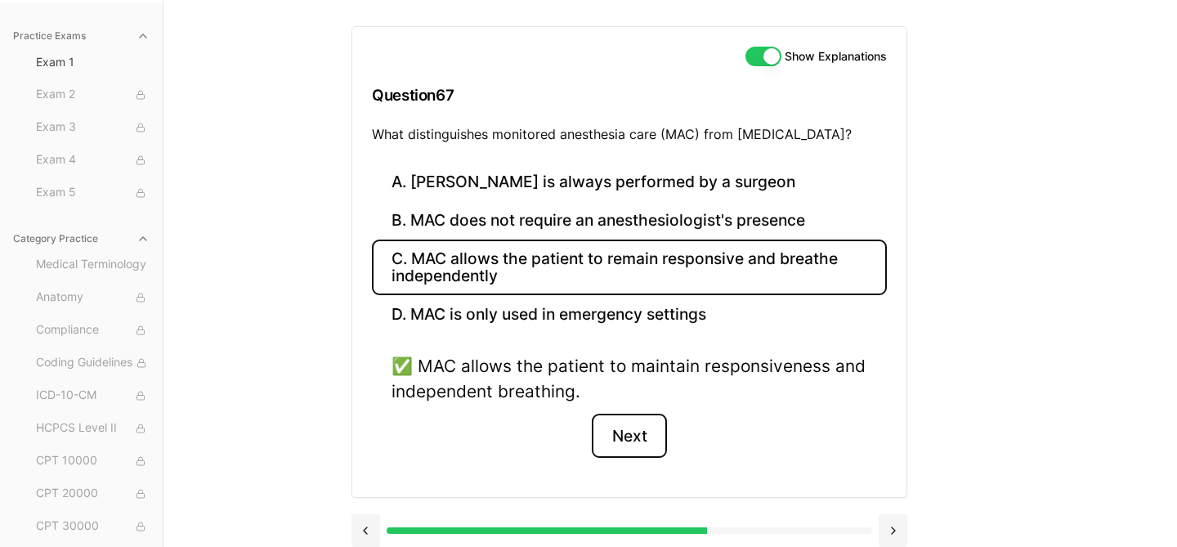
click at [624, 440] on button "Next" at bounding box center [629, 435] width 74 height 44
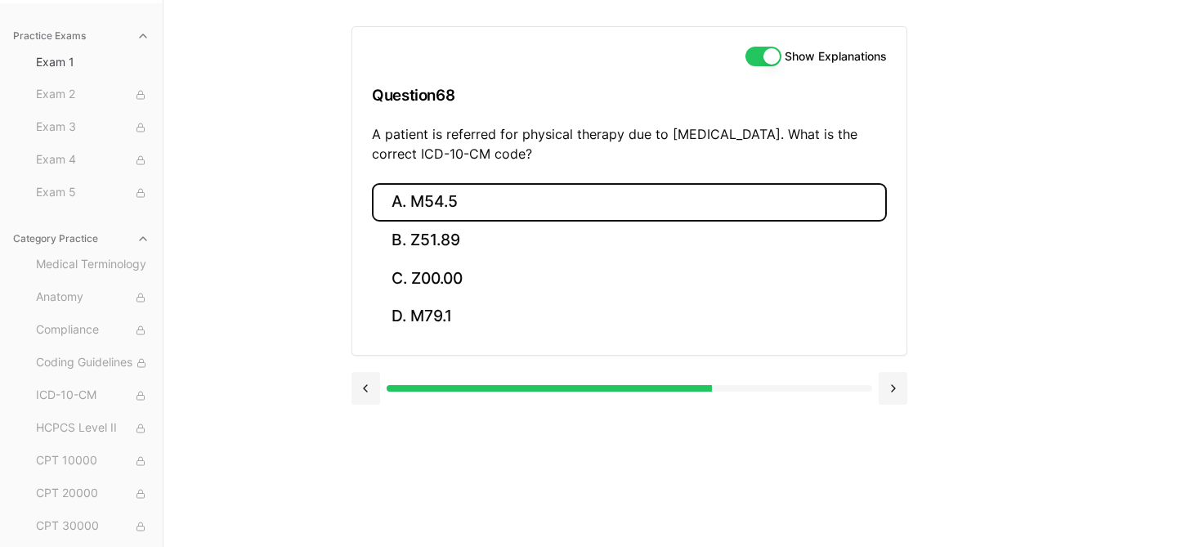
click at [469, 205] on button "A. M54.5" at bounding box center [629, 202] width 515 height 38
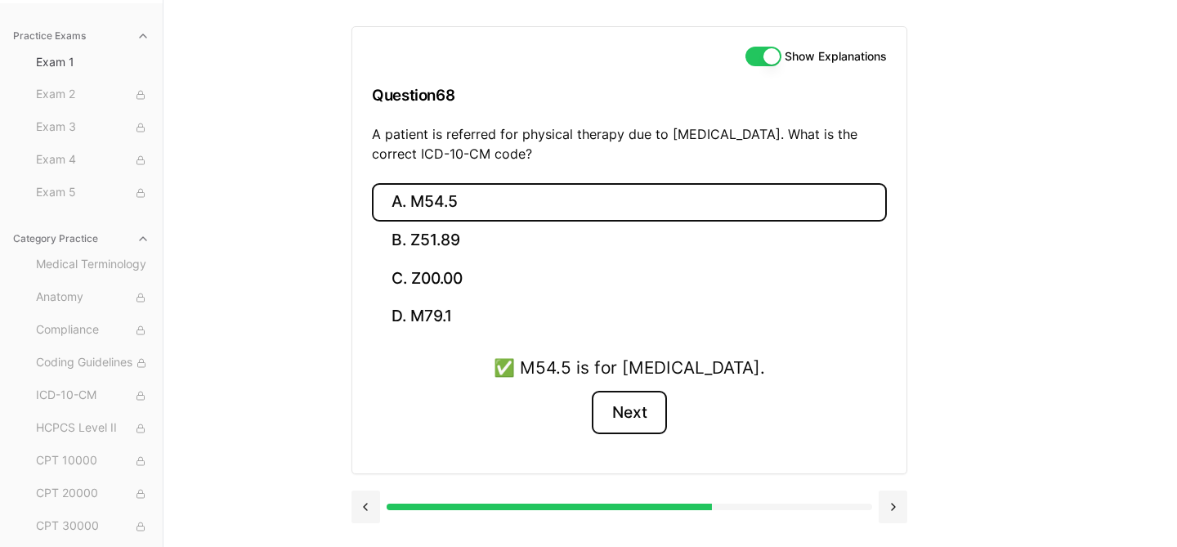
click at [631, 405] on button "Next" at bounding box center [629, 413] width 74 height 44
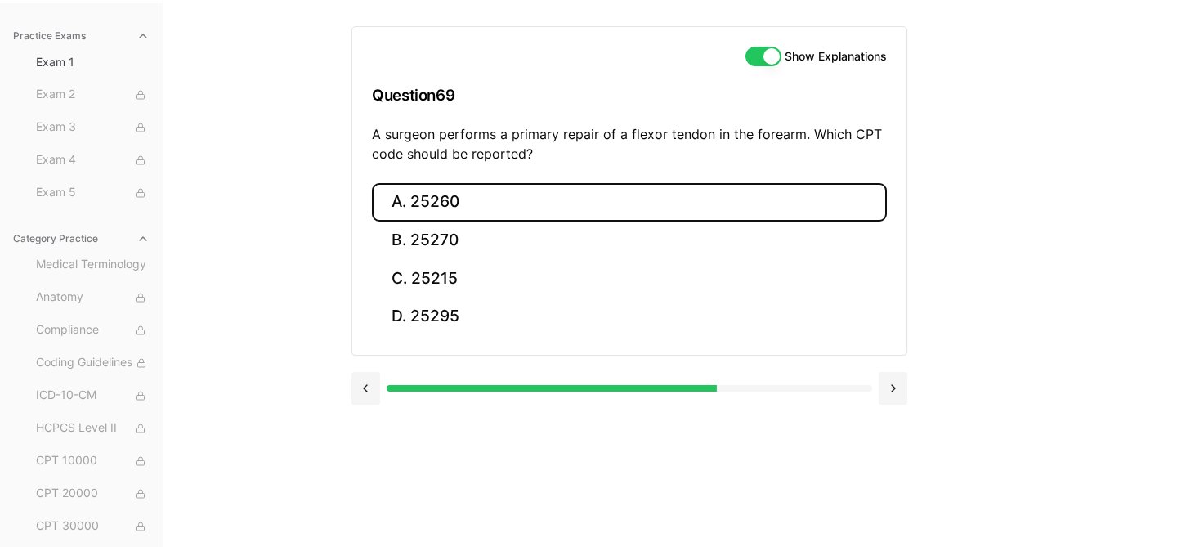
click at [455, 195] on button "A. 25260" at bounding box center [629, 202] width 515 height 38
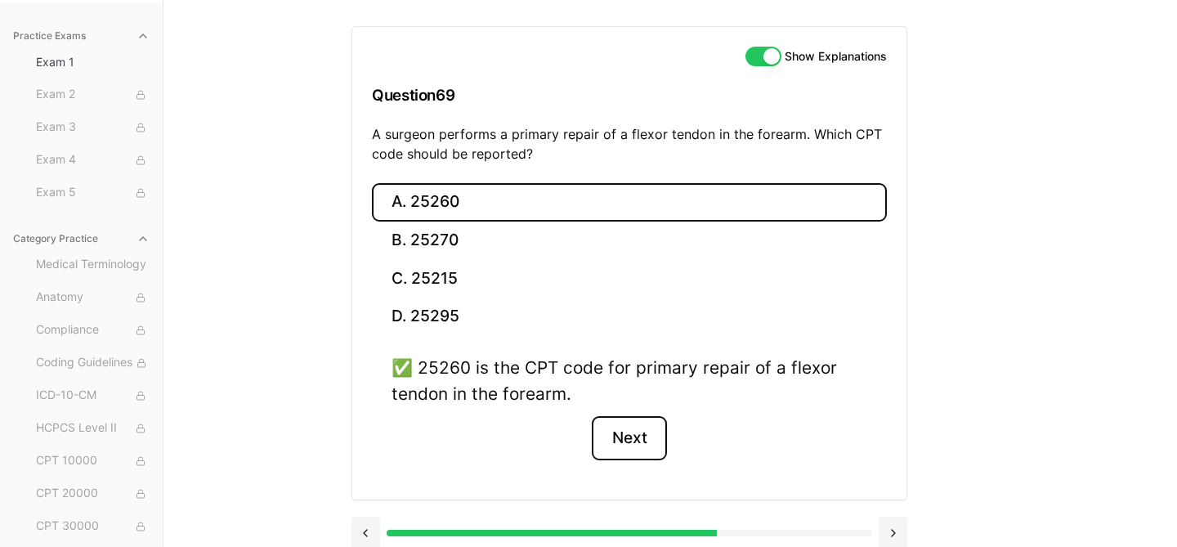
click at [629, 434] on button "Next" at bounding box center [629, 438] width 74 height 44
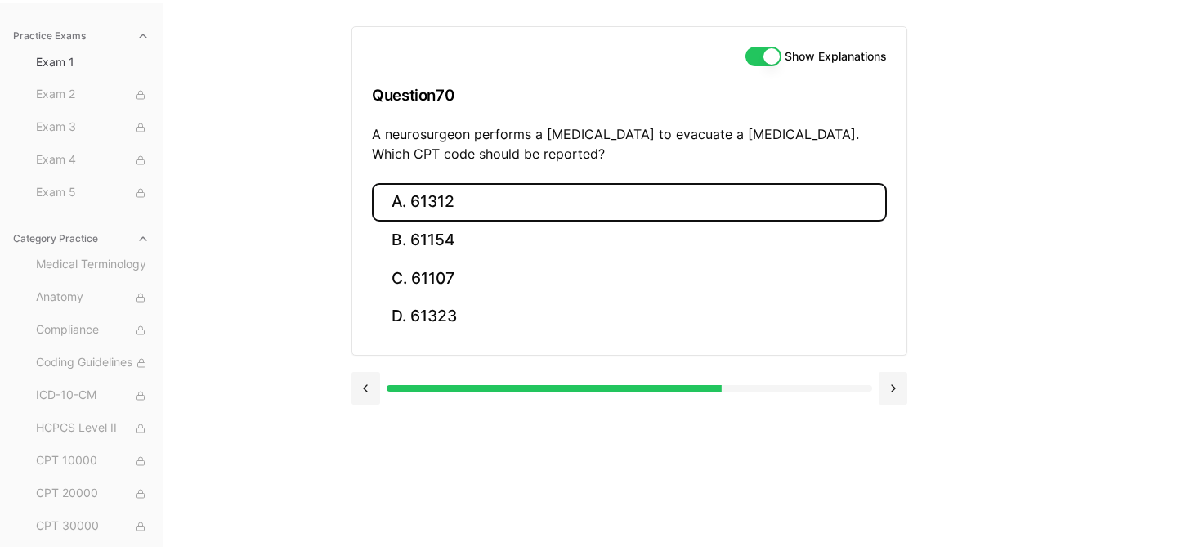
click at [462, 198] on button "A. 61312" at bounding box center [629, 202] width 515 height 38
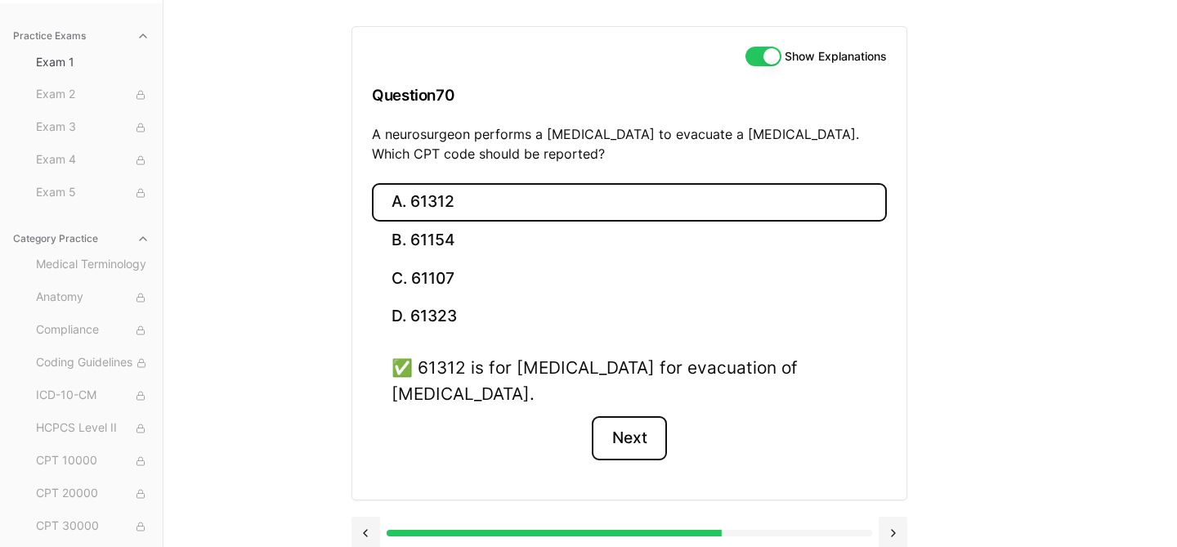
click at [652, 442] on button "Next" at bounding box center [629, 438] width 74 height 44
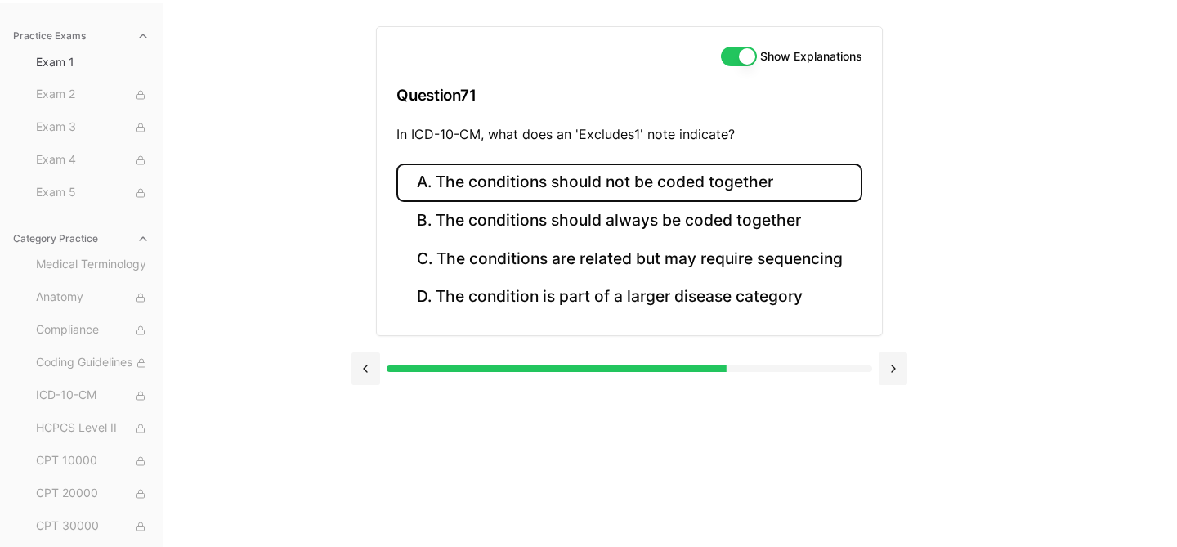
click at [675, 181] on button "A. The conditions should not be coded together" at bounding box center [628, 182] width 465 height 38
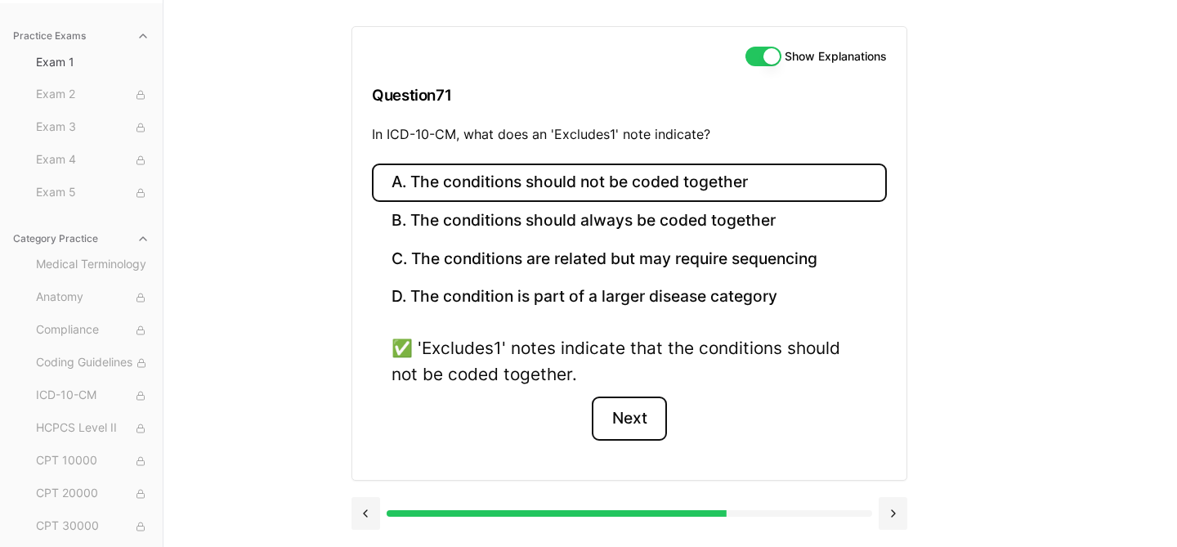
click at [647, 418] on button "Next" at bounding box center [629, 418] width 74 height 44
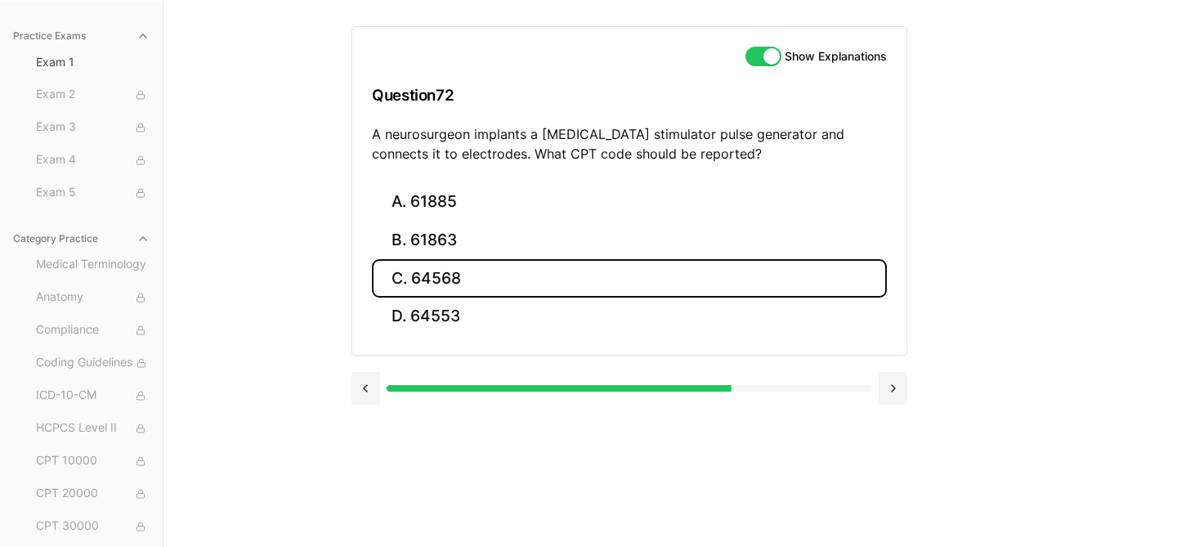
click at [505, 282] on button "C. 64568" at bounding box center [629, 278] width 515 height 38
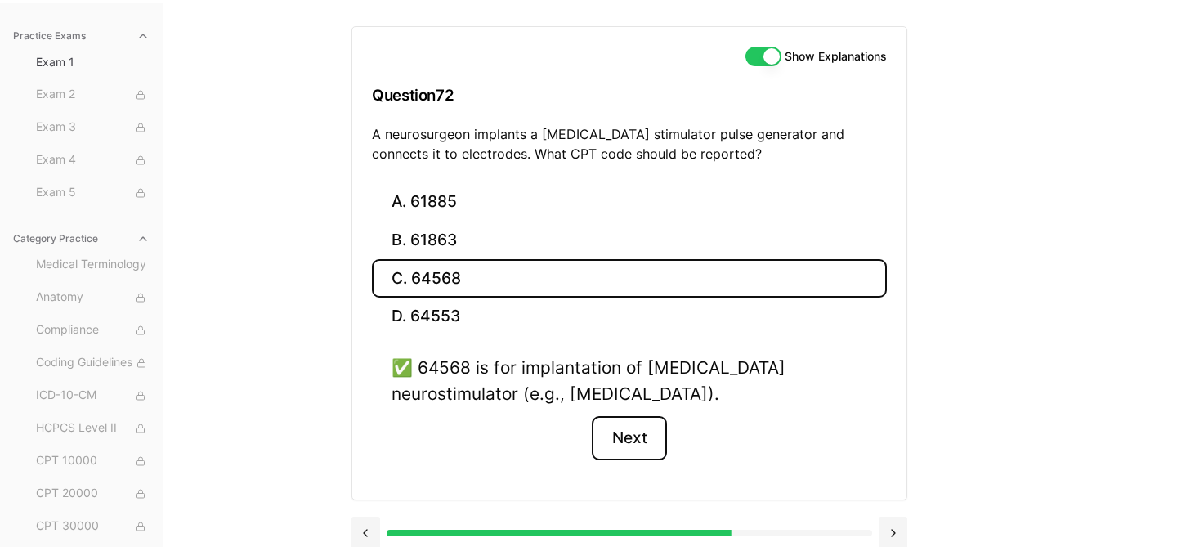
click at [633, 452] on button "Next" at bounding box center [629, 438] width 74 height 44
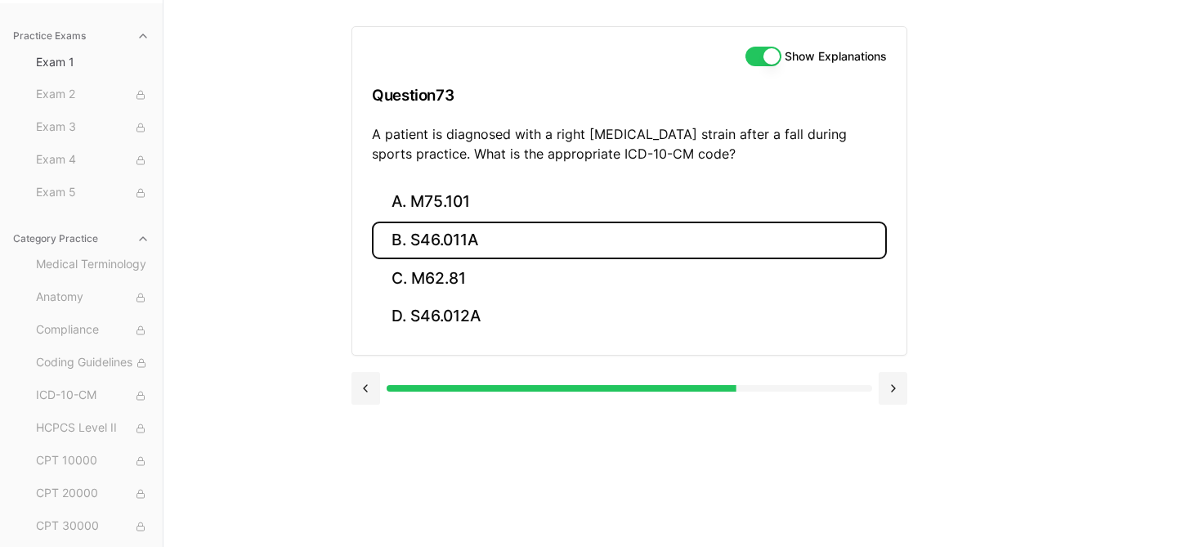
click at [454, 242] on button "B. S46.011A" at bounding box center [629, 240] width 515 height 38
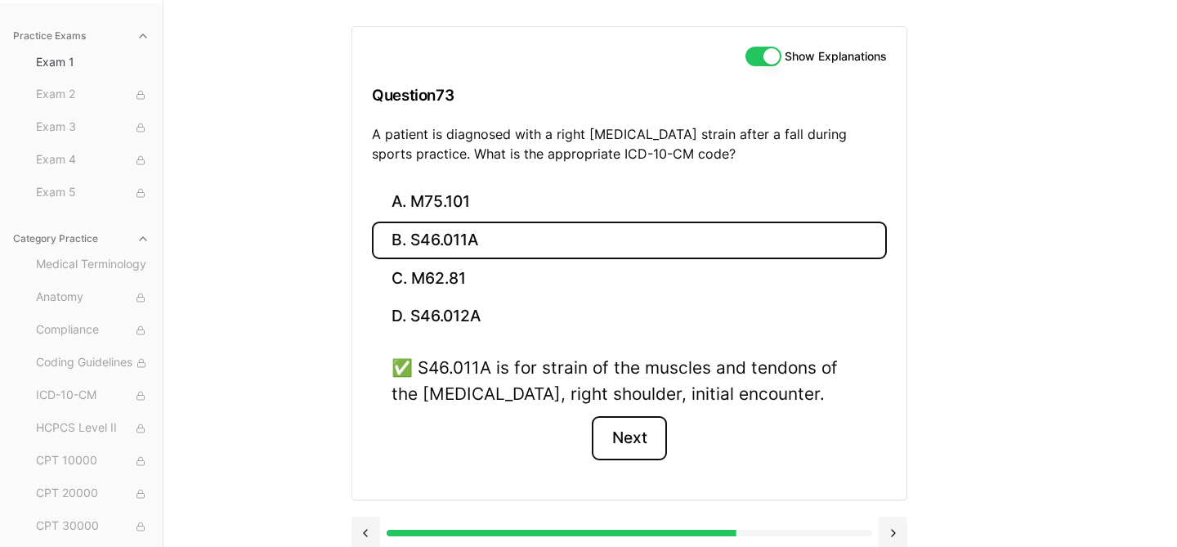
click at [645, 440] on button "Next" at bounding box center [629, 438] width 74 height 44
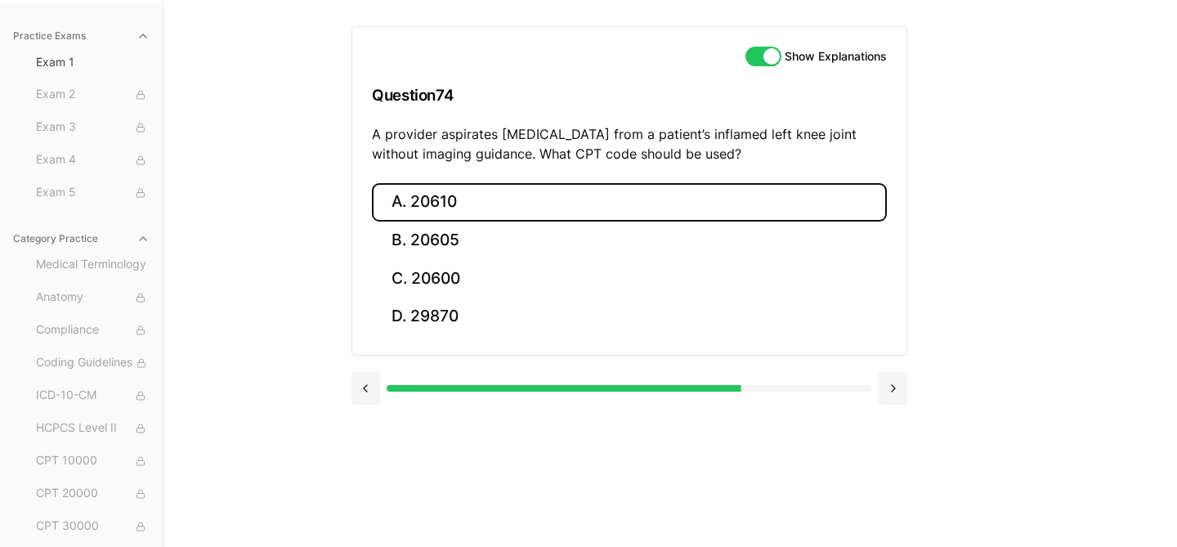
click at [519, 209] on button "A. 20610" at bounding box center [629, 202] width 515 height 38
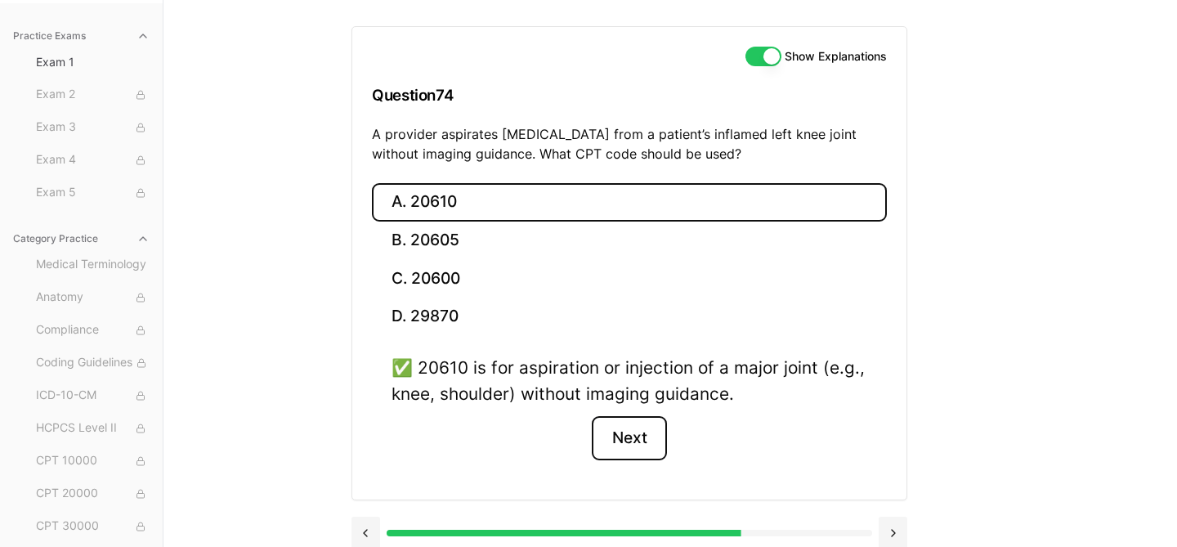
click at [623, 445] on button "Next" at bounding box center [629, 438] width 74 height 44
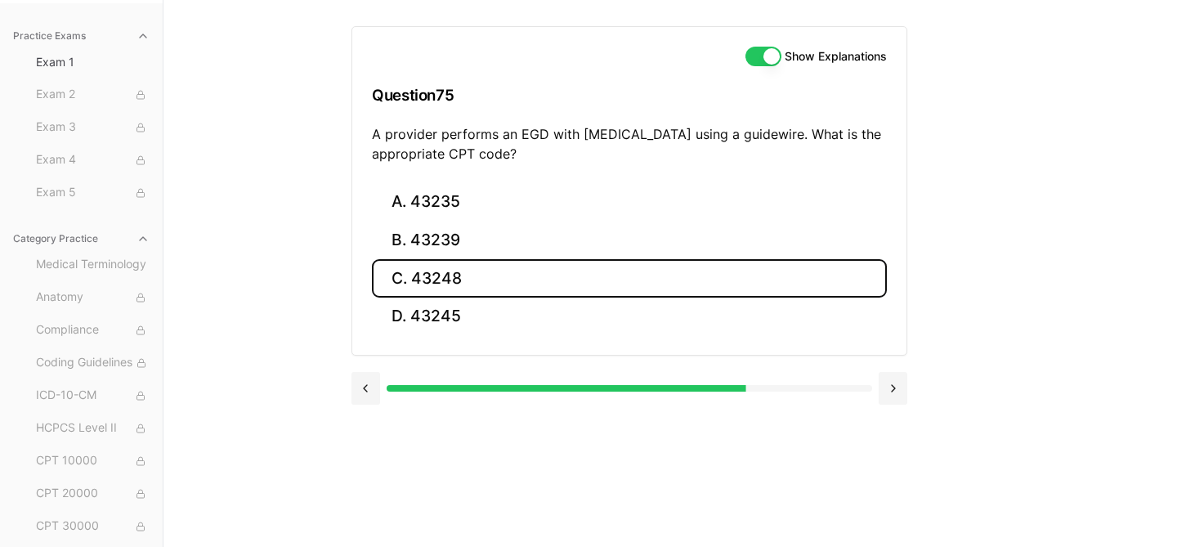
click at [460, 279] on button "C. 43248" at bounding box center [629, 278] width 515 height 38
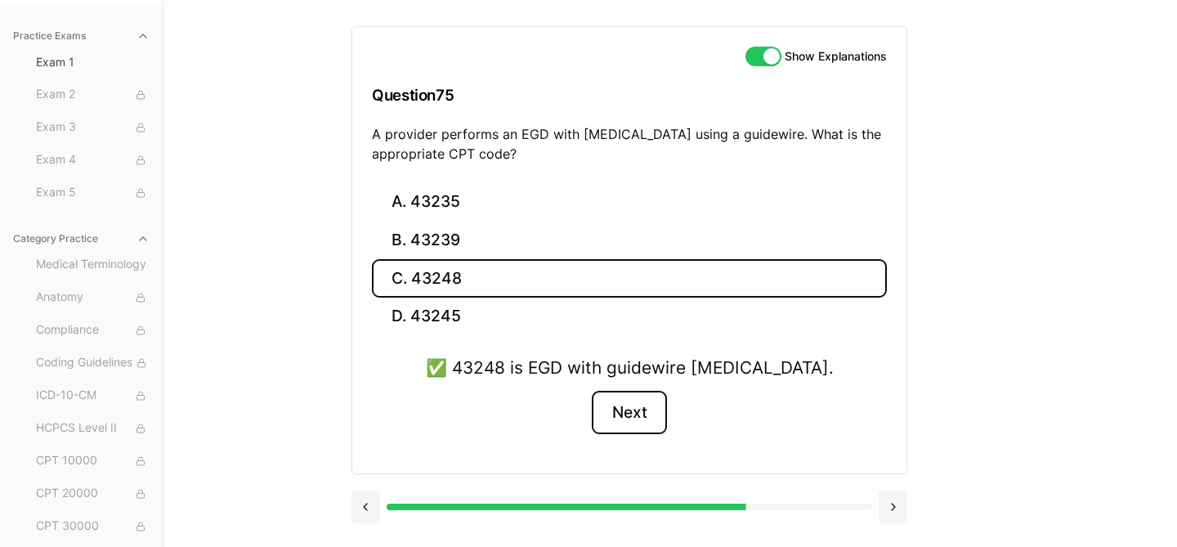
click at [637, 414] on button "Next" at bounding box center [629, 413] width 74 height 44
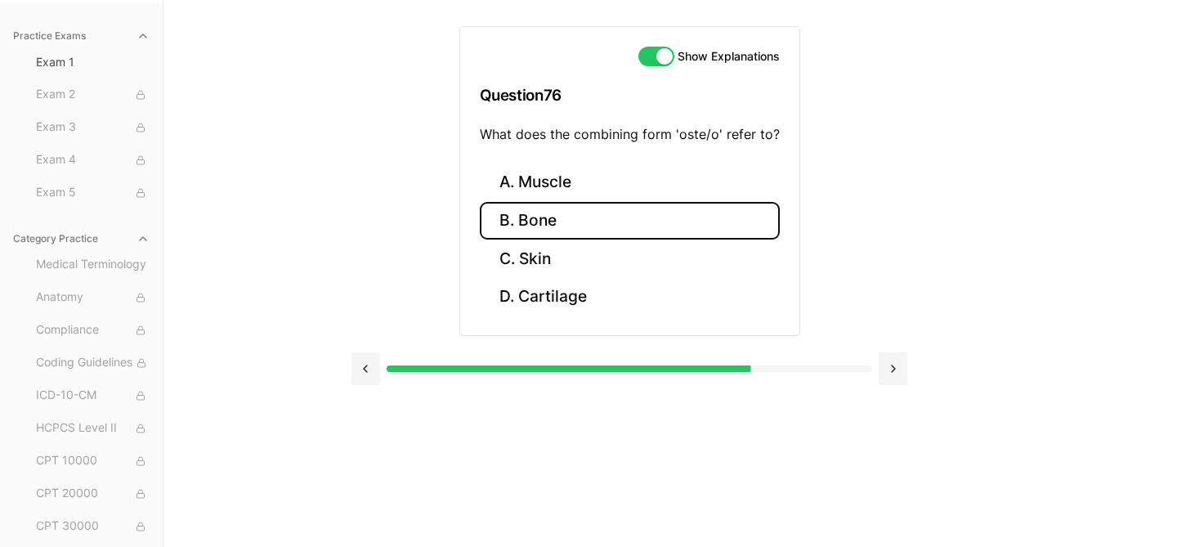
click at [558, 226] on button "B. Bone" at bounding box center [630, 221] width 300 height 38
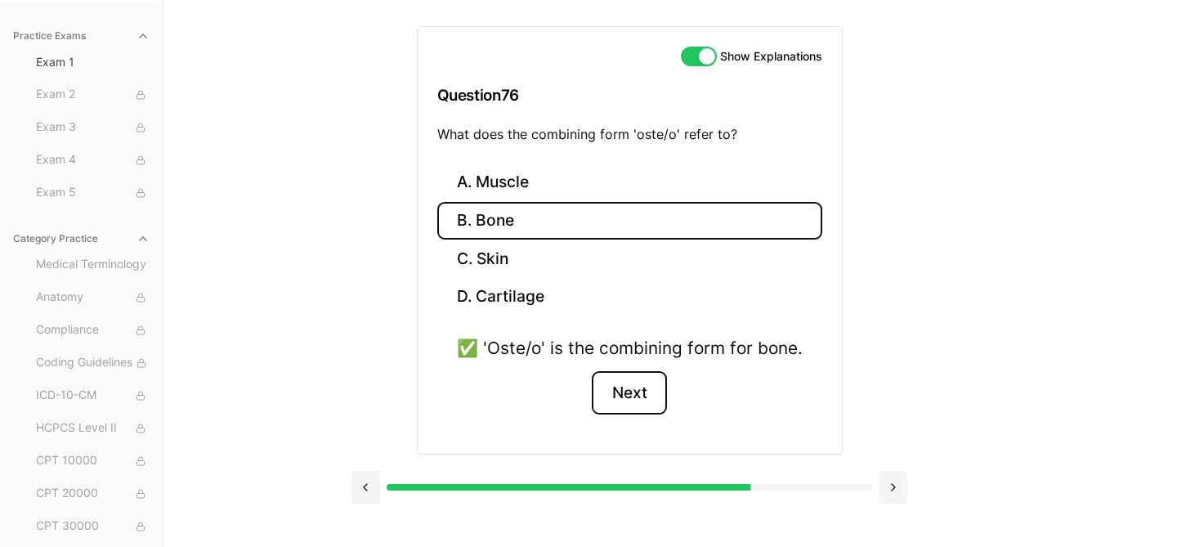
click at [621, 377] on button "Next" at bounding box center [629, 393] width 74 height 44
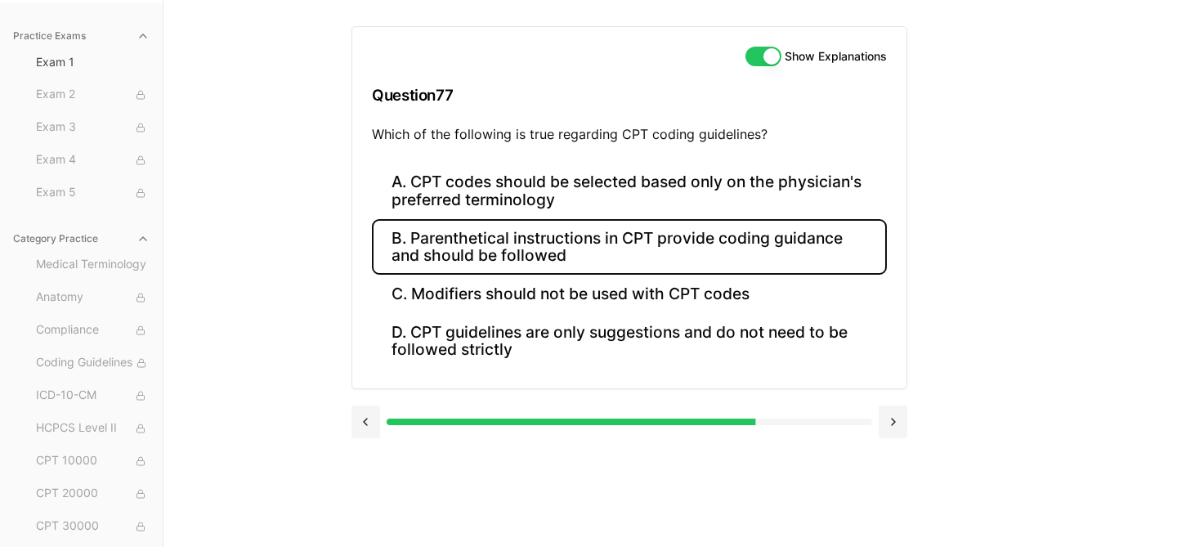
click at [652, 241] on button "B. Parenthetical instructions in CPT provide coding guidance and should be foll…" at bounding box center [629, 247] width 515 height 56
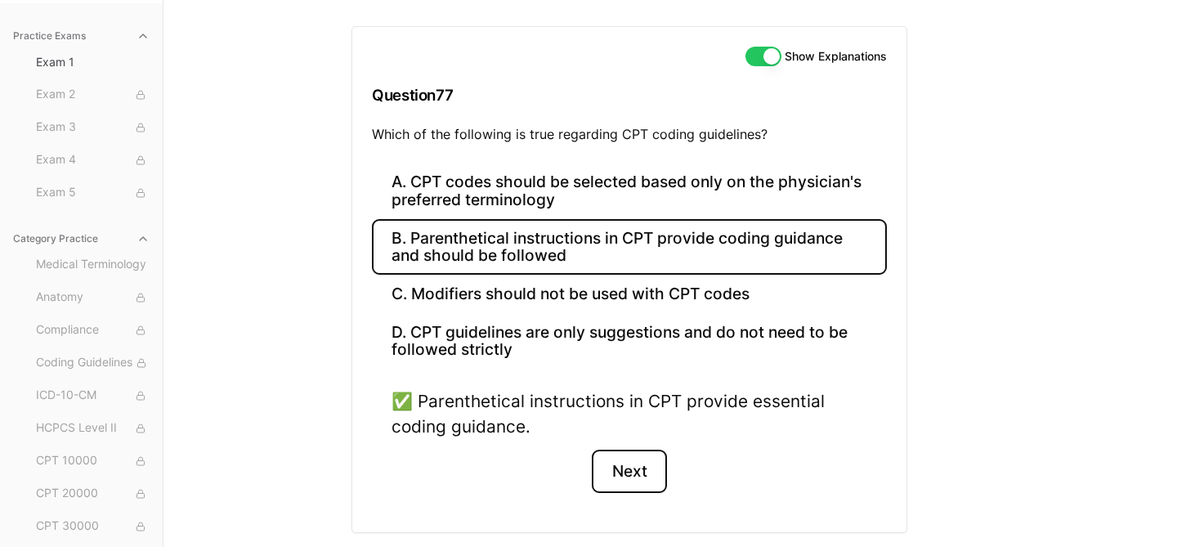
click at [637, 463] on button "Next" at bounding box center [629, 471] width 74 height 44
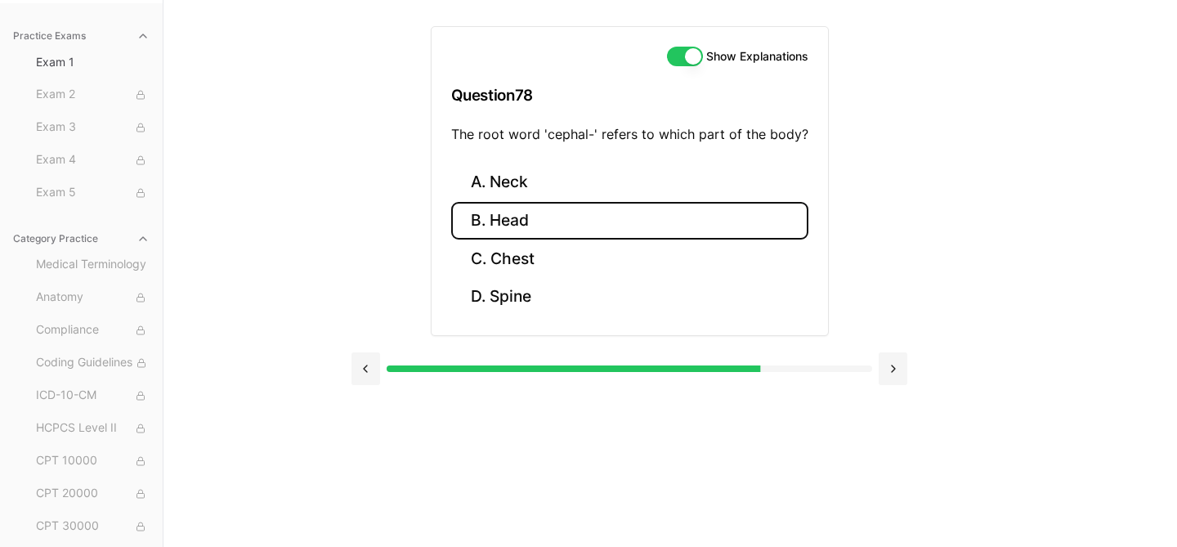
click at [526, 230] on button "B. Head" at bounding box center [629, 221] width 357 height 38
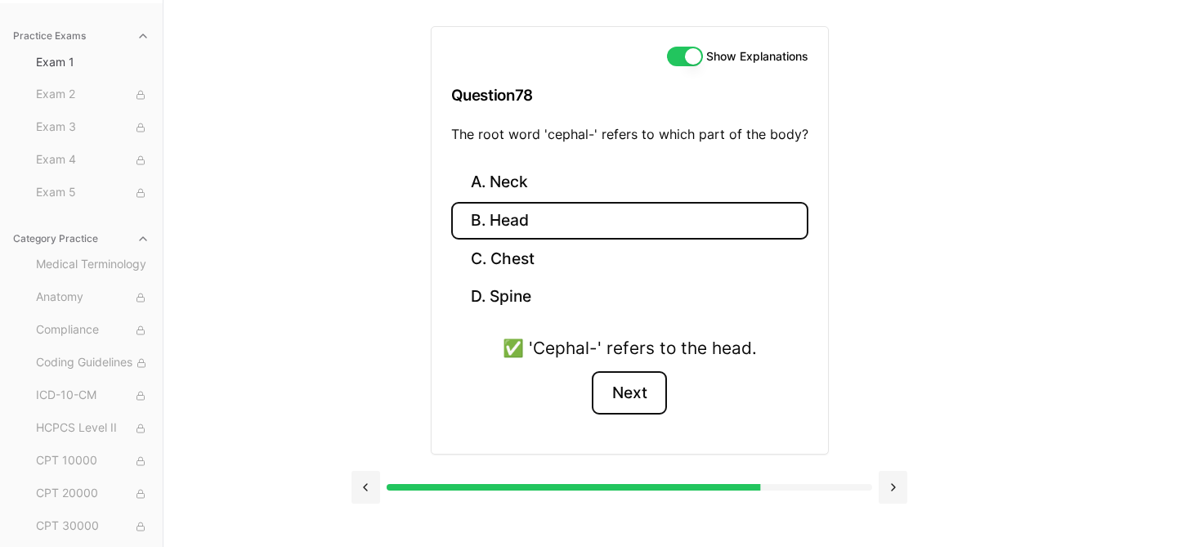
click at [629, 394] on button "Next" at bounding box center [629, 393] width 74 height 44
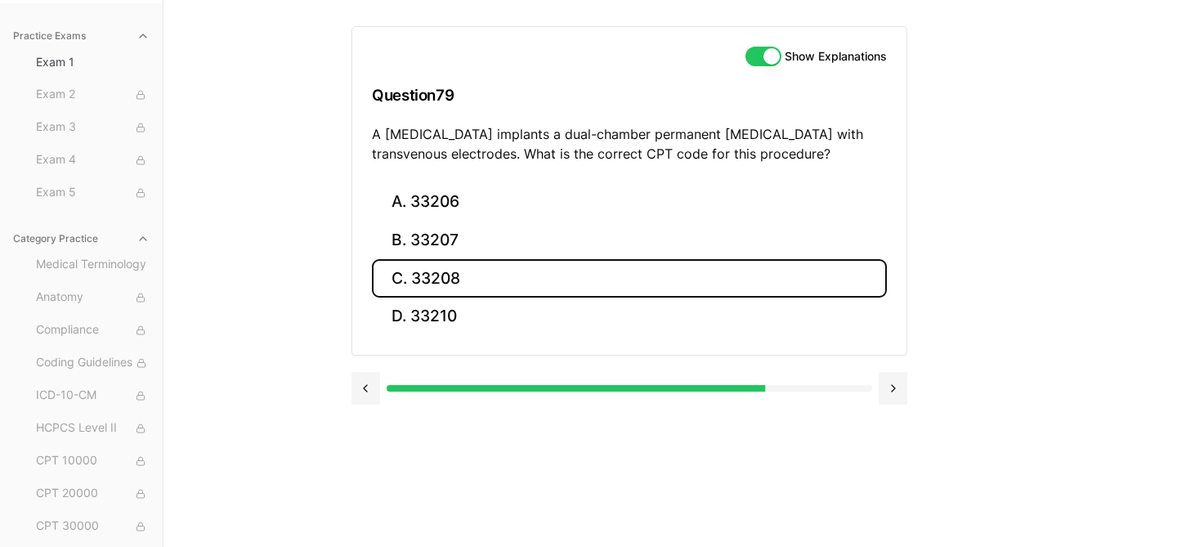
click at [490, 271] on button "C. 33208" at bounding box center [629, 278] width 515 height 38
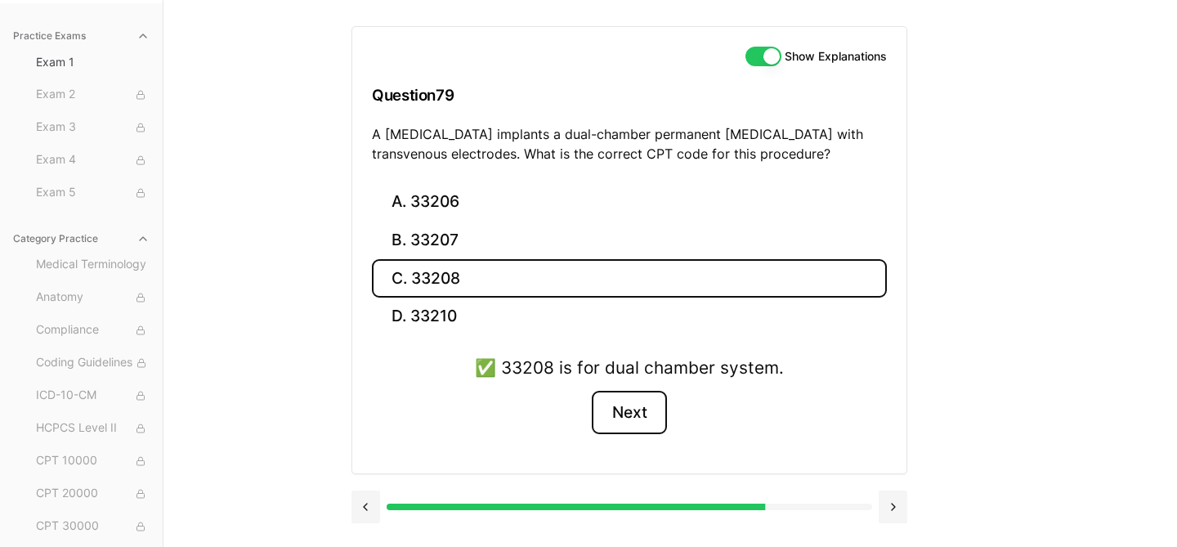
click at [643, 414] on button "Next" at bounding box center [629, 413] width 74 height 44
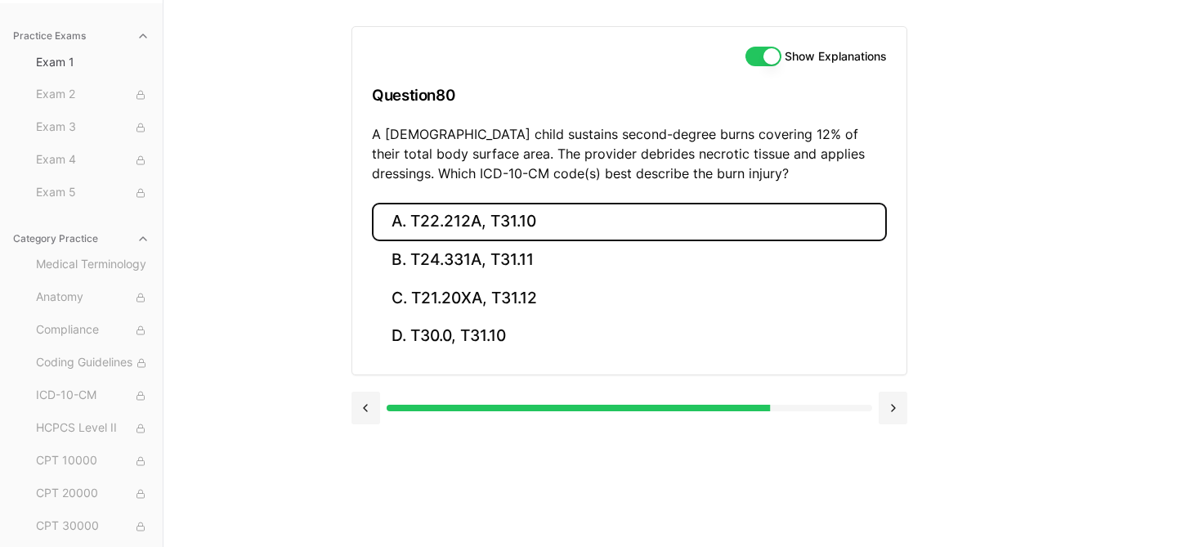
click at [567, 217] on button "A. T22.212A, T31.10" at bounding box center [629, 222] width 515 height 38
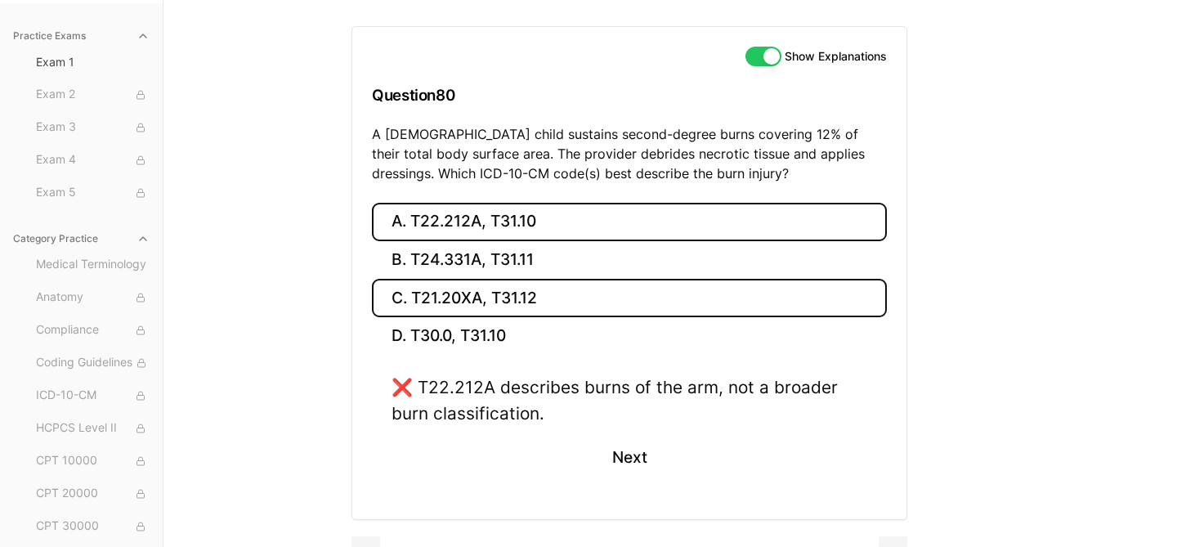
click at [548, 297] on button "C. T21.20XA, T31.12" at bounding box center [629, 298] width 515 height 38
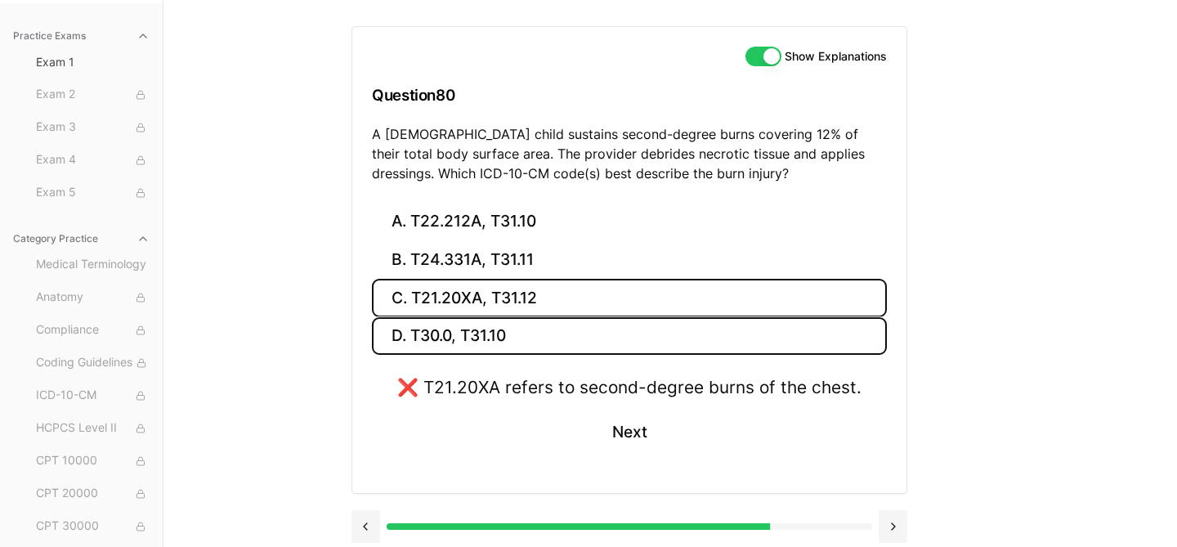
click at [519, 339] on button "D. T30.0, T31.10" at bounding box center [629, 336] width 515 height 38
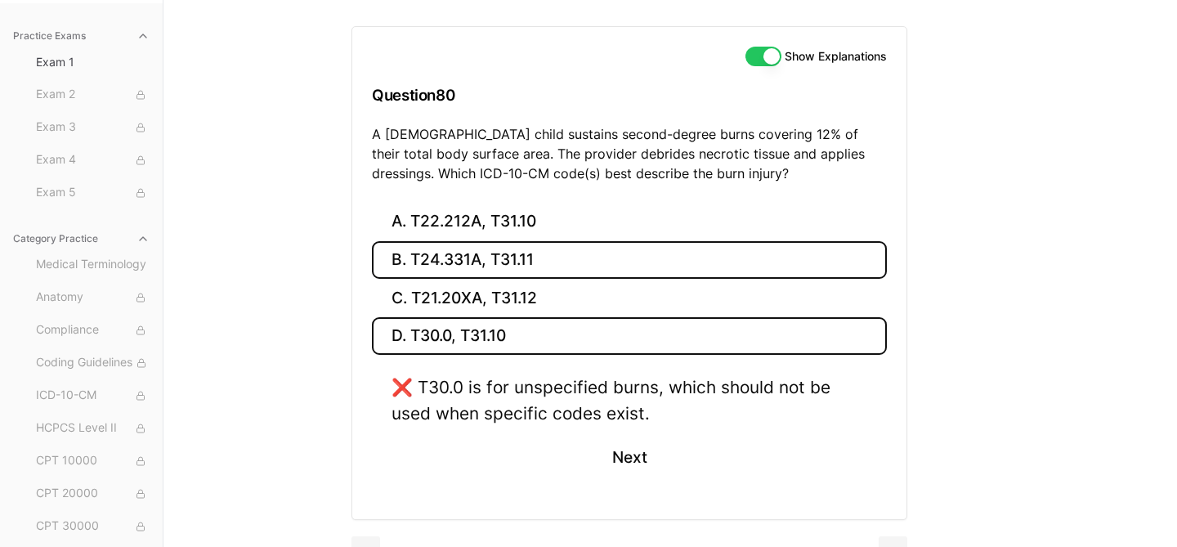
click at [521, 261] on button "B. T24.331A, T31.11" at bounding box center [629, 260] width 515 height 38
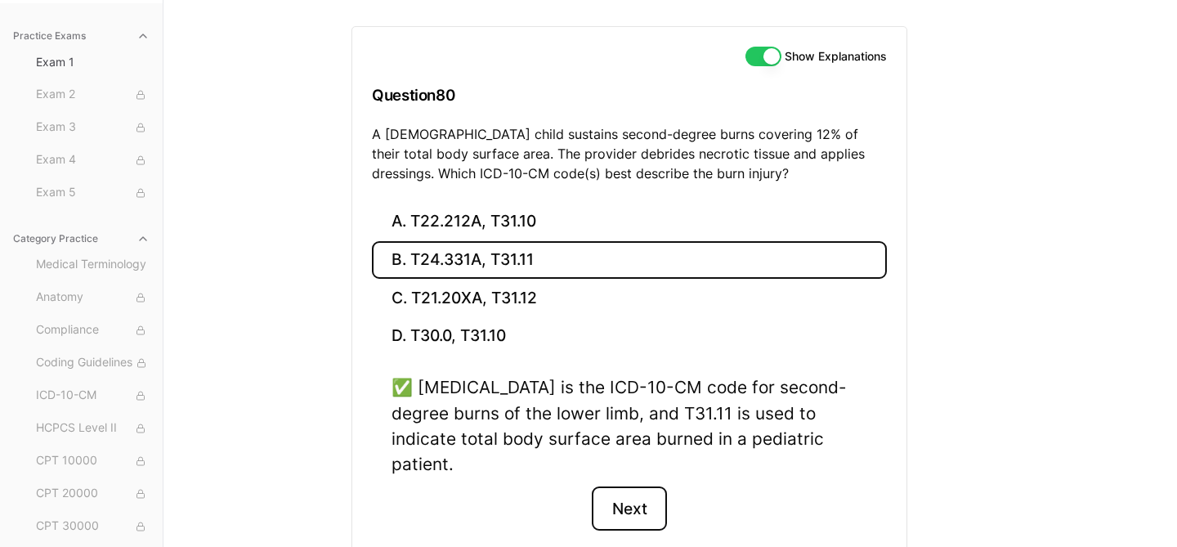
click at [627, 487] on button "Next" at bounding box center [629, 508] width 74 height 44
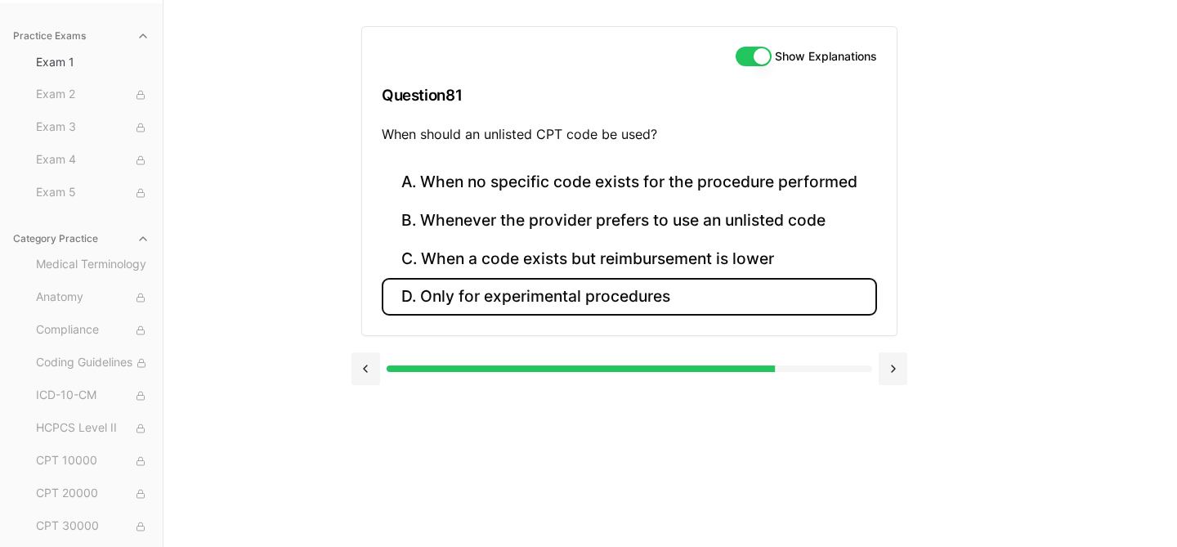
click at [533, 295] on button "D. Only for experimental procedures" at bounding box center [629, 297] width 495 height 38
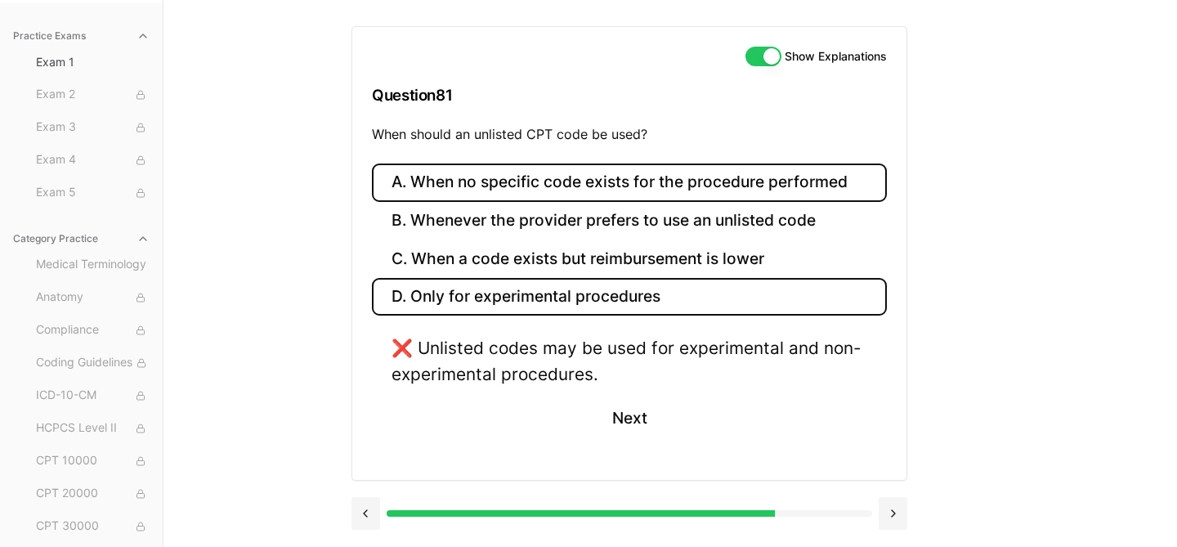
click at [534, 178] on button "A. When no specific code exists for the procedure performed" at bounding box center [629, 182] width 515 height 38
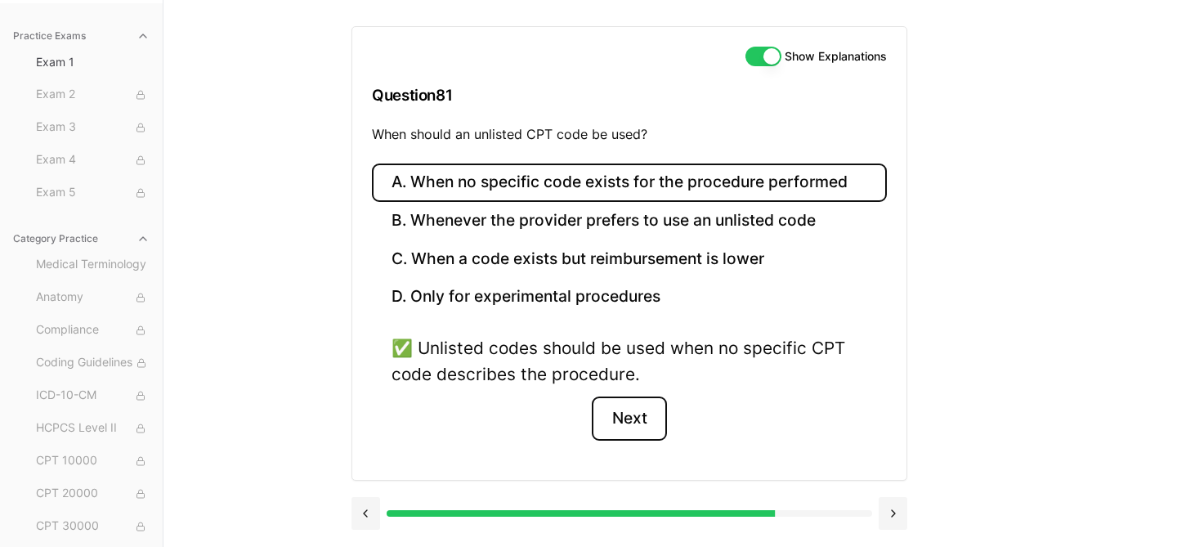
click at [615, 413] on button "Next" at bounding box center [629, 418] width 74 height 44
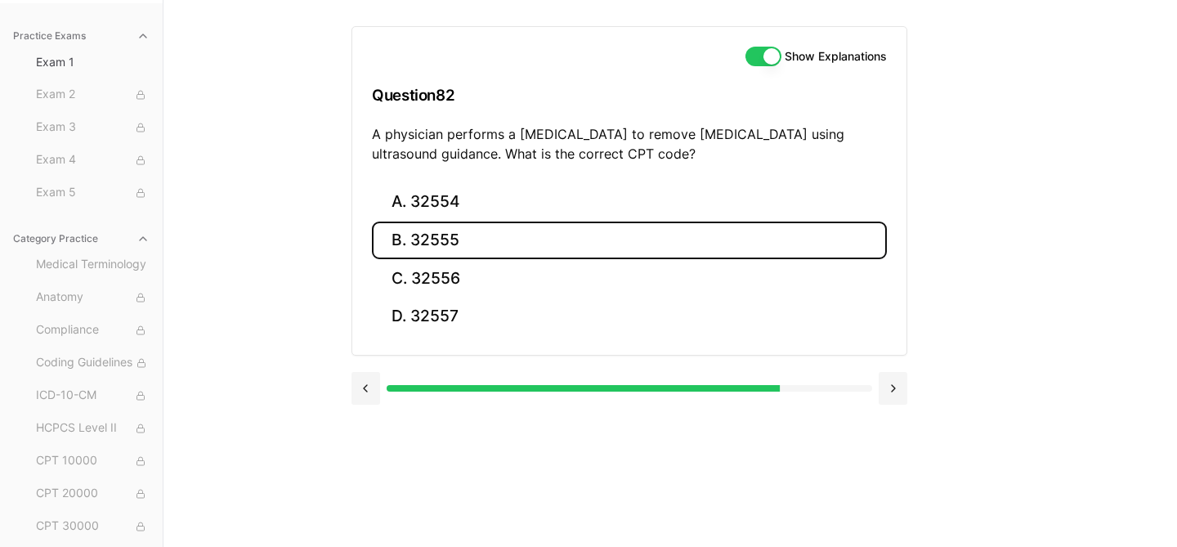
click at [512, 239] on button "B. 32555" at bounding box center [629, 240] width 515 height 38
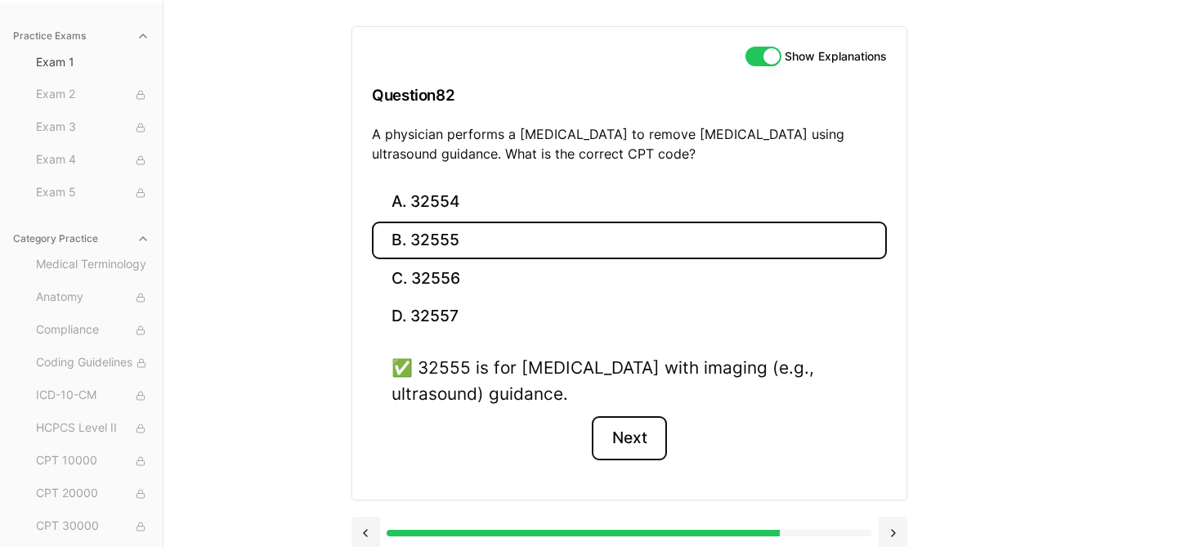
click at [641, 448] on button "Next" at bounding box center [629, 438] width 74 height 44
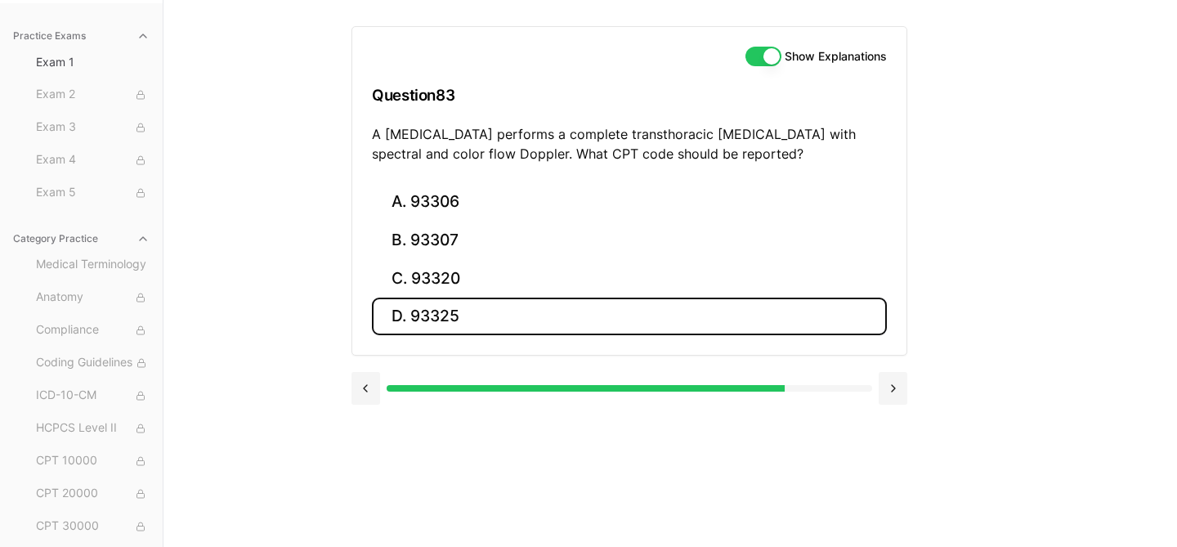
click at [606, 302] on button "D. 93325" at bounding box center [629, 316] width 515 height 38
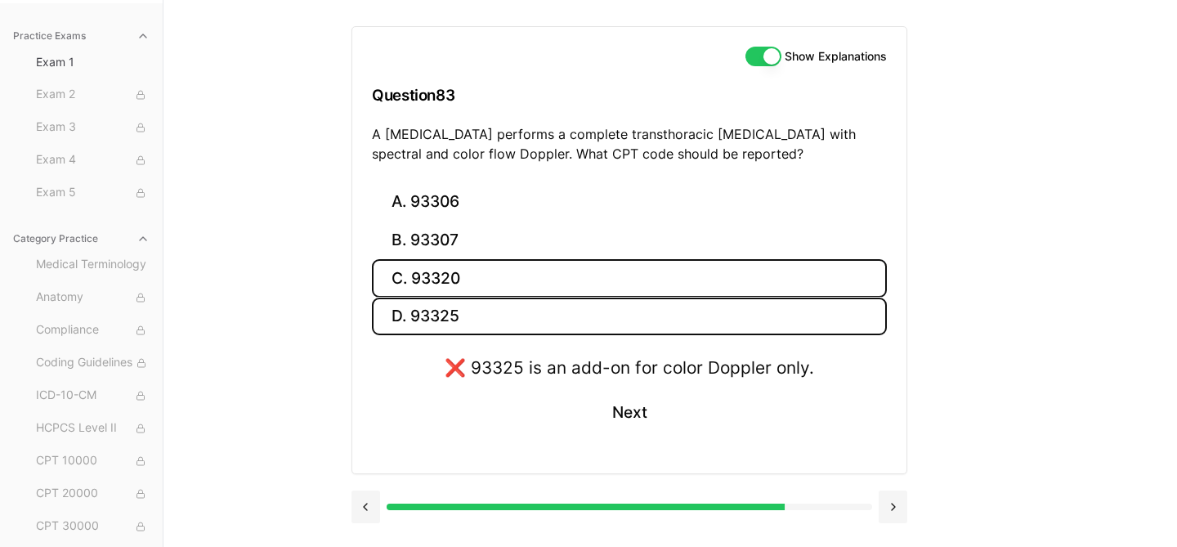
click at [561, 279] on button "C. 93320" at bounding box center [629, 278] width 515 height 38
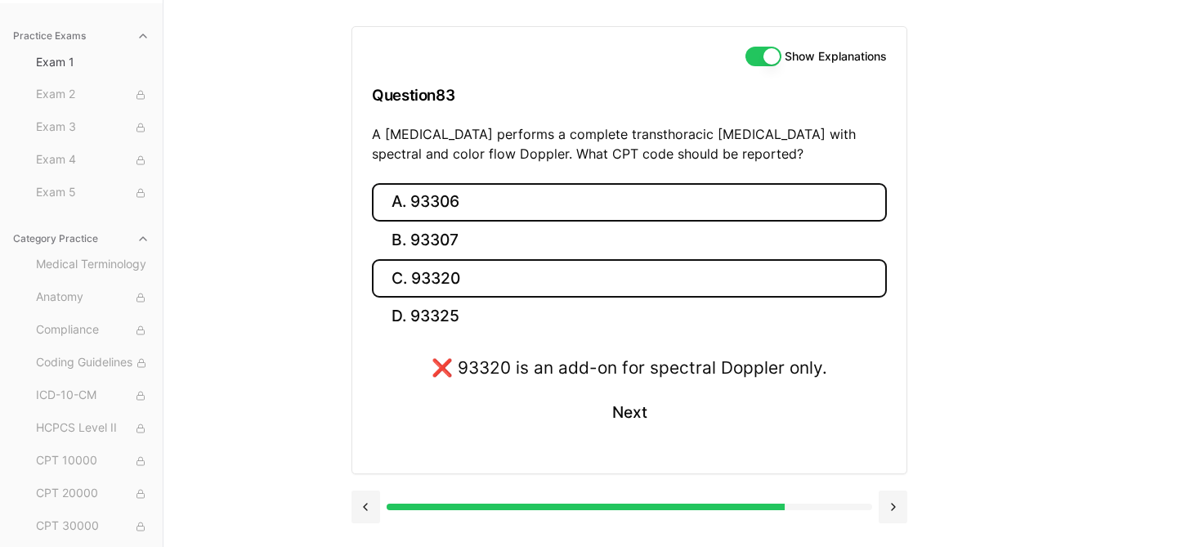
click at [537, 193] on button "A. 93306" at bounding box center [629, 202] width 515 height 38
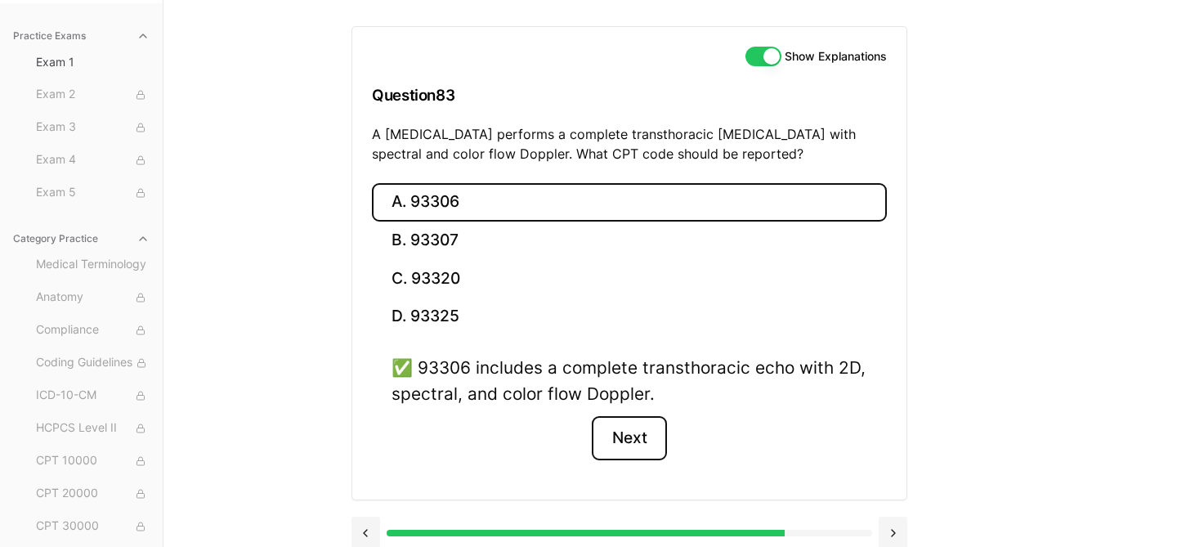
click at [632, 428] on button "Next" at bounding box center [629, 438] width 74 height 44
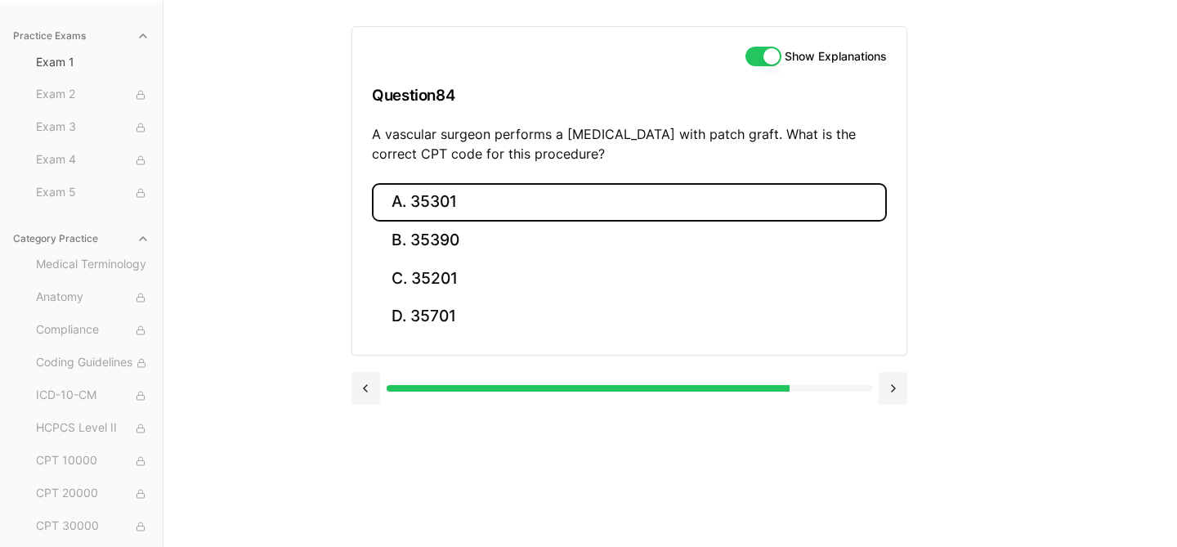
click at [474, 199] on button "A. 35301" at bounding box center [629, 202] width 515 height 38
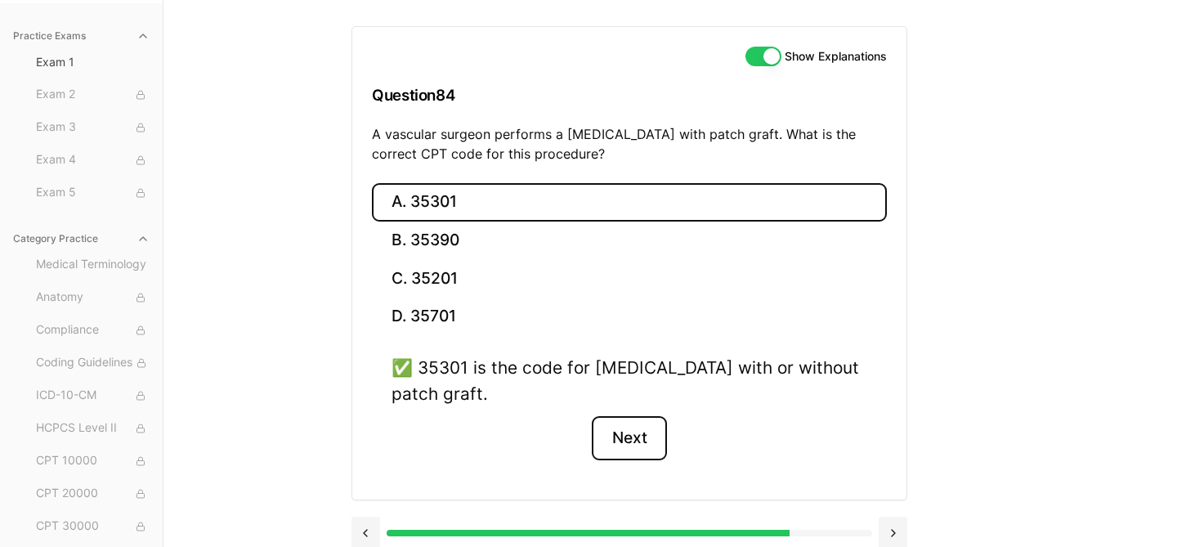
click at [646, 440] on button "Next" at bounding box center [629, 438] width 74 height 44
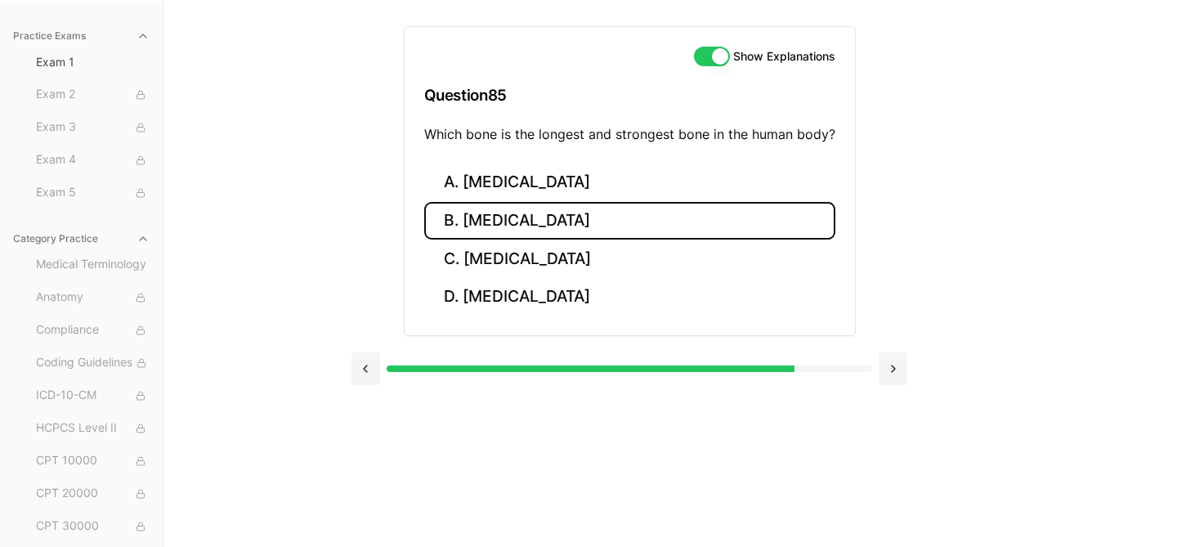
click at [503, 224] on button "B. [MEDICAL_DATA]" at bounding box center [629, 221] width 411 height 38
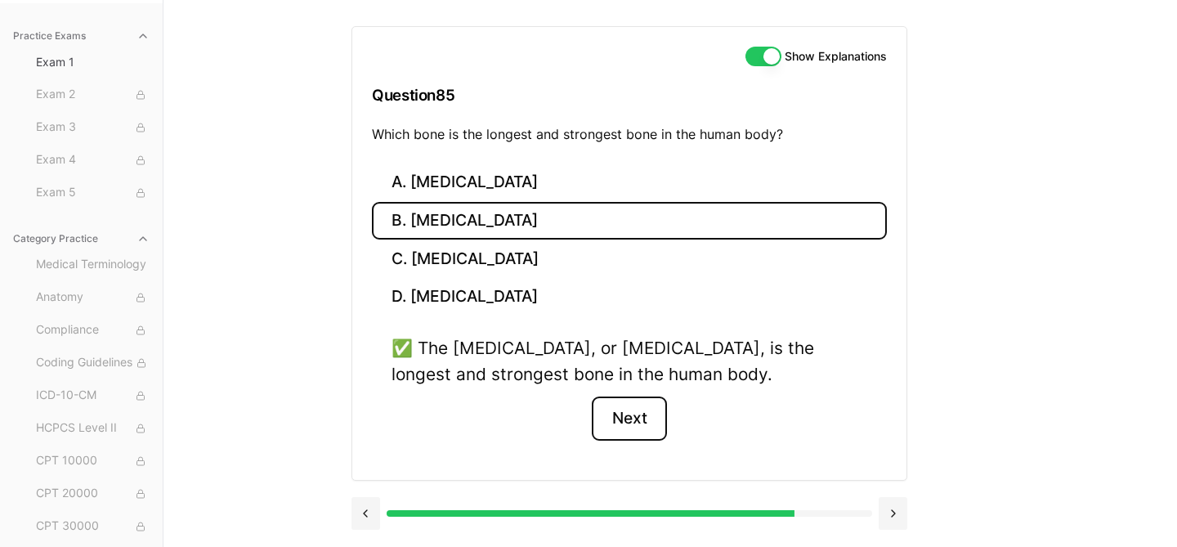
click at [619, 405] on button "Next" at bounding box center [629, 418] width 74 height 44
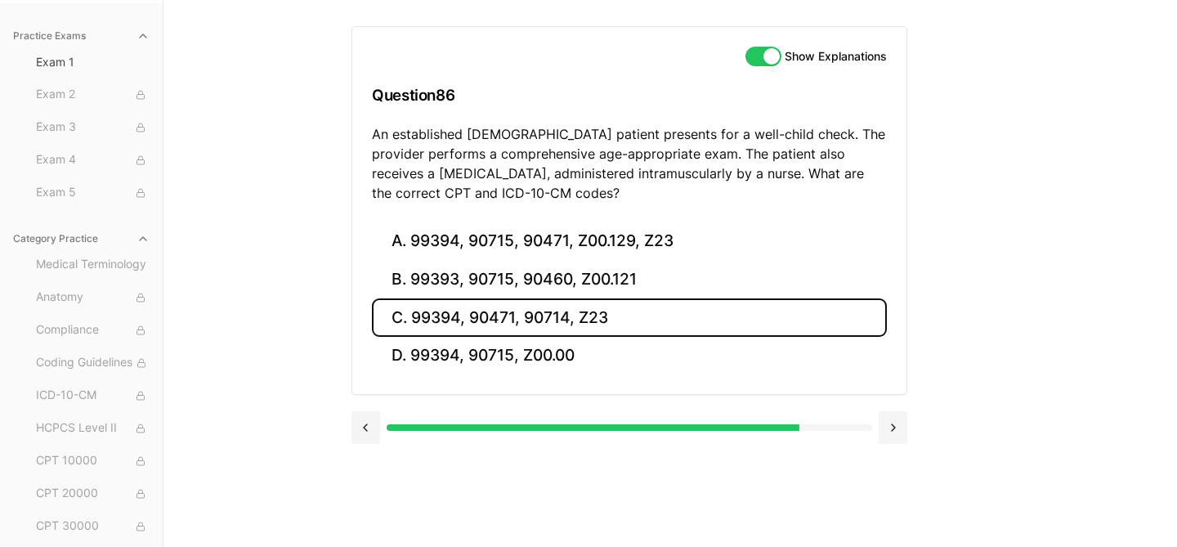
click at [569, 313] on button "C. 99394, 90471, 90714, Z23" at bounding box center [629, 317] width 515 height 38
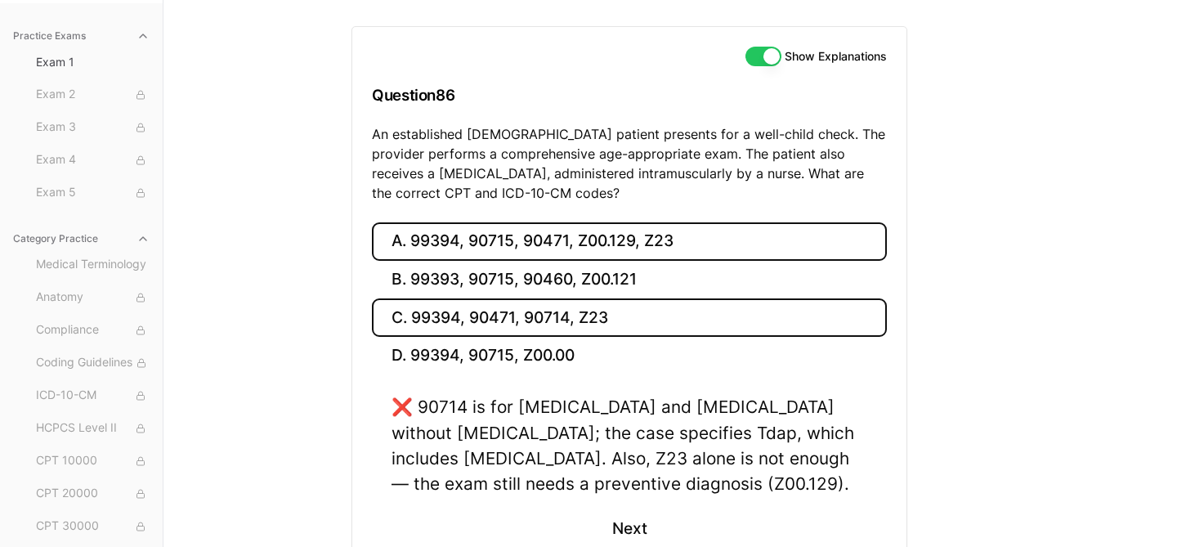
click at [625, 235] on button "A. 99394, 90715, 90471, Z00.129, Z23" at bounding box center [629, 241] width 515 height 38
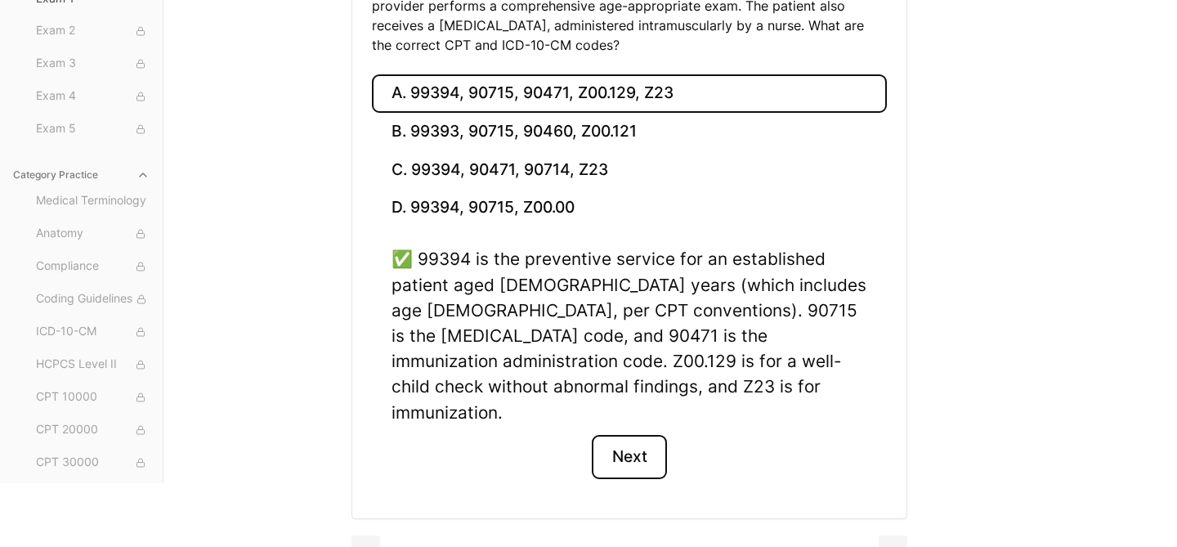
click at [643, 436] on button "Next" at bounding box center [629, 457] width 74 height 44
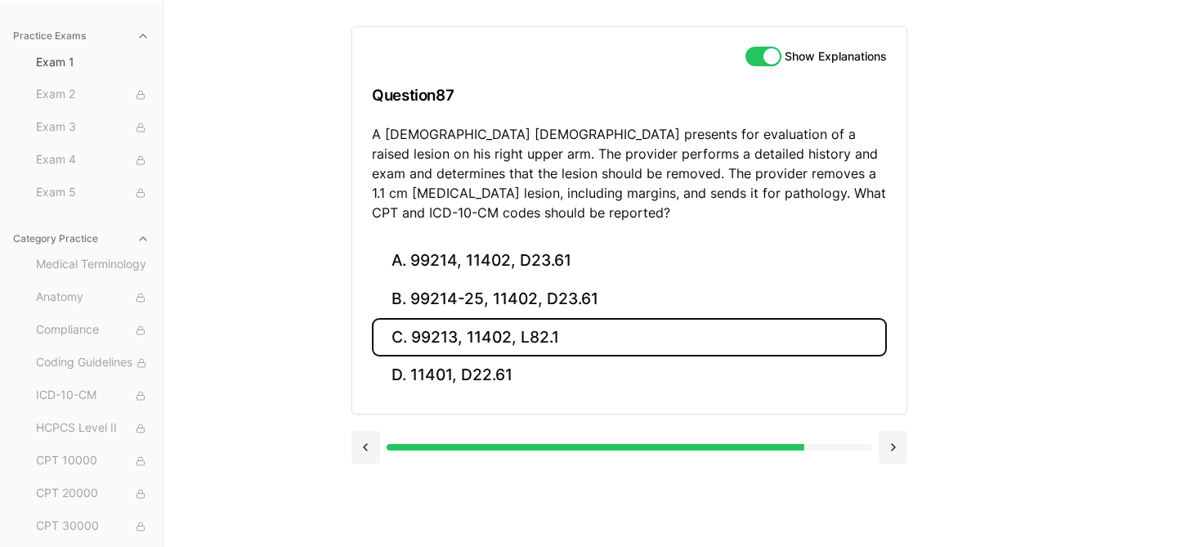
click at [611, 338] on button "C. 99213, 11402, L82.1" at bounding box center [629, 337] width 515 height 38
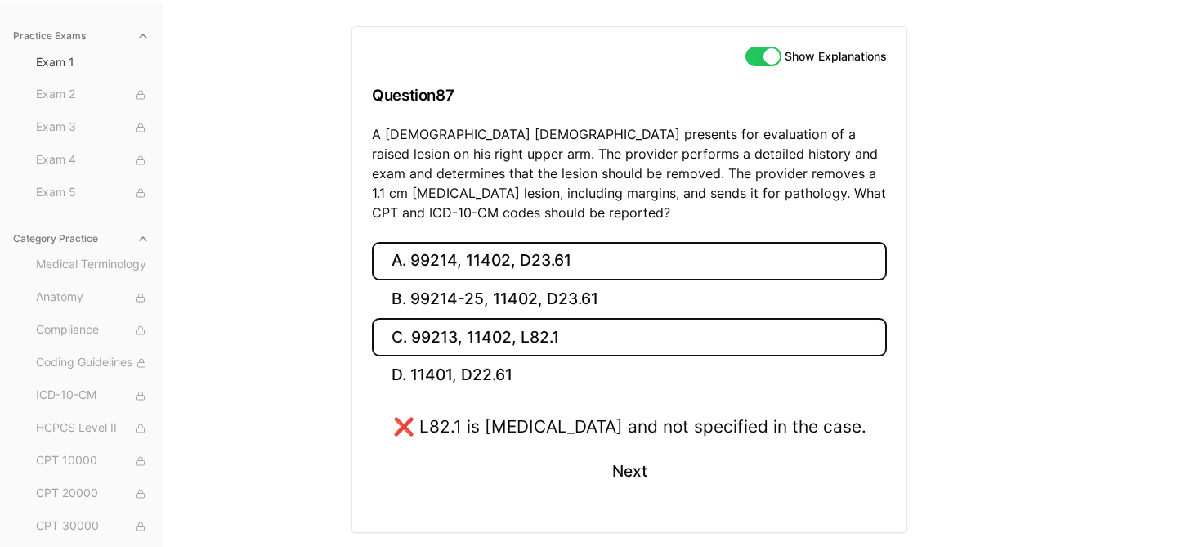
click at [597, 274] on button "A. 99214, 11402, D23.61" at bounding box center [629, 261] width 515 height 38
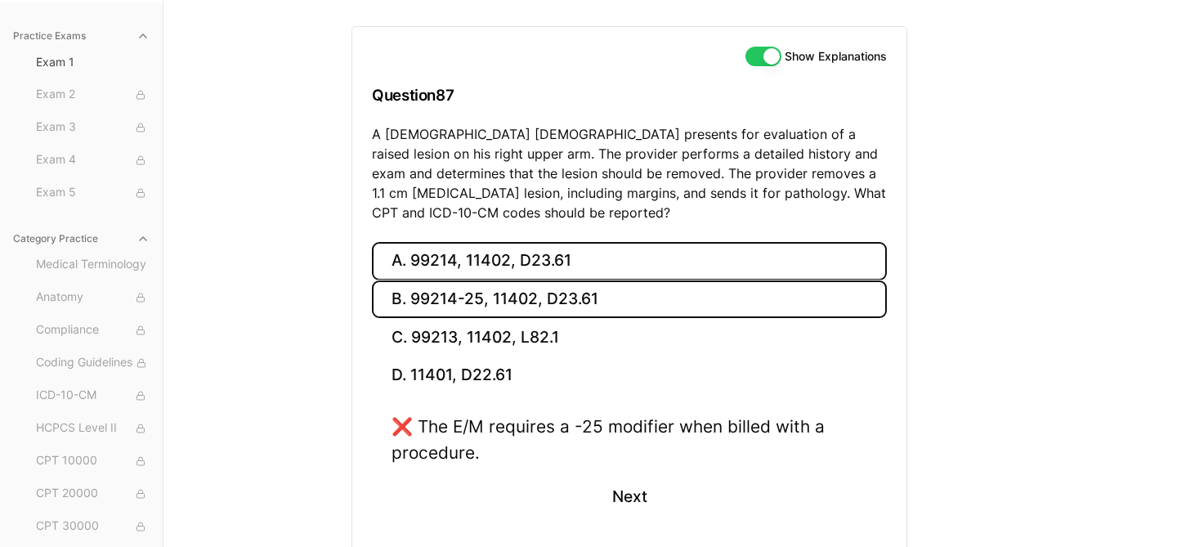
click at [579, 303] on button "B. 99214-25, 11402, D23.61" at bounding box center [629, 299] width 515 height 38
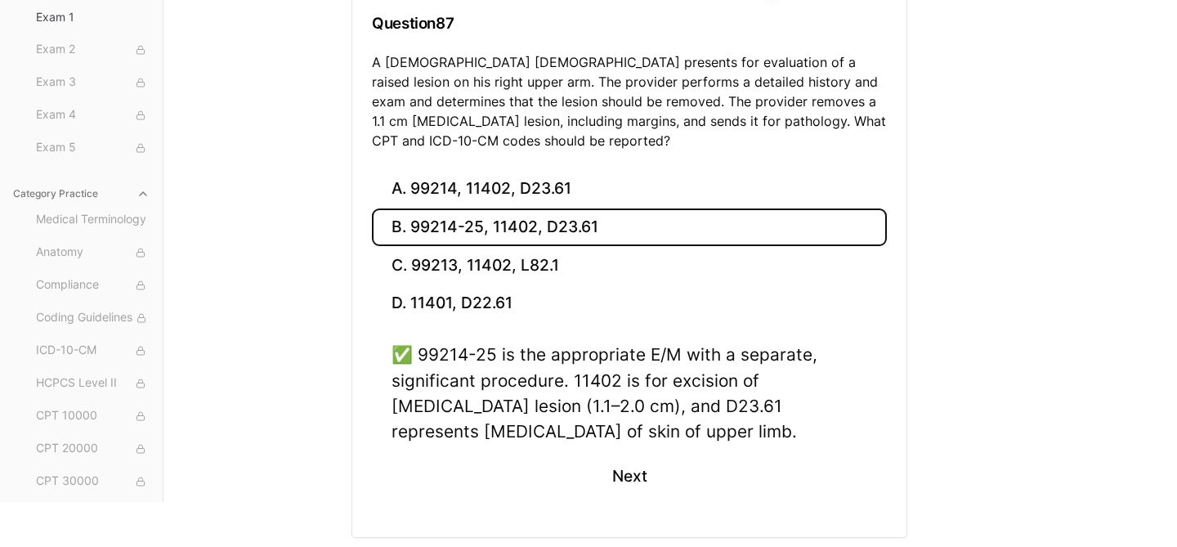
scroll to position [263, 0]
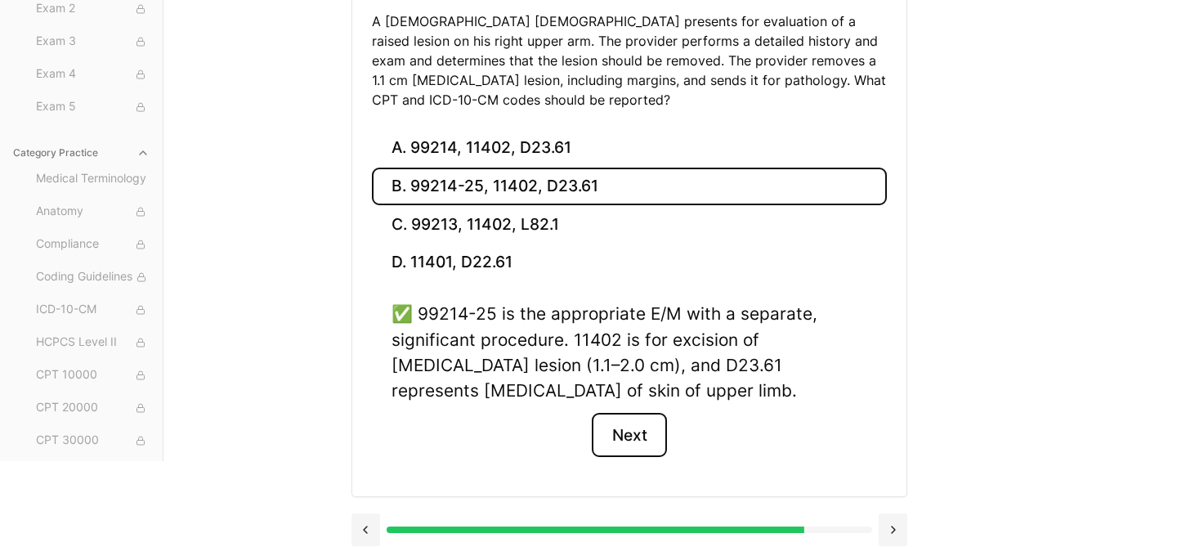
click at [634, 428] on button "Next" at bounding box center [629, 435] width 74 height 44
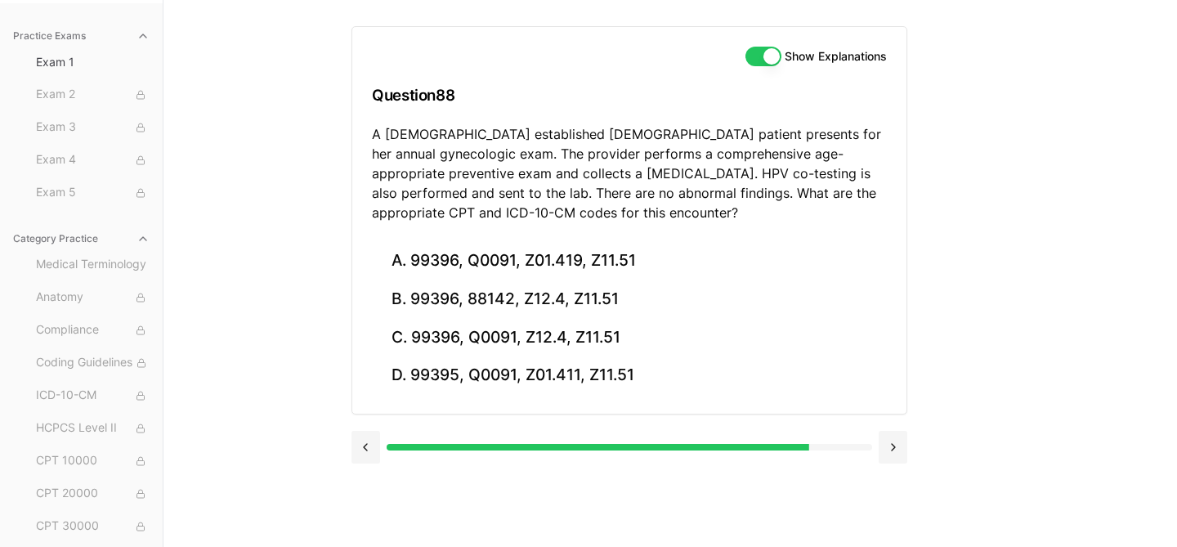
scroll to position [150, 0]
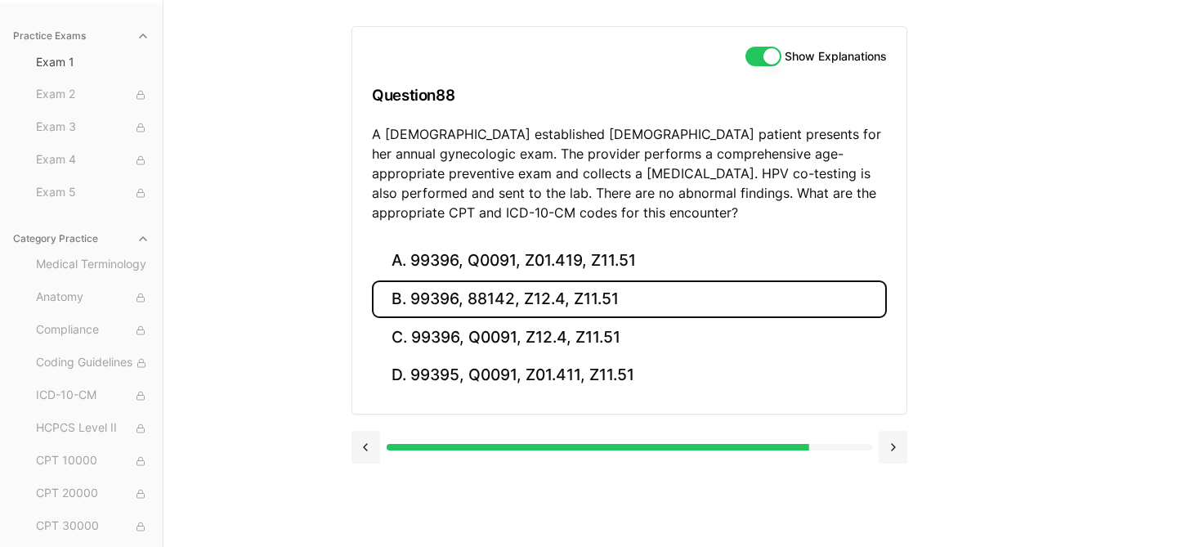
click at [567, 289] on button "B. 99396, 88142, Z12.4, Z11.51" at bounding box center [629, 299] width 515 height 38
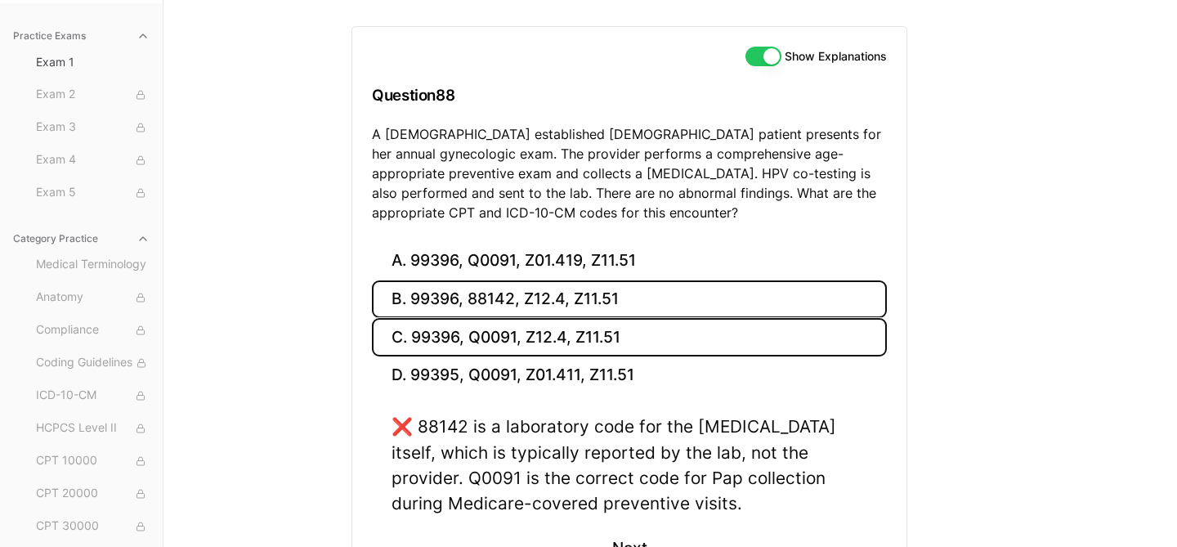
click at [570, 338] on button "C. 99396, Q0091, Z12.4, Z11.51" at bounding box center [629, 337] width 515 height 38
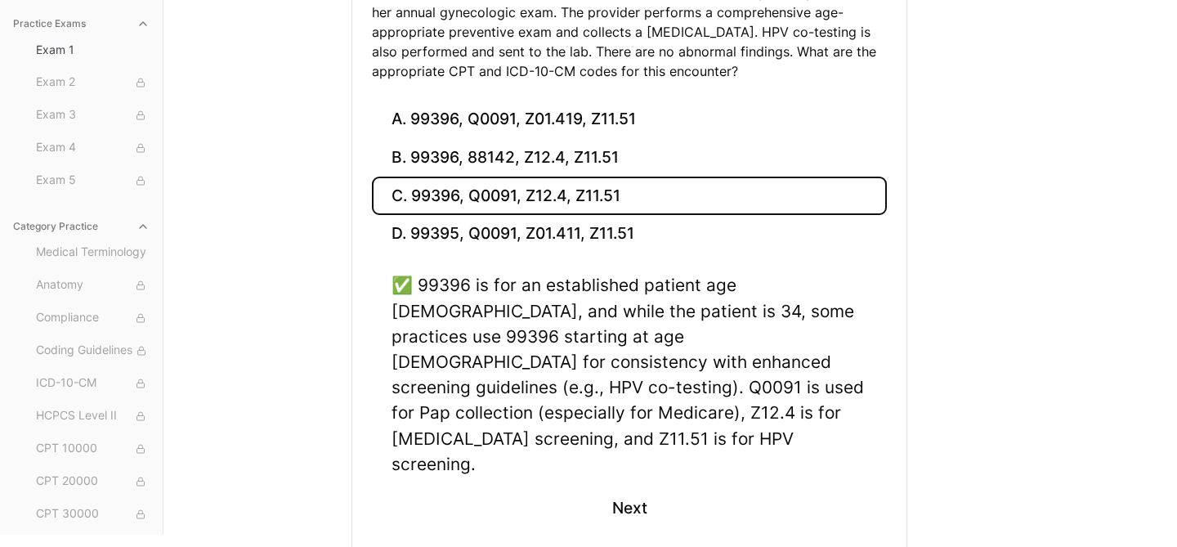
scroll to position [295, 0]
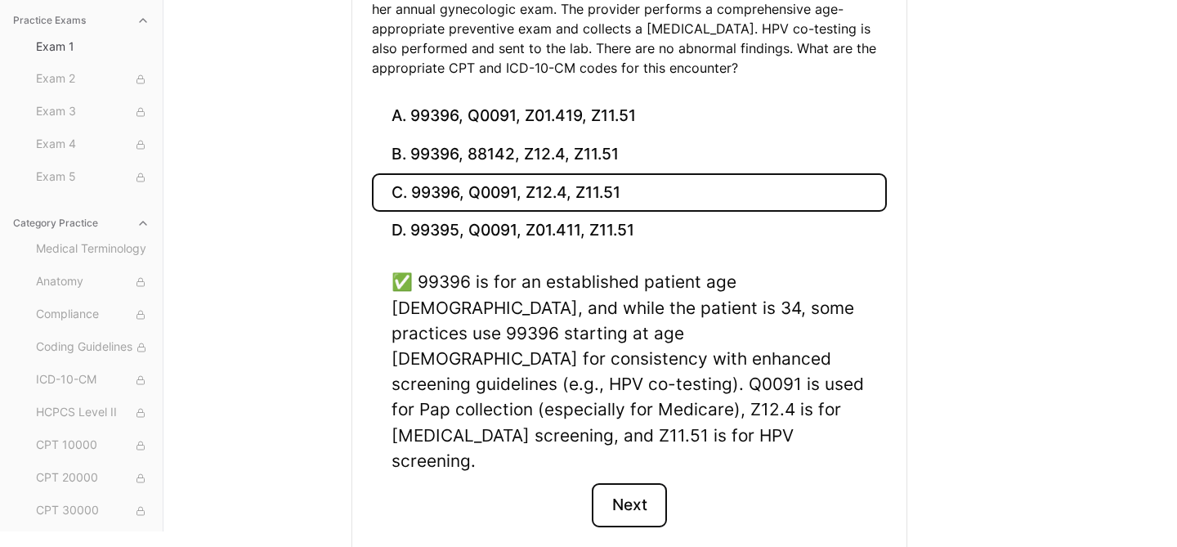
click at [639, 483] on button "Next" at bounding box center [629, 505] width 74 height 44
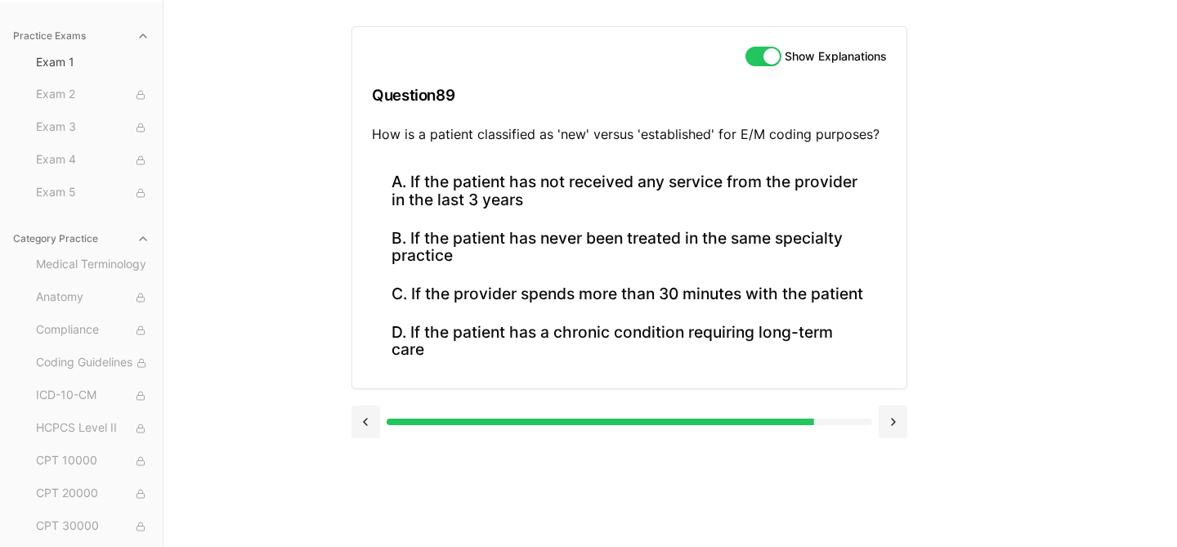
scroll to position [150, 0]
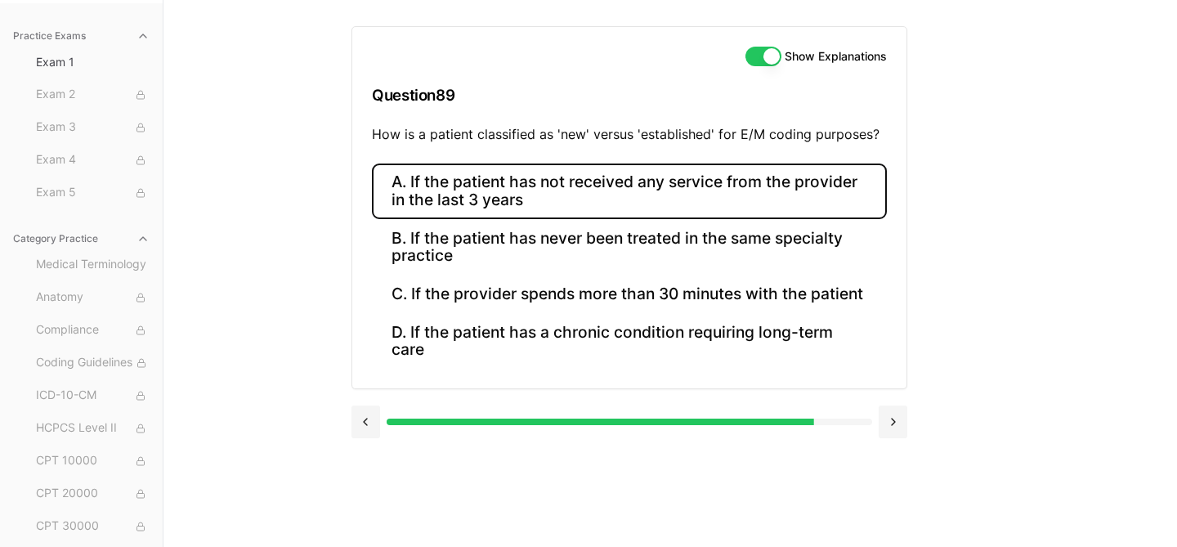
click at [554, 198] on button "A. If the patient has not received any service from the provider in the last 3 …" at bounding box center [629, 191] width 515 height 56
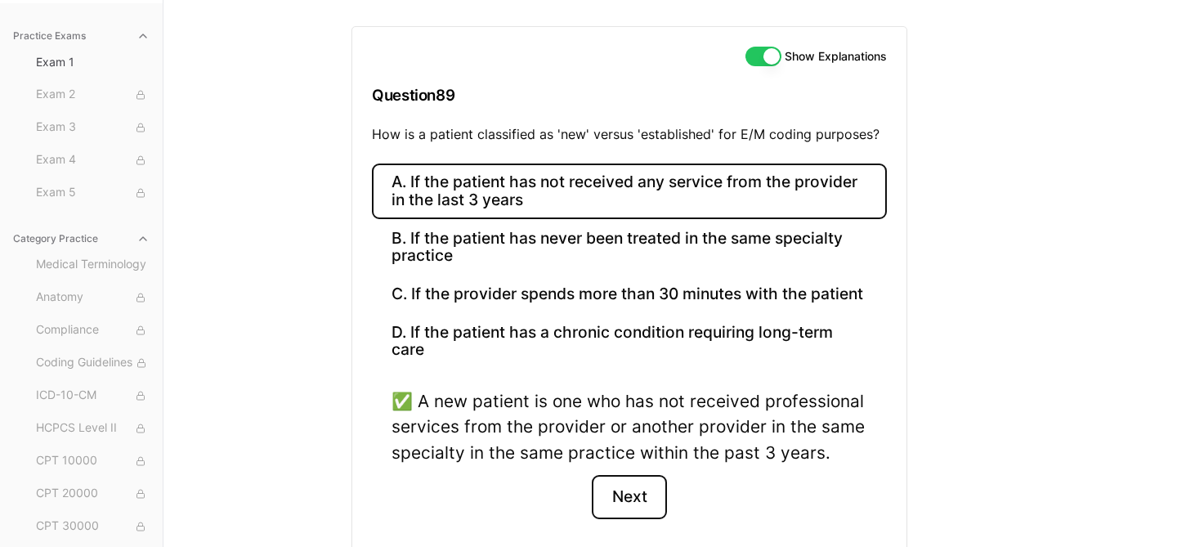
click at [628, 488] on button "Next" at bounding box center [629, 497] width 74 height 44
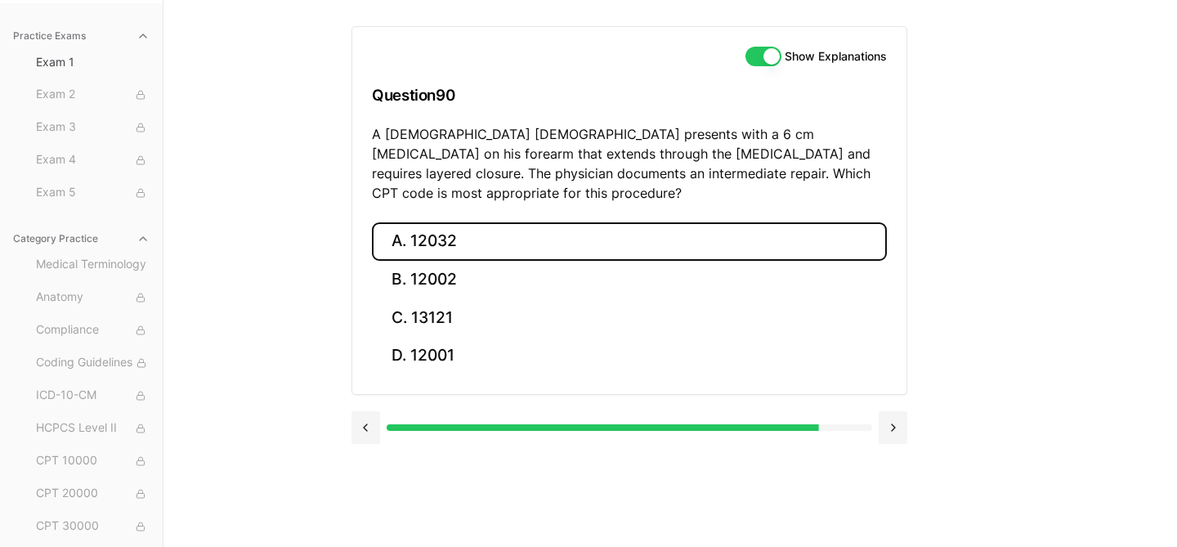
click at [454, 225] on button "A. 12032" at bounding box center [629, 241] width 515 height 38
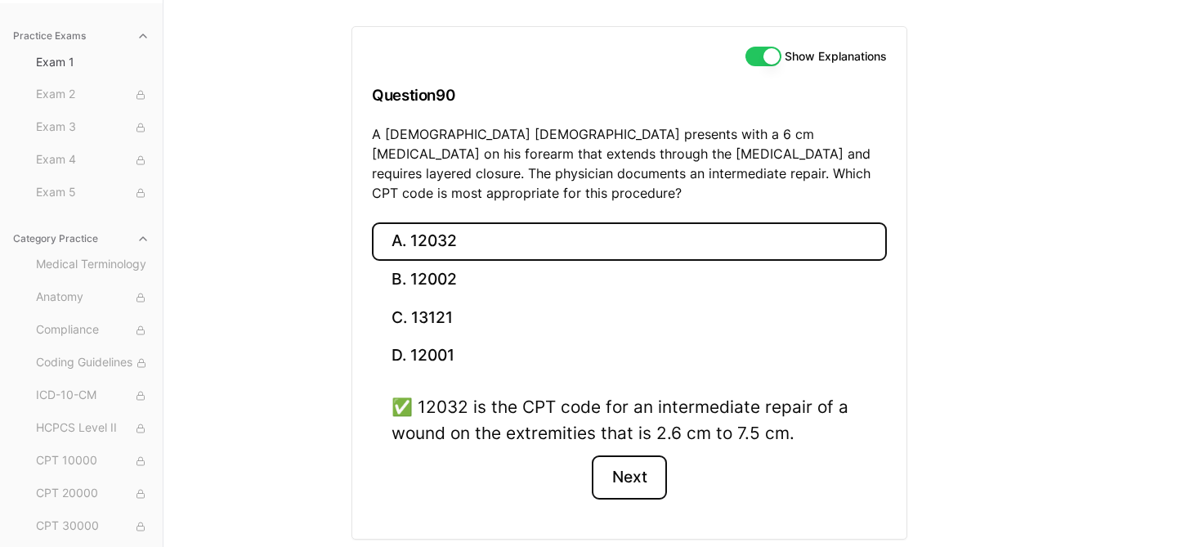
click at [632, 455] on button "Next" at bounding box center [629, 477] width 74 height 44
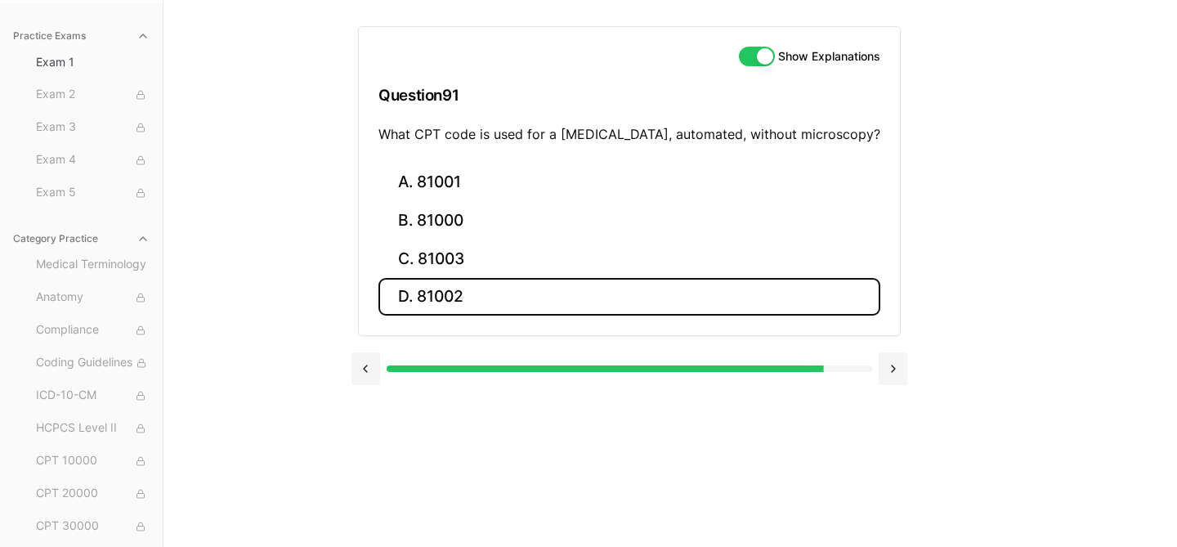
click at [504, 297] on button "D. 81002" at bounding box center [629, 297] width 502 height 38
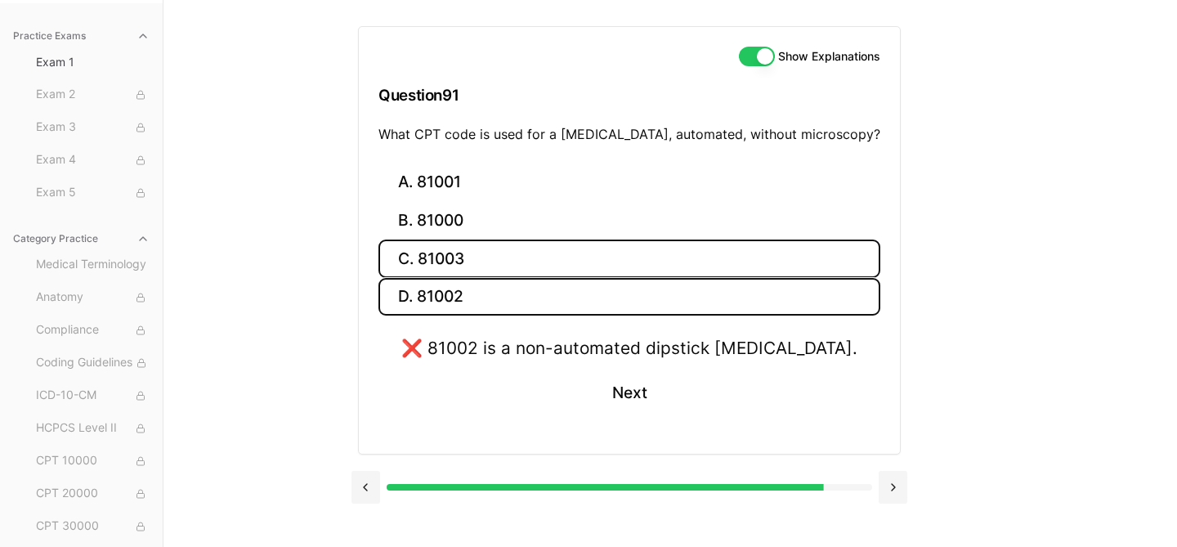
click at [505, 258] on button "C. 81003" at bounding box center [629, 258] width 502 height 38
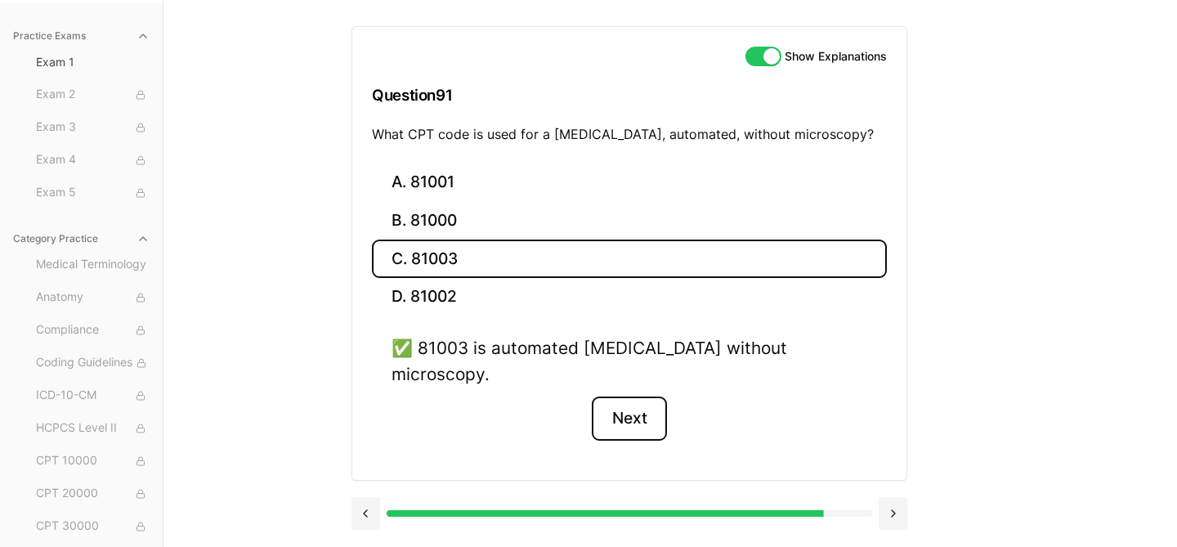
click at [617, 404] on button "Next" at bounding box center [629, 418] width 74 height 44
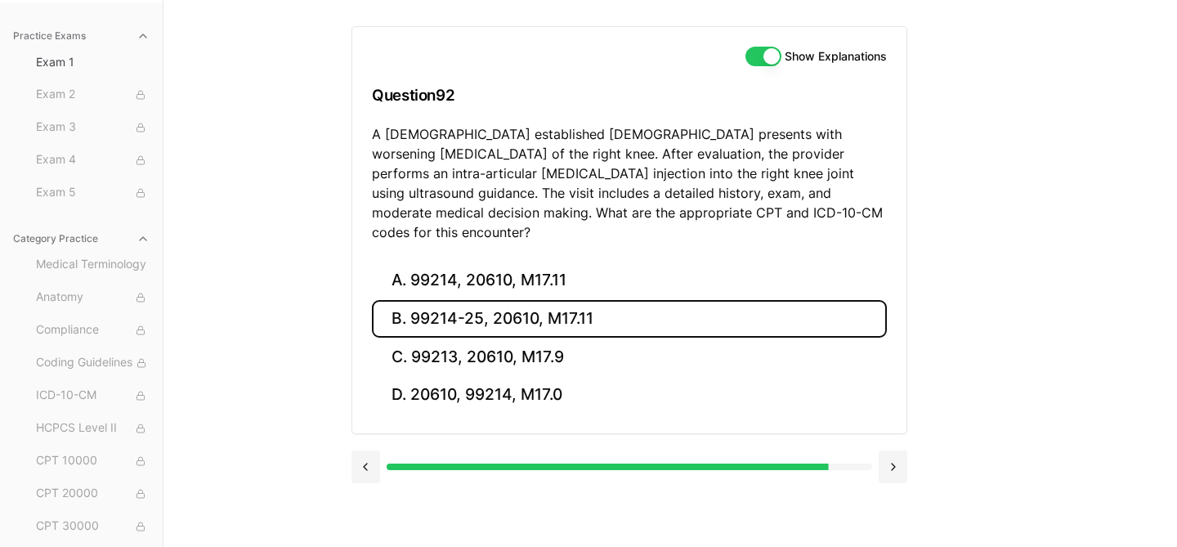
click at [447, 307] on button "B. 99214-25, 20610, M17.11" at bounding box center [629, 319] width 515 height 38
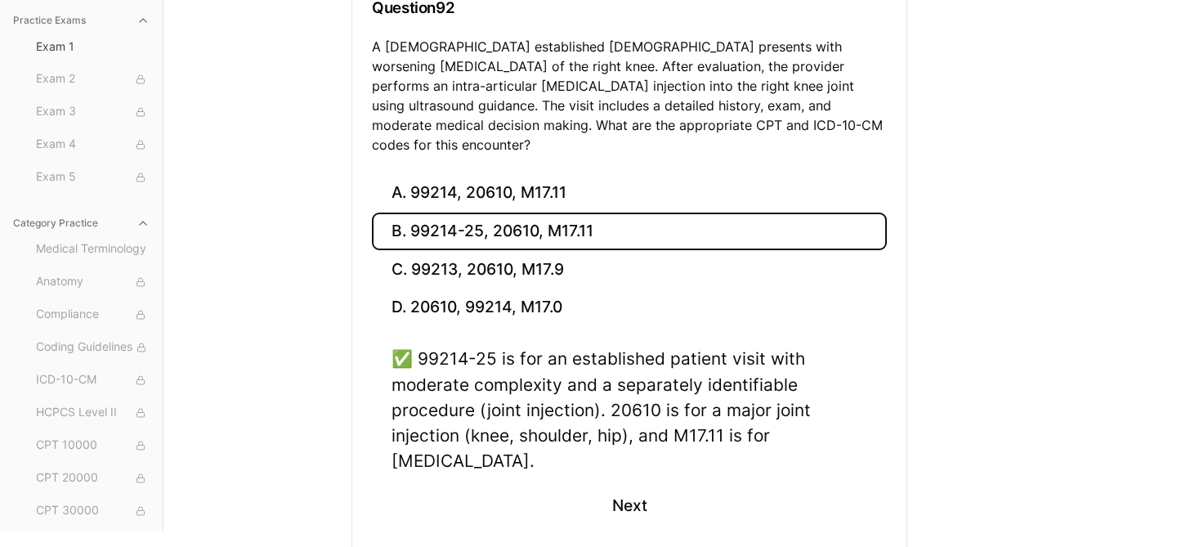
scroll to position [301, 0]
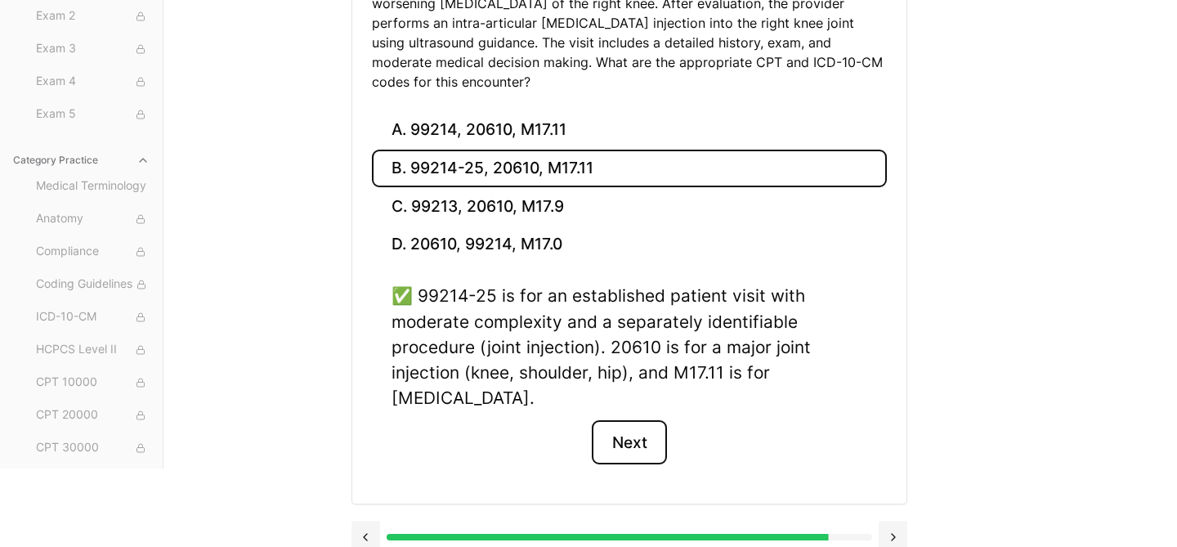
click at [647, 427] on button "Next" at bounding box center [629, 442] width 74 height 44
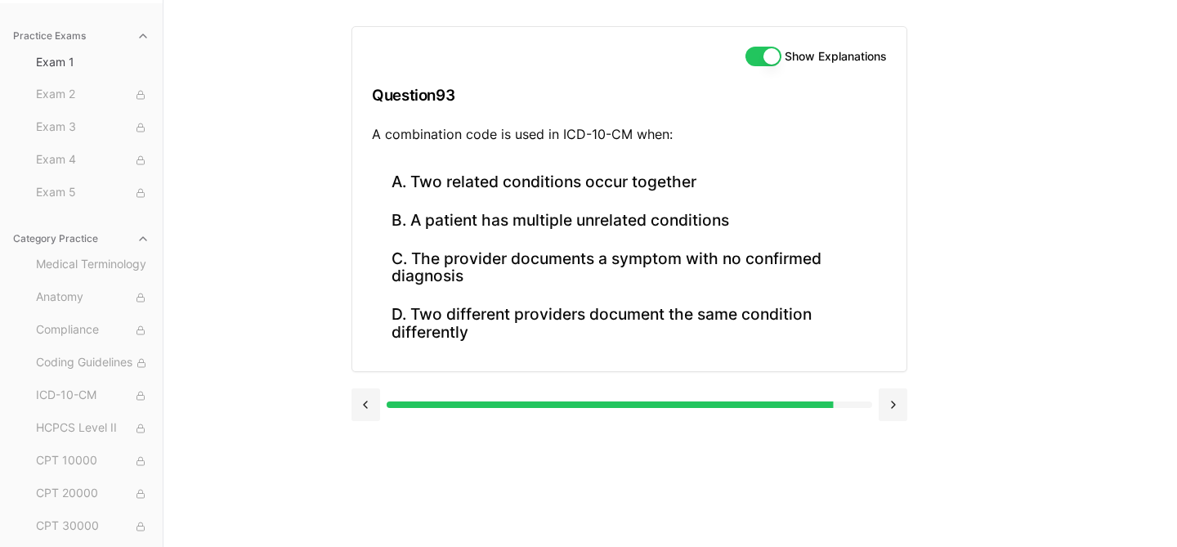
scroll to position [150, 0]
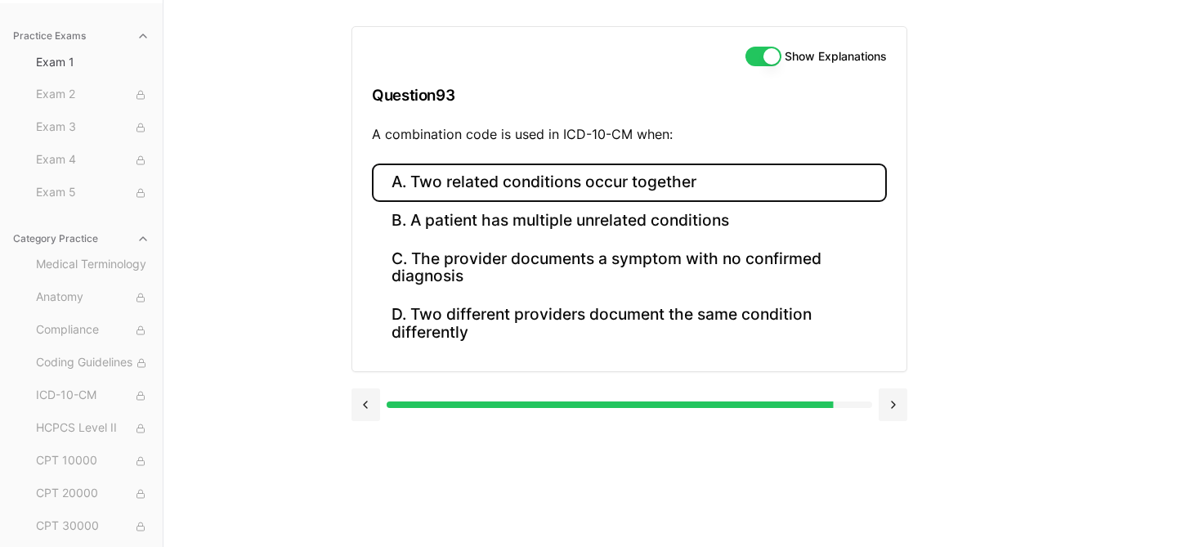
click at [595, 194] on button "A. Two related conditions occur together" at bounding box center [629, 182] width 515 height 38
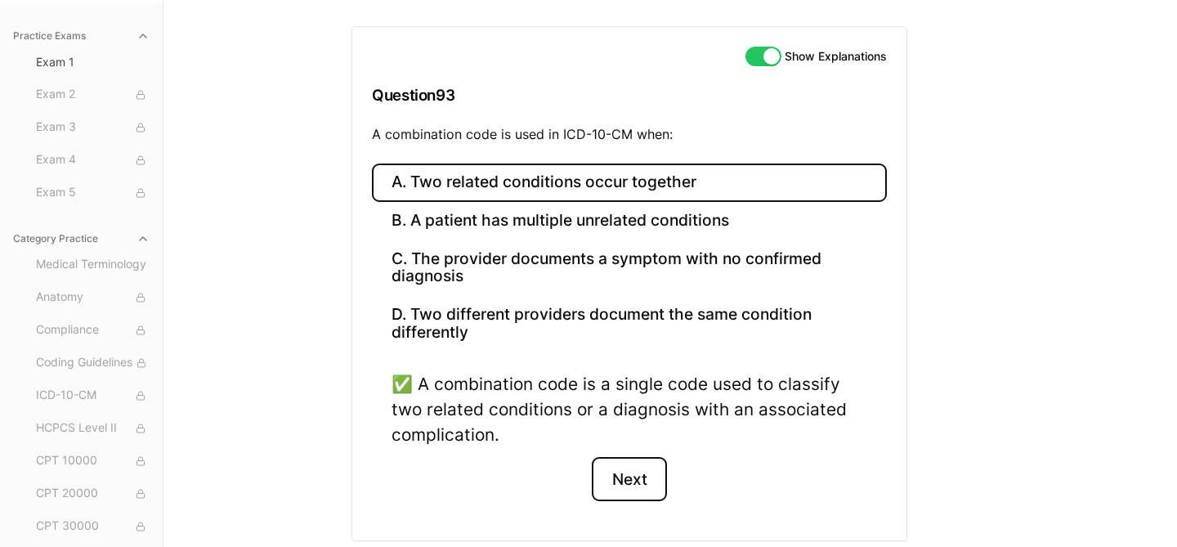
click at [625, 484] on button "Next" at bounding box center [629, 479] width 74 height 44
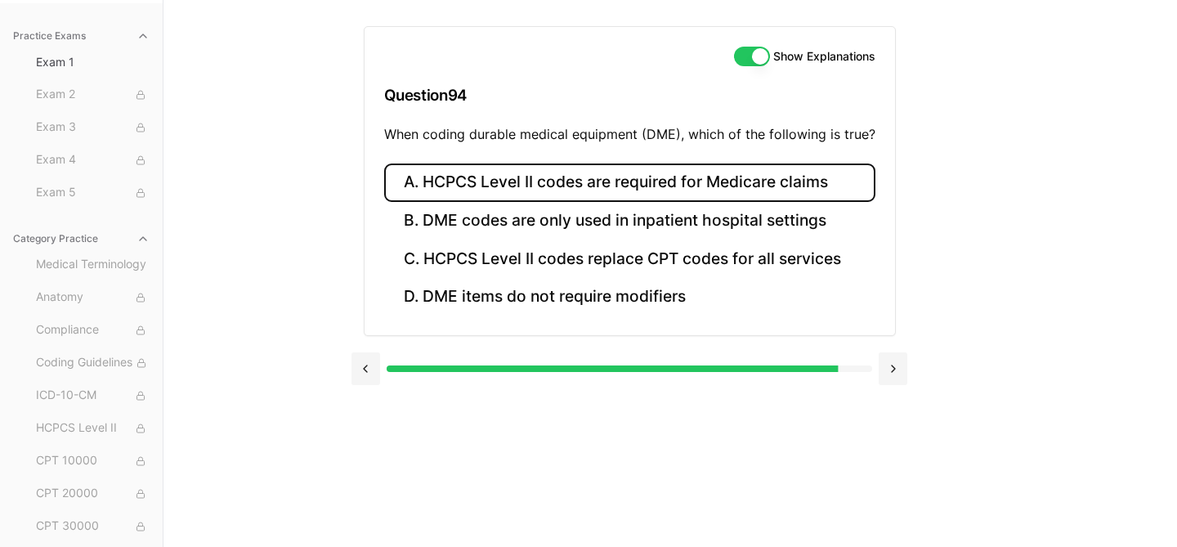
click at [668, 182] on button "A. HCPCS Level II codes are required for Medicare claims" at bounding box center [629, 182] width 491 height 38
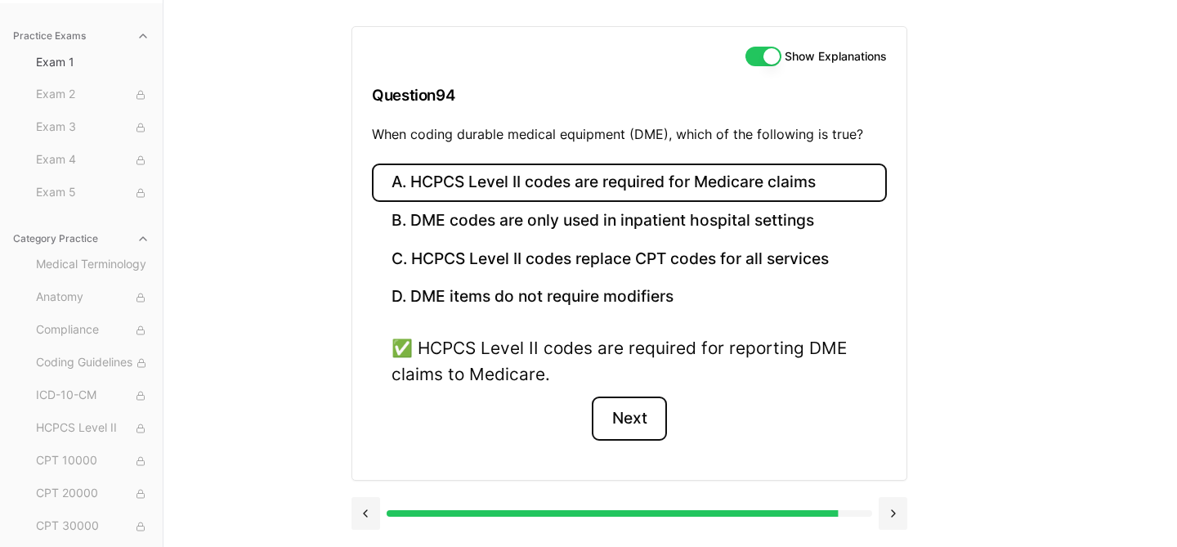
click at [649, 405] on button "Next" at bounding box center [629, 418] width 74 height 44
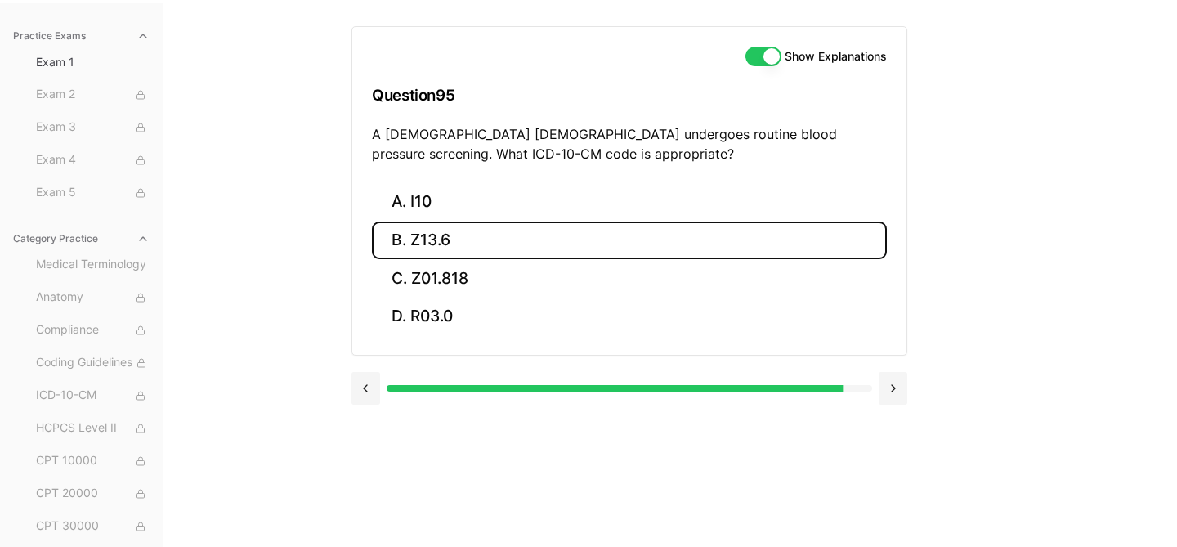
click at [445, 236] on button "B. Z13.6" at bounding box center [629, 240] width 515 height 38
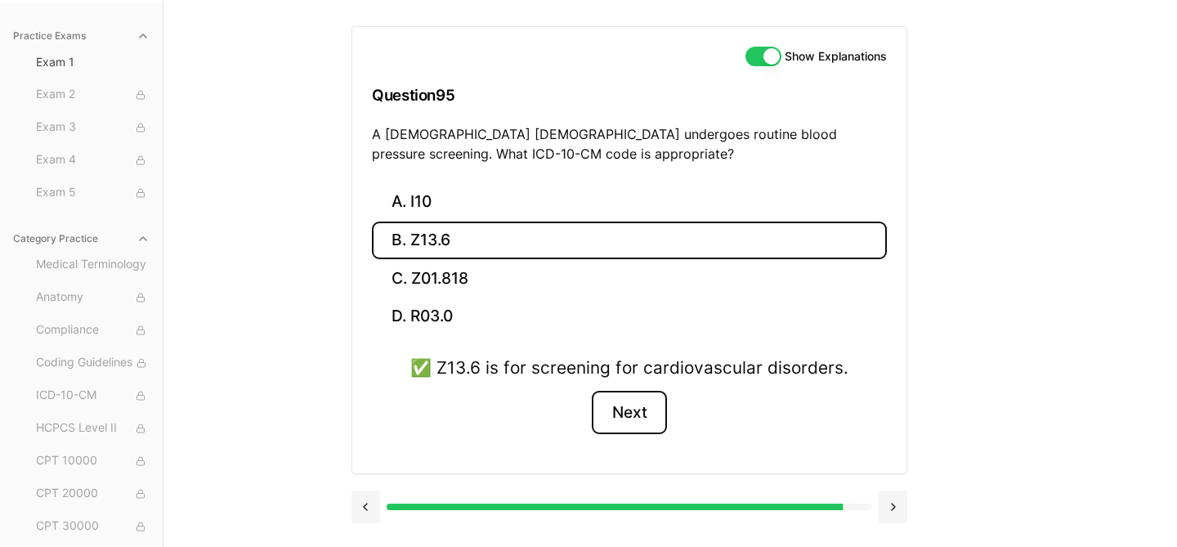
click at [643, 405] on button "Next" at bounding box center [629, 413] width 74 height 44
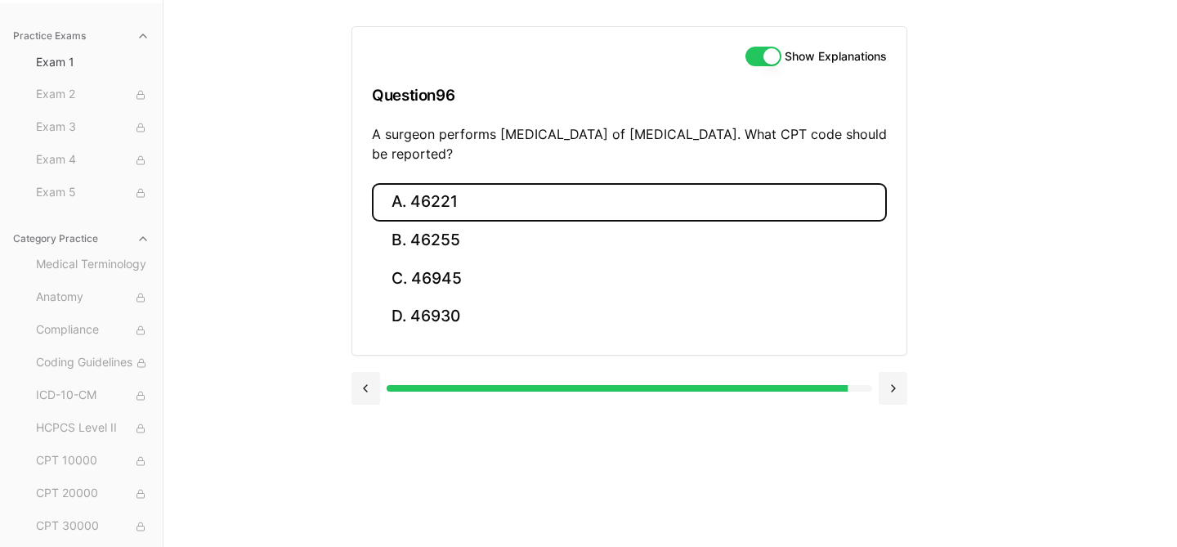
click at [454, 193] on button "A. 46221" at bounding box center [629, 202] width 515 height 38
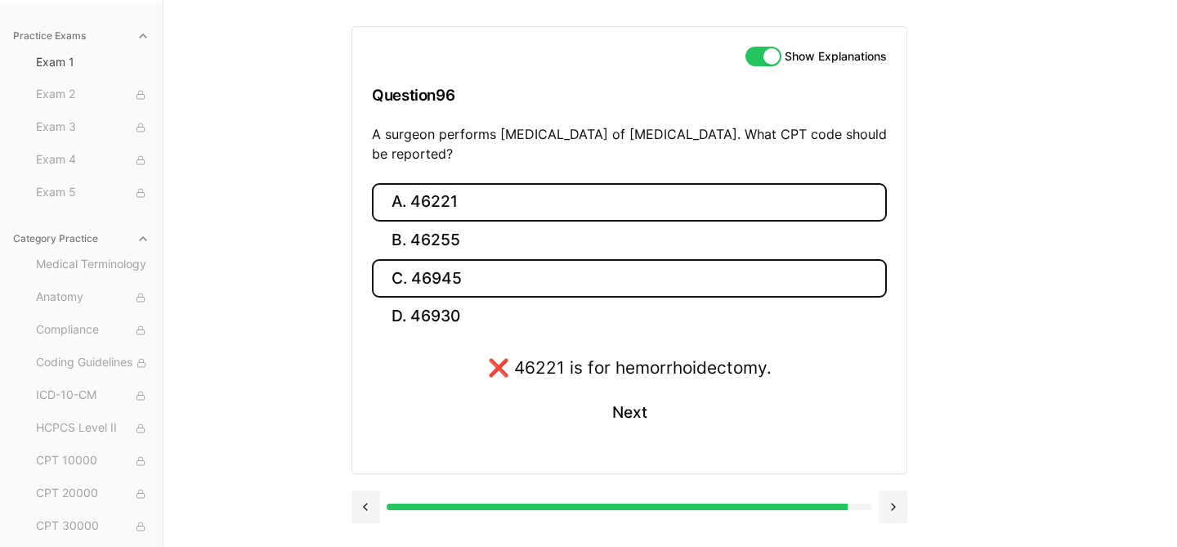
click at [587, 282] on button "C. 46945" at bounding box center [629, 278] width 515 height 38
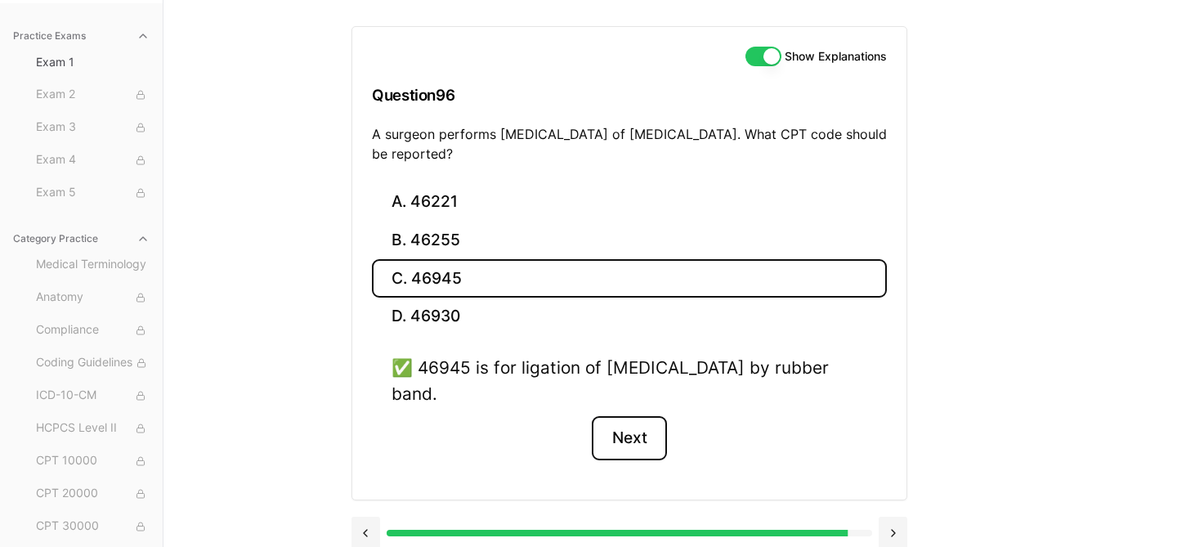
click at [637, 449] on button "Next" at bounding box center [629, 438] width 74 height 44
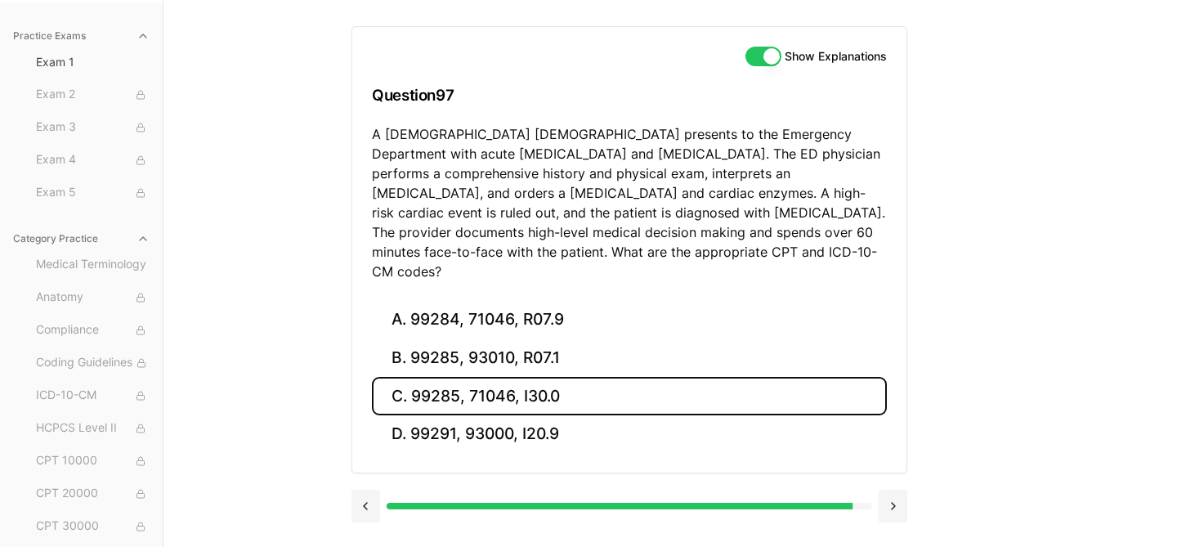
click at [496, 382] on button "C. 99285, 71046, I30.0" at bounding box center [629, 396] width 515 height 38
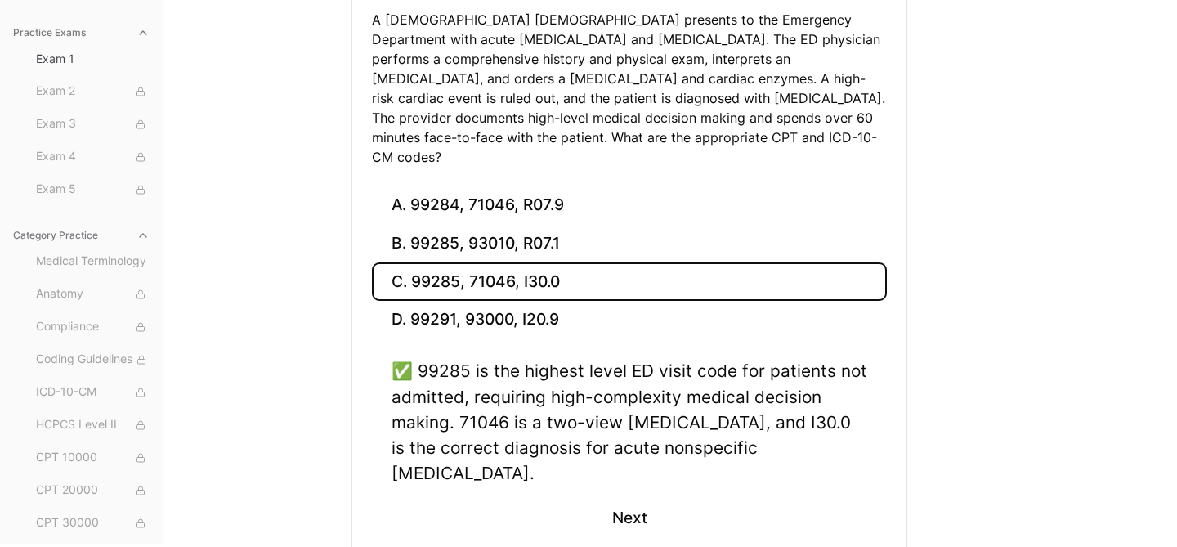
scroll to position [264, 0]
click at [626, 496] on button "Next" at bounding box center [629, 518] width 74 height 44
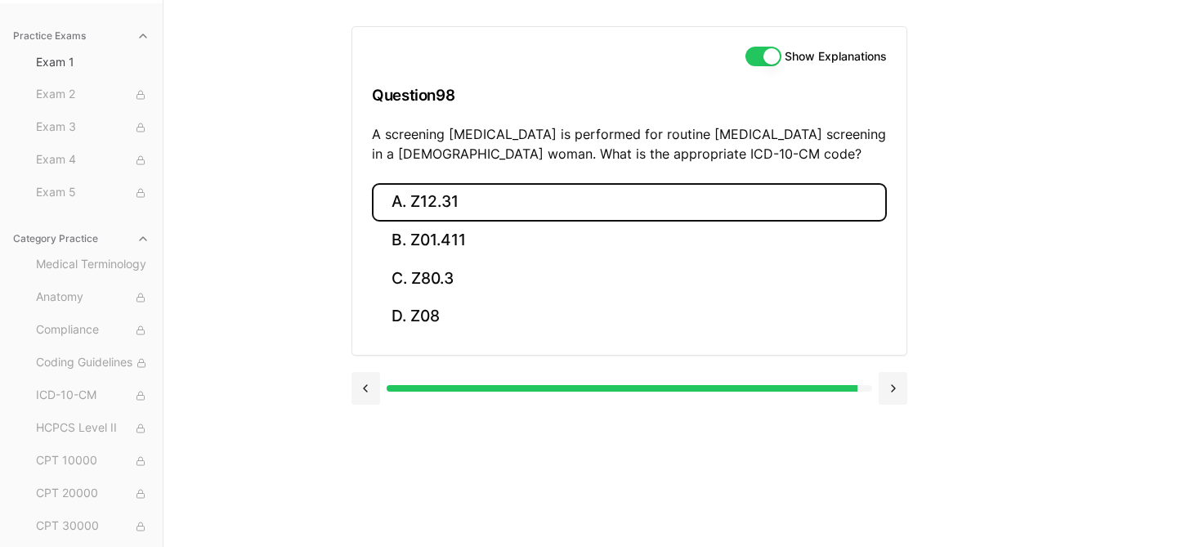
click at [541, 197] on button "A. Z12.31" at bounding box center [629, 202] width 515 height 38
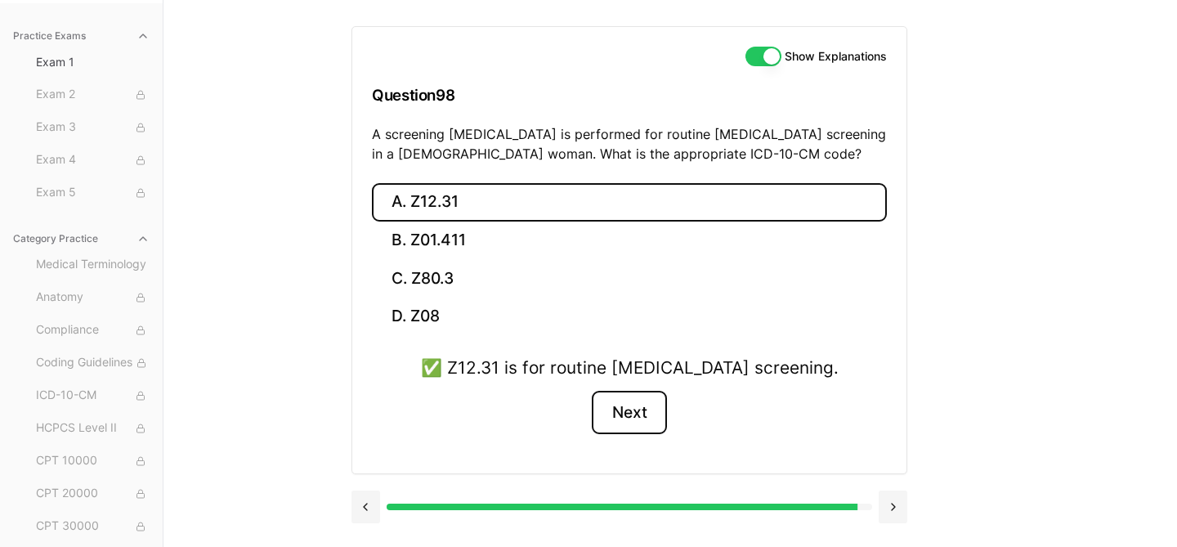
click at [638, 408] on button "Next" at bounding box center [629, 413] width 74 height 44
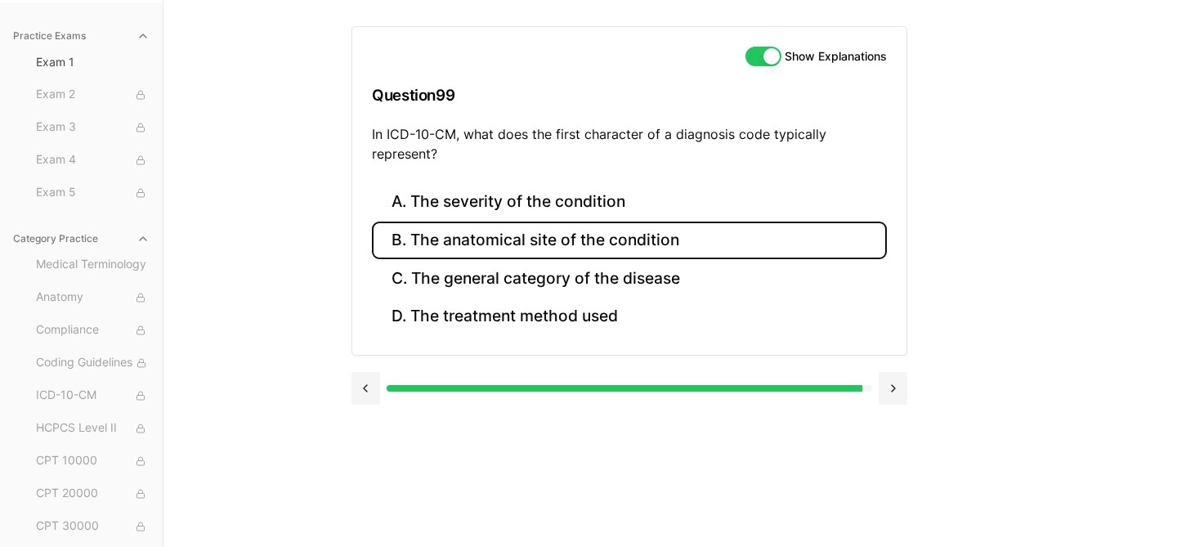
click at [601, 232] on button "B. The anatomical site of the condition" at bounding box center [629, 240] width 515 height 38
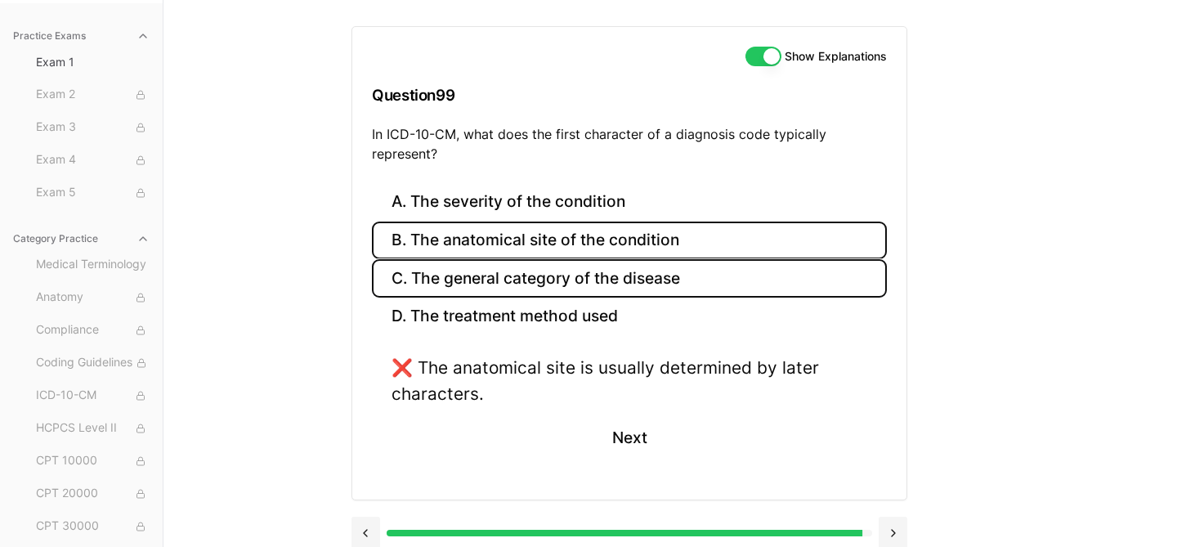
click at [564, 278] on button "C. The general category of the disease" at bounding box center [629, 278] width 515 height 38
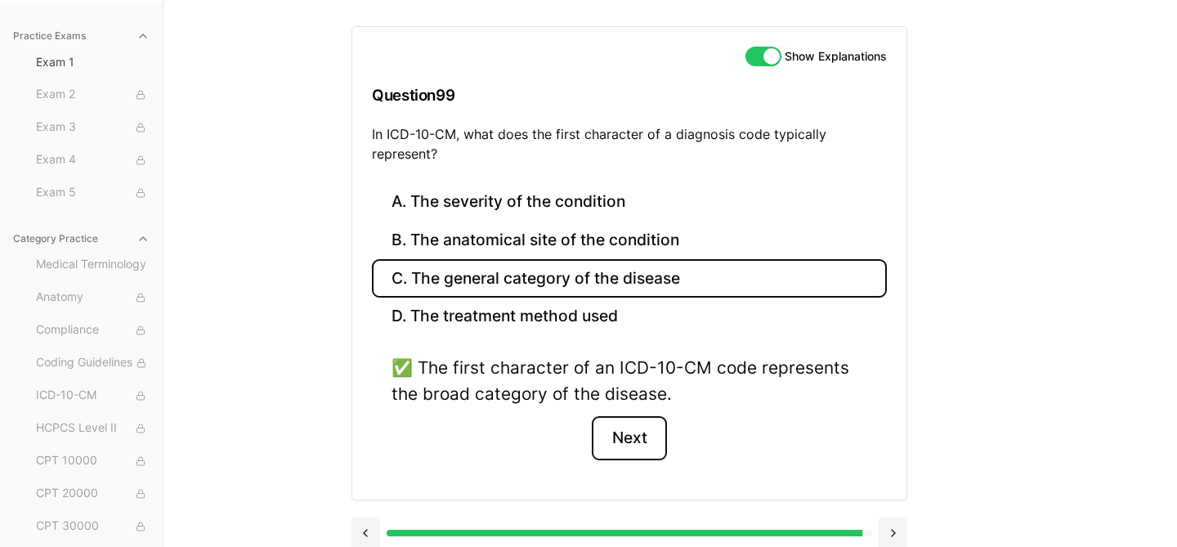
click at [616, 446] on button "Next" at bounding box center [629, 438] width 74 height 44
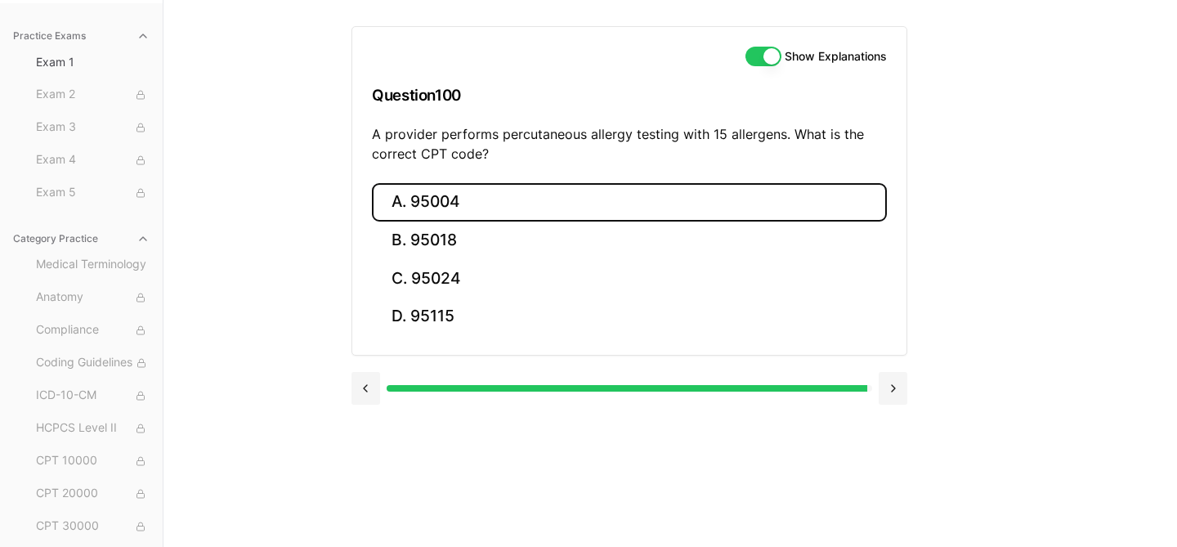
click at [429, 193] on button "A. 95004" at bounding box center [629, 202] width 515 height 38
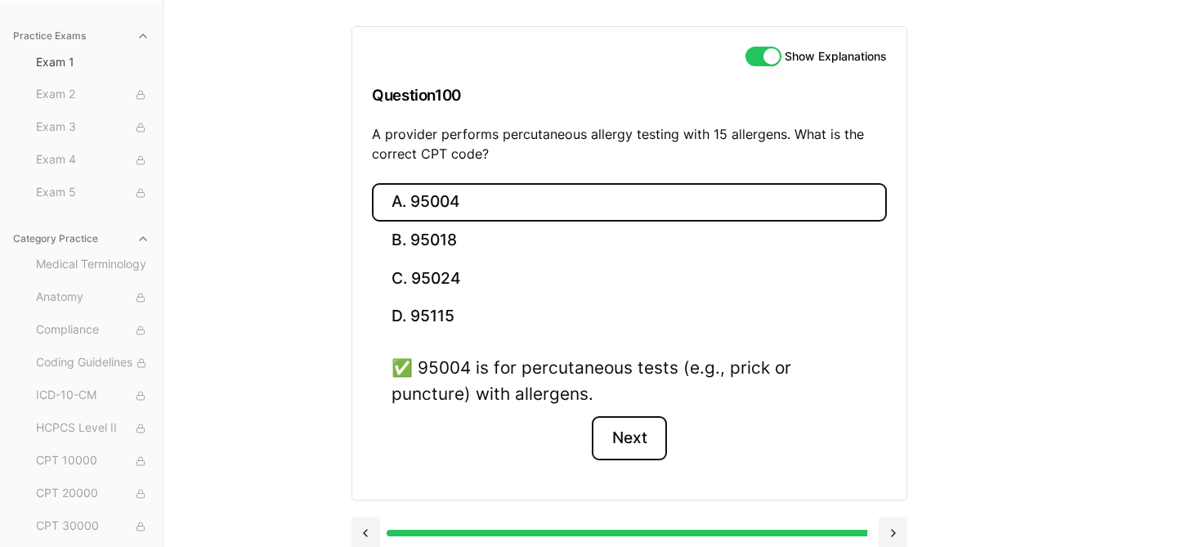
click at [622, 444] on button "Next" at bounding box center [629, 438] width 74 height 44
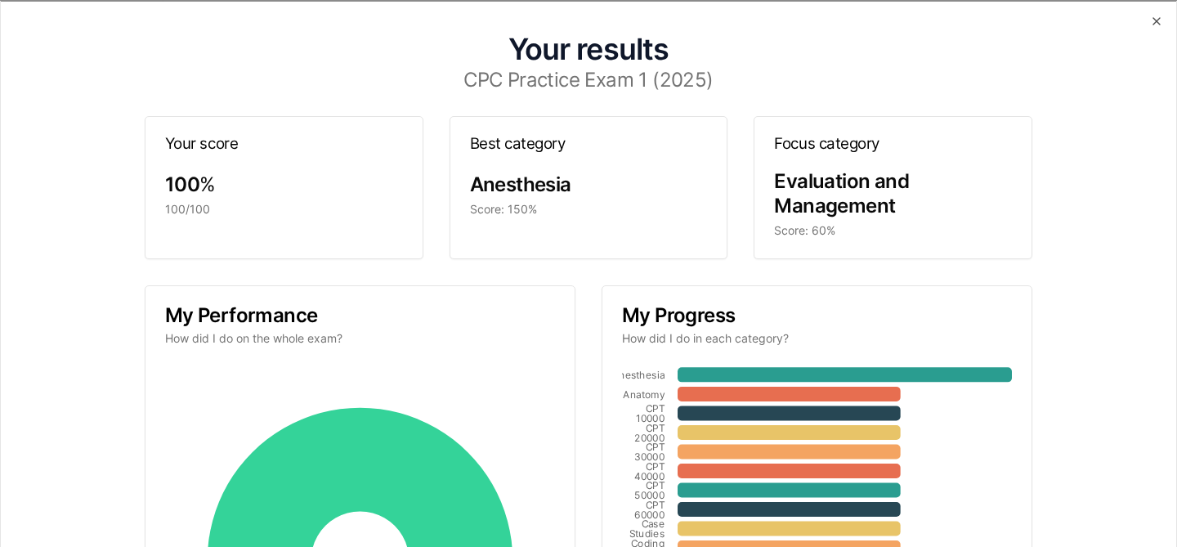
scroll to position [20, 0]
